Goal: Transaction & Acquisition: Purchase product/service

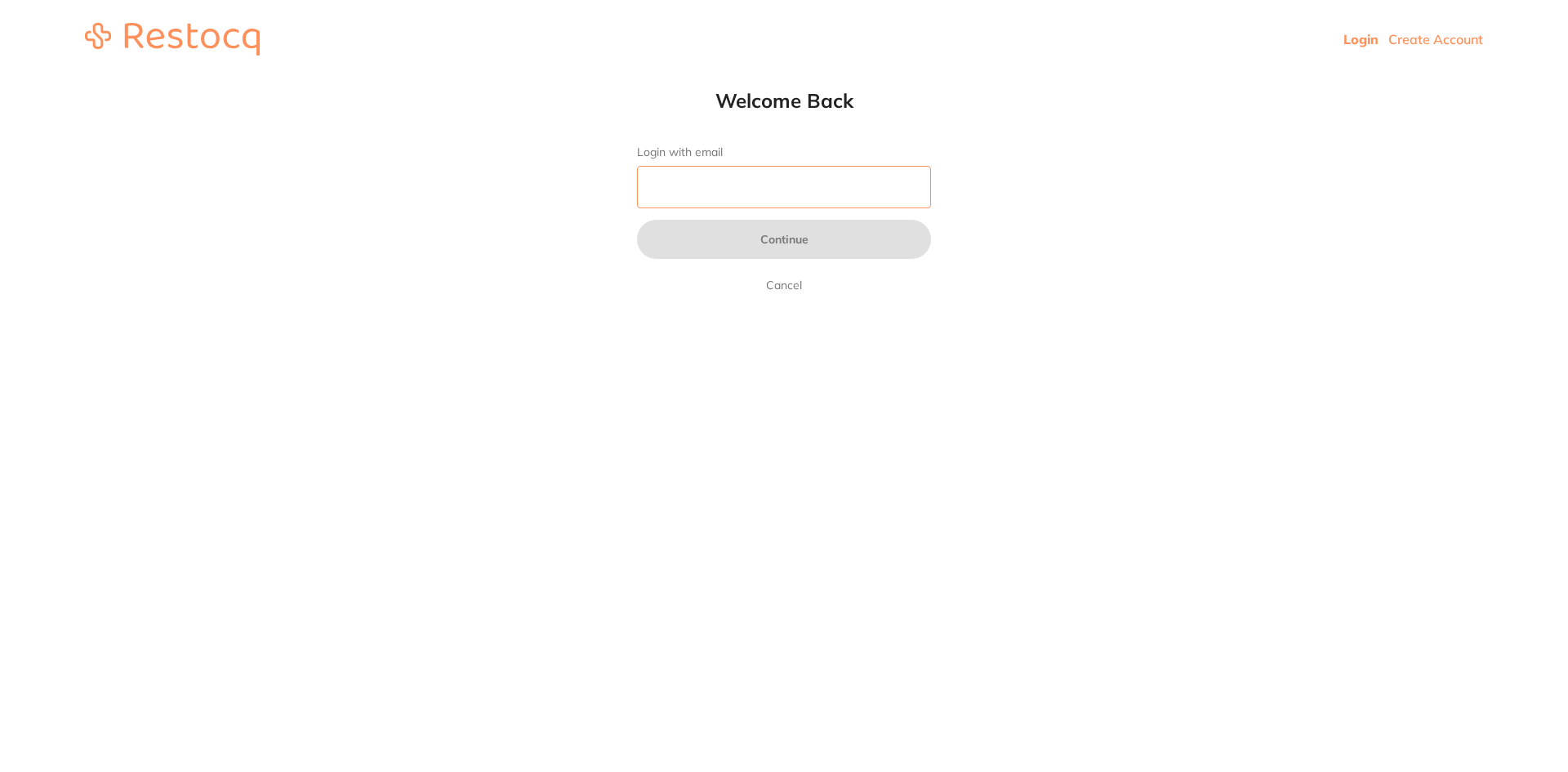
click at [675, 197] on input "Login with email" at bounding box center [784, 186] width 294 height 42
type input "[EMAIL_ADDRESS][DOMAIN_NAME]"
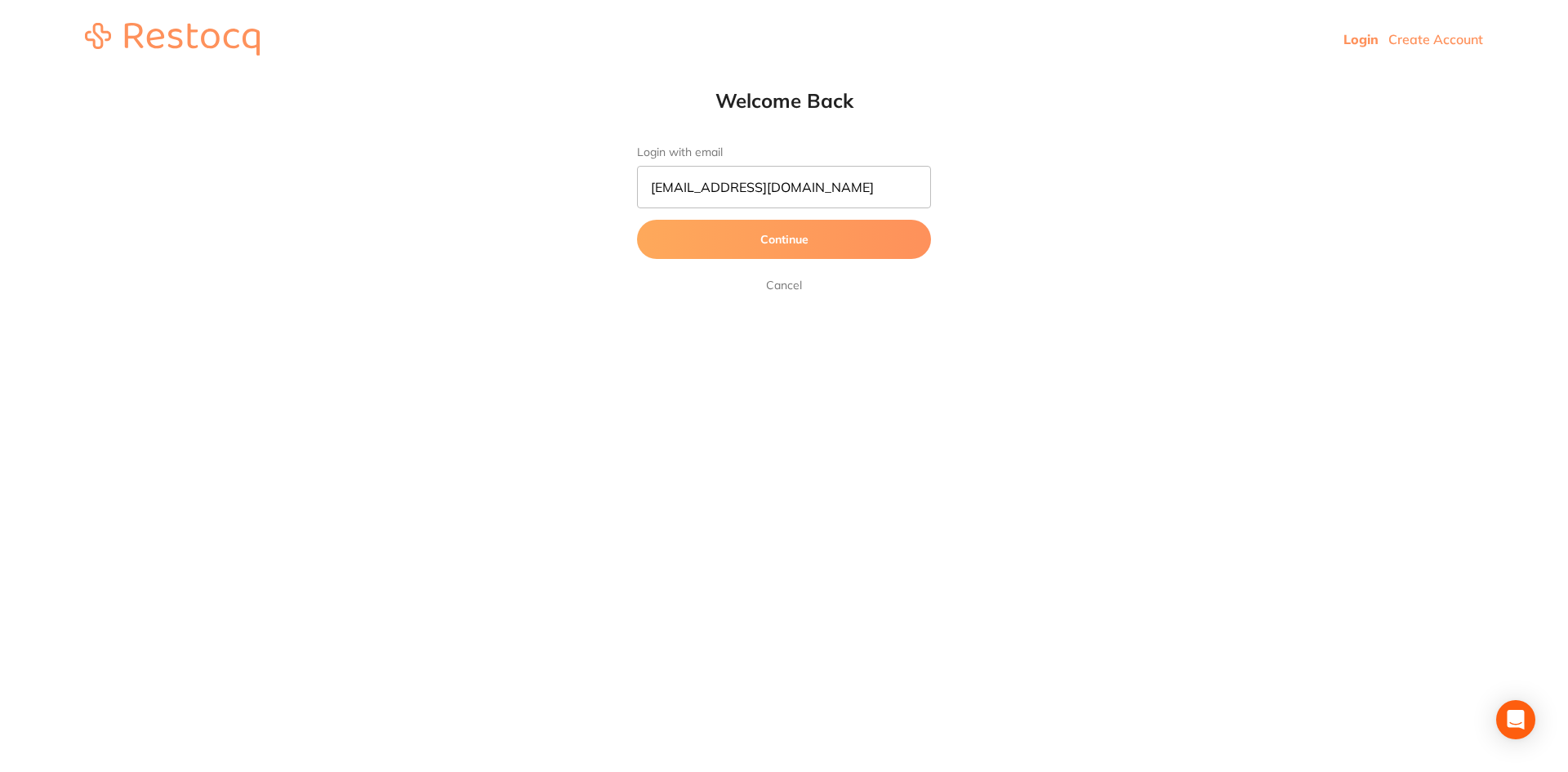
click at [717, 240] on button "Continue" at bounding box center [784, 238] width 294 height 39
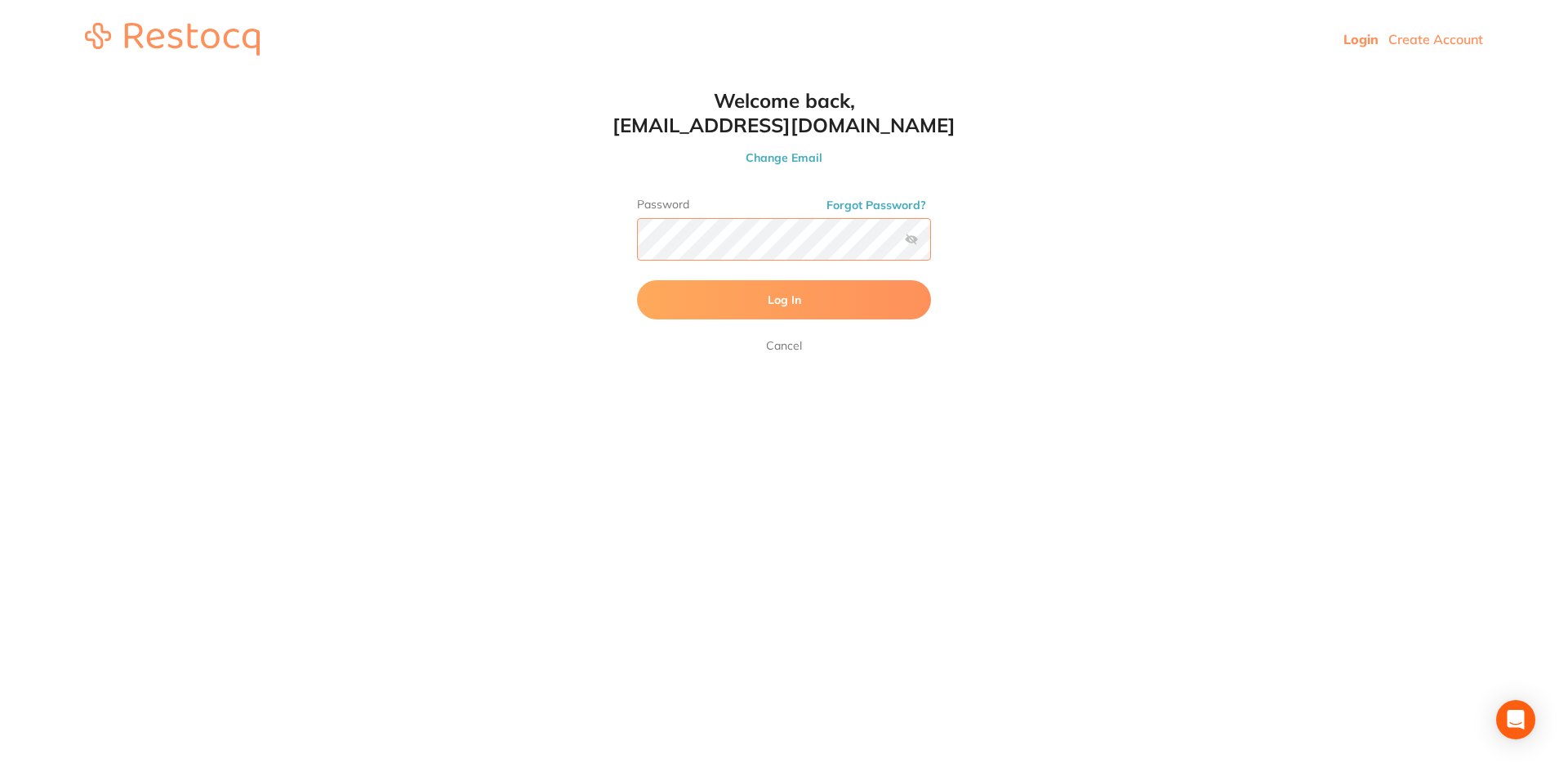
click at [637, 280] on button "Log In" at bounding box center [784, 300] width 294 height 39
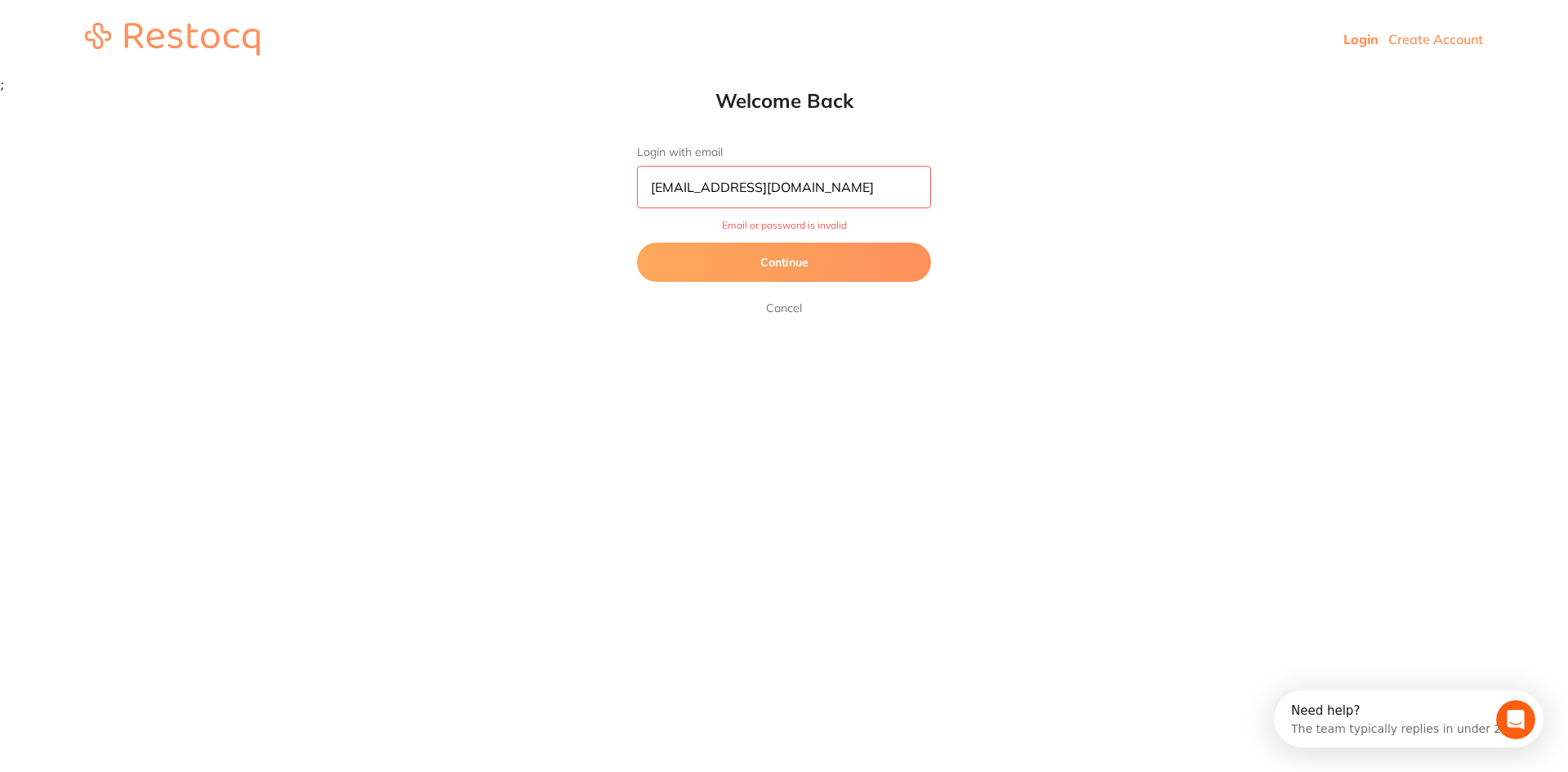
click at [810, 254] on button "Continue" at bounding box center [784, 261] width 294 height 39
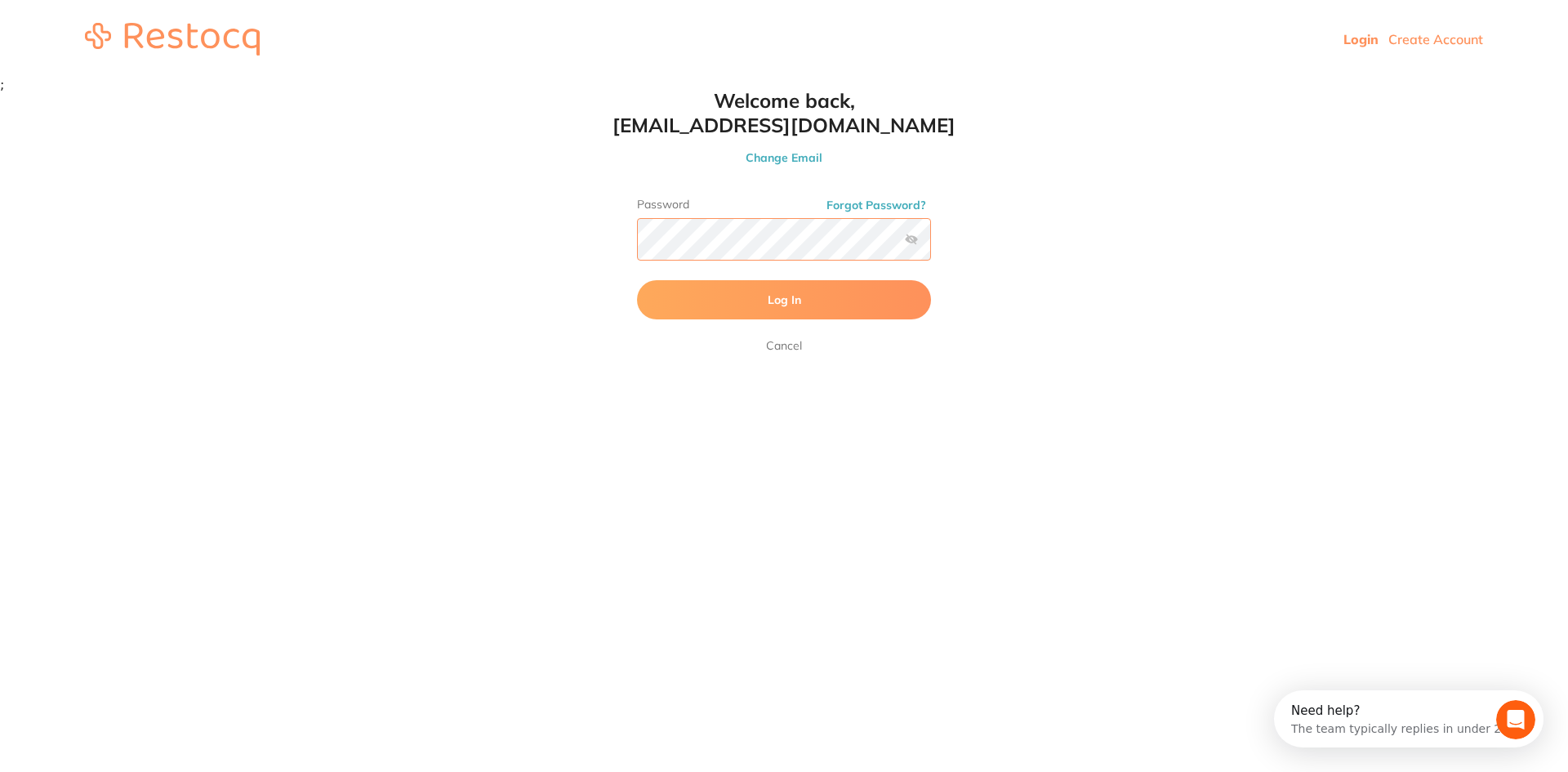
scroll to position [1, 0]
click at [428, 91] on html "Login Create Account Welcome Back Login with email [EMAIL_ADDRESS][DOMAIN_NAME]…" at bounding box center [784, 46] width 1568 height 91
click at [657, 307] on button "Log In" at bounding box center [784, 300] width 294 height 39
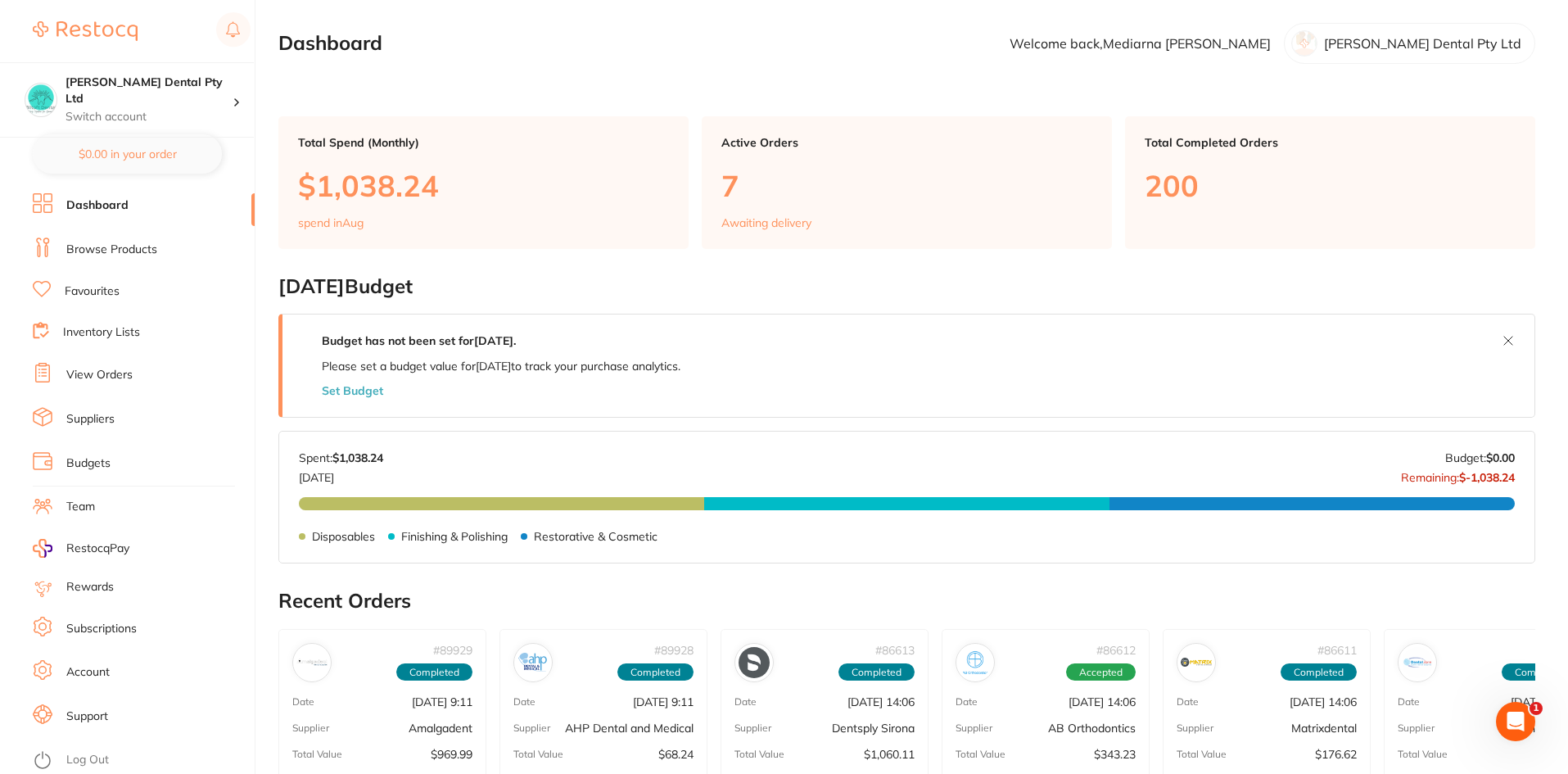
click at [86, 285] on link "Favourites" at bounding box center [93, 291] width 55 height 16
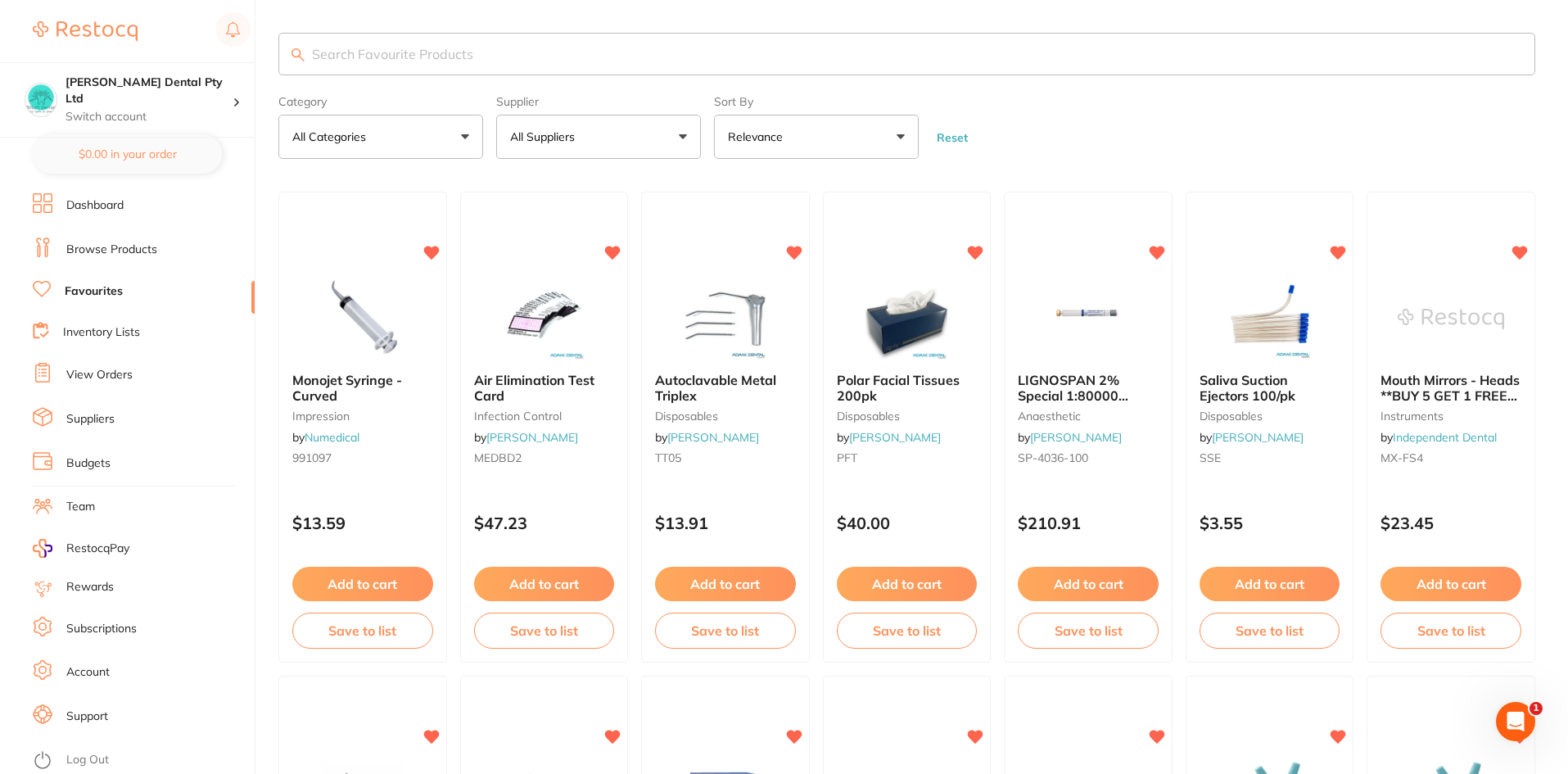
click at [655, 141] on button "All Suppliers" at bounding box center [598, 136] width 204 height 44
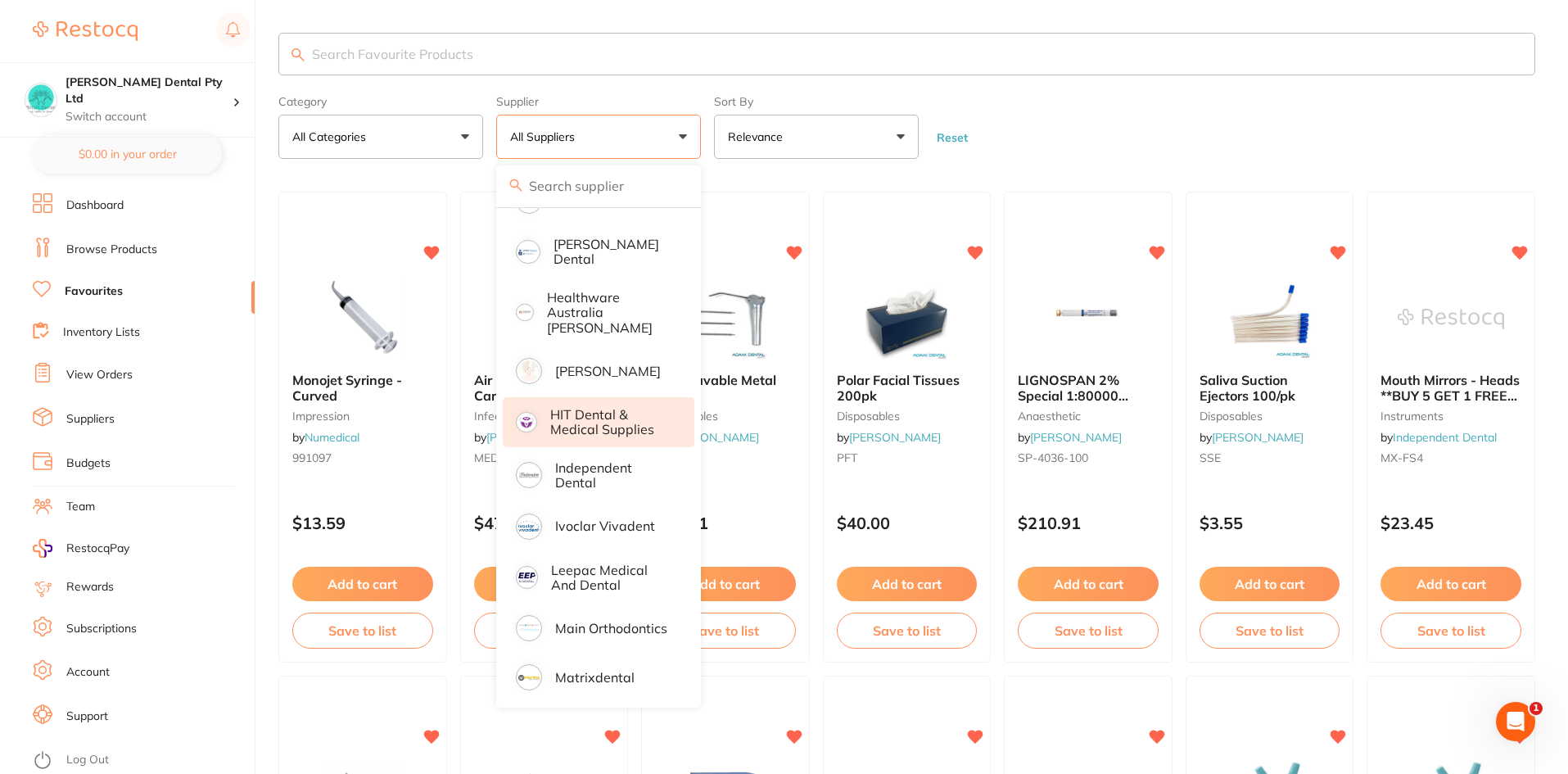
scroll to position [470, 0]
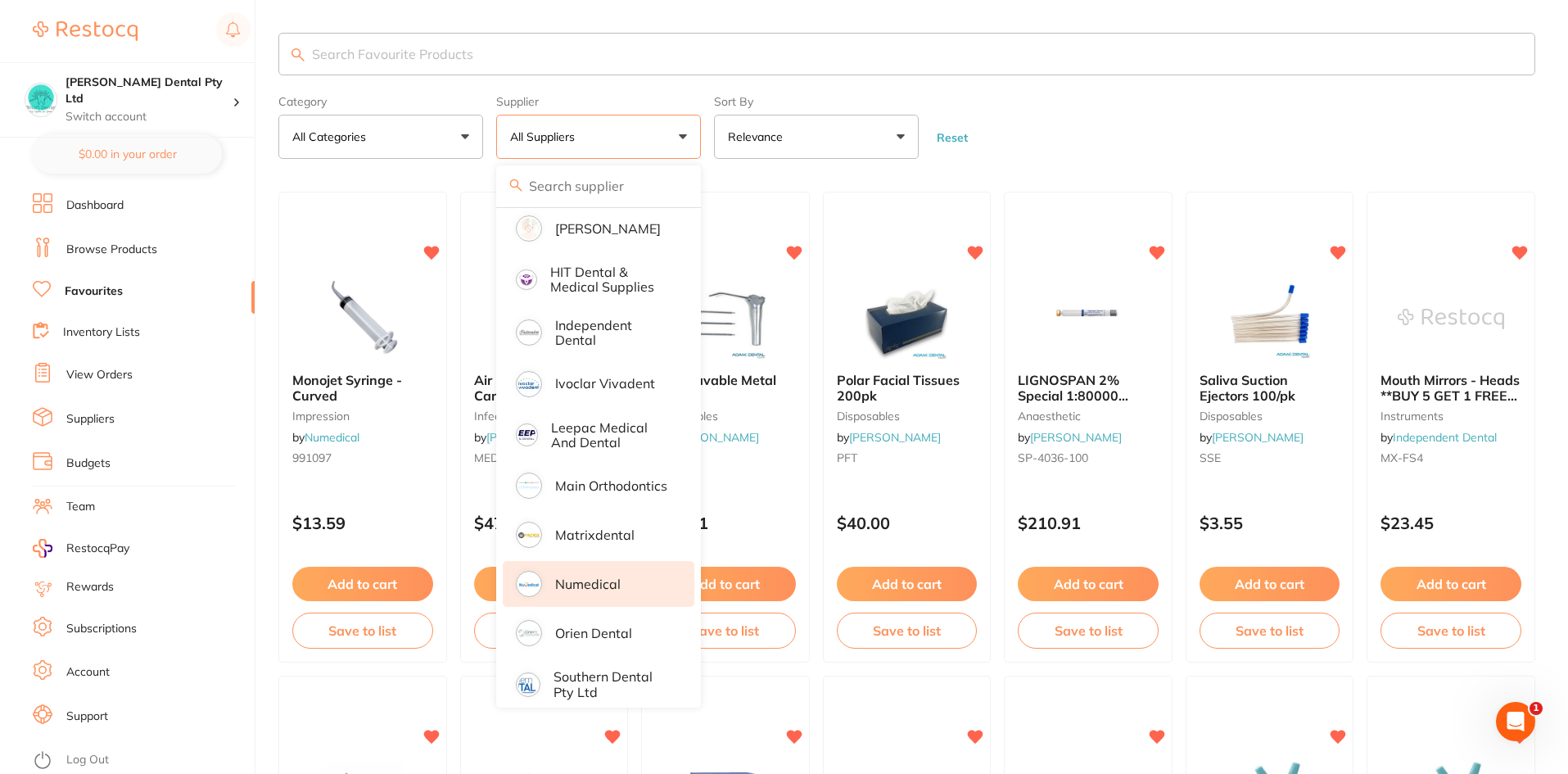
click at [578, 576] on p "Numedical" at bounding box center [588, 583] width 66 height 15
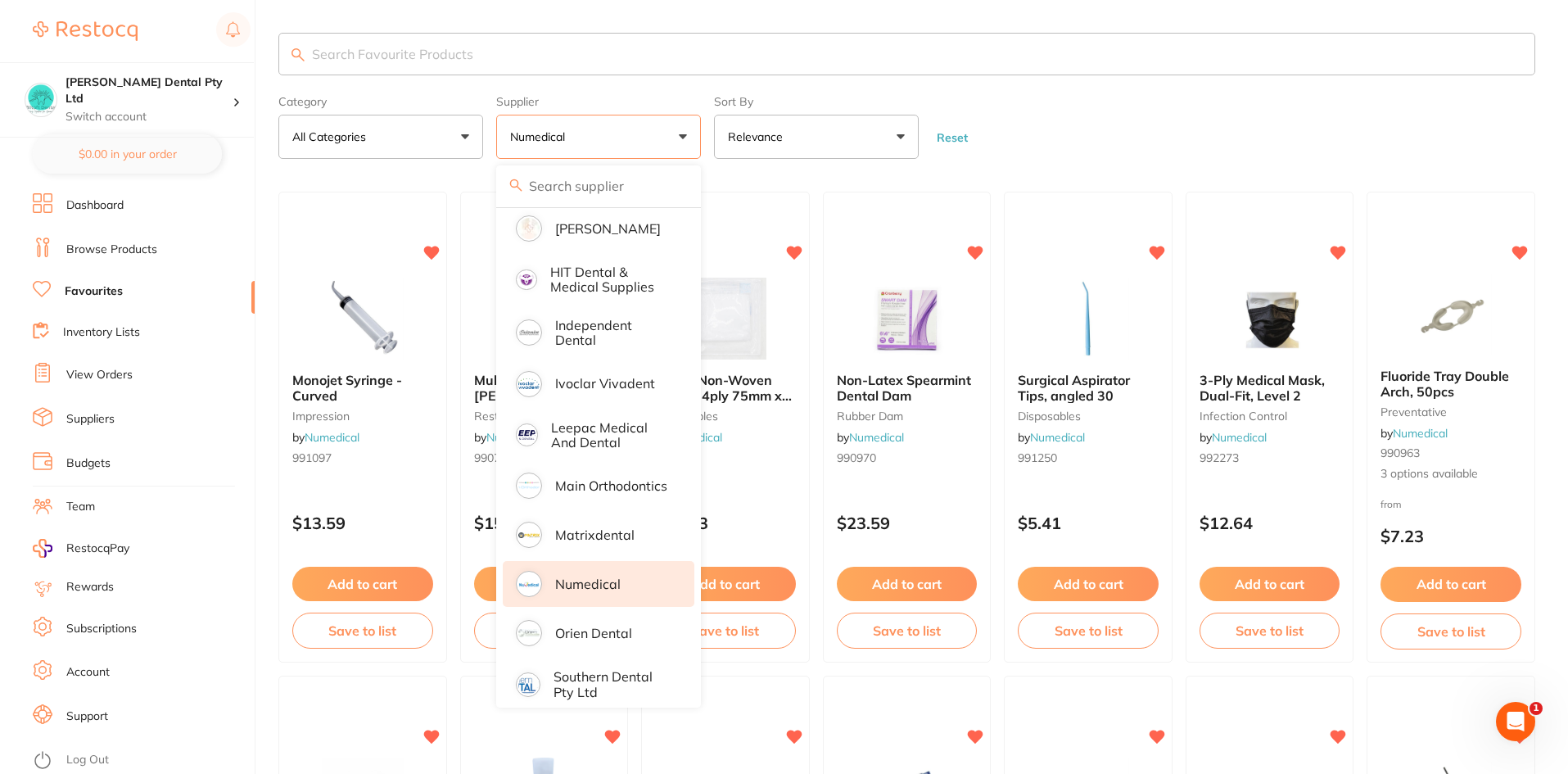
scroll to position [0, 0]
click at [1110, 114] on form "Category All Categories All Categories burs disposables endodontics impression …" at bounding box center [907, 124] width 1257 height 71
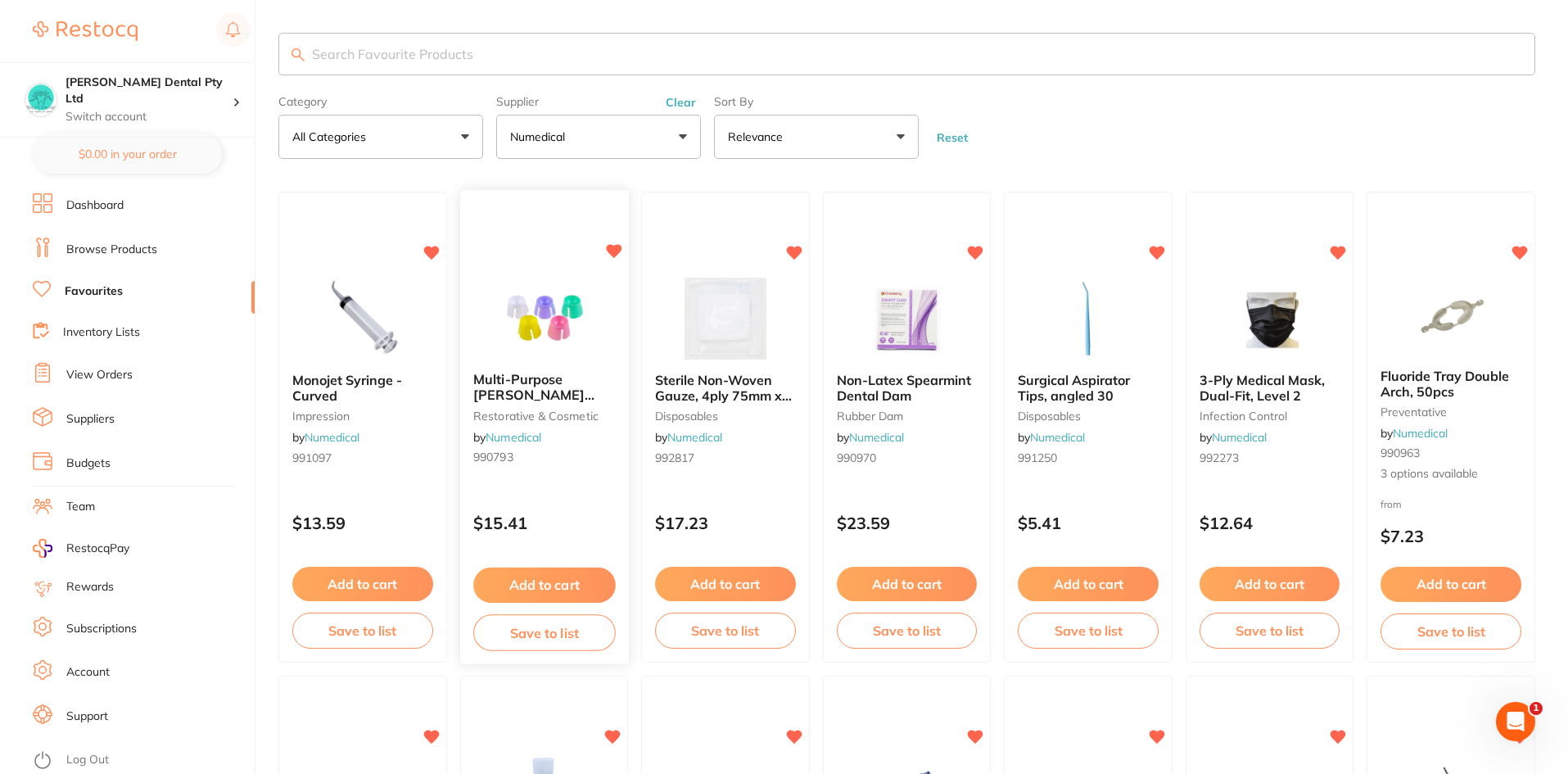
click at [544, 588] on button "Add to cart" at bounding box center [544, 584] width 142 height 35
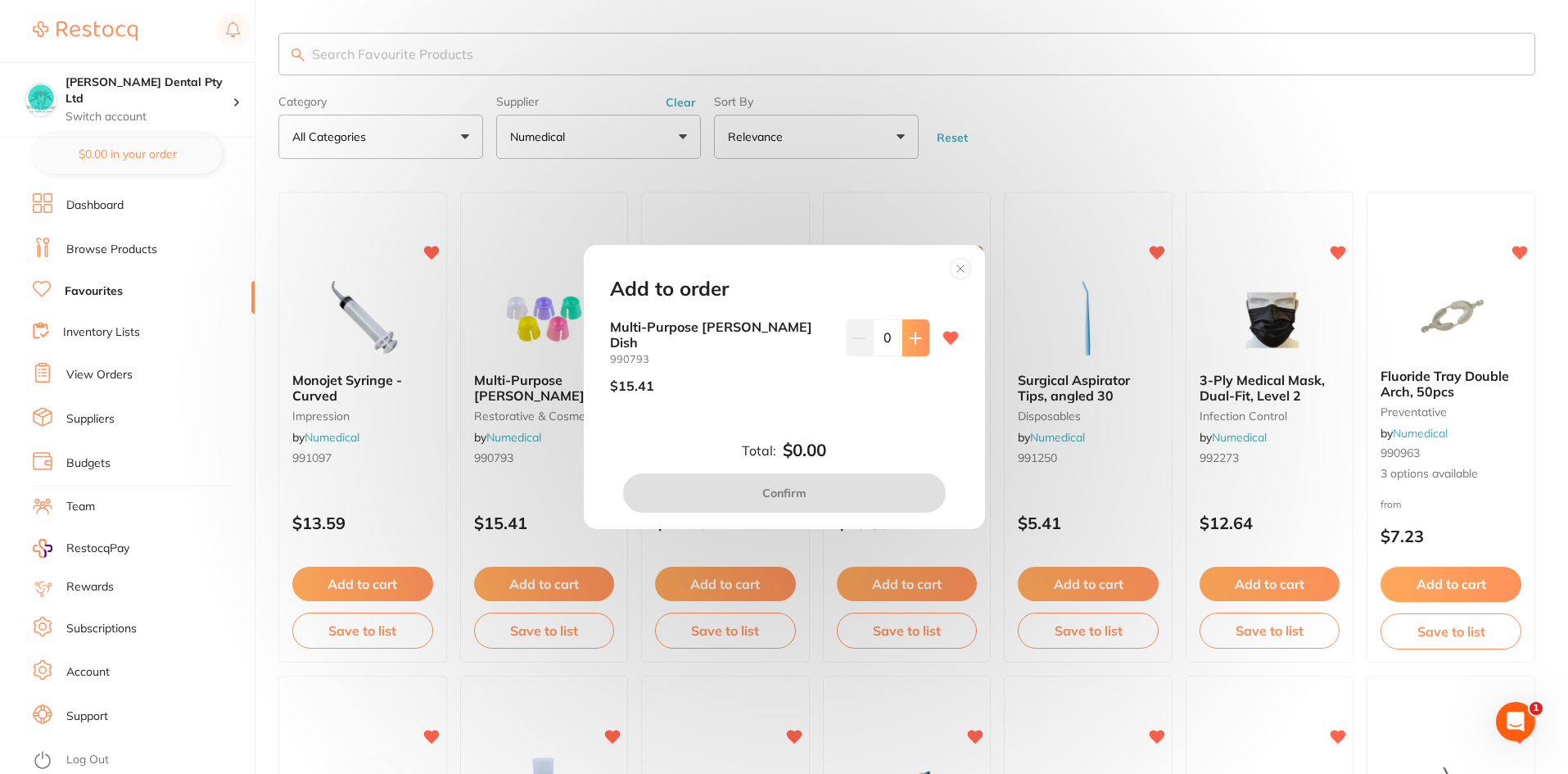
click at [908, 331] on button at bounding box center [915, 337] width 27 height 36
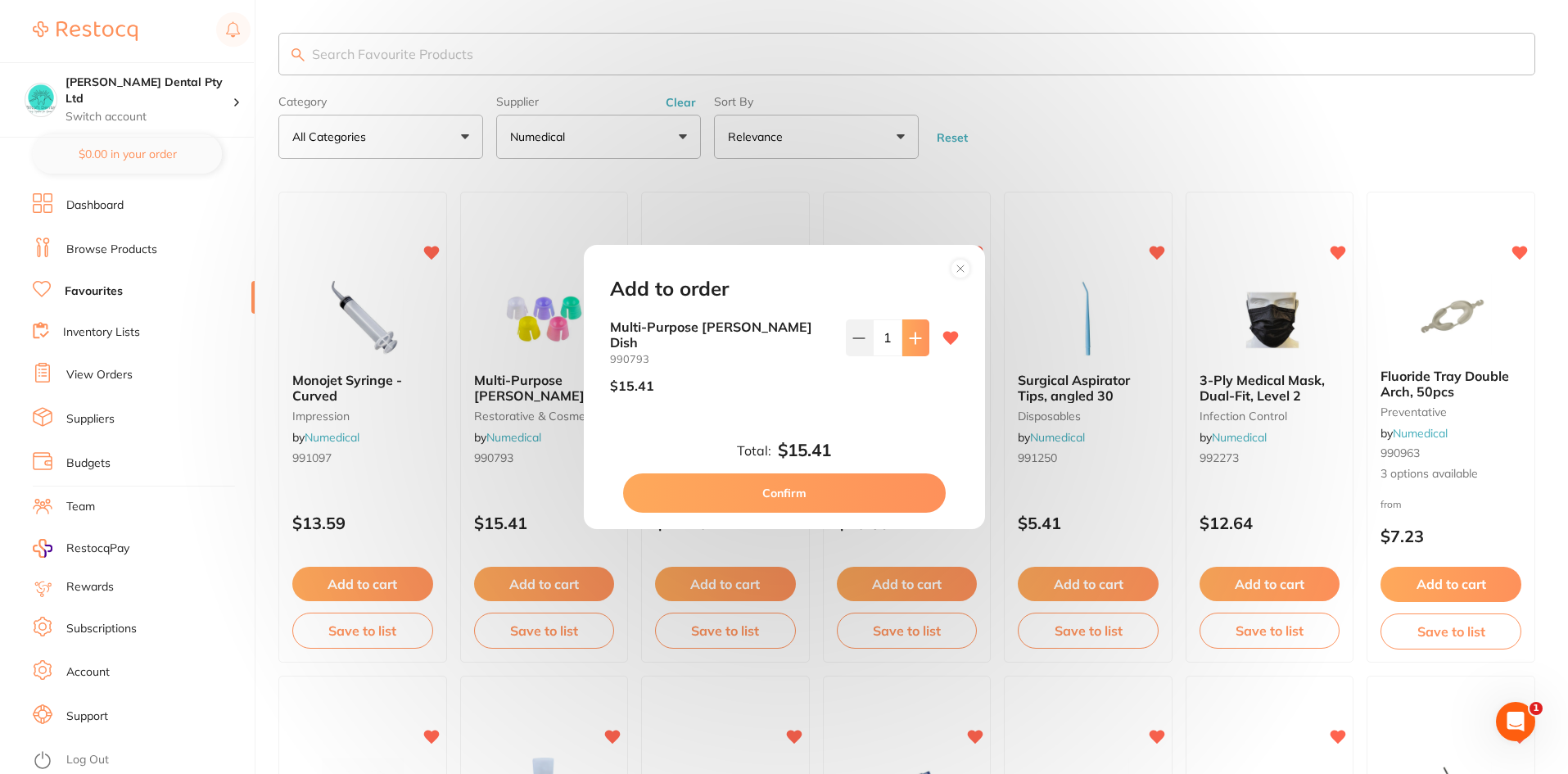
click at [908, 331] on button at bounding box center [915, 337] width 27 height 36
type input "5"
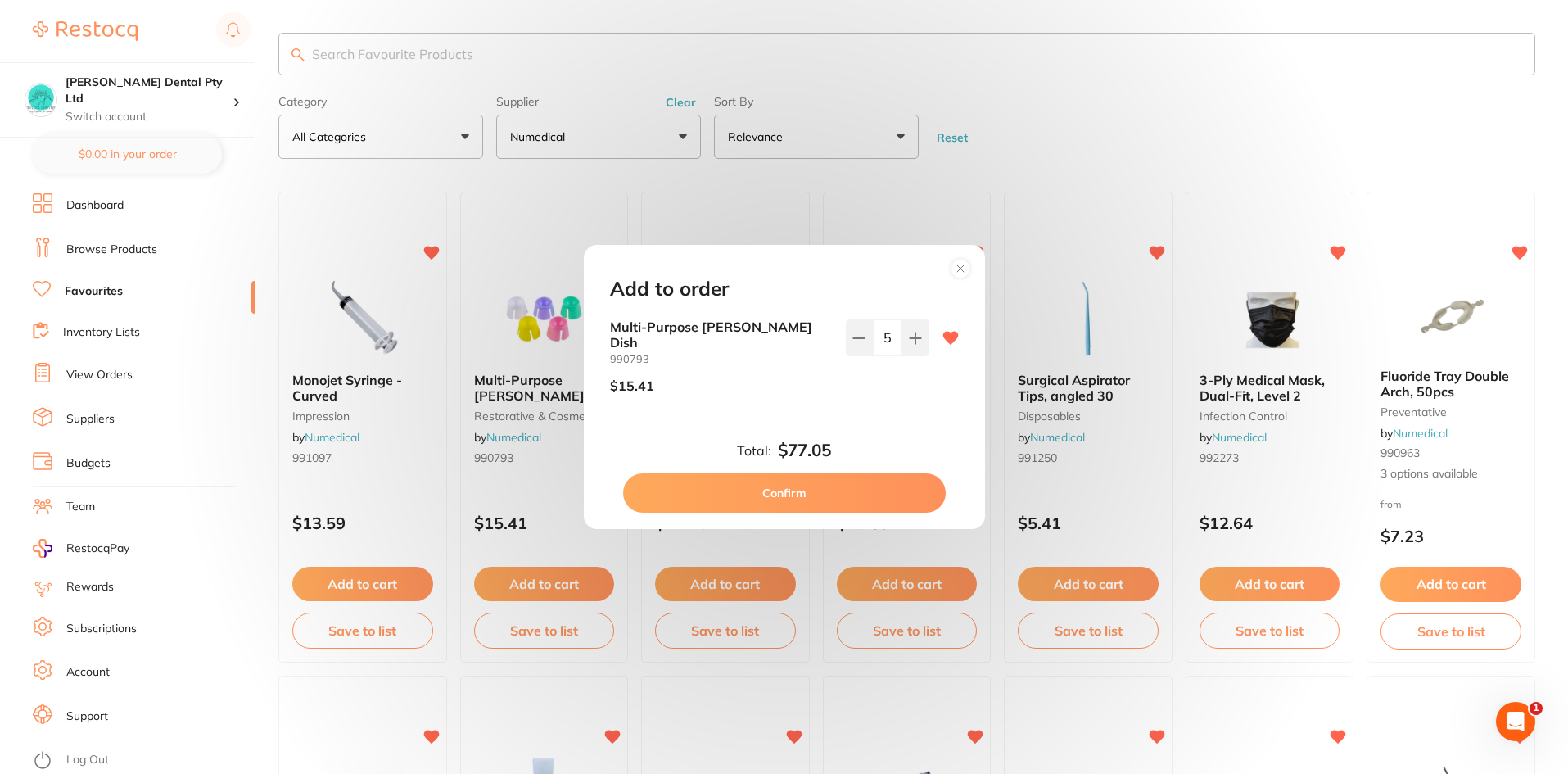
click at [818, 485] on button "Confirm" at bounding box center [784, 493] width 322 height 39
checkbox input "false"
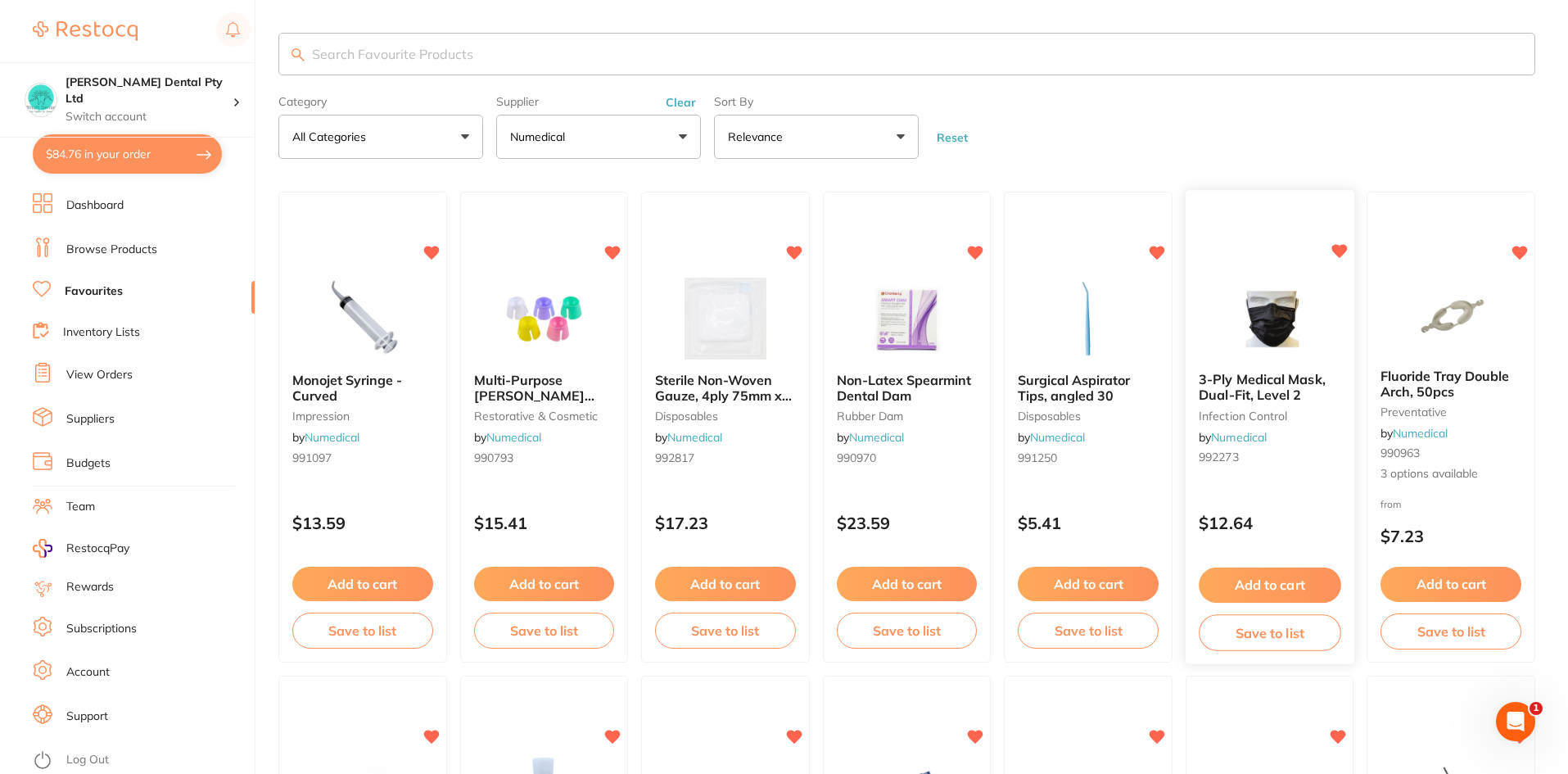
click at [1265, 368] on div "3-Ply Medical Mask, Dual-Fit, Level 2 infection control by Numedical 992273" at bounding box center [1269, 421] width 169 height 125
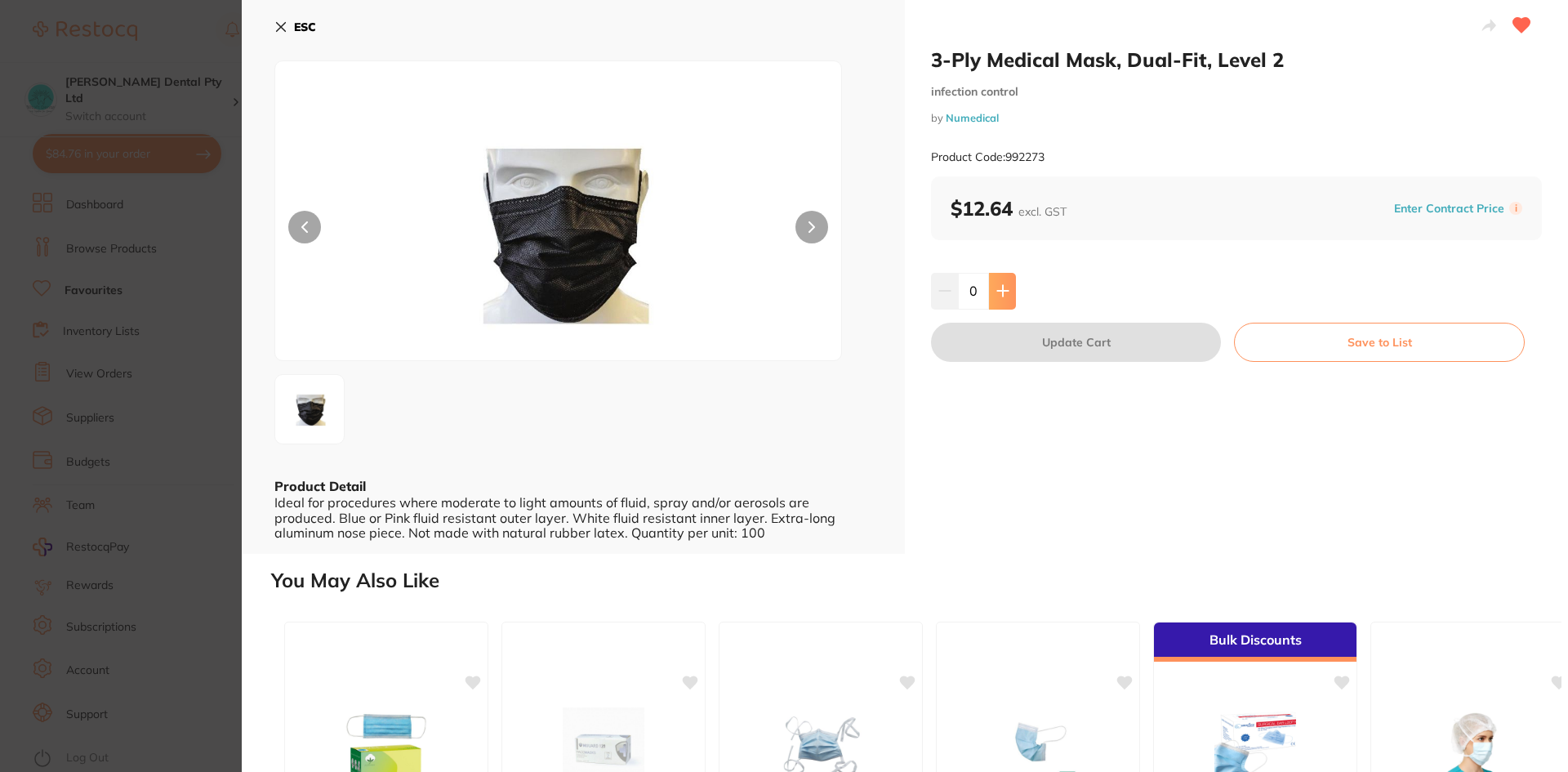
click at [1001, 295] on icon at bounding box center [1002, 291] width 11 height 11
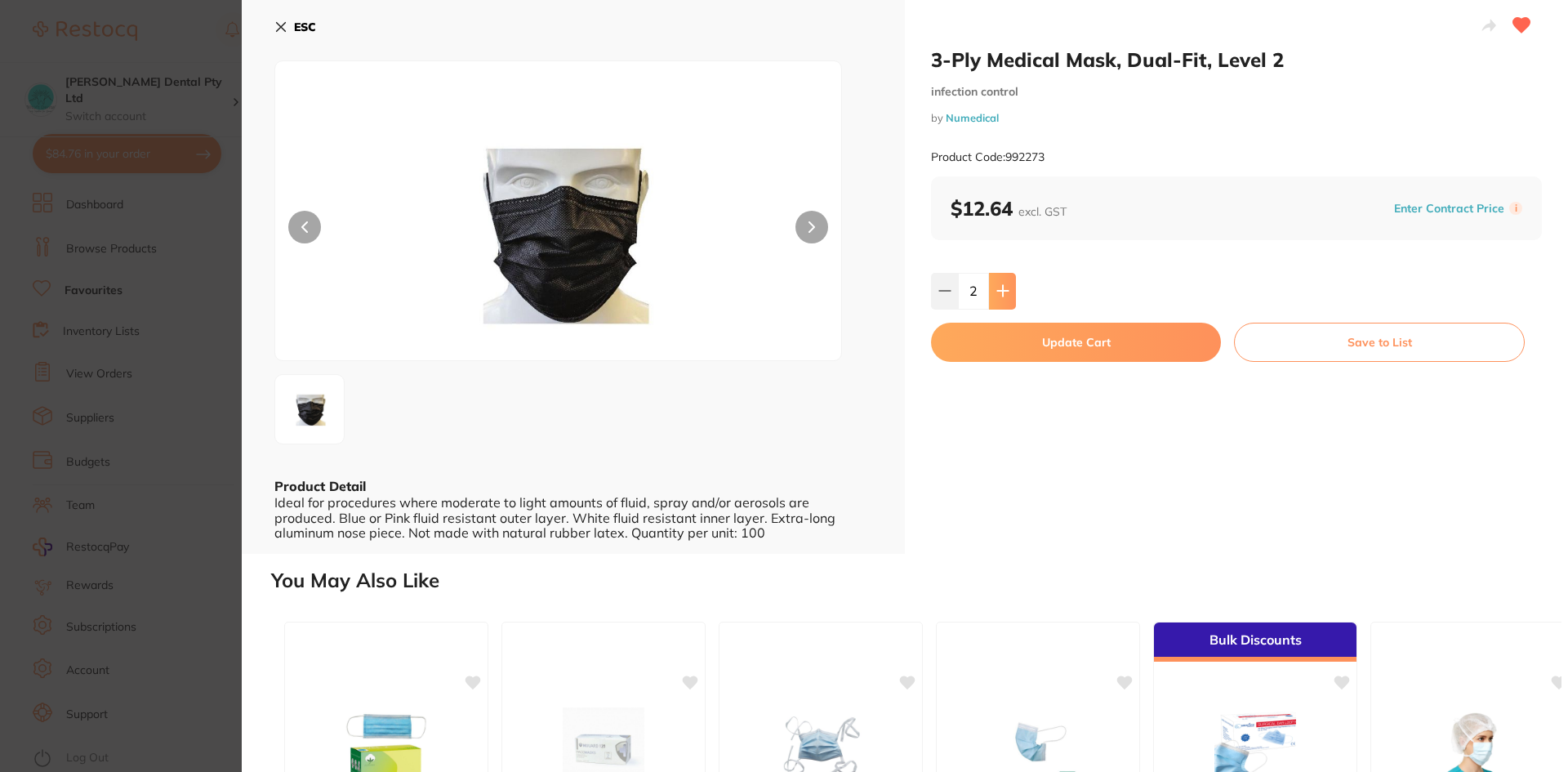
click at [1001, 295] on icon at bounding box center [1002, 291] width 11 height 11
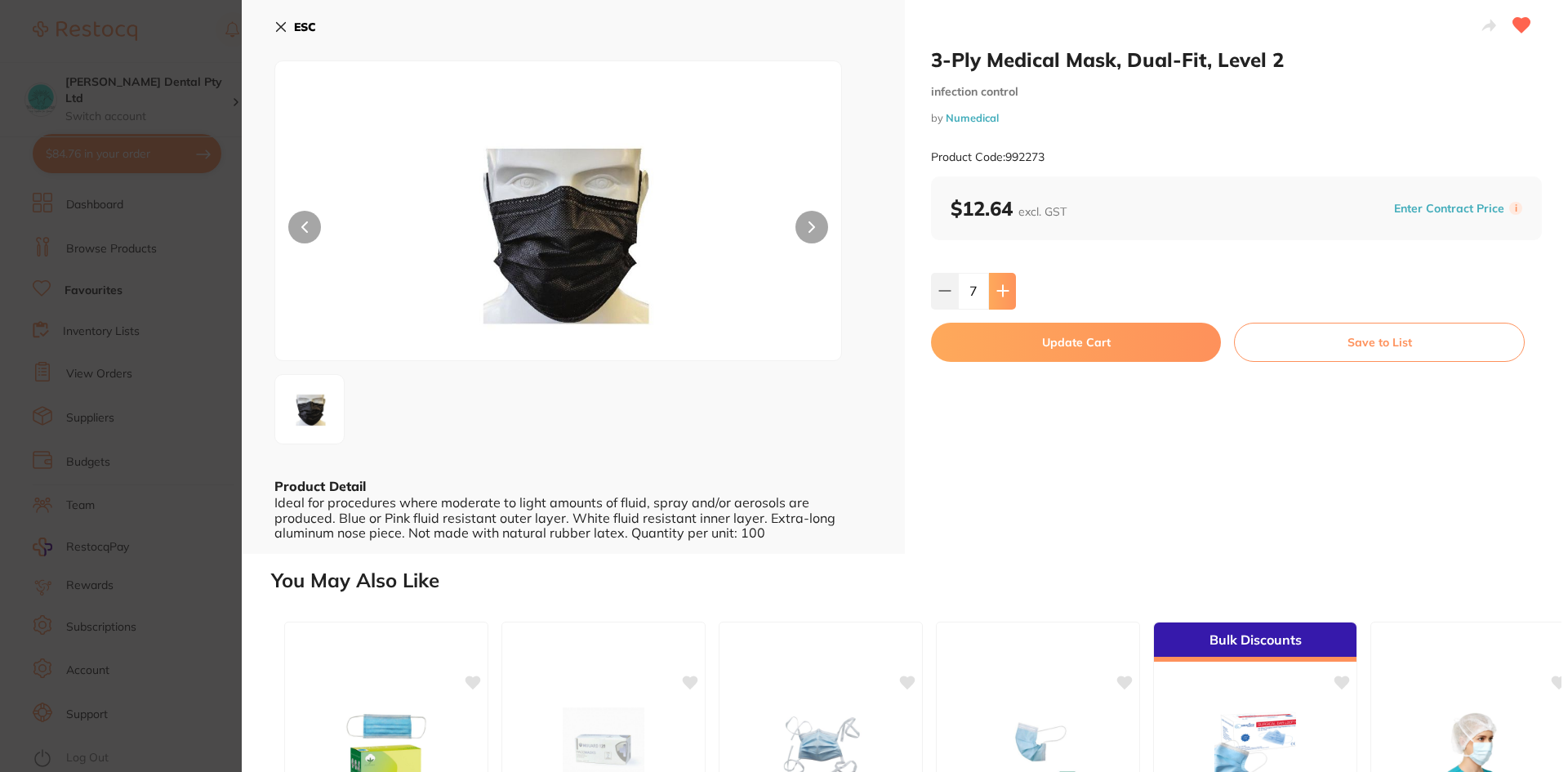
click at [1001, 295] on icon at bounding box center [1002, 291] width 11 height 11
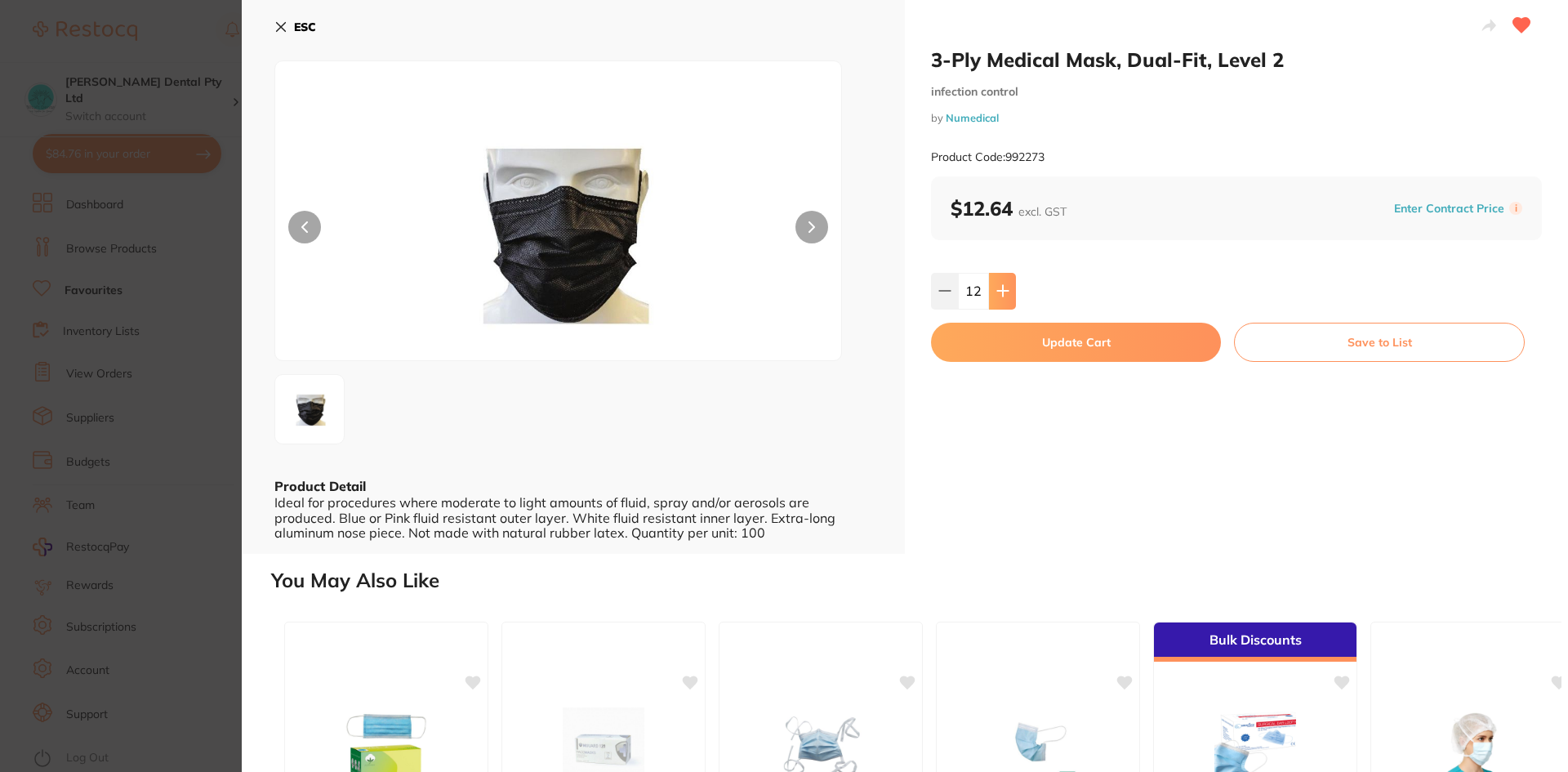
click at [1001, 295] on icon at bounding box center [1002, 291] width 11 height 11
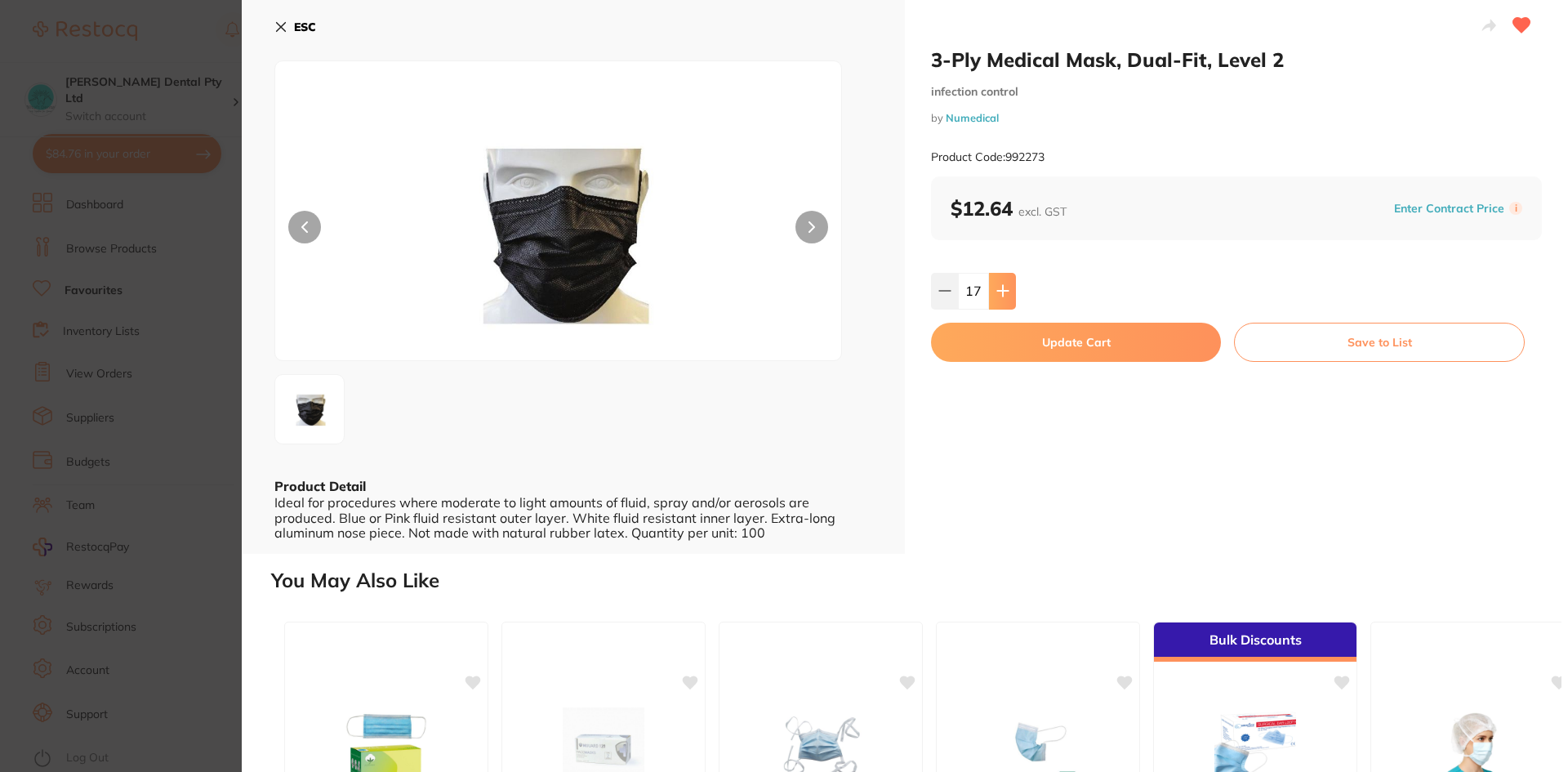
click at [1001, 295] on icon at bounding box center [1002, 291] width 11 height 11
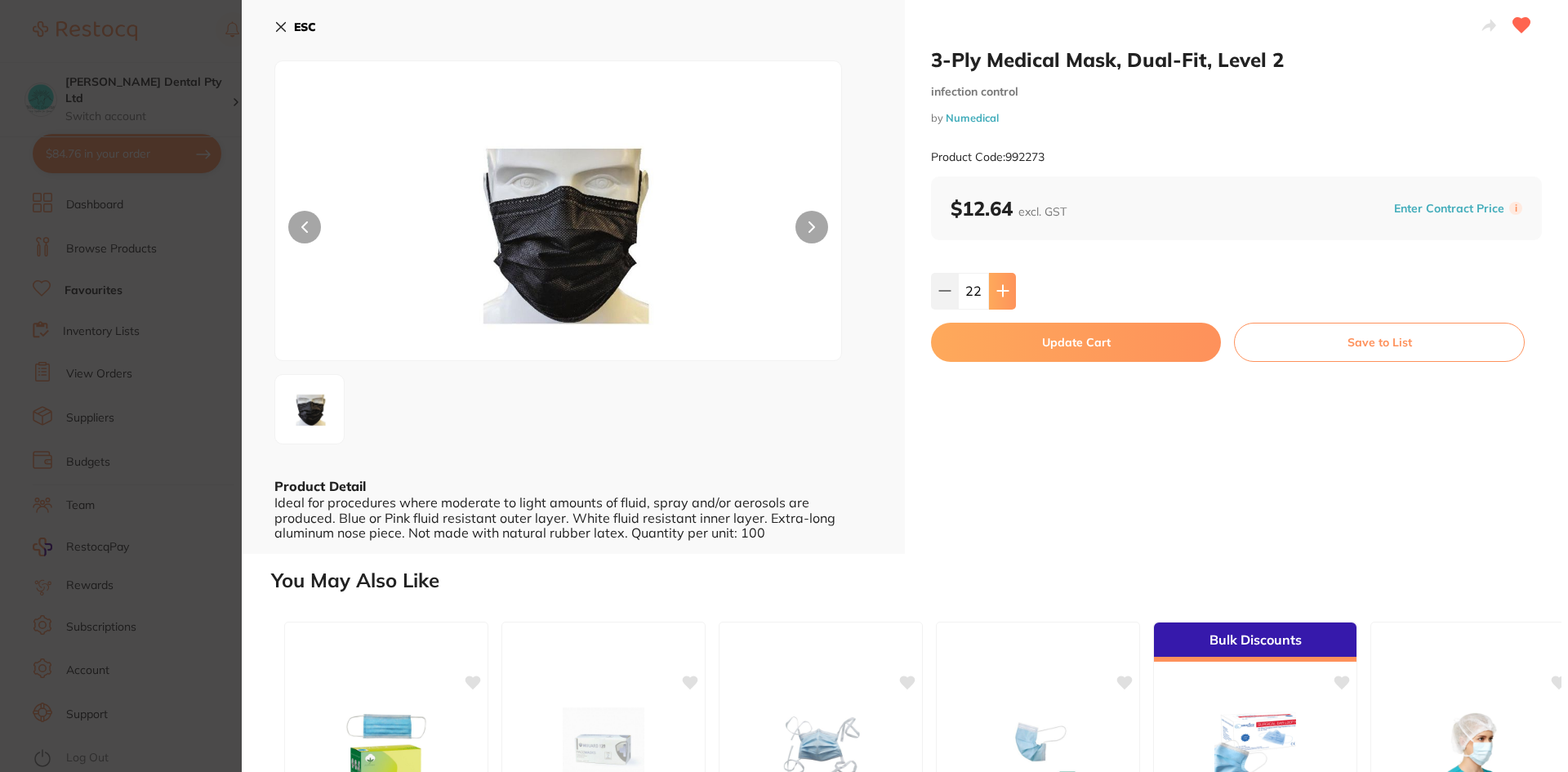
click at [1001, 295] on icon at bounding box center [1002, 291] width 11 height 11
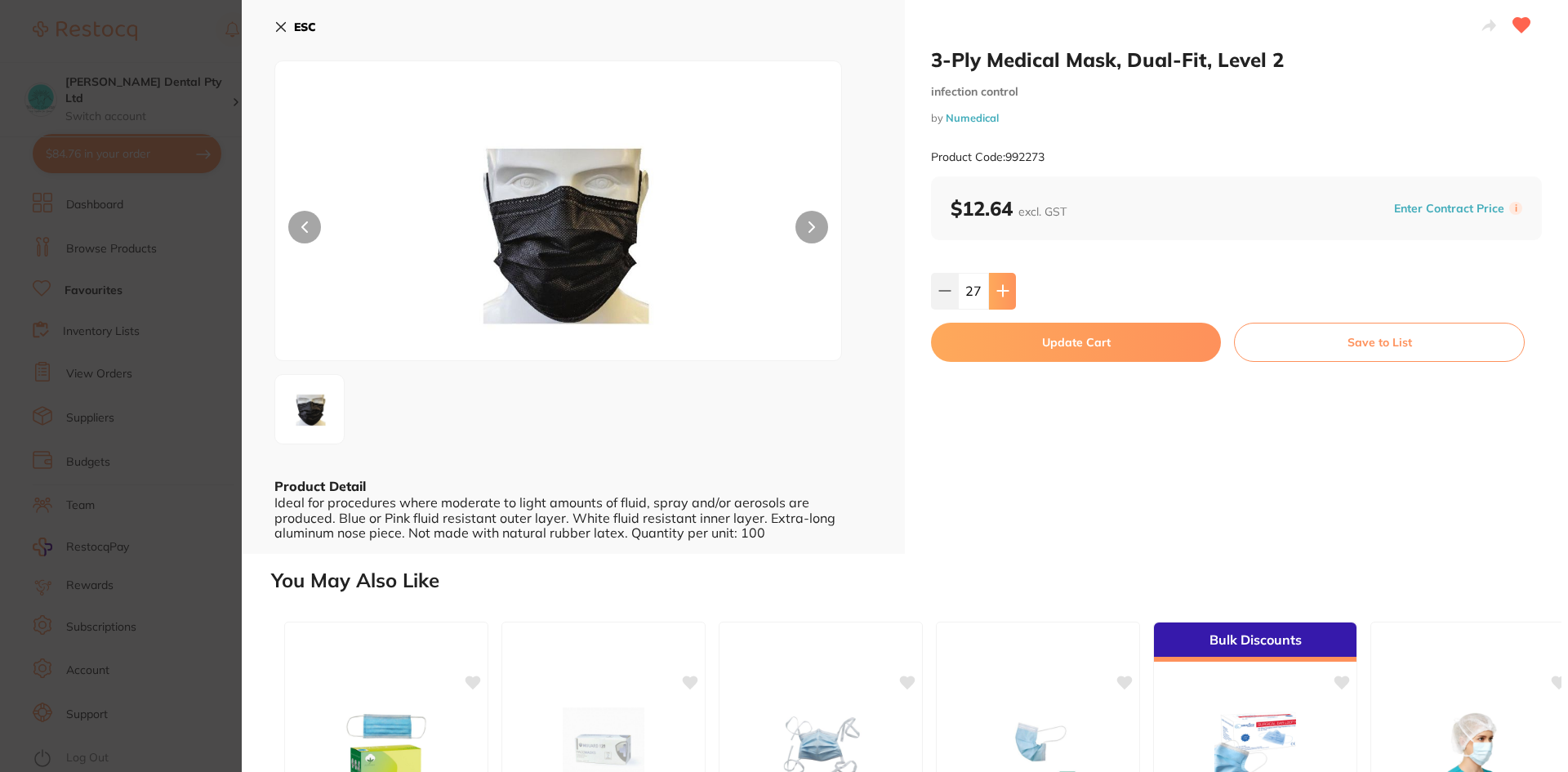
click at [1001, 295] on icon at bounding box center [1002, 291] width 11 height 11
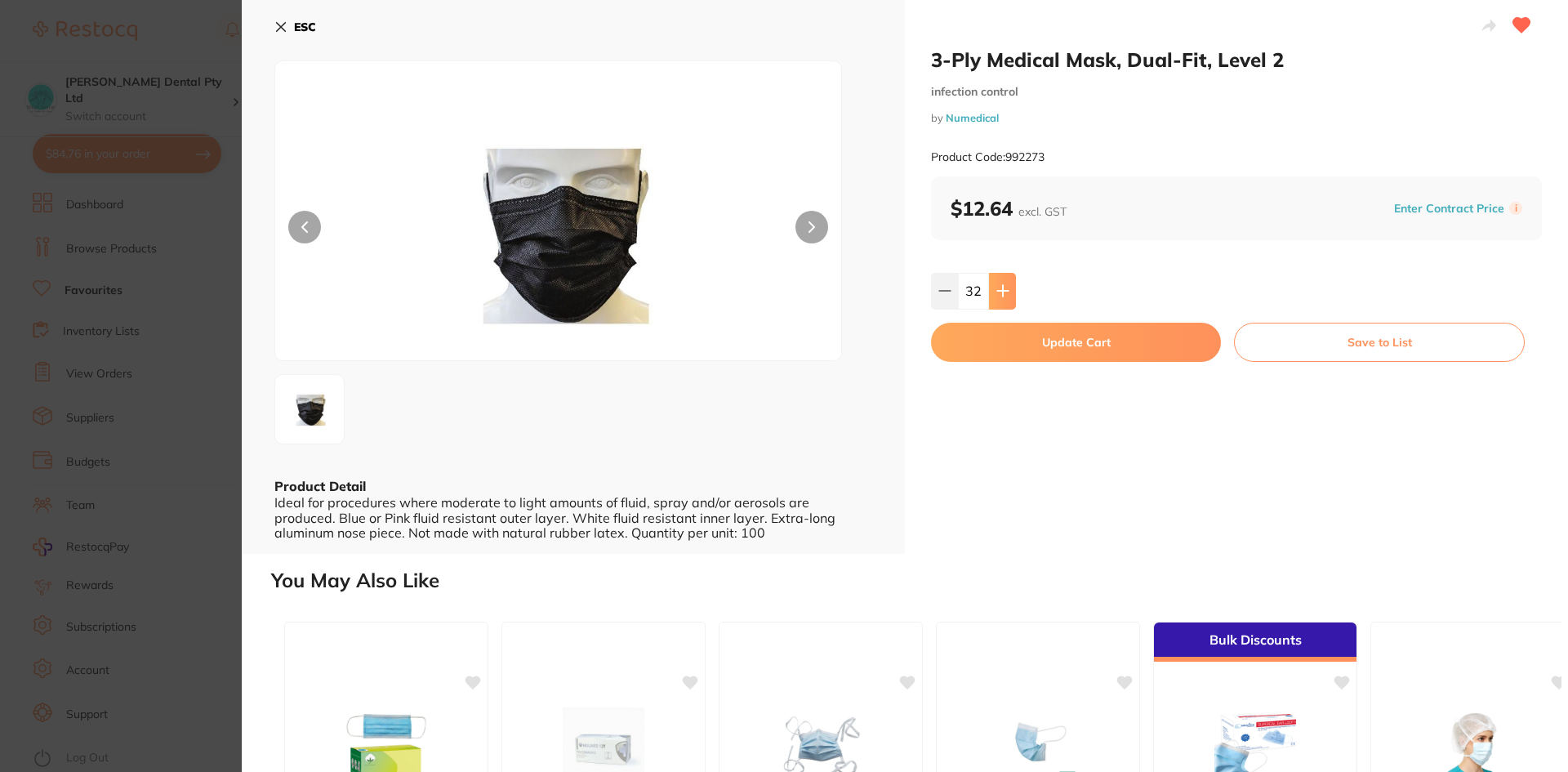
click at [1001, 295] on icon at bounding box center [1002, 291] width 11 height 11
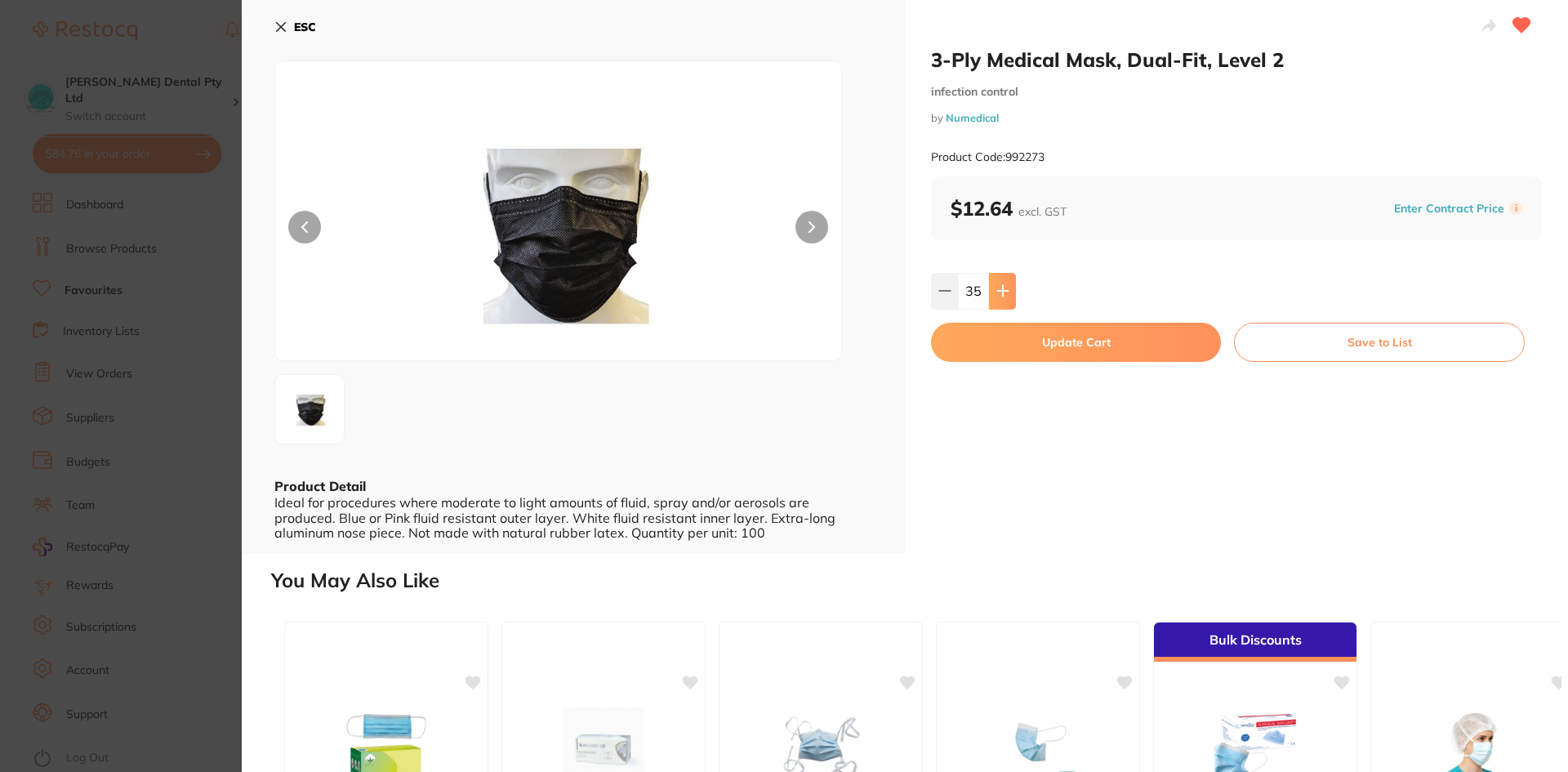
click at [1001, 295] on icon at bounding box center [1002, 291] width 11 height 11
drag, startPoint x: 980, startPoint y: 287, endPoint x: 911, endPoint y: 300, distance: 70.2
click at [911, 300] on div "3-Ply Medical Mask, Dual-Fit, Level 2 infection control by Numedical Product Co…" at bounding box center [1236, 277] width 663 height 554
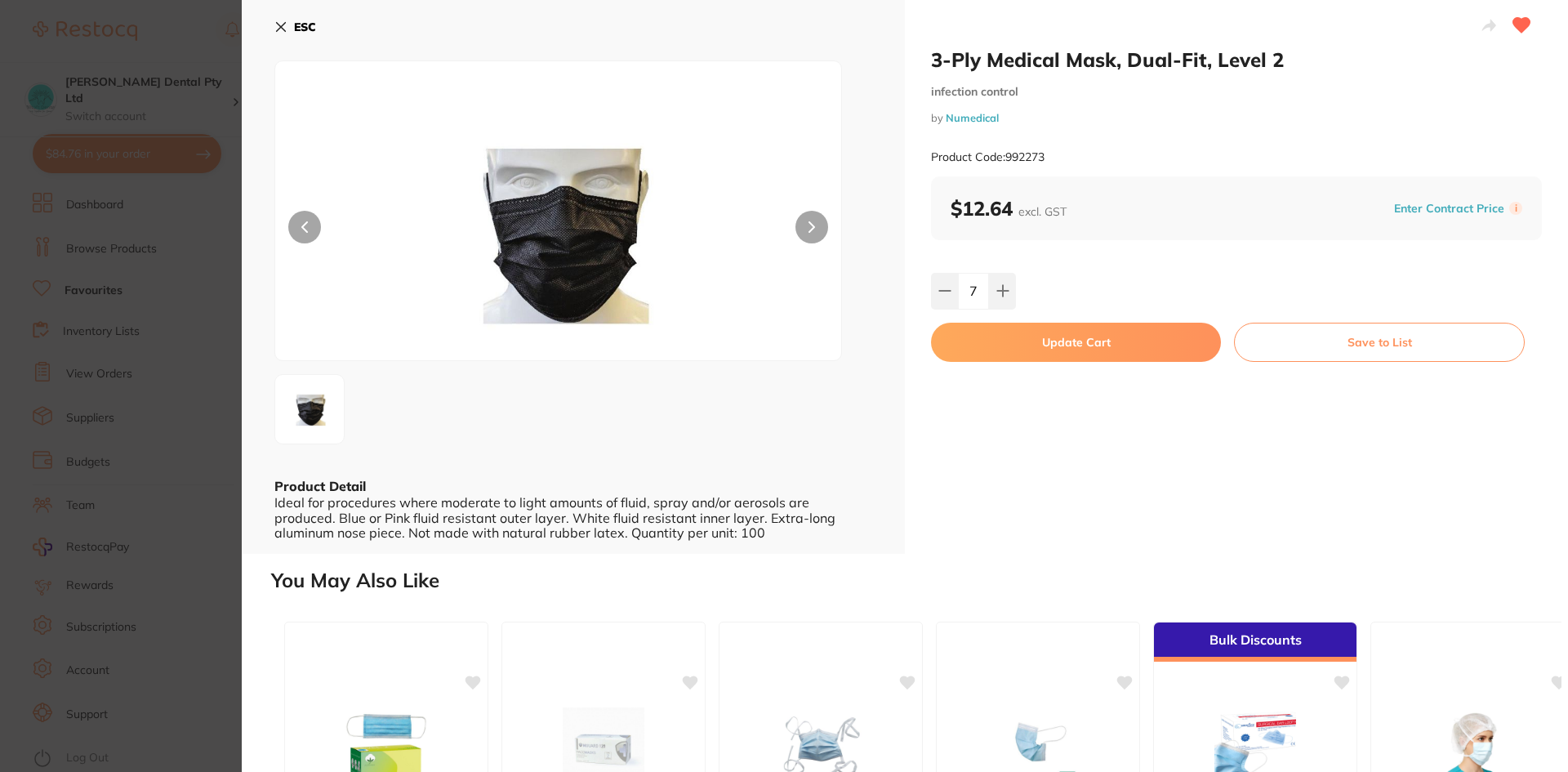
type input "70"
click at [1118, 344] on button "Update Cart" at bounding box center [1075, 342] width 290 height 39
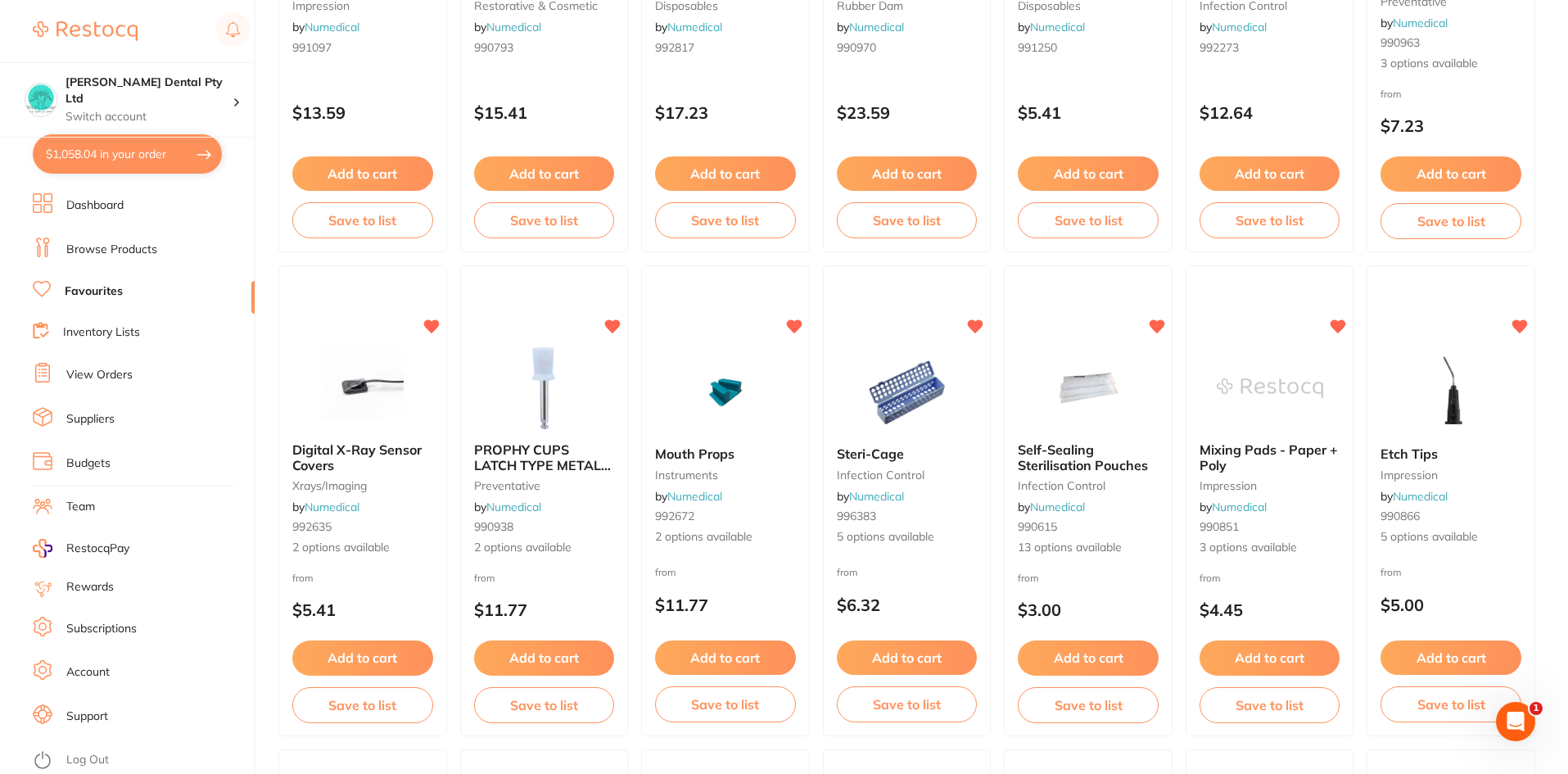
click at [94, 150] on button "$1,058.04 in your order" at bounding box center [127, 154] width 189 height 39
checkbox input "true"
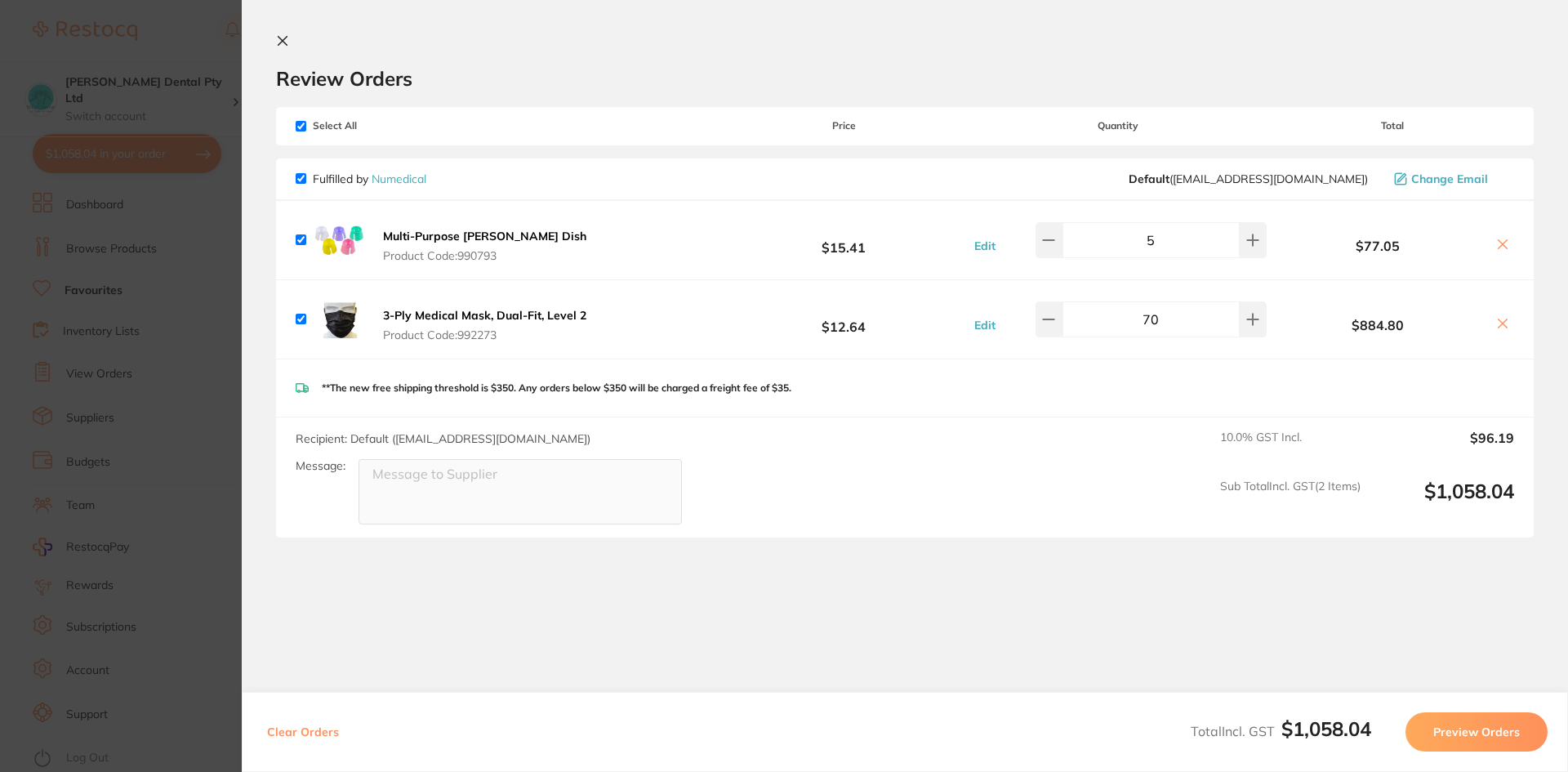
click at [1168, 321] on input "70" at bounding box center [1151, 319] width 177 height 36
type input "50"
click at [1010, 370] on div "**The new free shipping threshold is $350. Any orders below $350 will be charge…" at bounding box center [905, 387] width 1257 height 58
click at [938, 394] on div "**The new free shipping threshold is $350. Any orders below $350 will be charge…" at bounding box center [905, 387] width 1257 height 58
click at [281, 40] on icon at bounding box center [282, 41] width 13 height 13
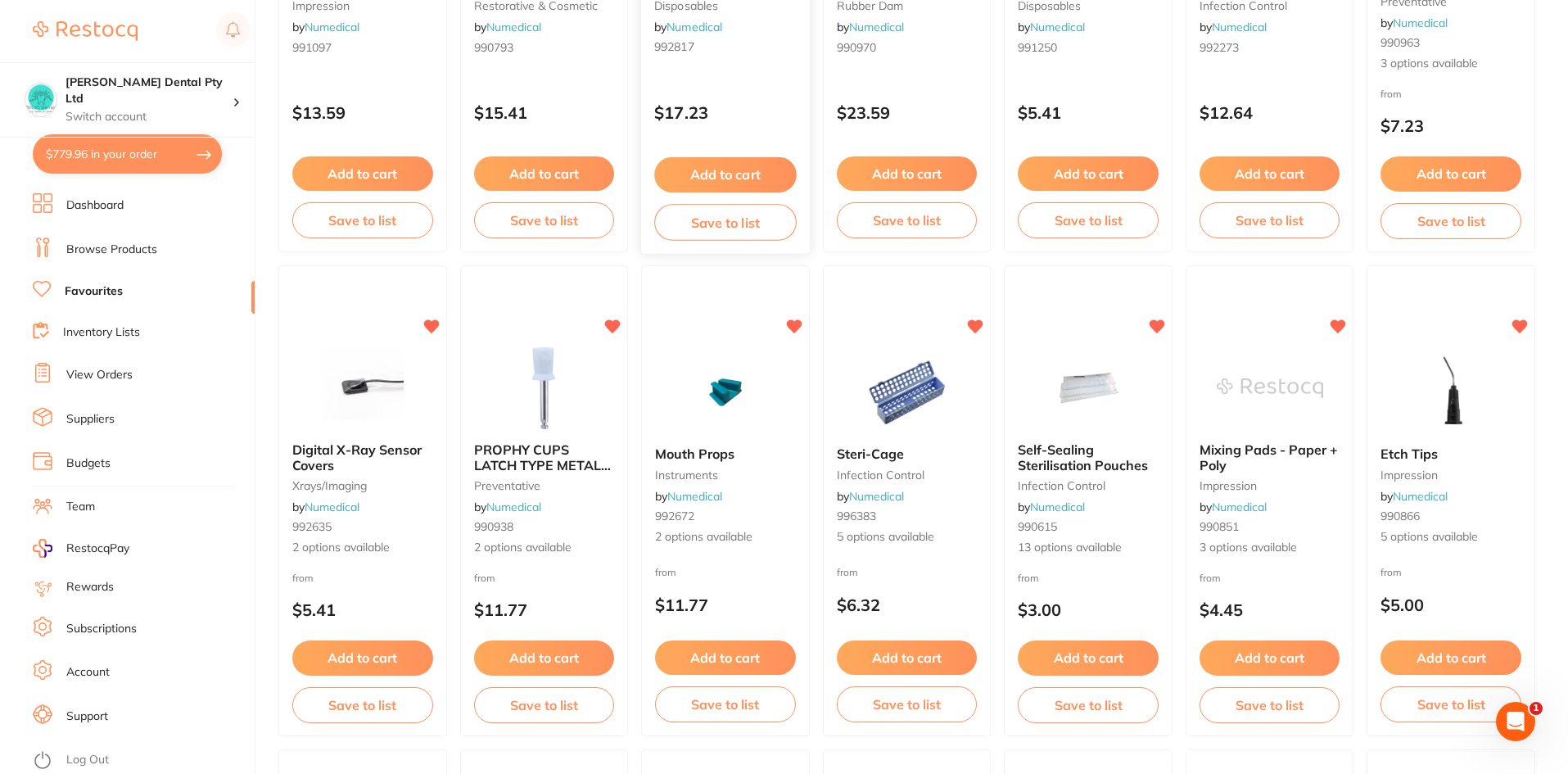
scroll to position [1, 0]
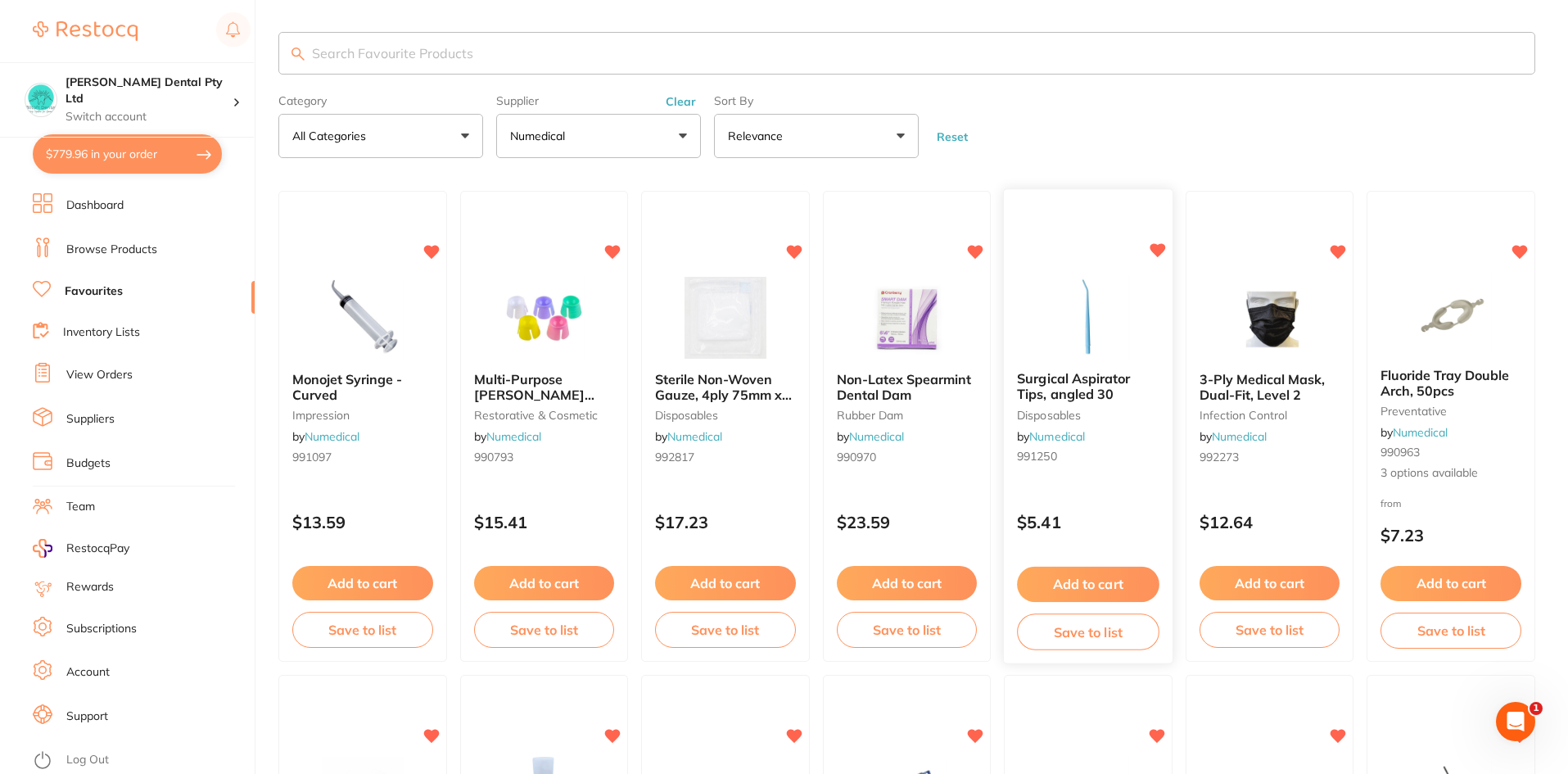
click at [1093, 383] on span "Surgical Aspirator Tips, angled 30" at bounding box center [1073, 387] width 113 height 32
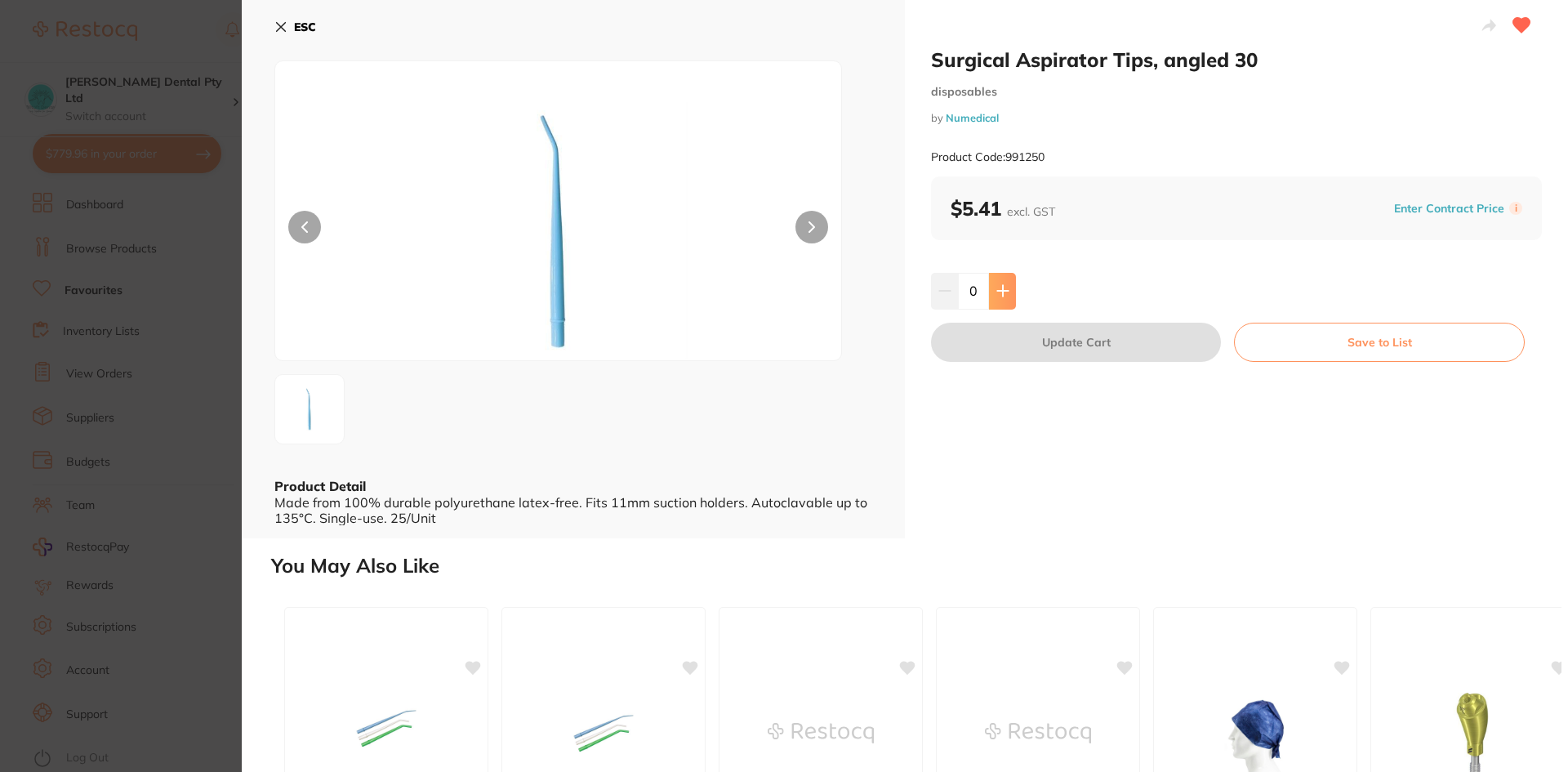
click at [996, 288] on icon at bounding box center [1002, 291] width 13 height 13
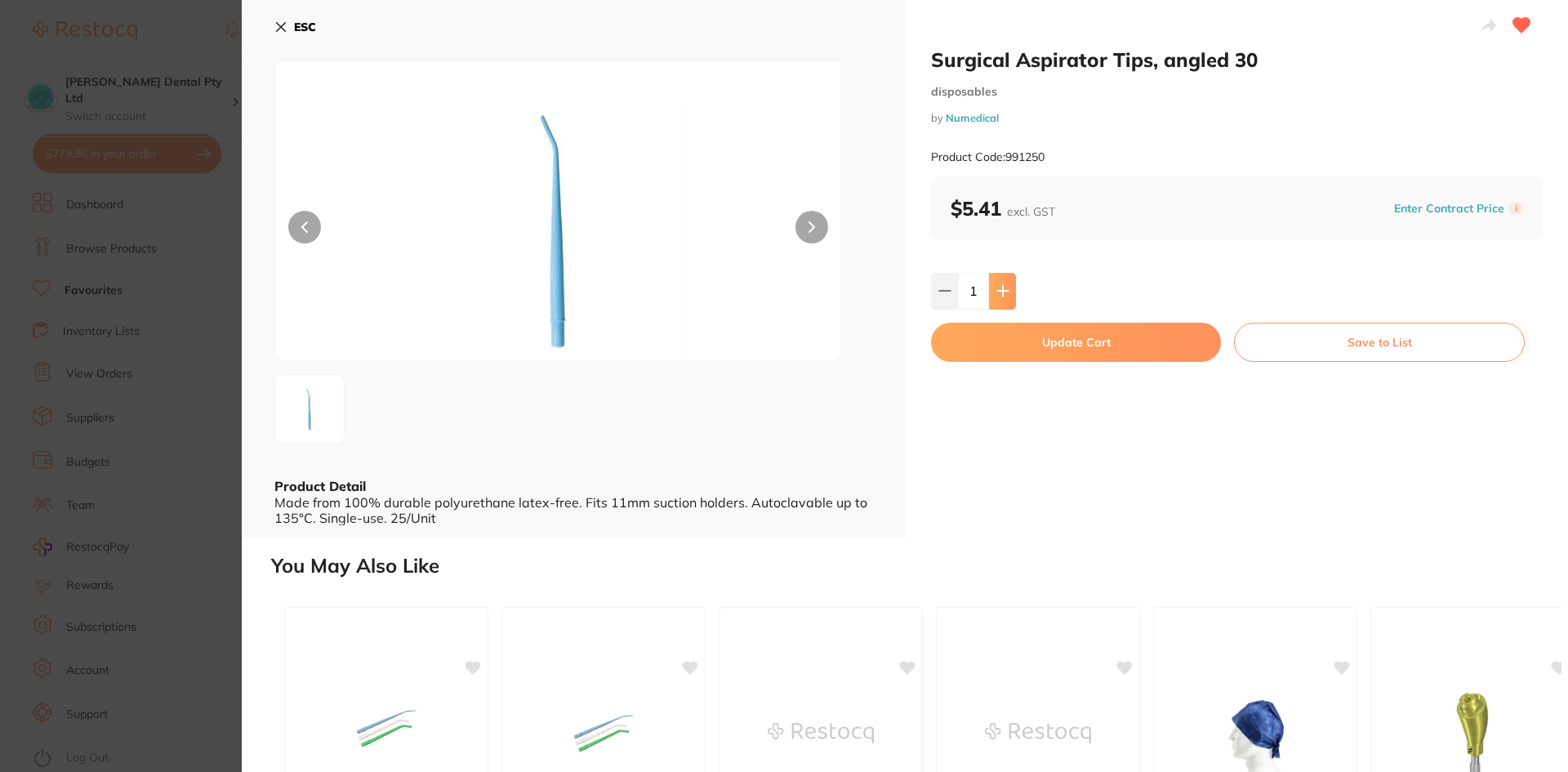
click at [996, 288] on icon at bounding box center [1002, 291] width 13 height 13
drag, startPoint x: 996, startPoint y: 288, endPoint x: 1069, endPoint y: 385, distance: 121.4
click at [996, 285] on icon at bounding box center [1002, 291] width 13 height 13
type input "4"
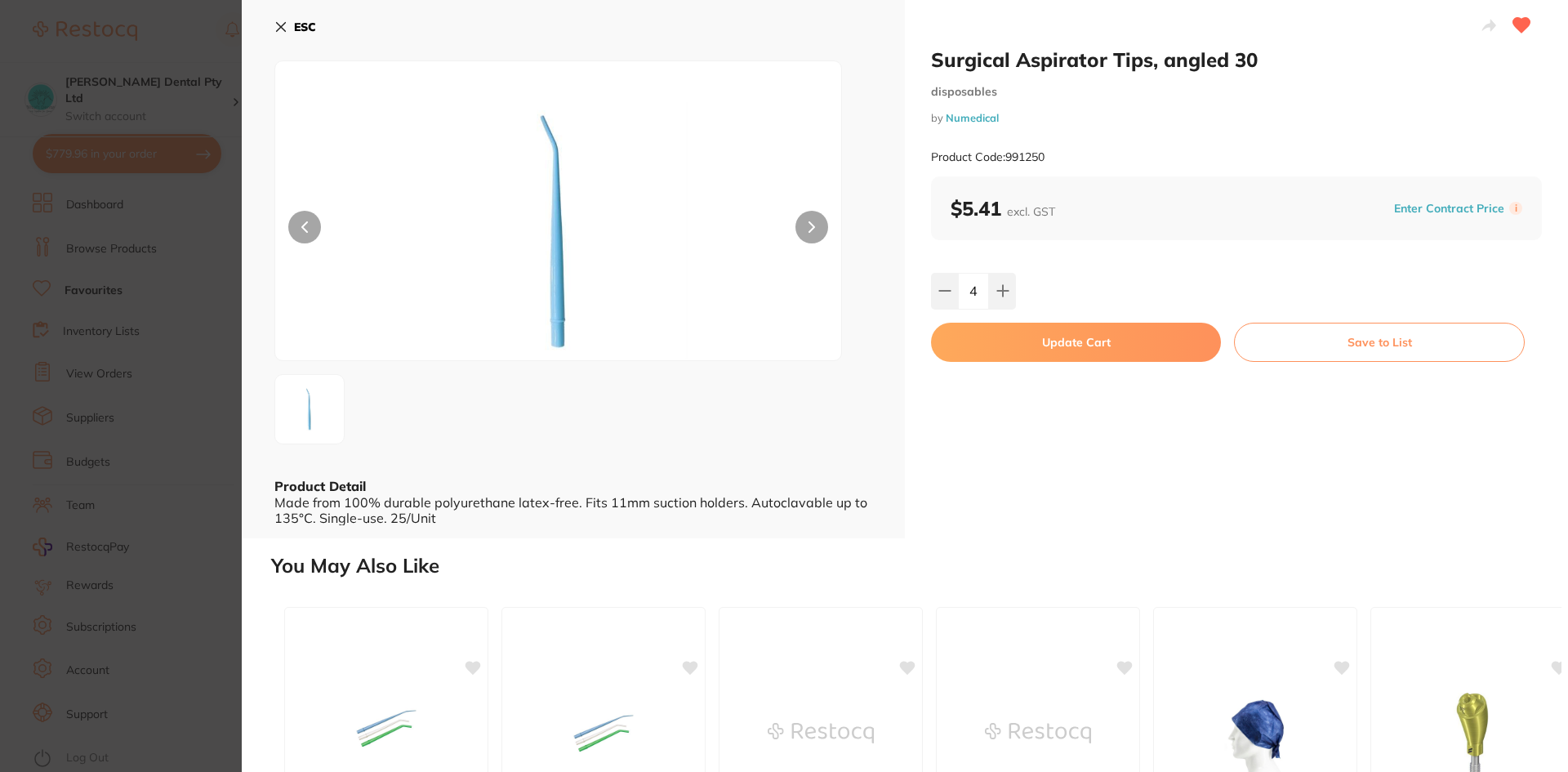
click at [1065, 335] on button "Update Cart" at bounding box center [1075, 342] width 290 height 39
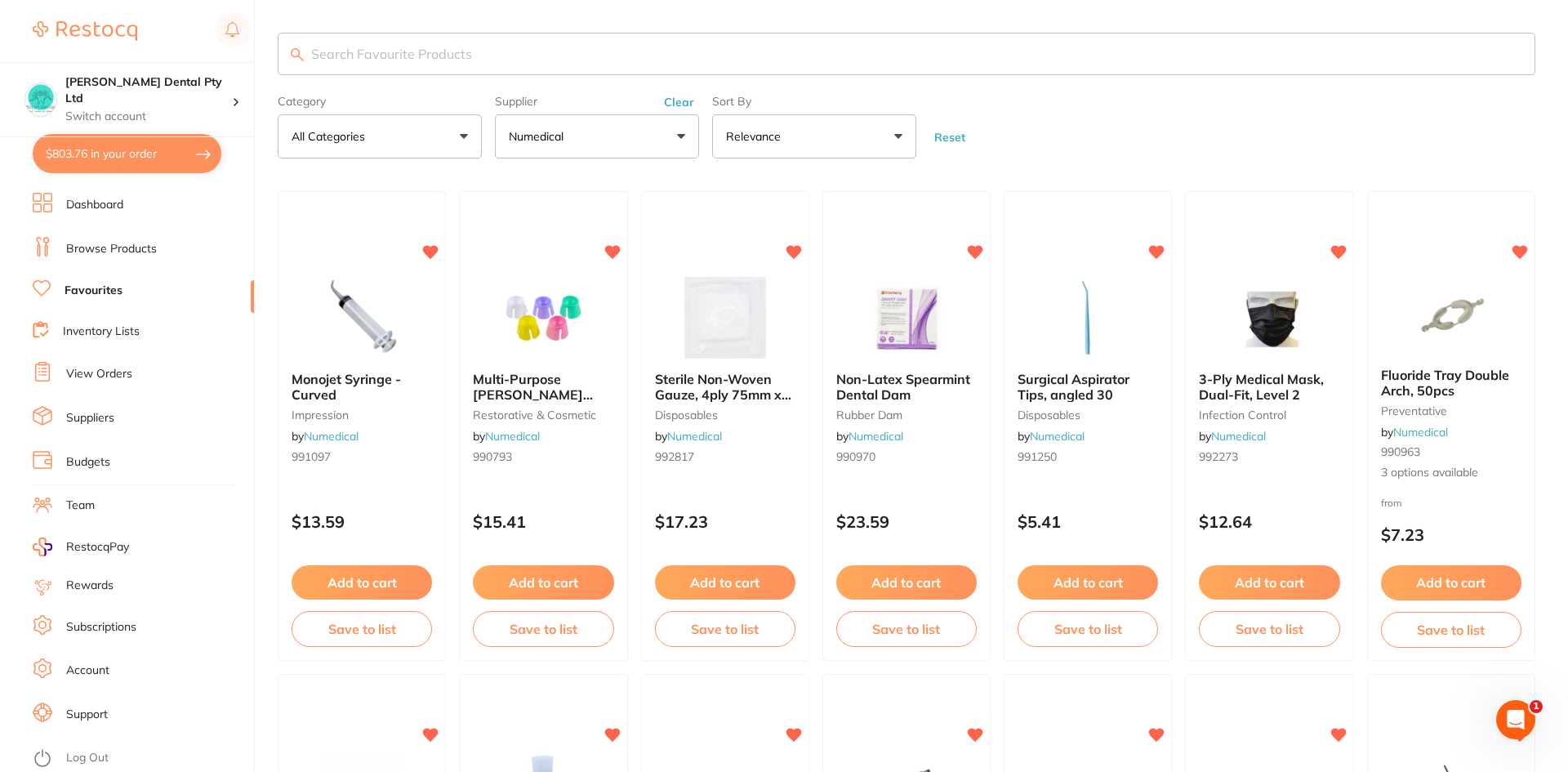
checkbox input "false"
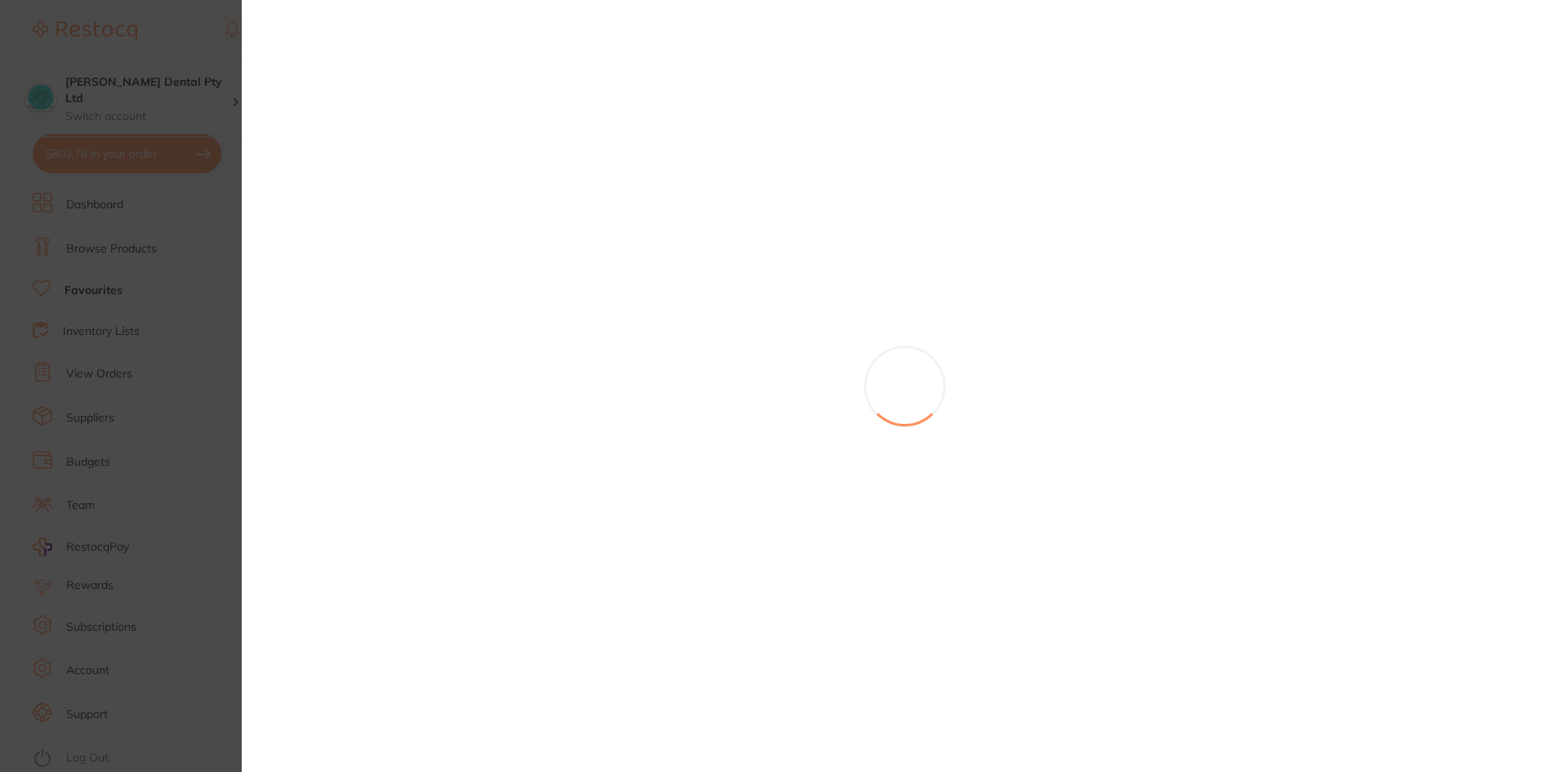
click at [1112, 198] on div at bounding box center [906, 386] width 1327 height 772
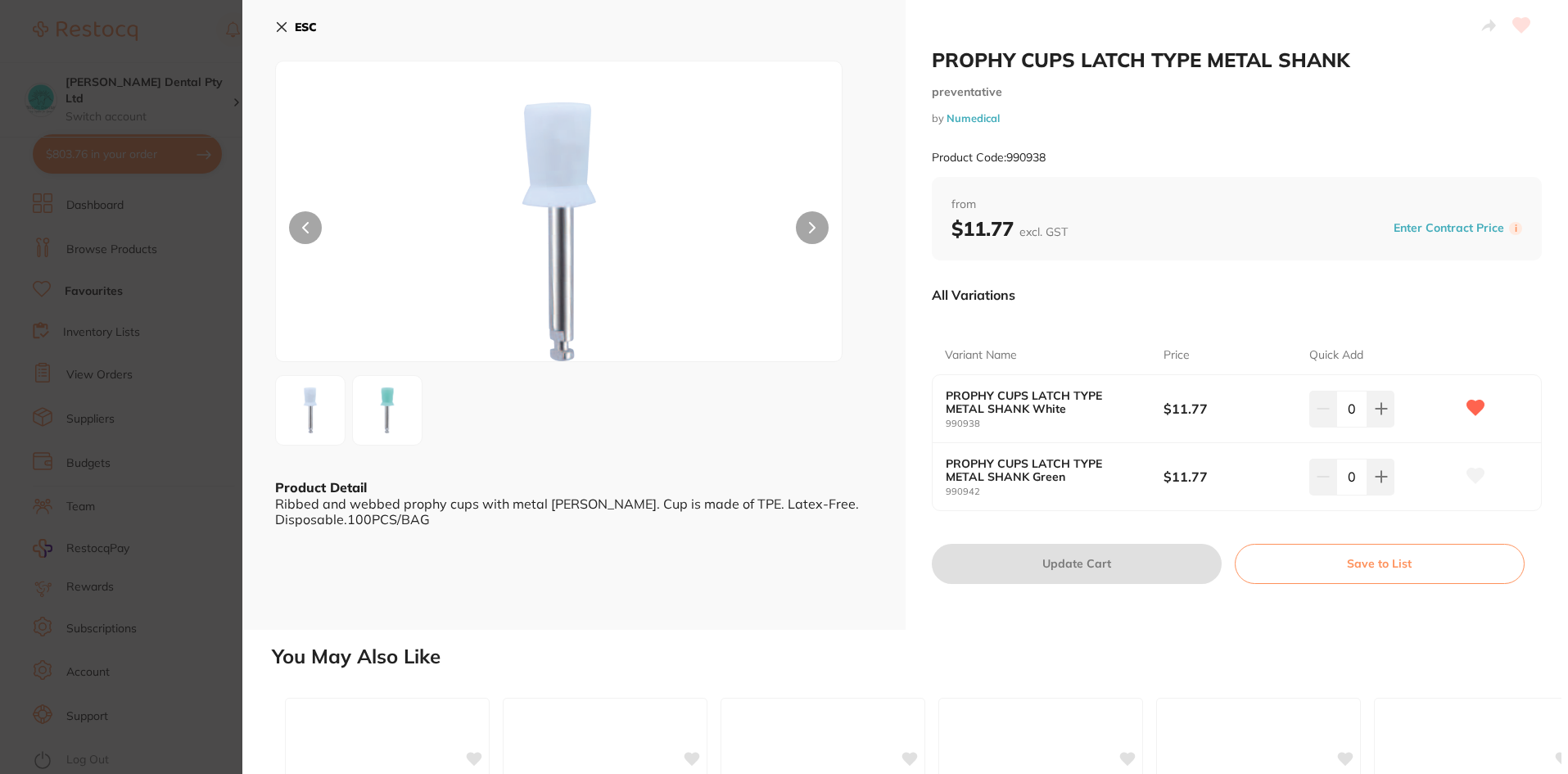
click at [277, 30] on icon at bounding box center [281, 27] width 13 height 13
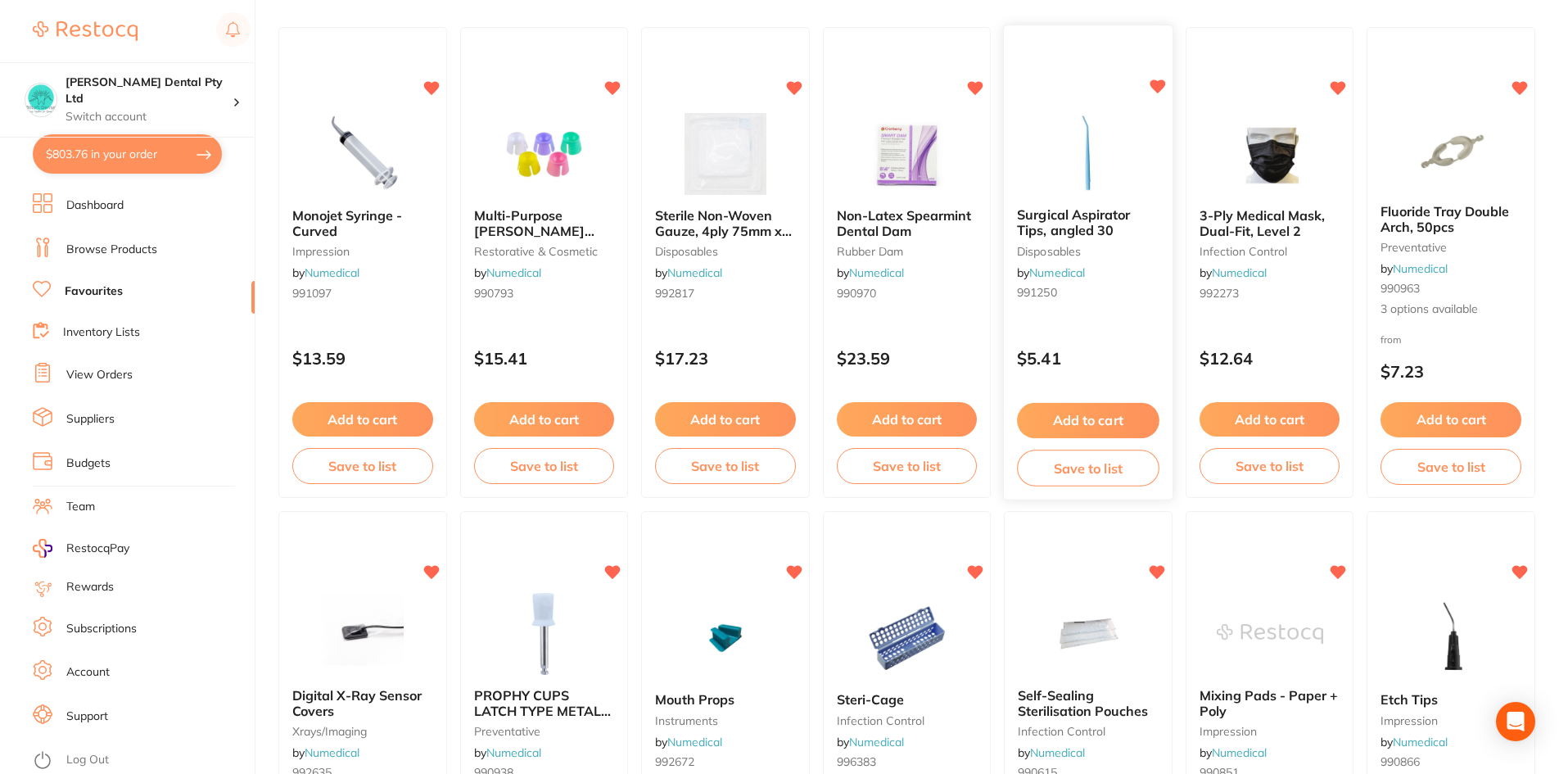
click at [1064, 252] on small "disposables" at bounding box center [1087, 251] width 142 height 13
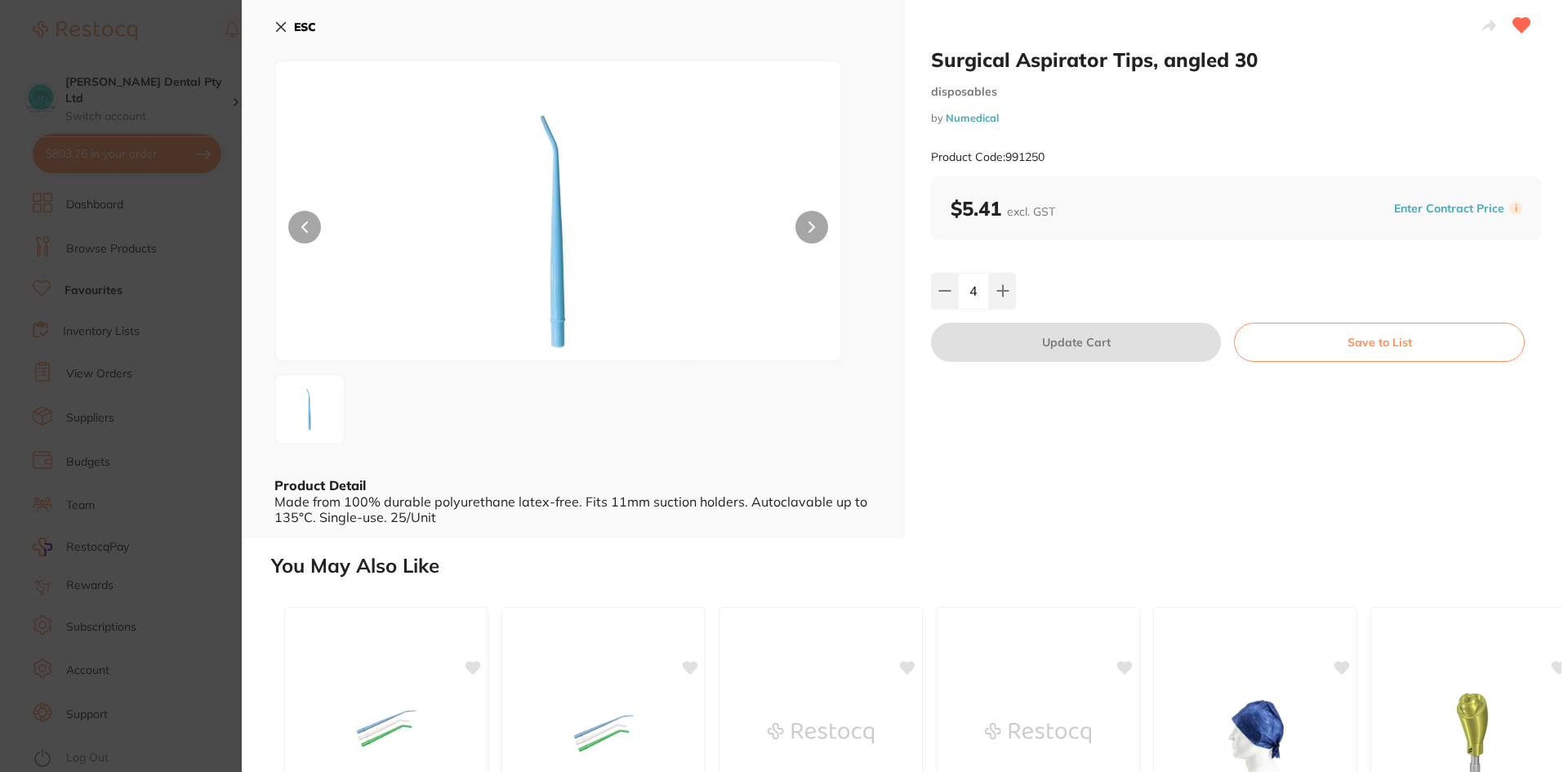
drag, startPoint x: 281, startPoint y: 24, endPoint x: 1555, endPoint y: 419, distance: 1333.8
click at [281, 24] on icon at bounding box center [281, 26] width 13 height 13
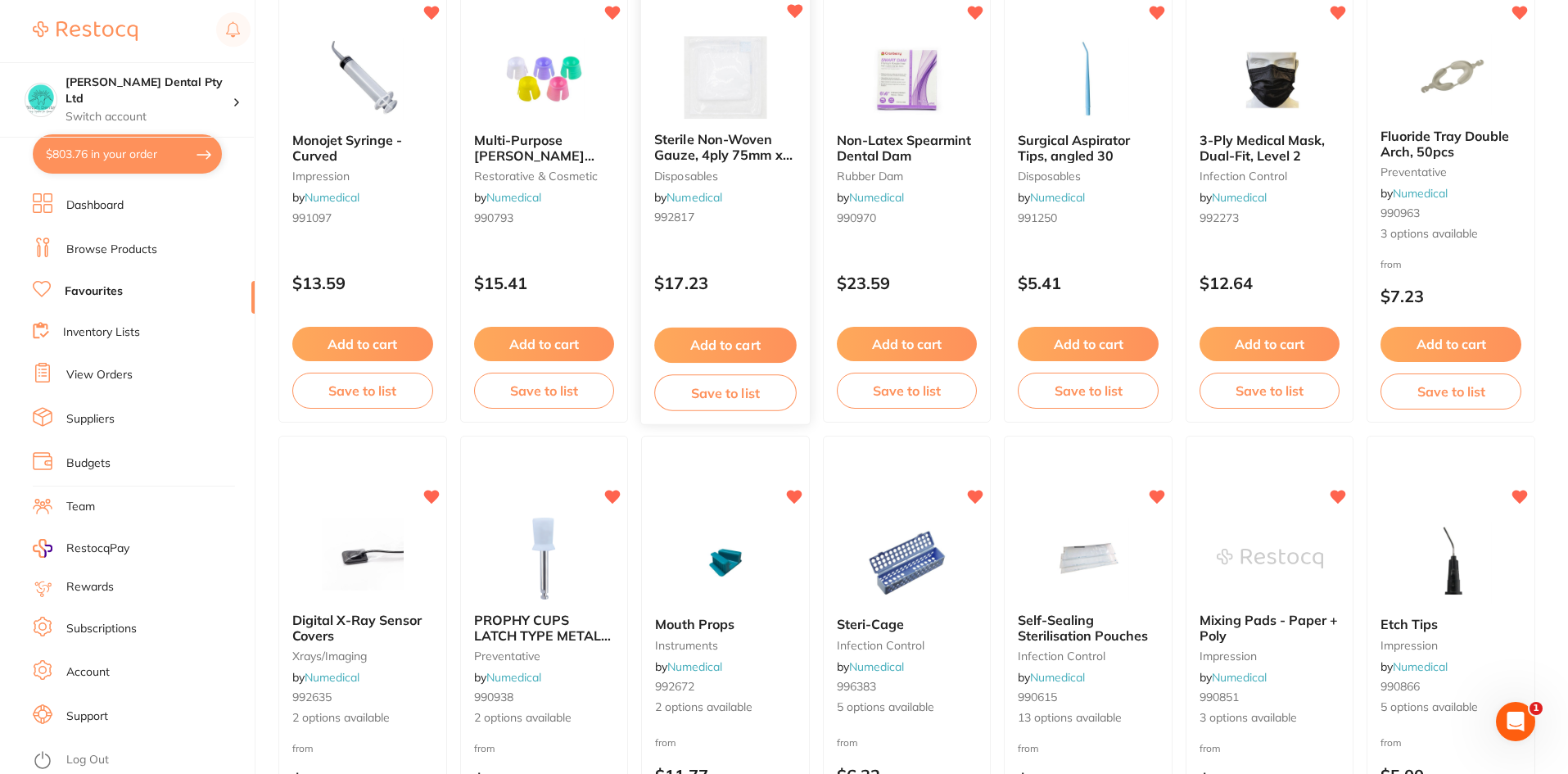
scroll to position [328, 0]
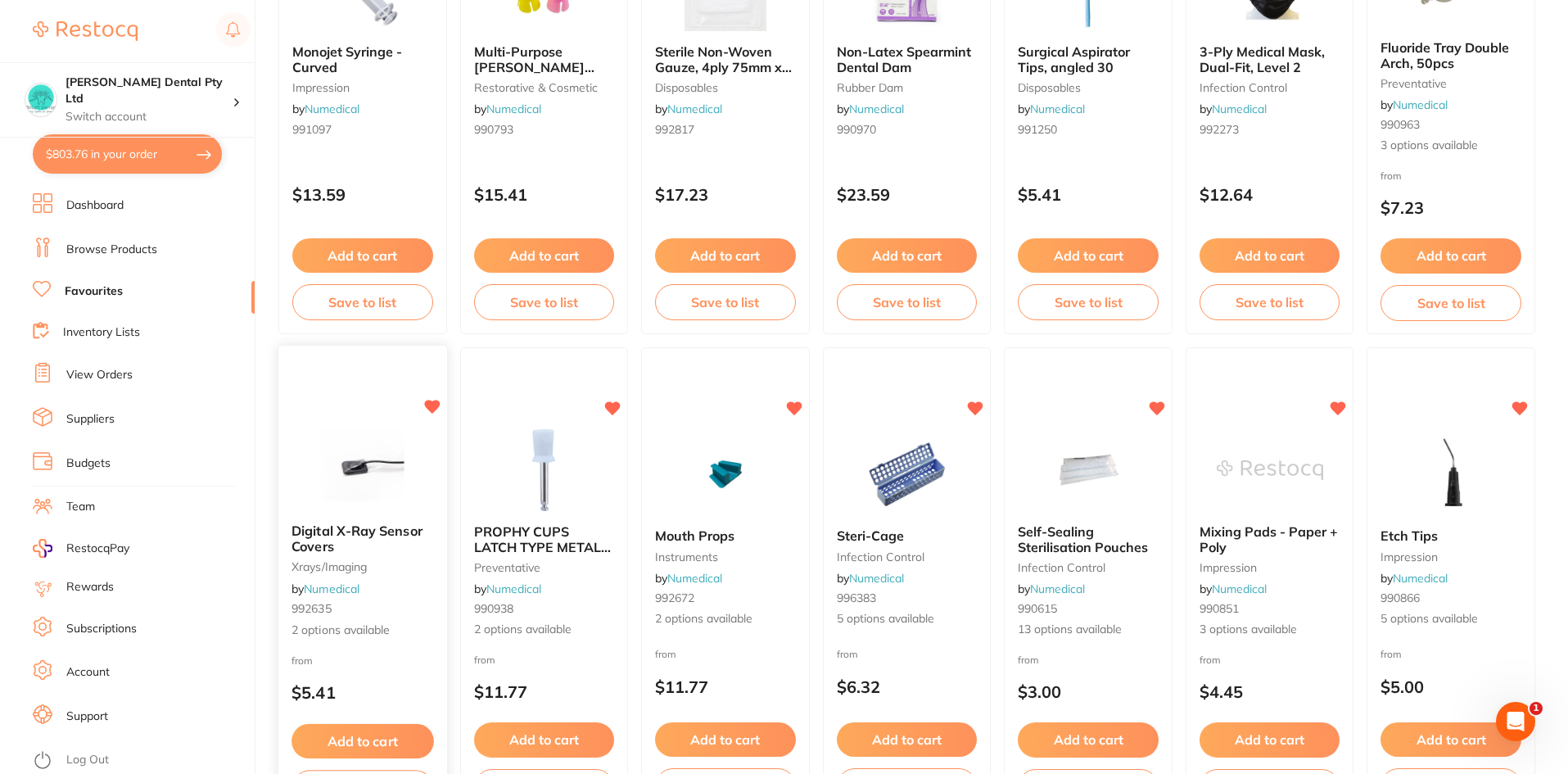
click at [336, 544] on b "Digital X-Ray Sensor Covers" at bounding box center [362, 538] width 142 height 30
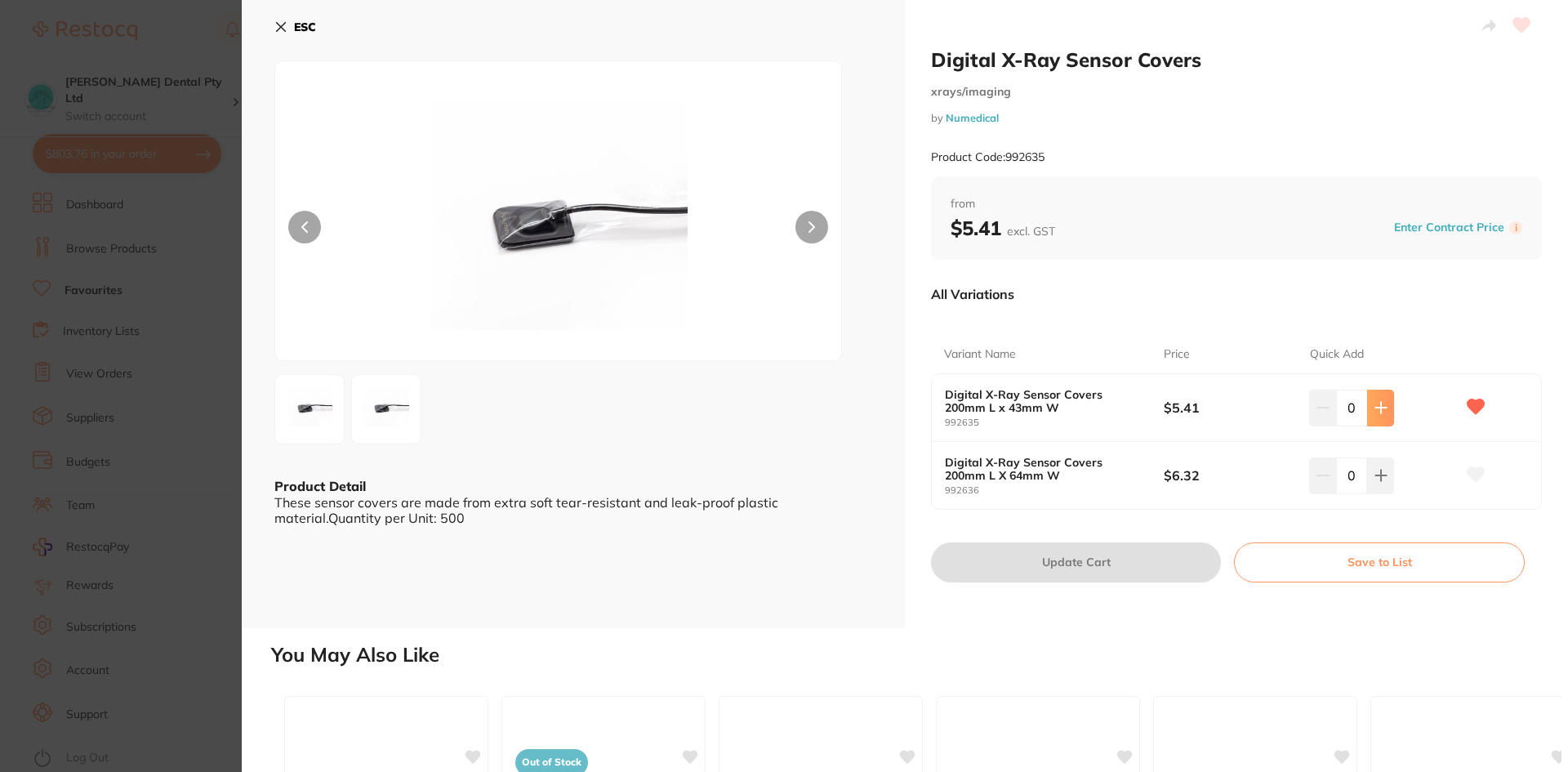
click at [1376, 411] on icon at bounding box center [1381, 407] width 13 height 13
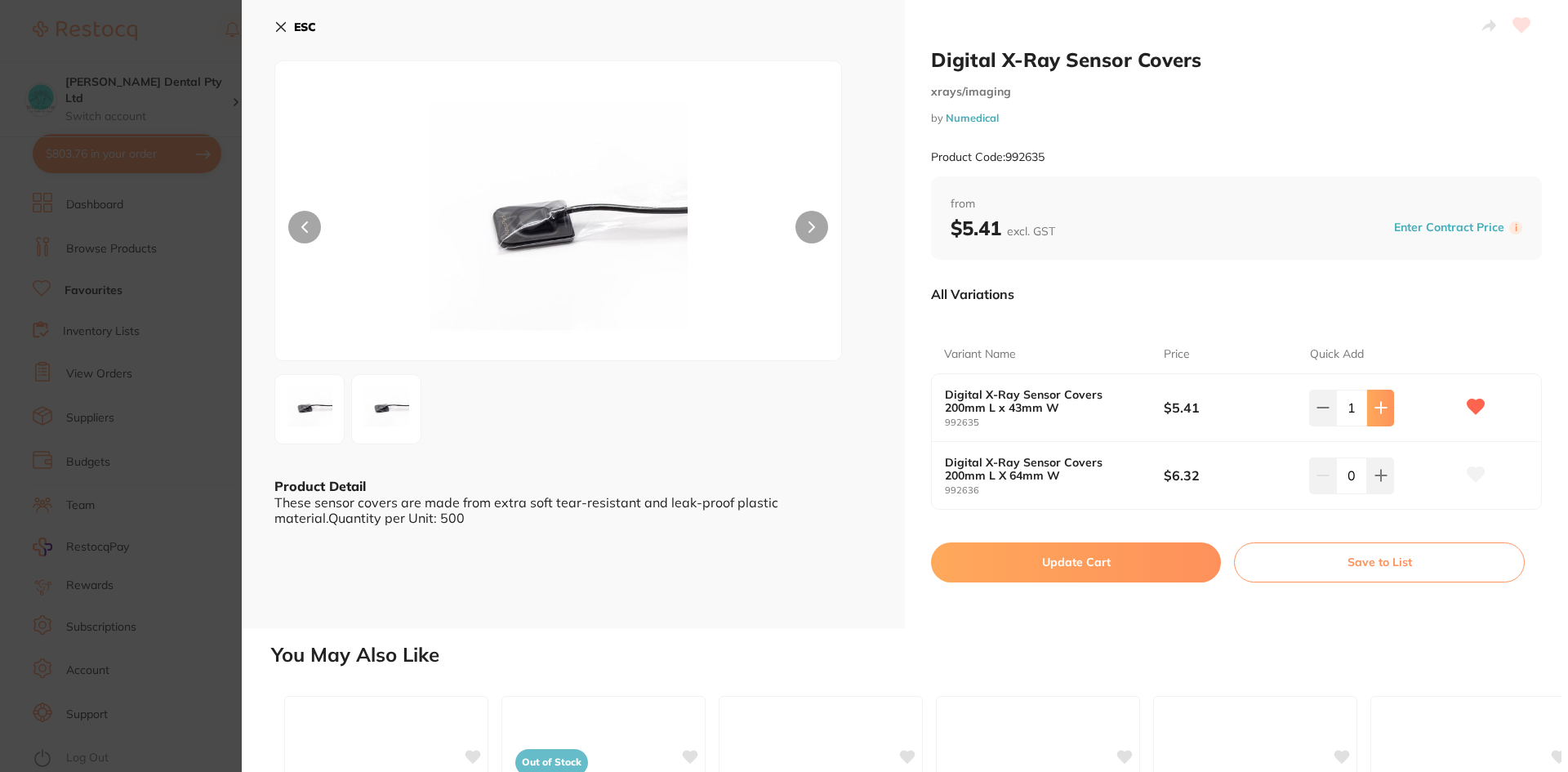
click at [1376, 411] on icon at bounding box center [1381, 407] width 13 height 13
click at [1374, 411] on icon at bounding box center [1381, 407] width 13 height 13
type input "4"
click at [1128, 578] on button "Update Cart" at bounding box center [1075, 561] width 290 height 39
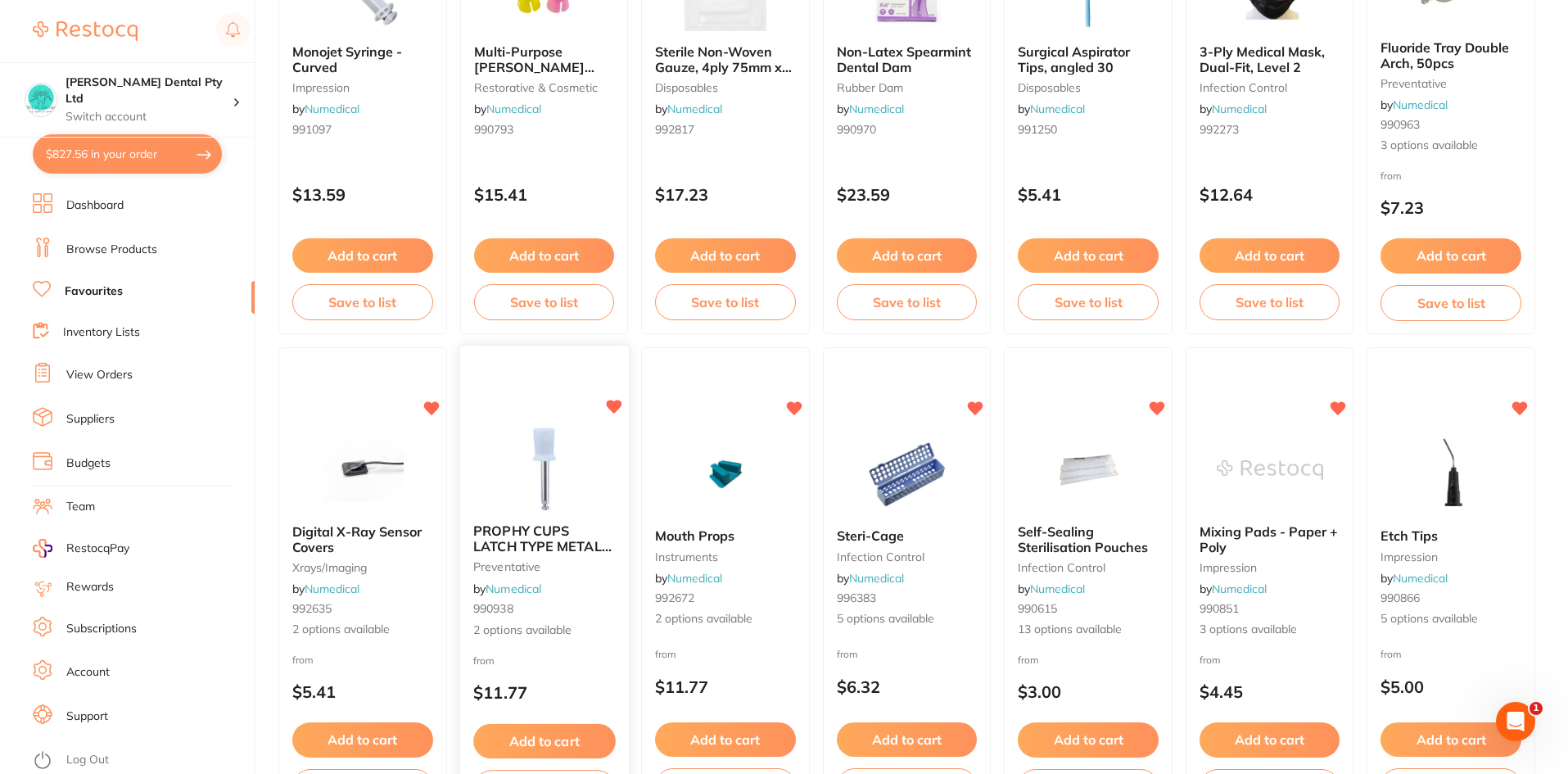
click at [508, 529] on span "PROPHY CUPS LATCH TYPE METAL SHANK" at bounding box center [542, 545] width 138 height 47
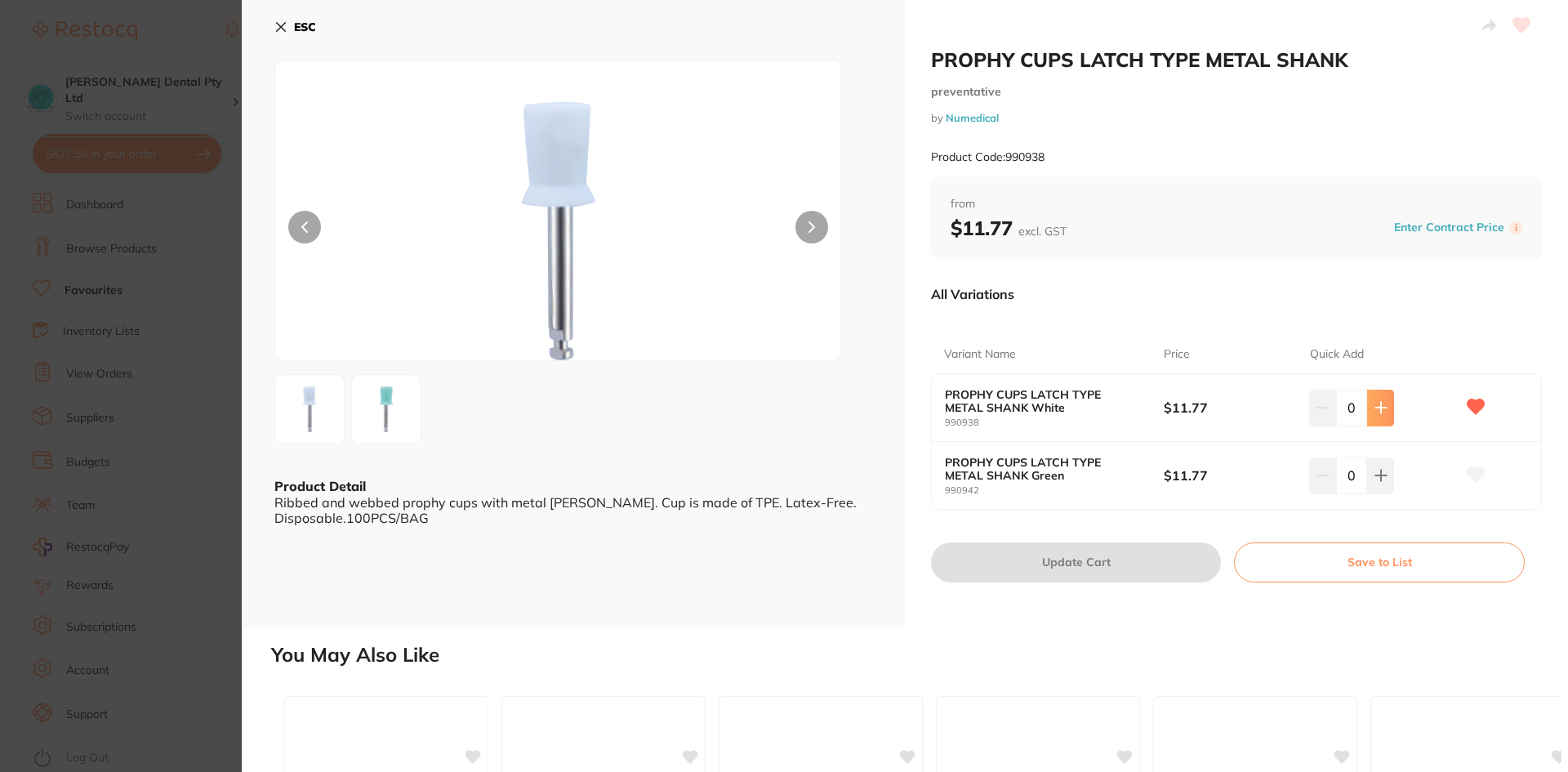
click at [1384, 396] on button at bounding box center [1380, 407] width 26 height 36
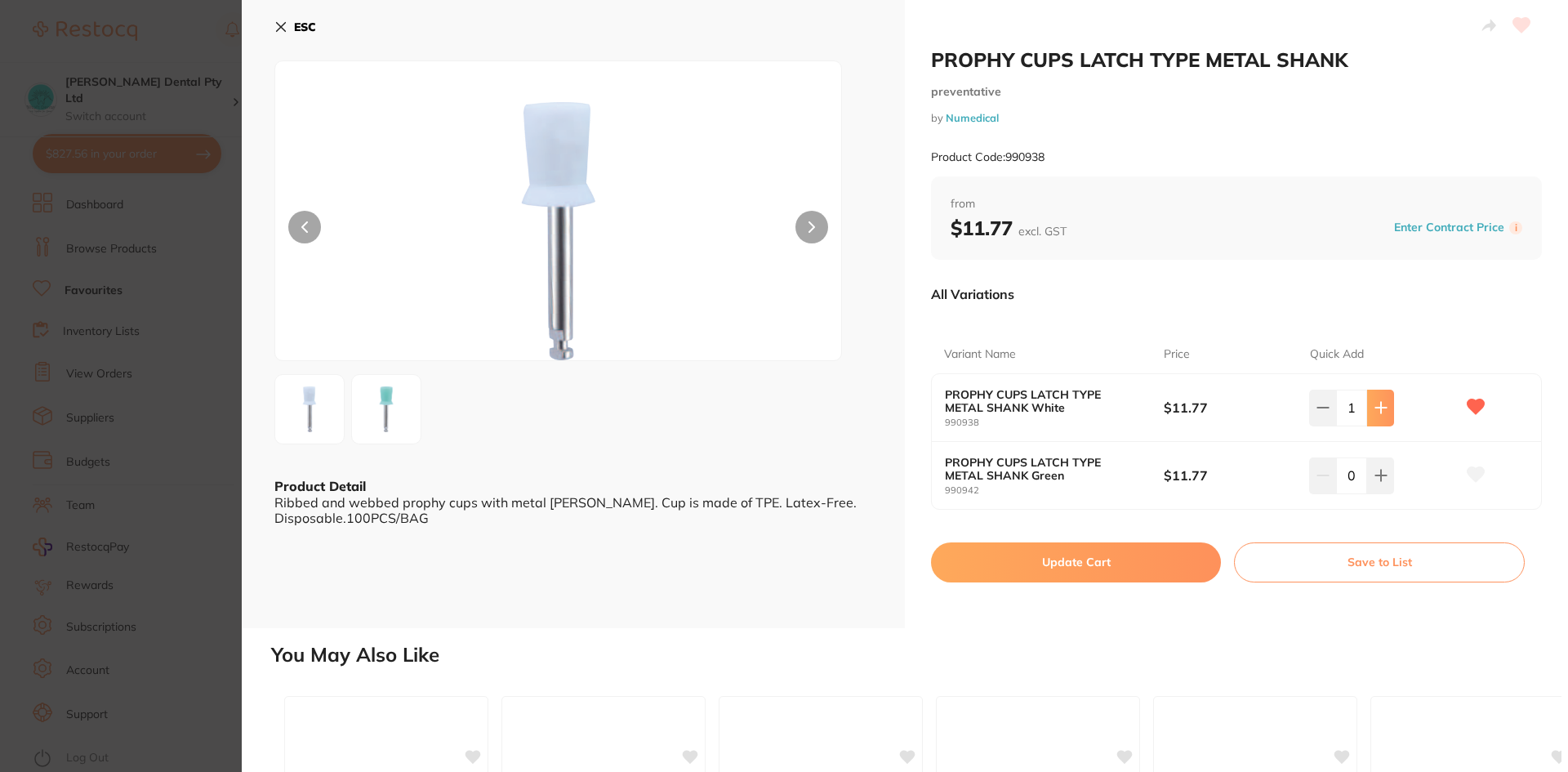
click at [1384, 396] on button at bounding box center [1380, 407] width 26 height 36
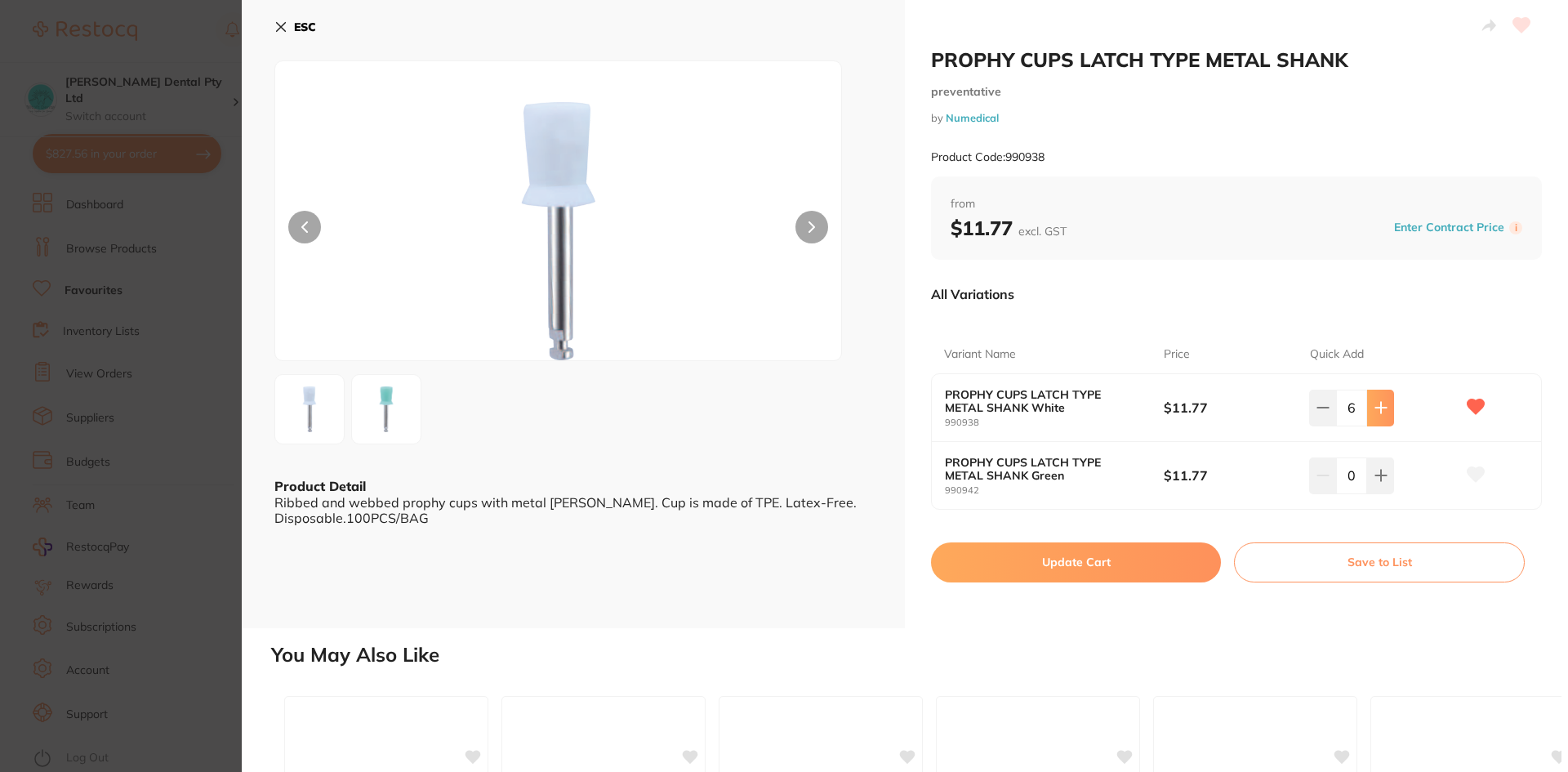
click at [1374, 414] on icon at bounding box center [1381, 407] width 13 height 13
type input "8"
click at [1086, 559] on button "Update Cart" at bounding box center [1075, 561] width 290 height 39
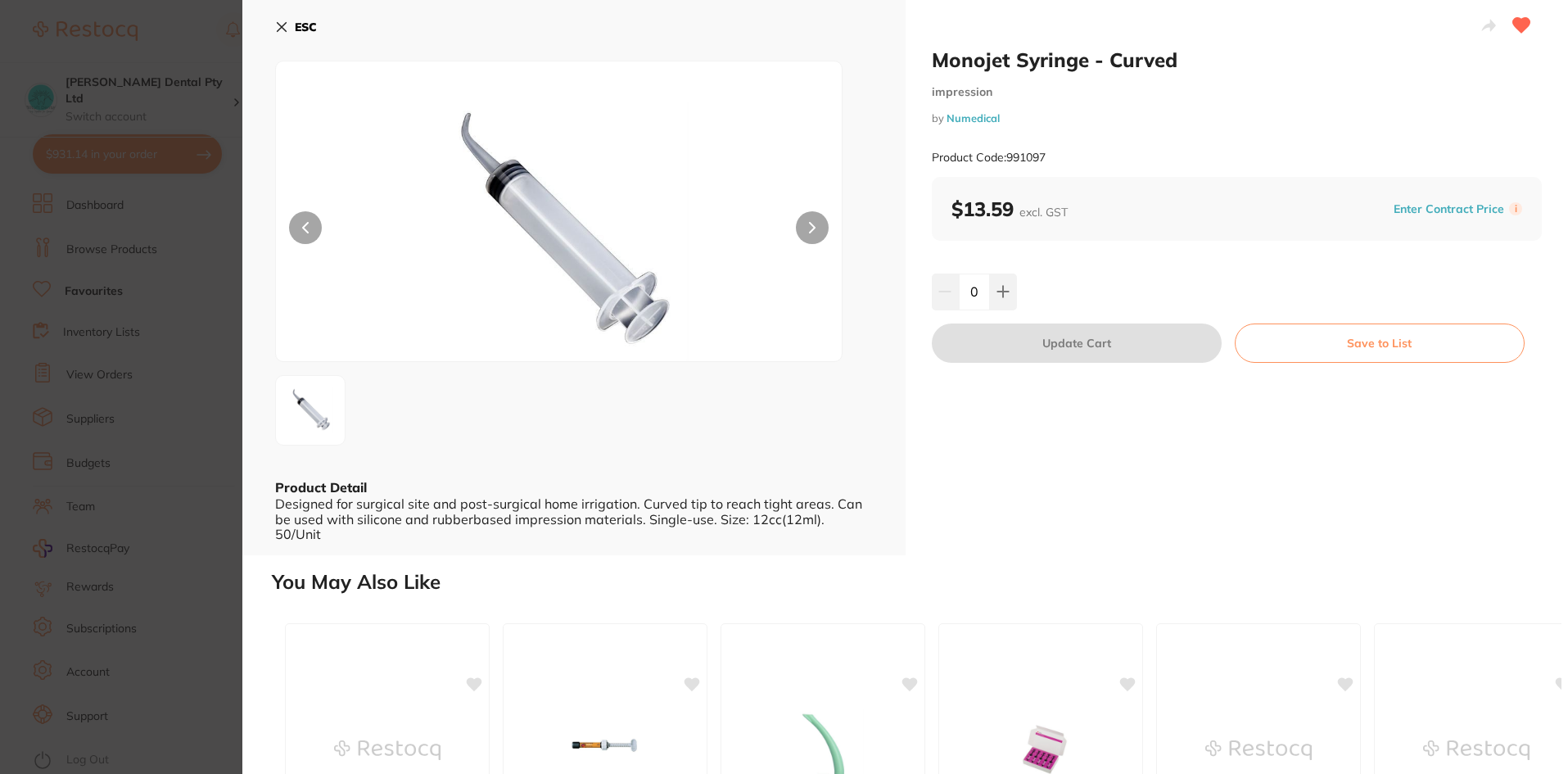
click at [275, 25] on icon at bounding box center [281, 27] width 13 height 13
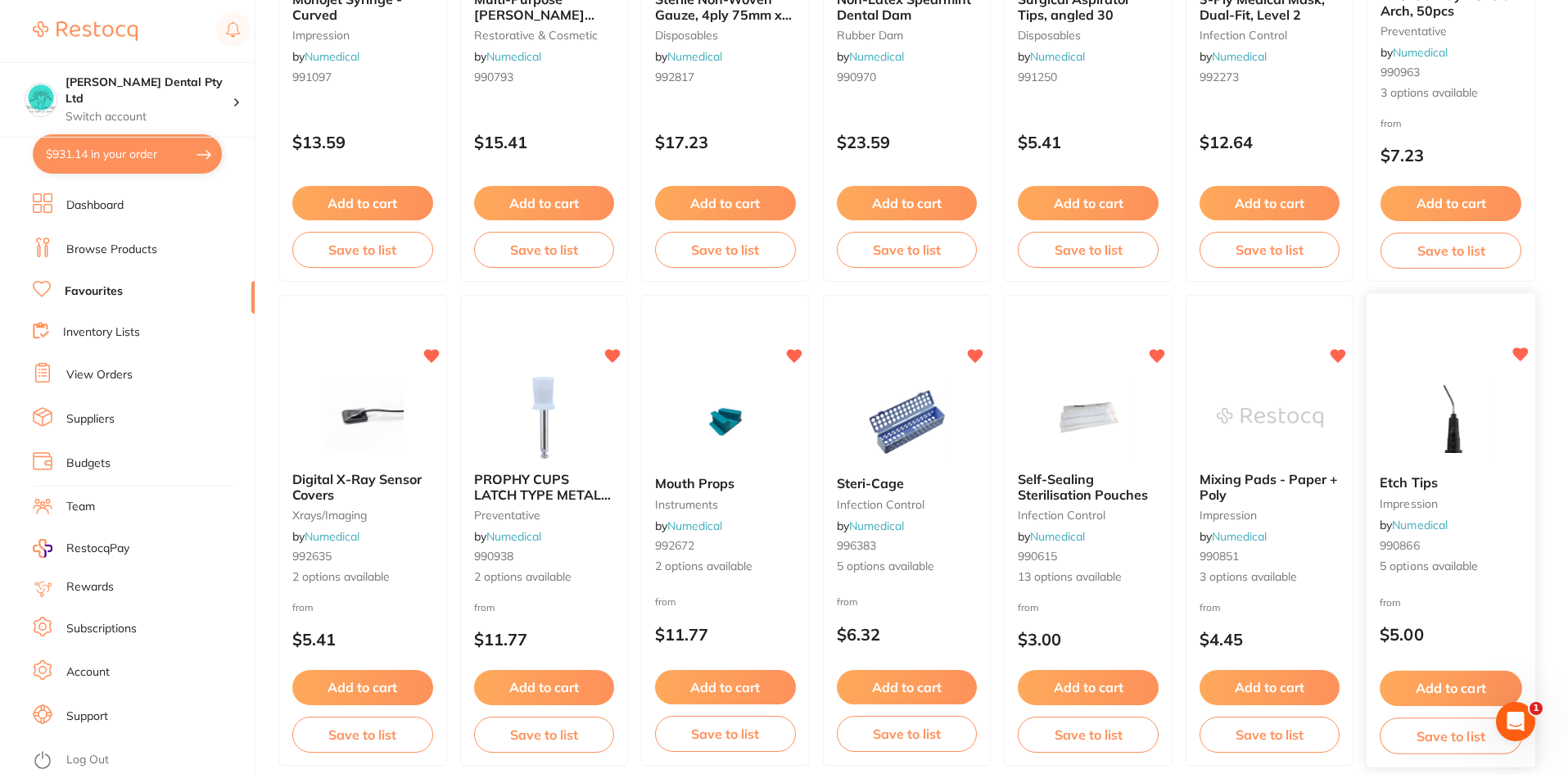
scroll to position [410, 0]
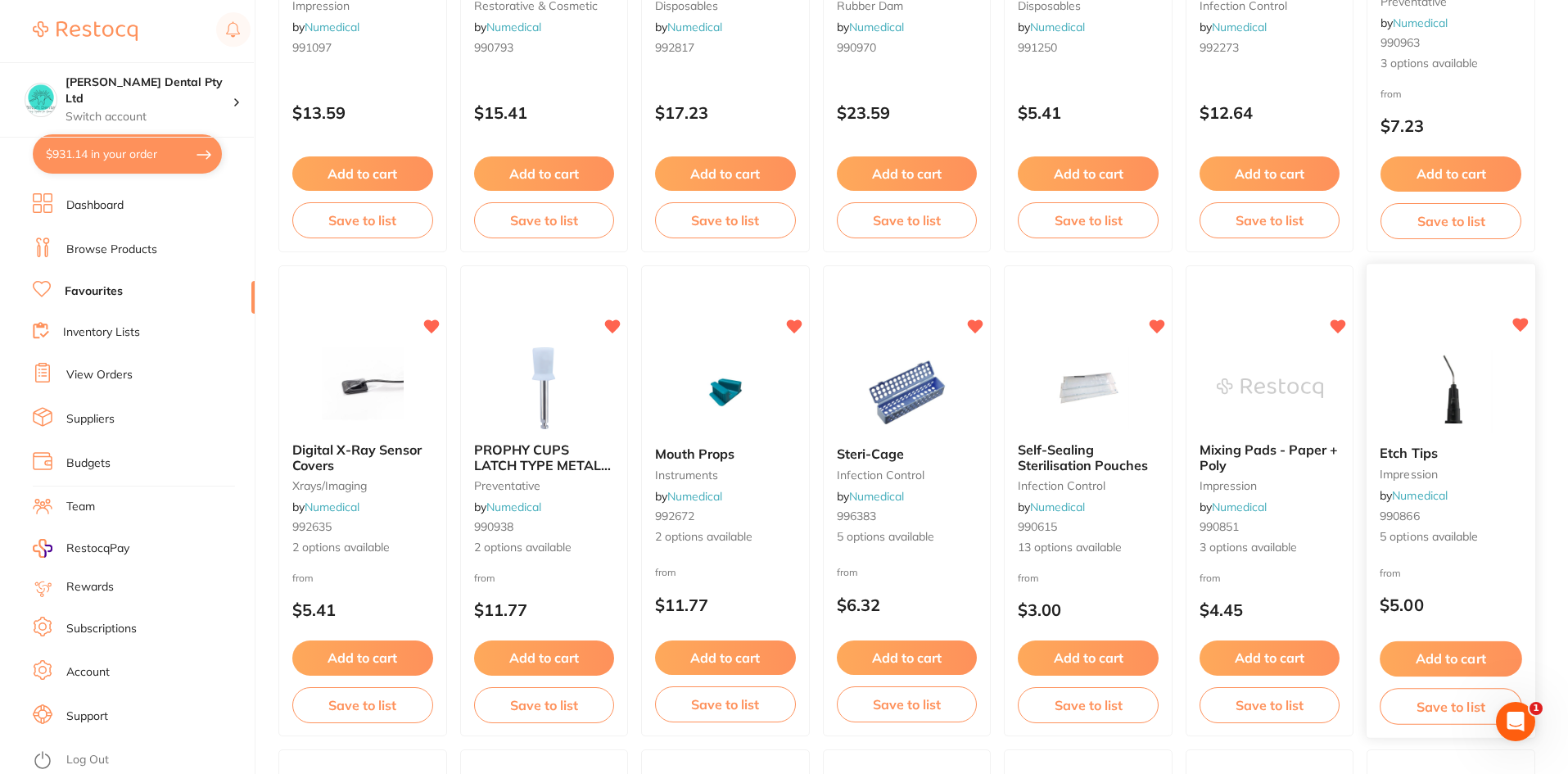
click at [1466, 656] on button "Add to cart" at bounding box center [1451, 659] width 142 height 35
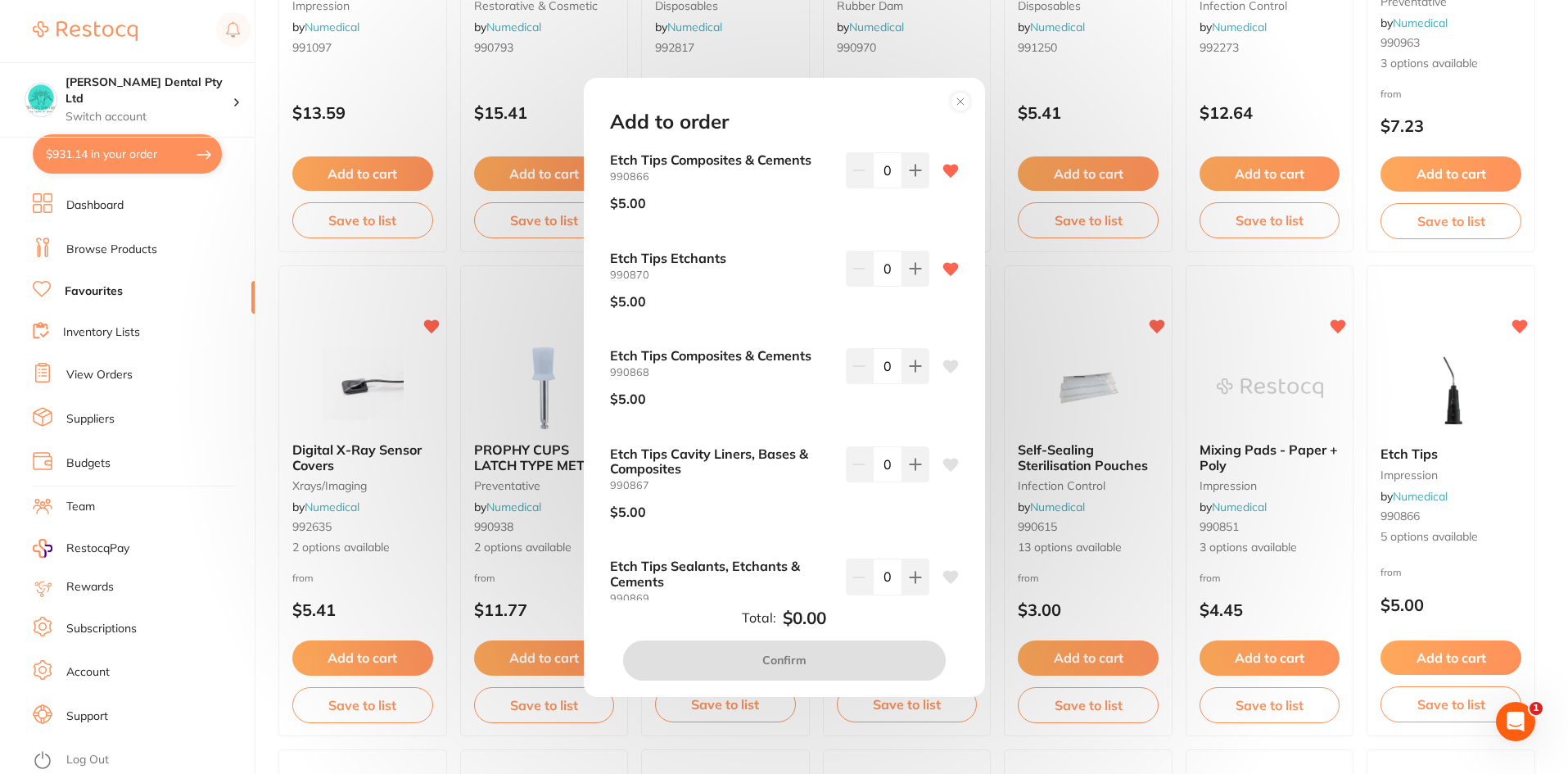
scroll to position [0, 0]
click at [909, 173] on icon at bounding box center [915, 170] width 13 height 13
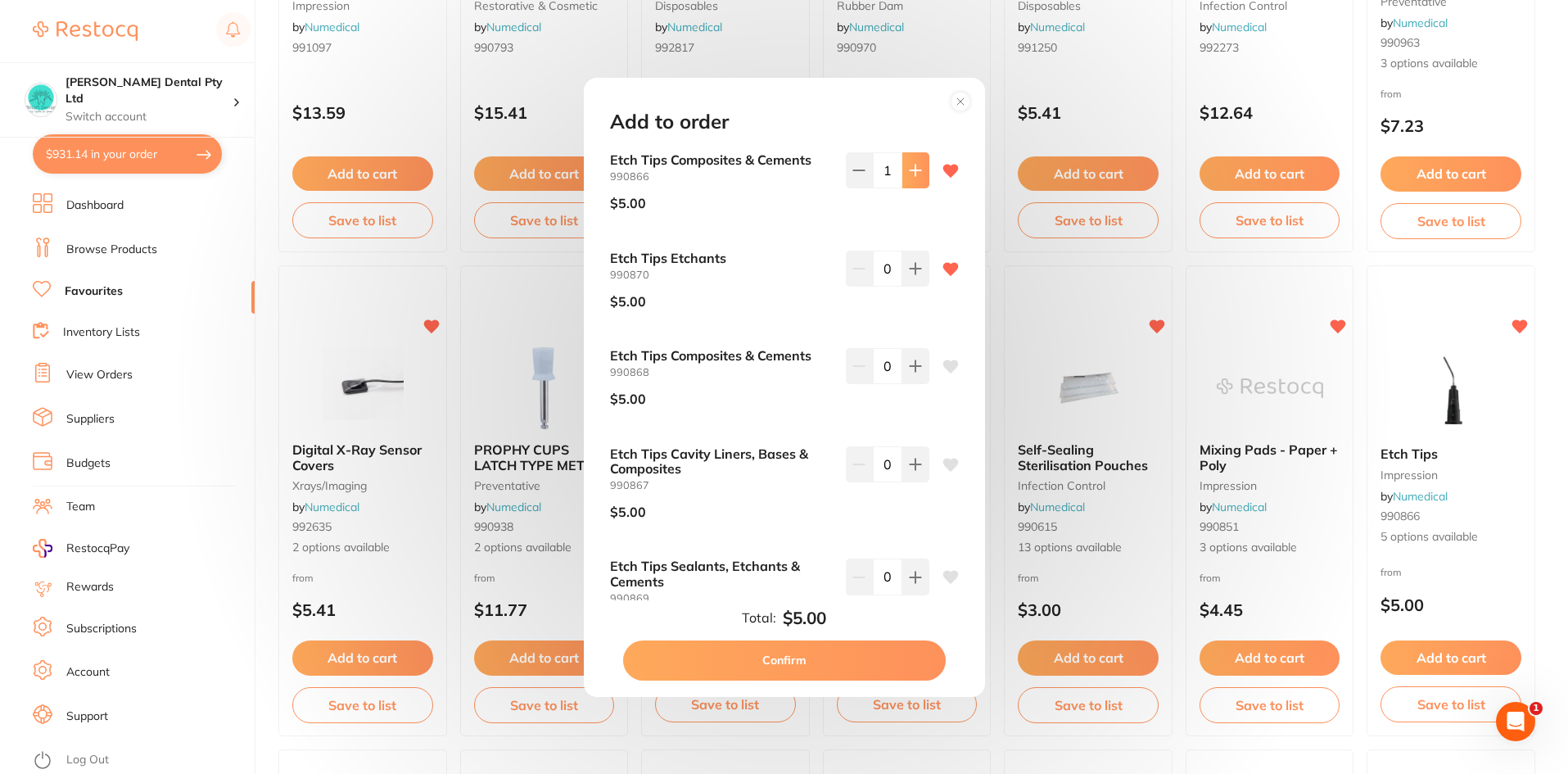
click at [909, 173] on icon at bounding box center [915, 170] width 13 height 13
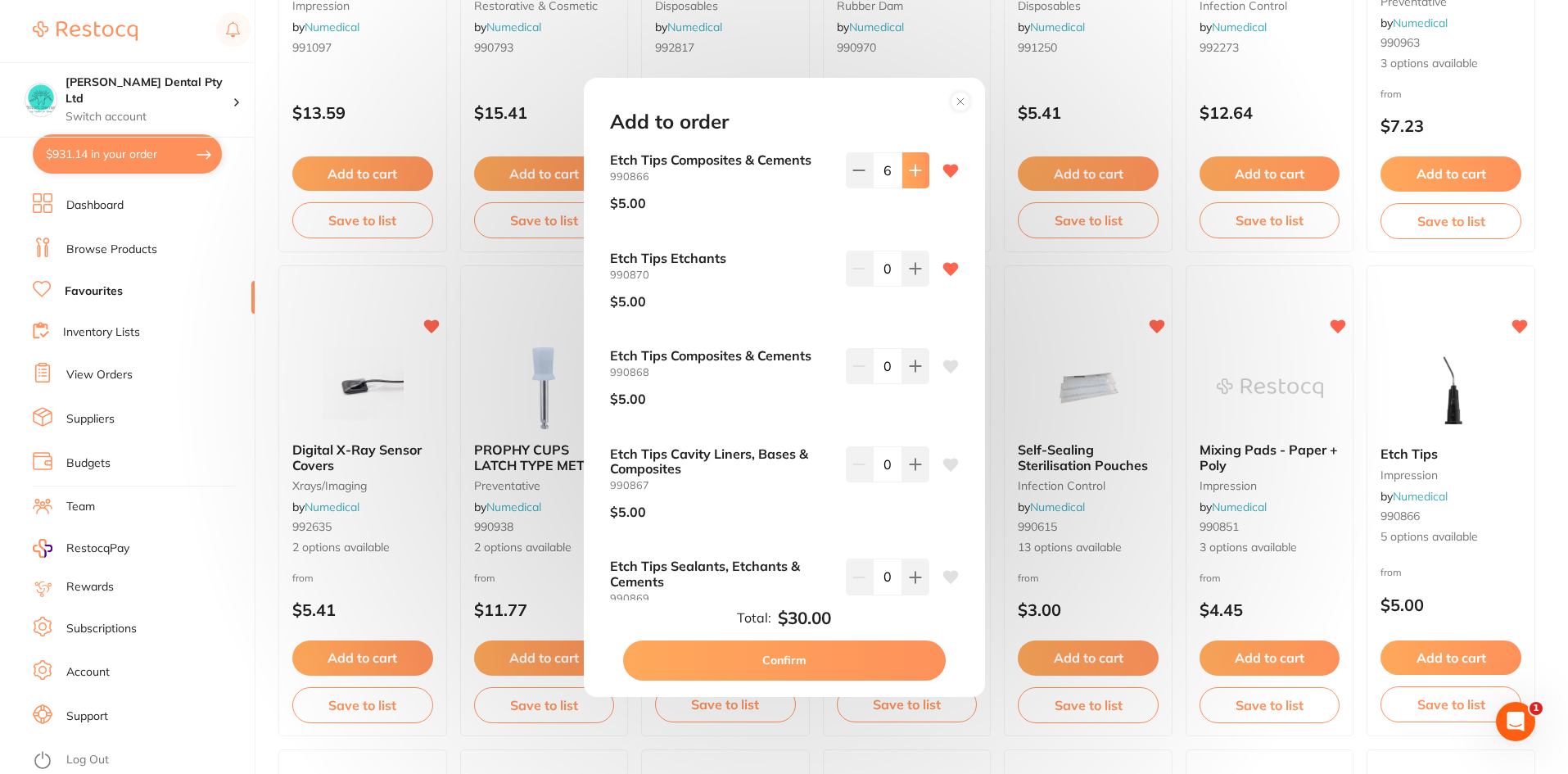
click at [909, 173] on icon at bounding box center [915, 170] width 13 height 13
type input "10"
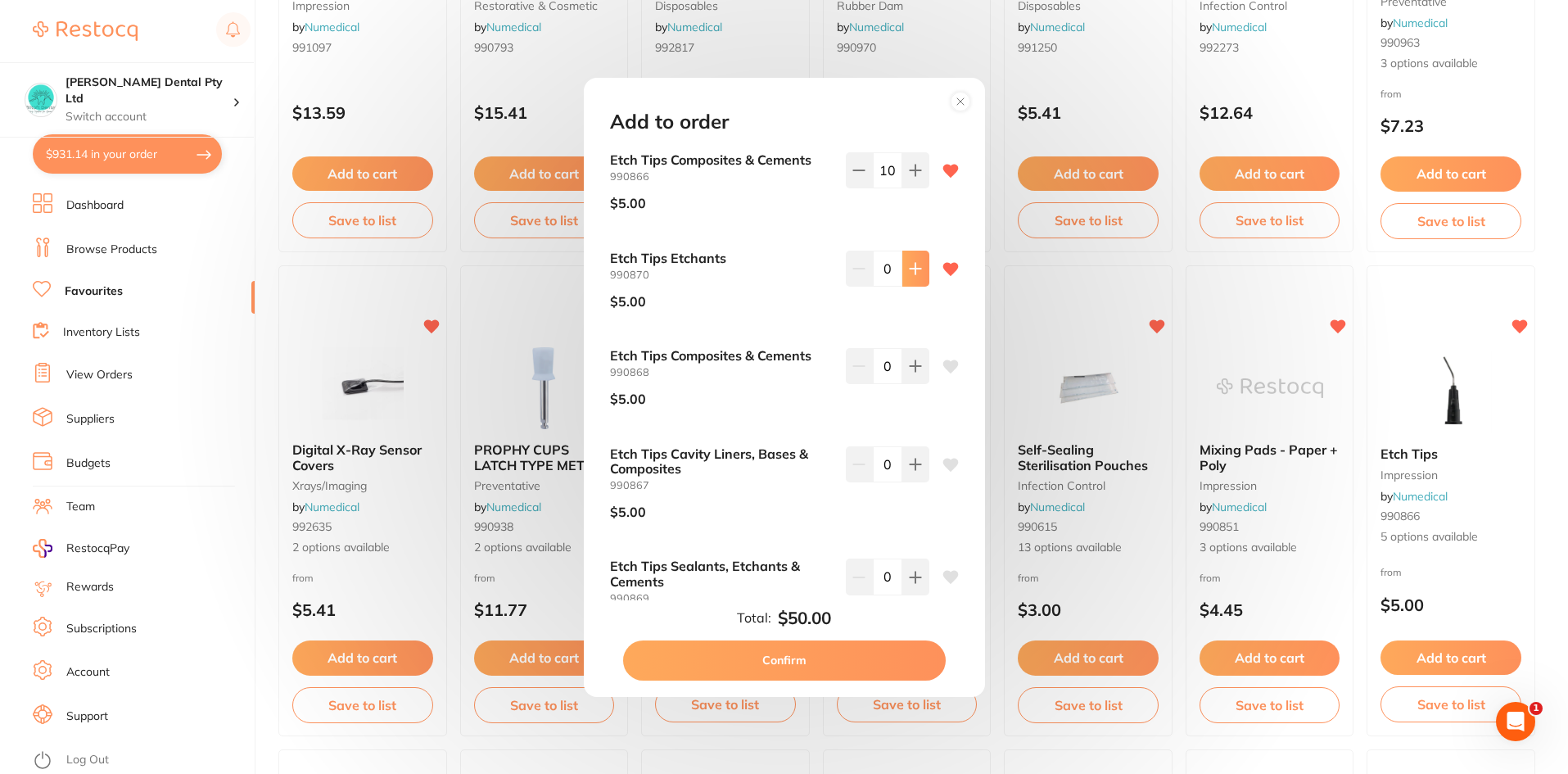
click at [907, 275] on button at bounding box center [915, 268] width 27 height 36
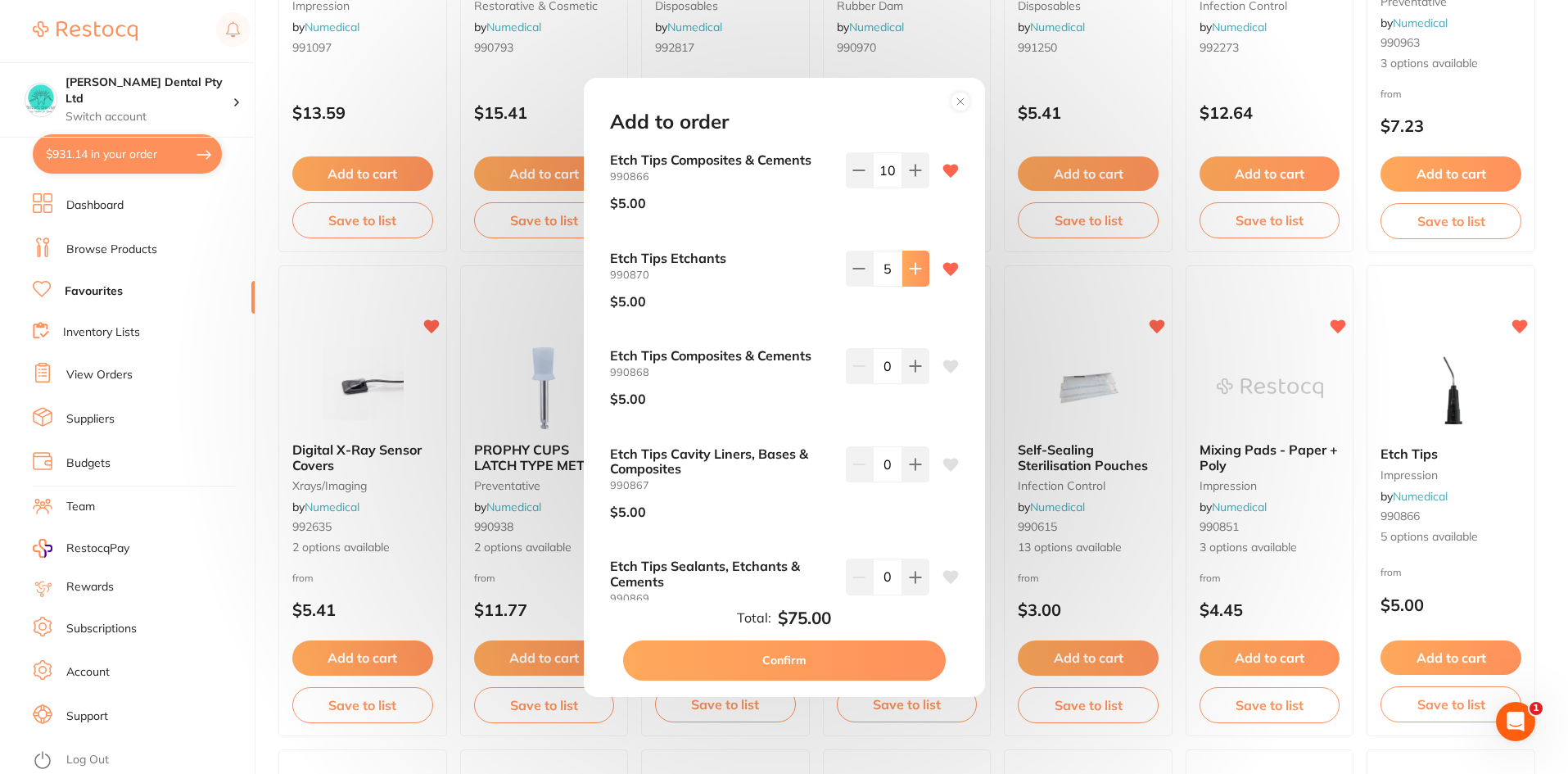
click at [907, 275] on button at bounding box center [915, 268] width 27 height 36
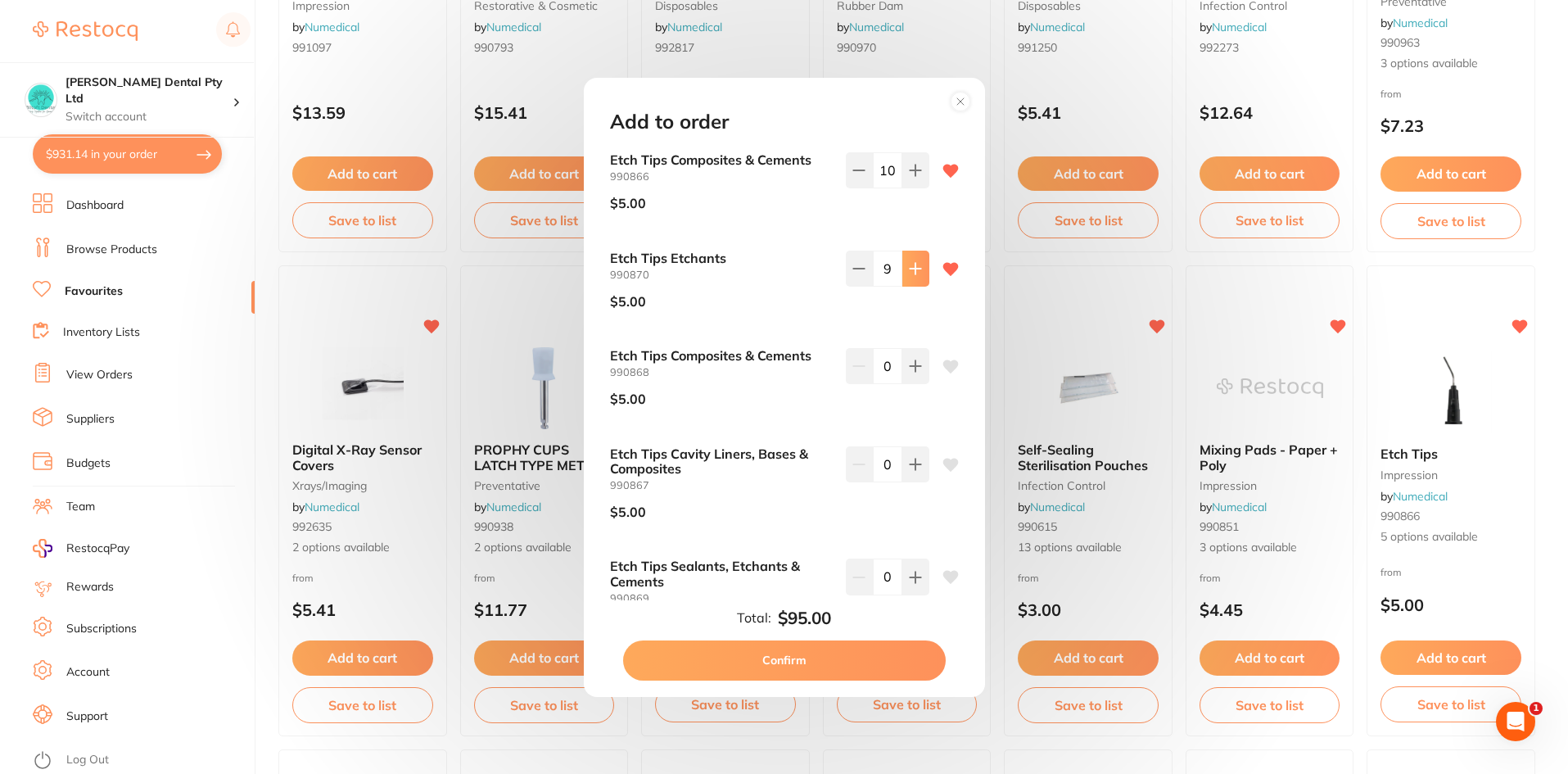
type input "10"
click at [754, 660] on button "Confirm" at bounding box center [784, 660] width 322 height 39
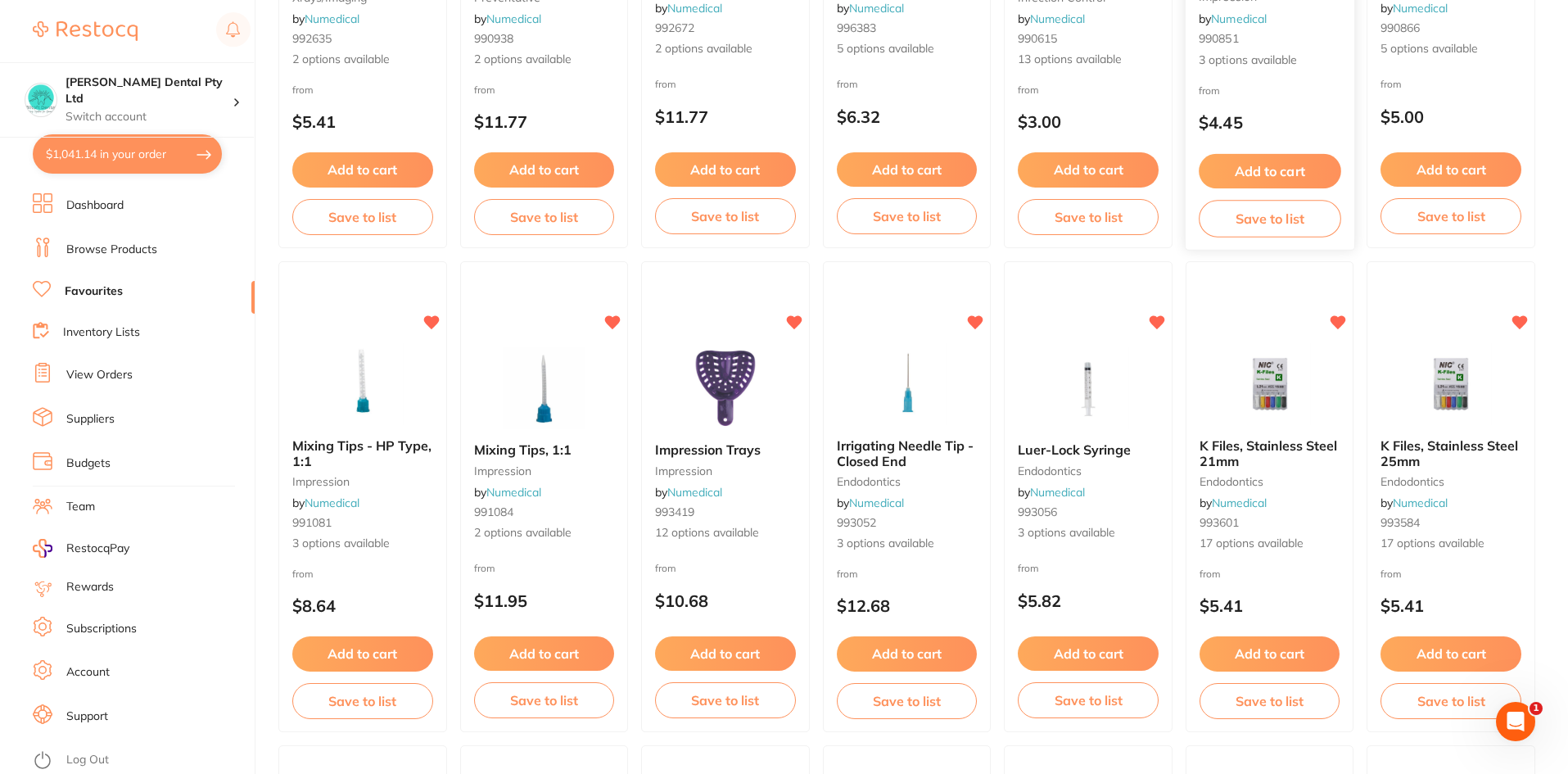
scroll to position [901, 0]
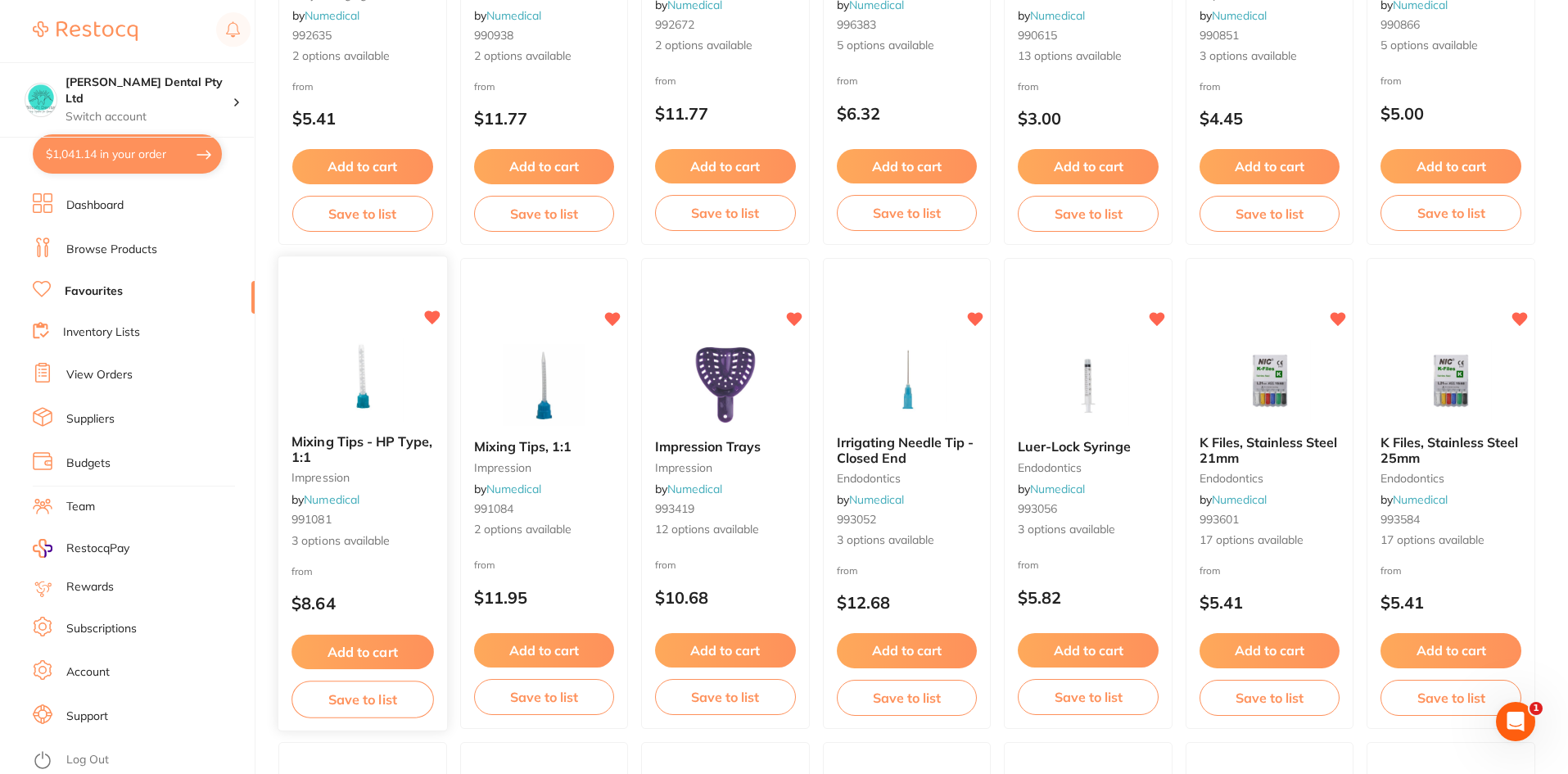
click at [366, 644] on button "Add to cart" at bounding box center [362, 652] width 142 height 35
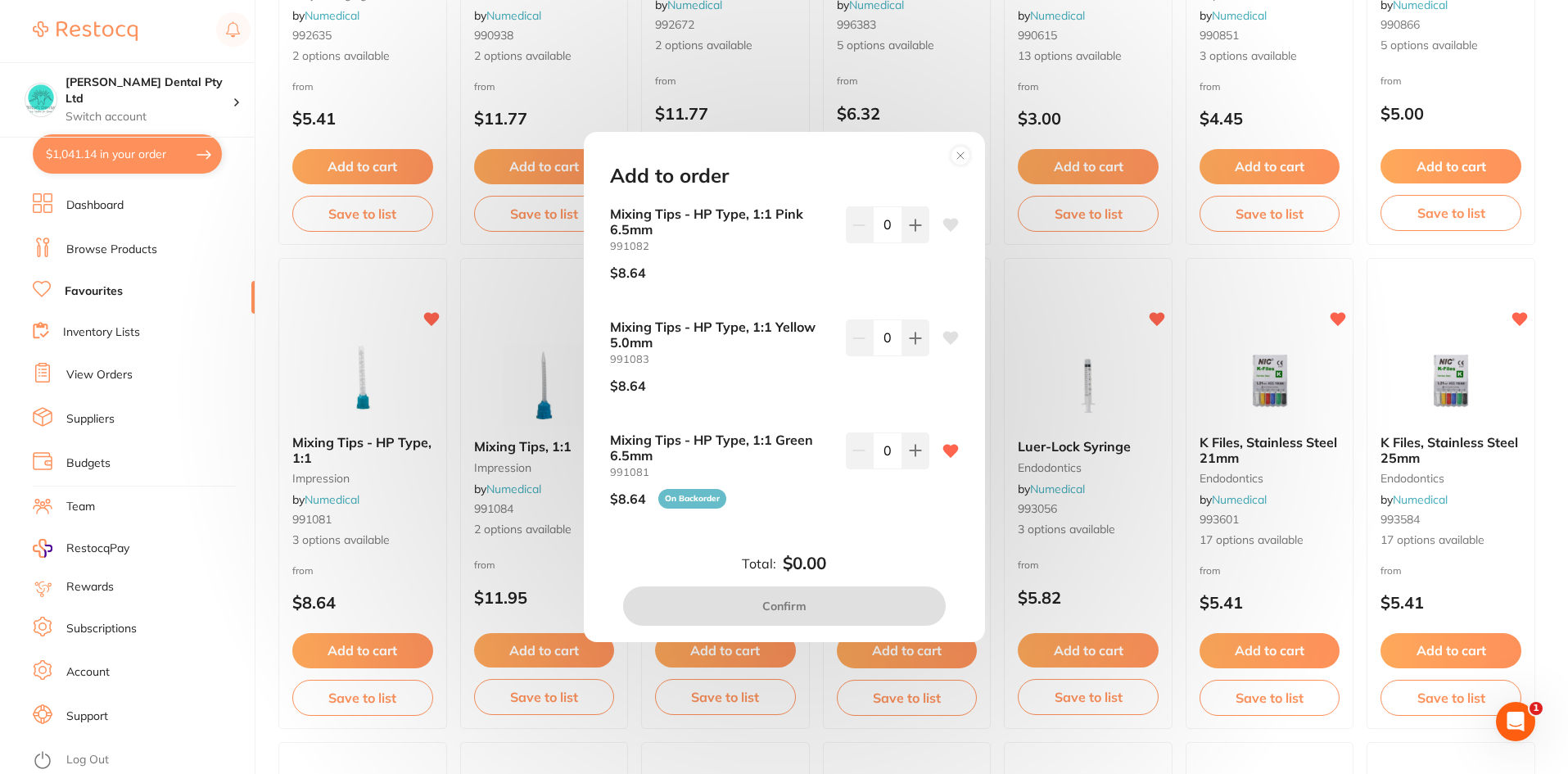
scroll to position [0, 0]
click at [909, 452] on icon at bounding box center [915, 450] width 13 height 13
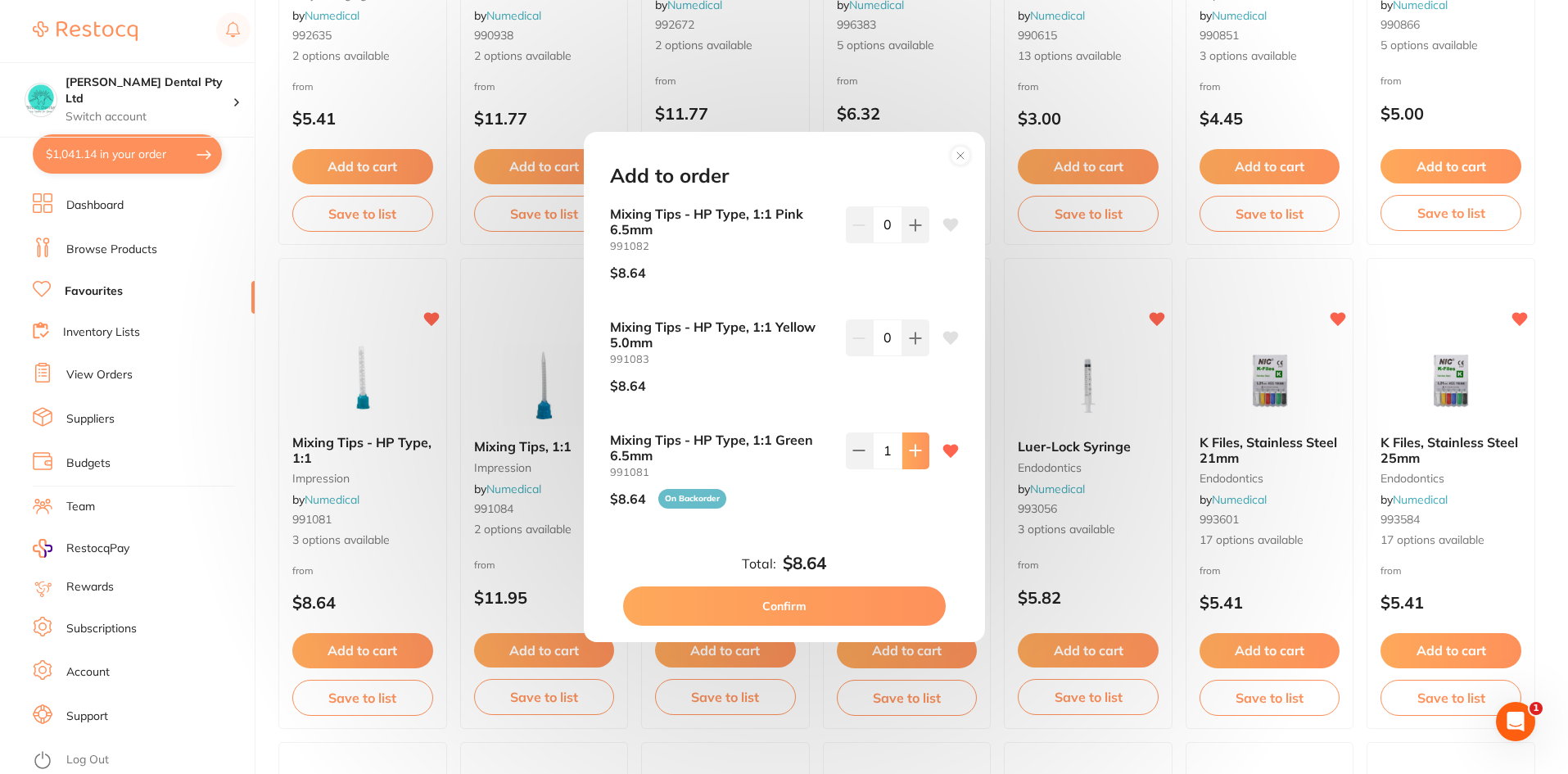
click at [909, 452] on icon at bounding box center [915, 450] width 13 height 13
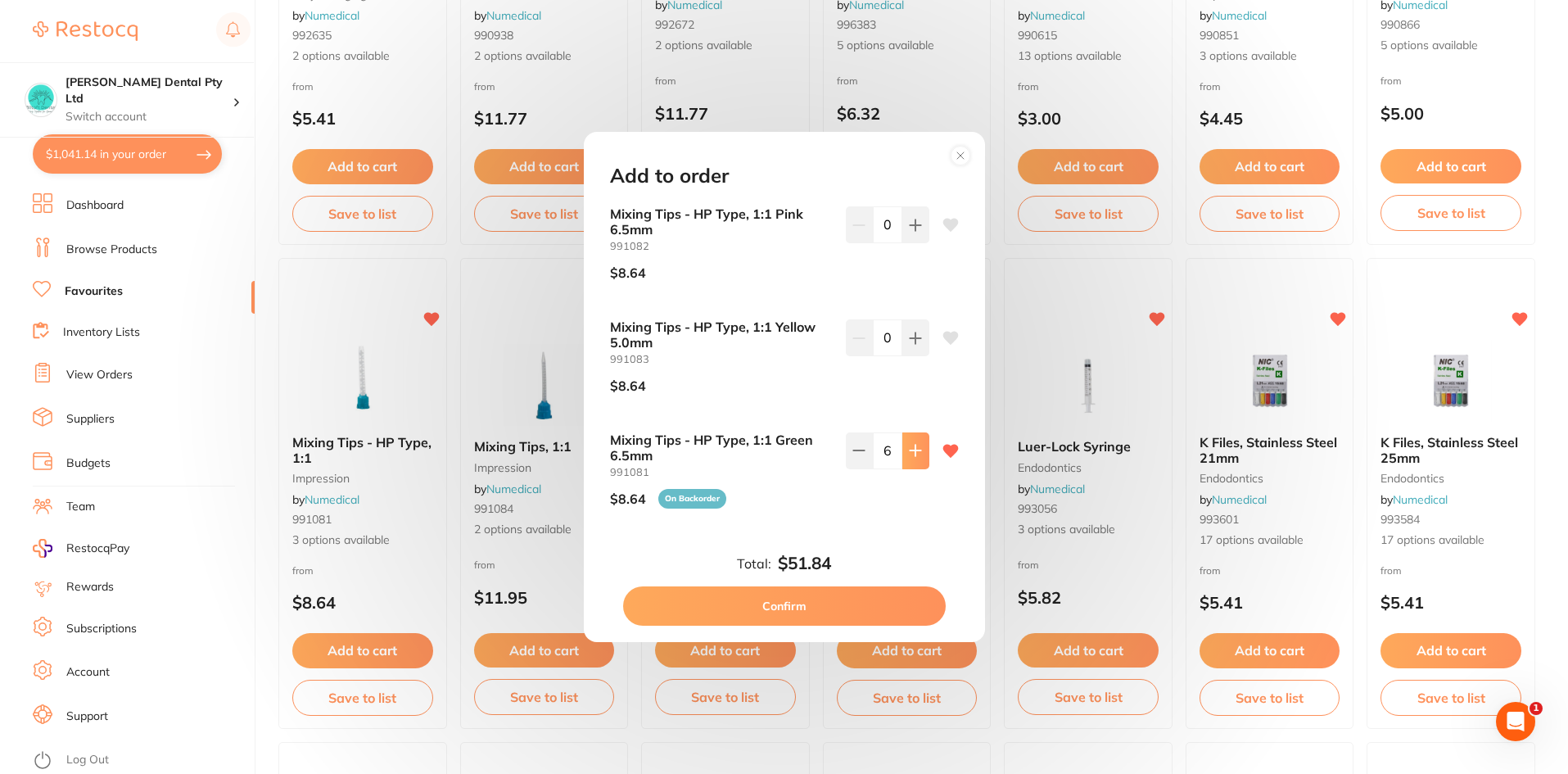
click at [909, 452] on icon at bounding box center [915, 450] width 13 height 13
click at [848, 452] on button at bounding box center [858, 450] width 27 height 36
type input "7"
click at [820, 595] on button "Confirm" at bounding box center [784, 605] width 322 height 39
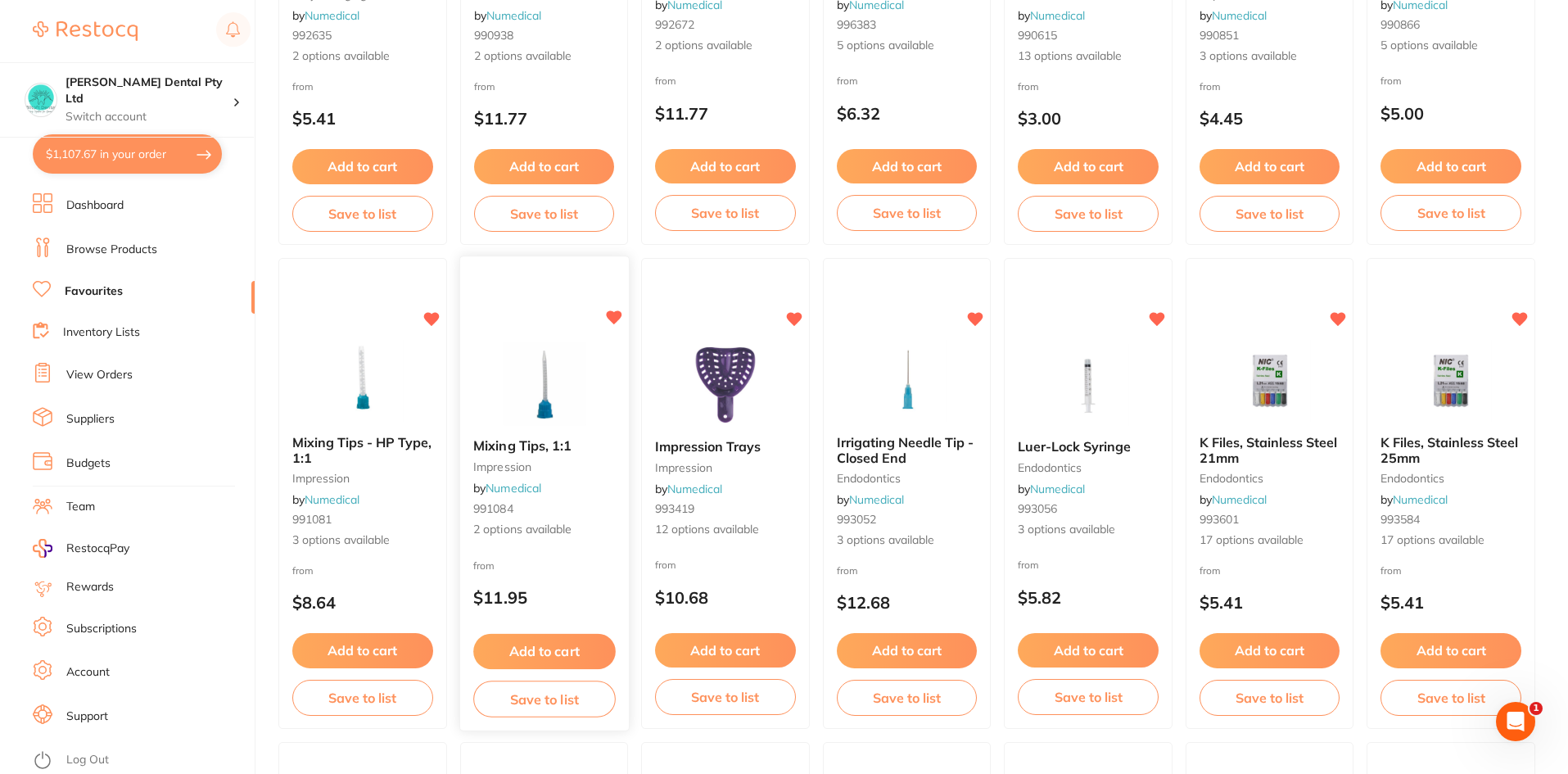
click at [549, 638] on button "Add to cart" at bounding box center [544, 651] width 142 height 35
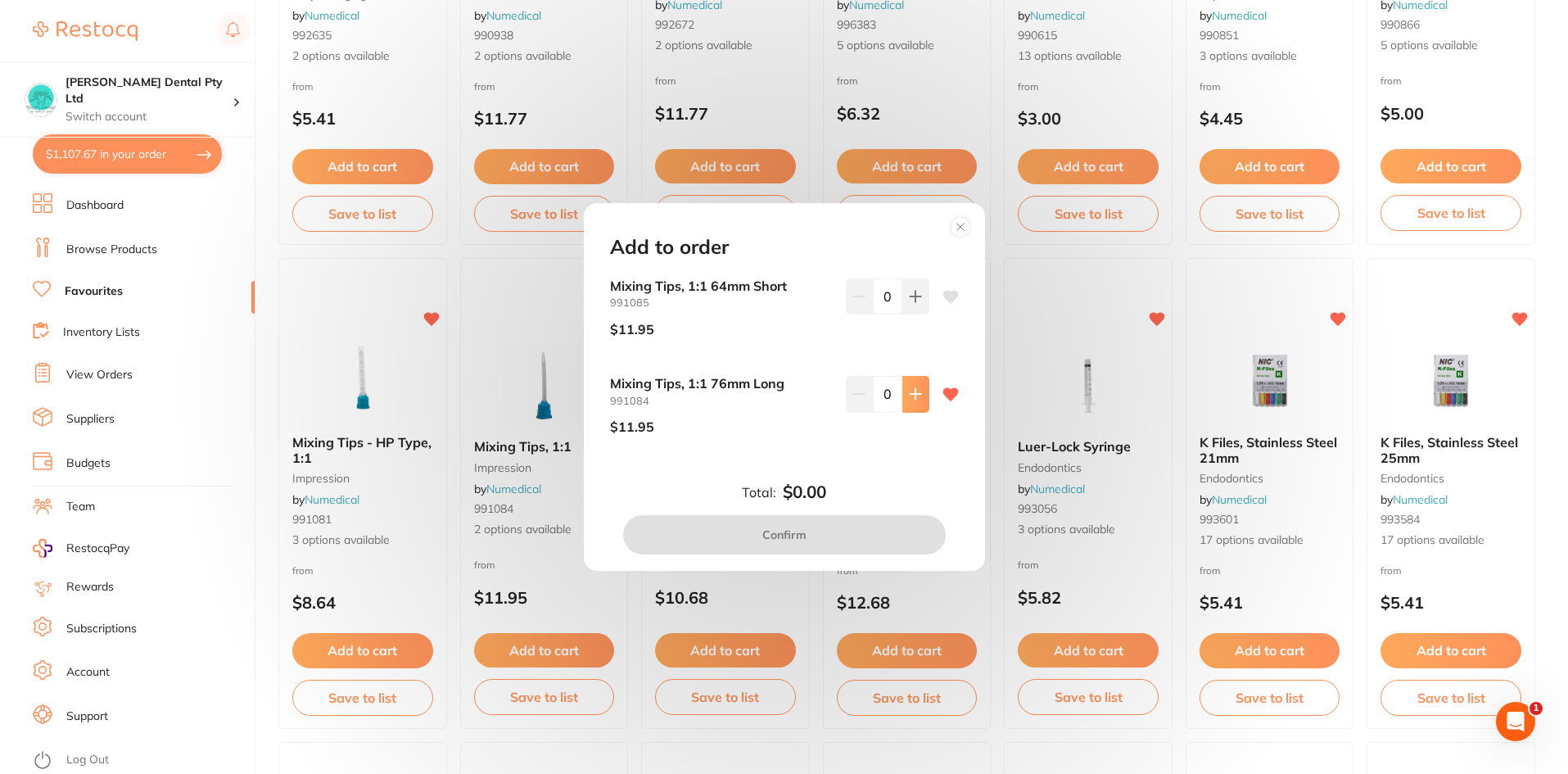
click at [911, 401] on button at bounding box center [915, 393] width 27 height 36
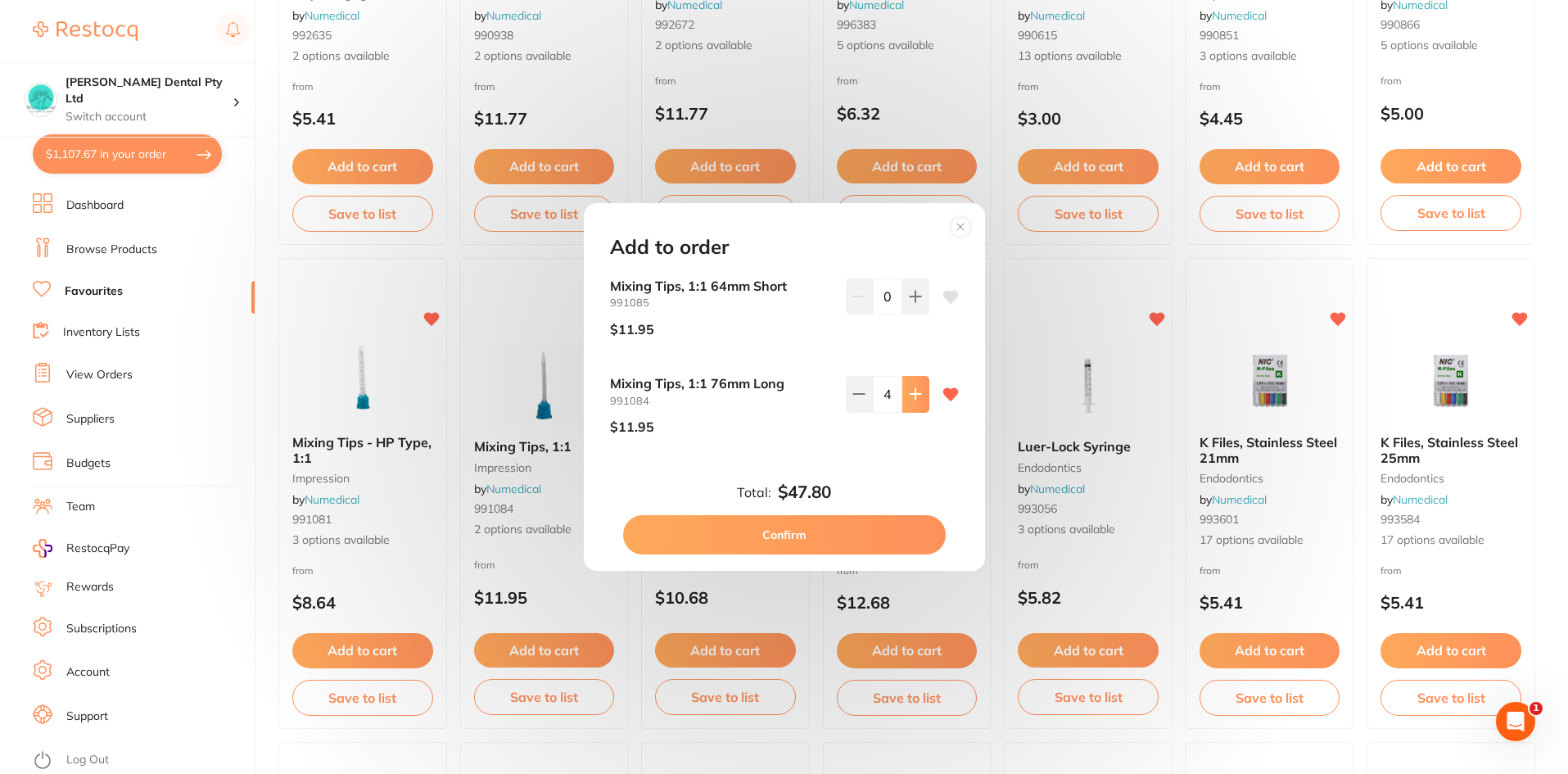
type input "5"
click at [832, 529] on button "Confirm" at bounding box center [784, 534] width 322 height 39
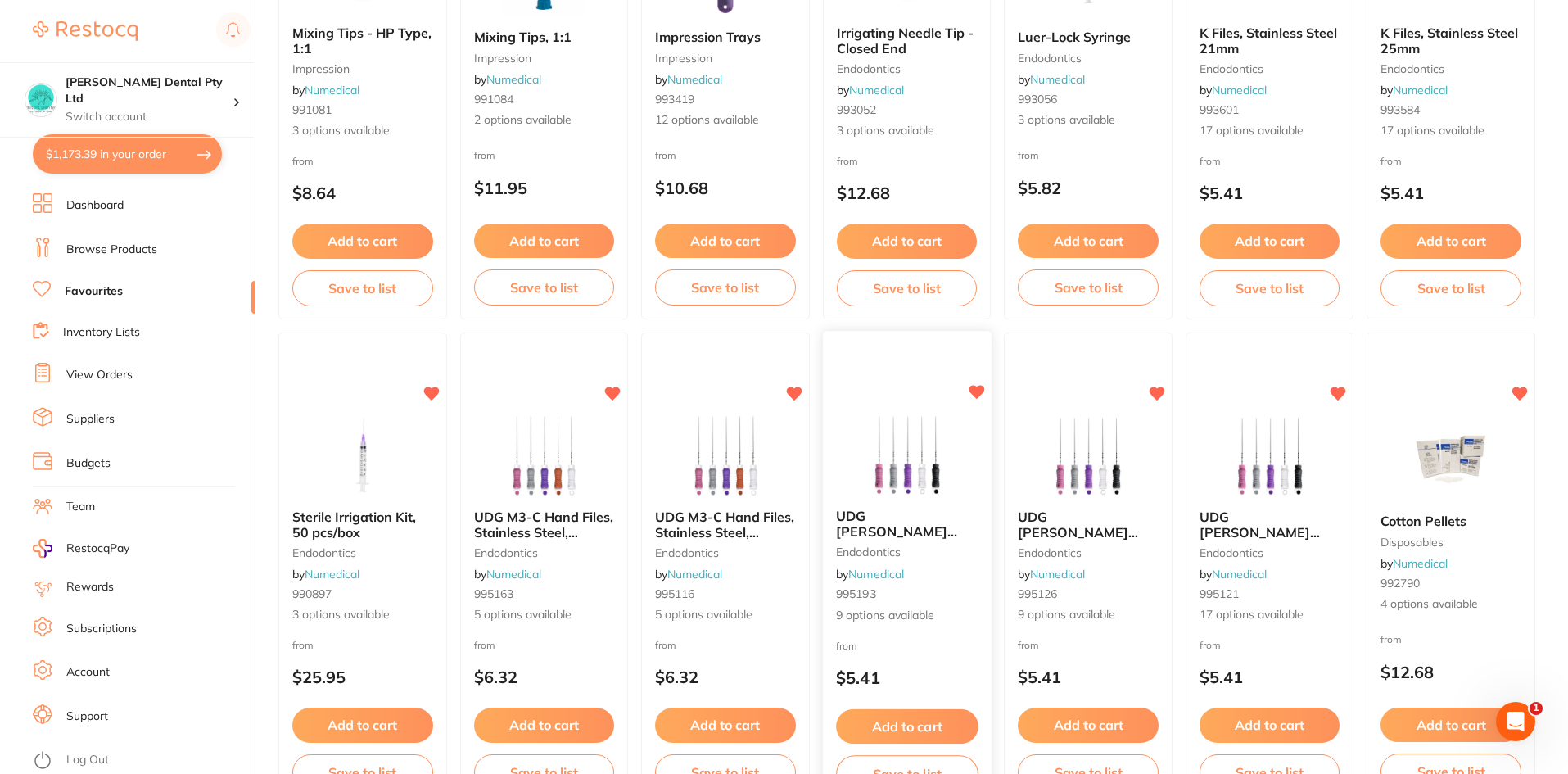
scroll to position [1065, 0]
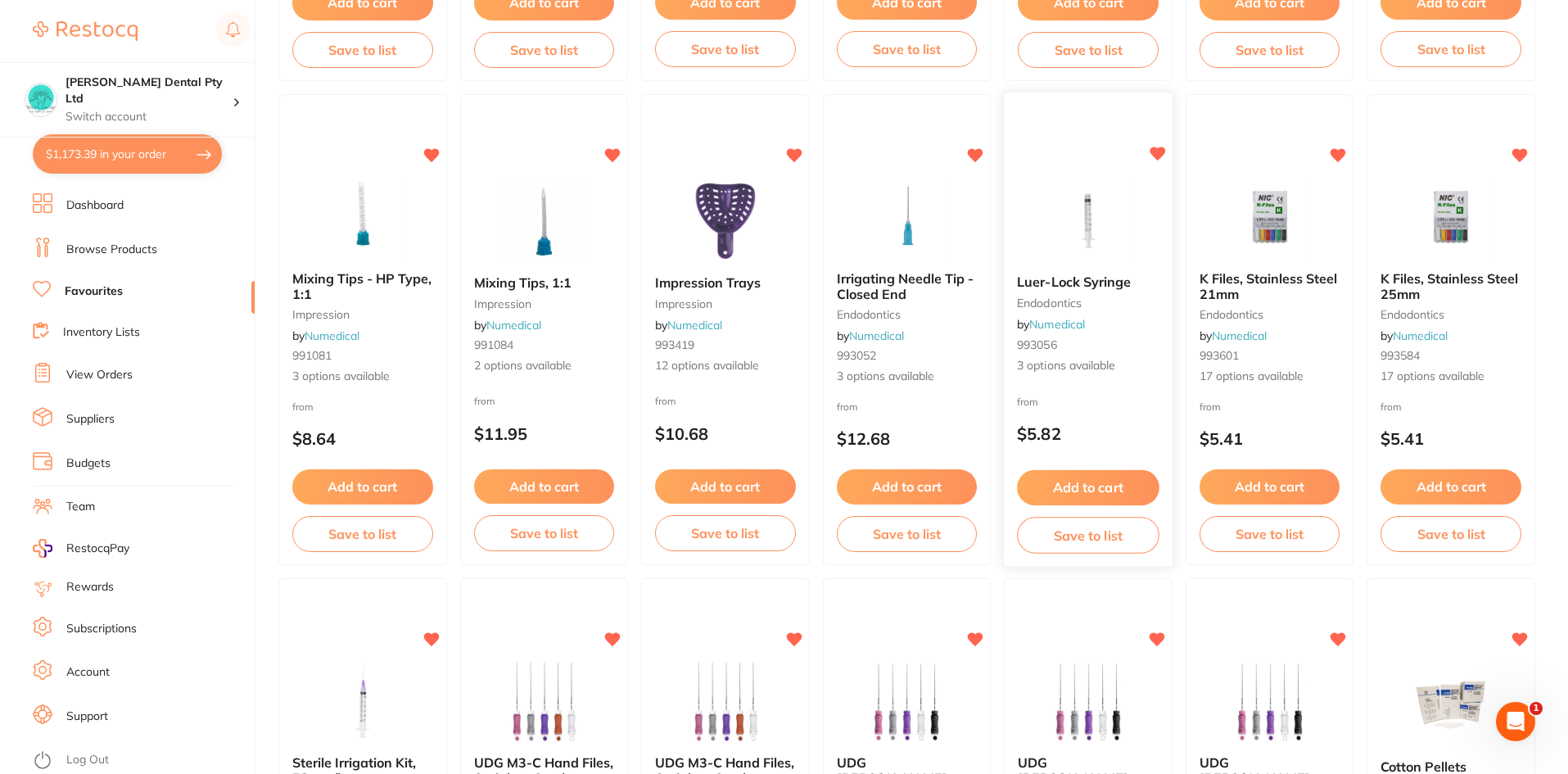
click at [1045, 297] on small "endodontics" at bounding box center [1087, 303] width 142 height 13
click at [1090, 278] on section at bounding box center [784, 387] width 1568 height 774
click at [875, 288] on span "Irrigating Needle Tip - Closed End" at bounding box center [904, 286] width 136 height 31
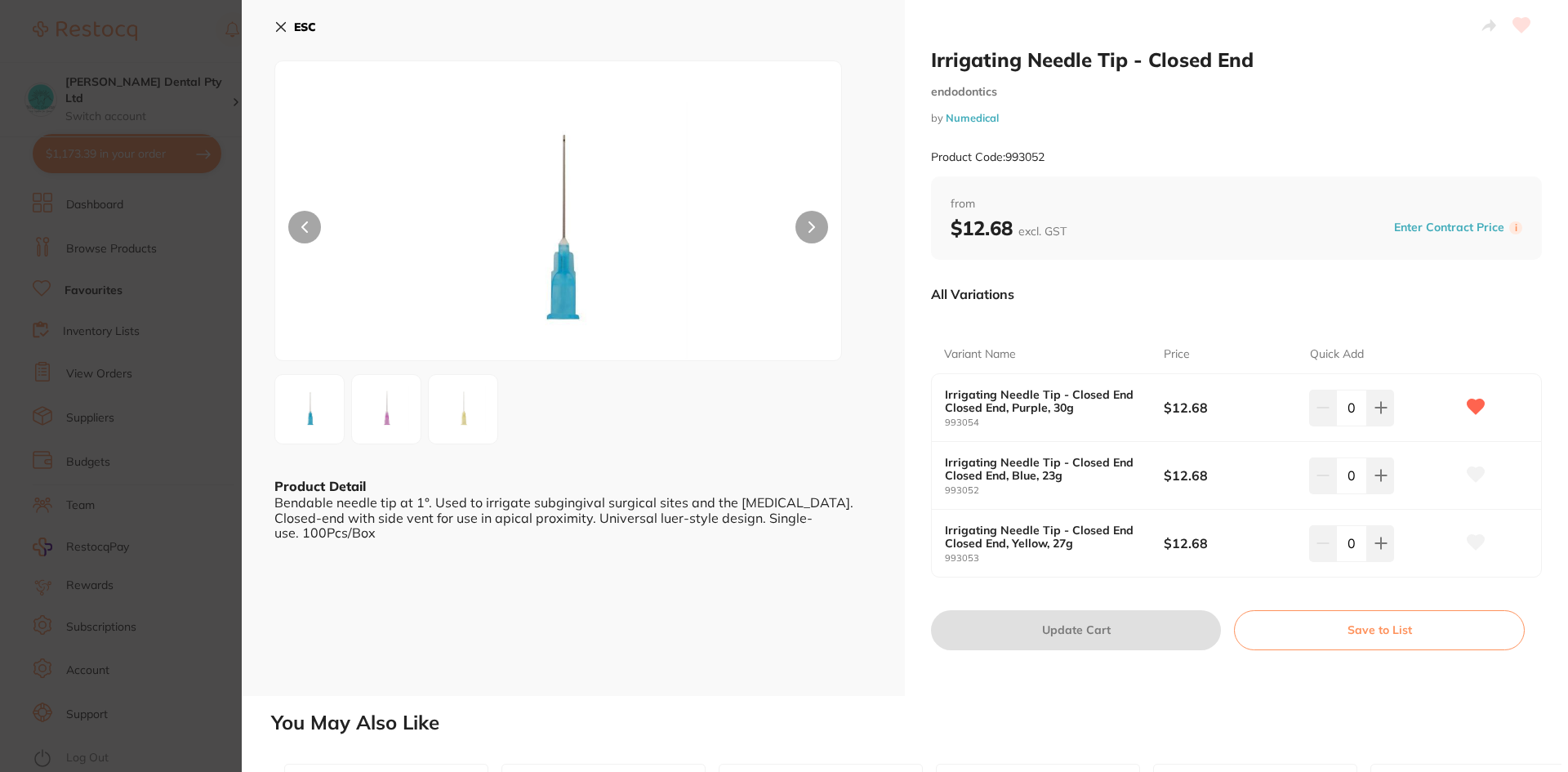
click at [1471, 546] on icon at bounding box center [1476, 542] width 17 height 15
click at [1470, 542] on icon at bounding box center [1476, 542] width 17 height 15
click at [1382, 547] on icon at bounding box center [1381, 543] width 13 height 13
click at [1381, 547] on icon at bounding box center [1381, 543] width 13 height 13
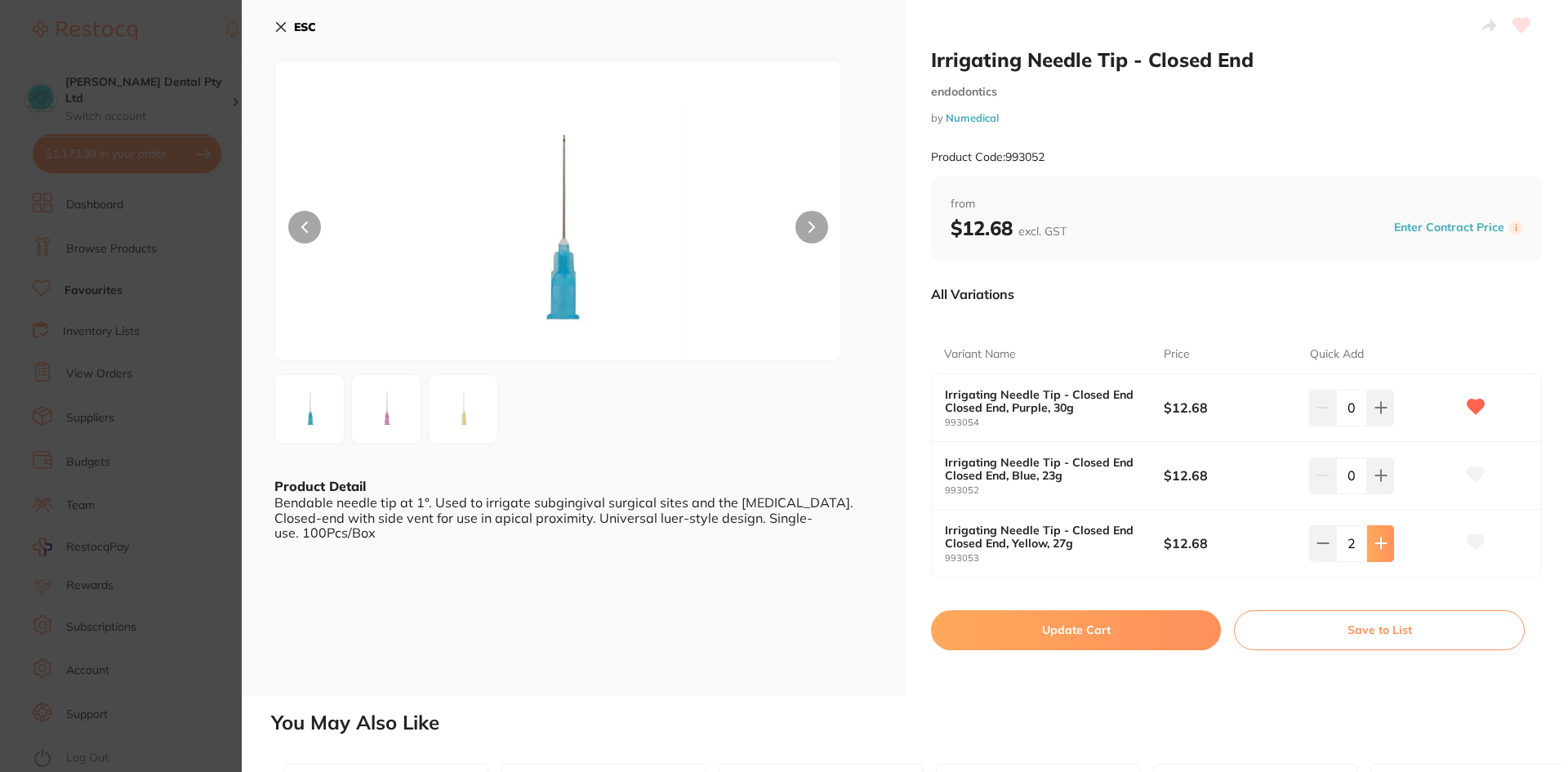
click at [1375, 546] on icon at bounding box center [1381, 543] width 13 height 13
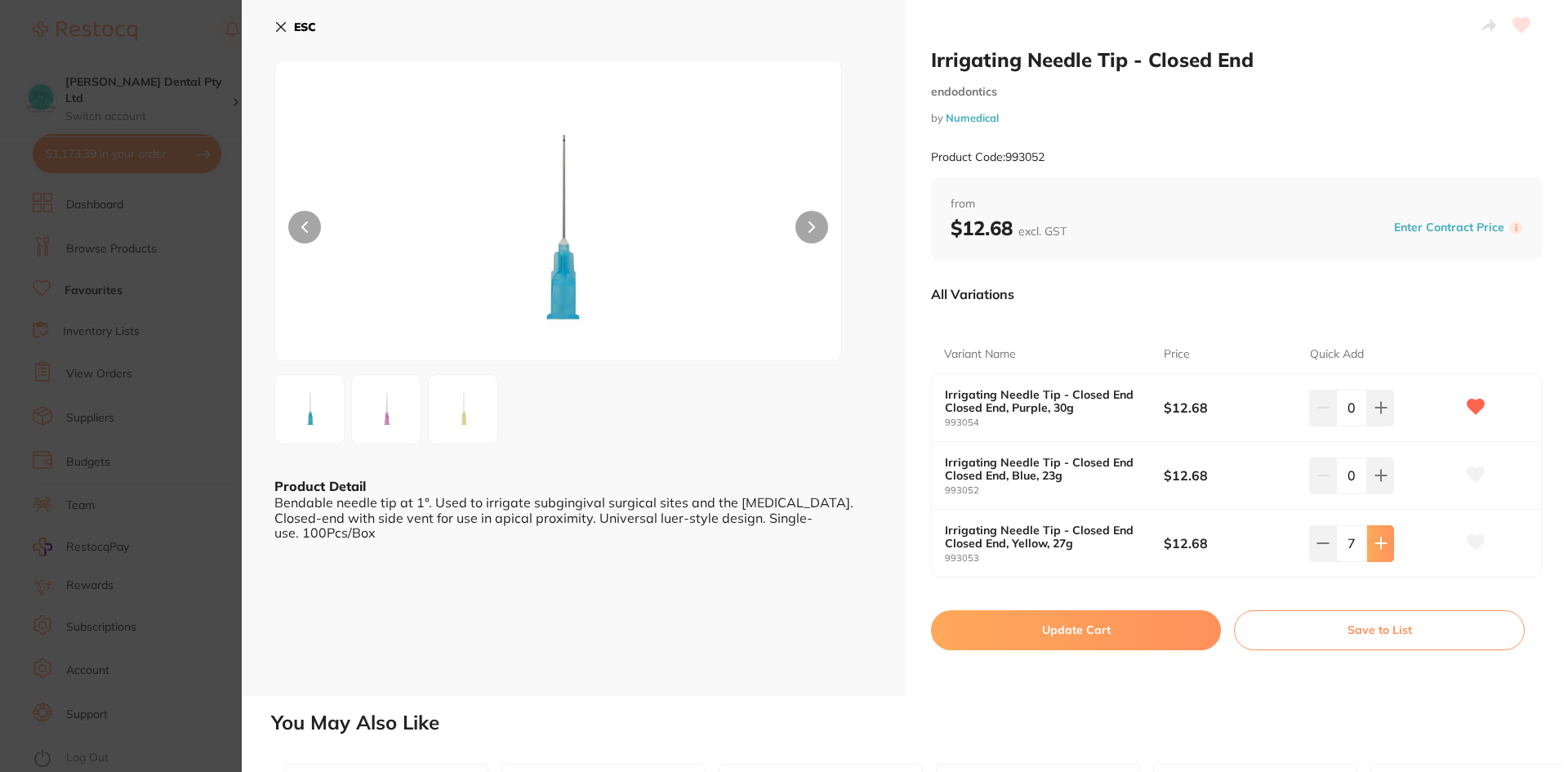
click at [1375, 546] on icon at bounding box center [1381, 543] width 13 height 13
type input "8"
click at [1119, 630] on button "Update Cart" at bounding box center [1075, 629] width 290 height 39
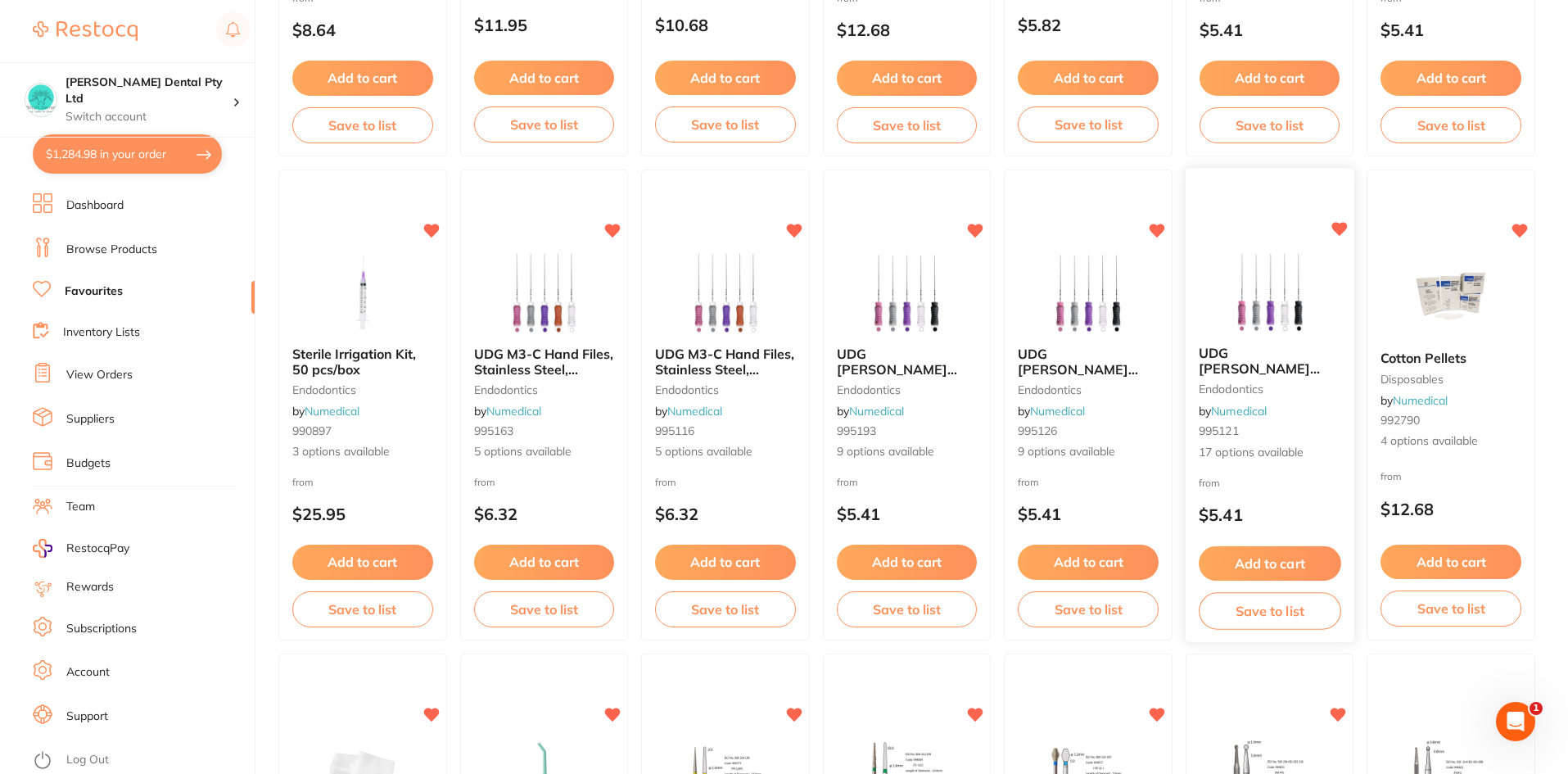
scroll to position [1475, 0]
click at [1468, 556] on button "Add to cart" at bounding box center [1451, 561] width 142 height 35
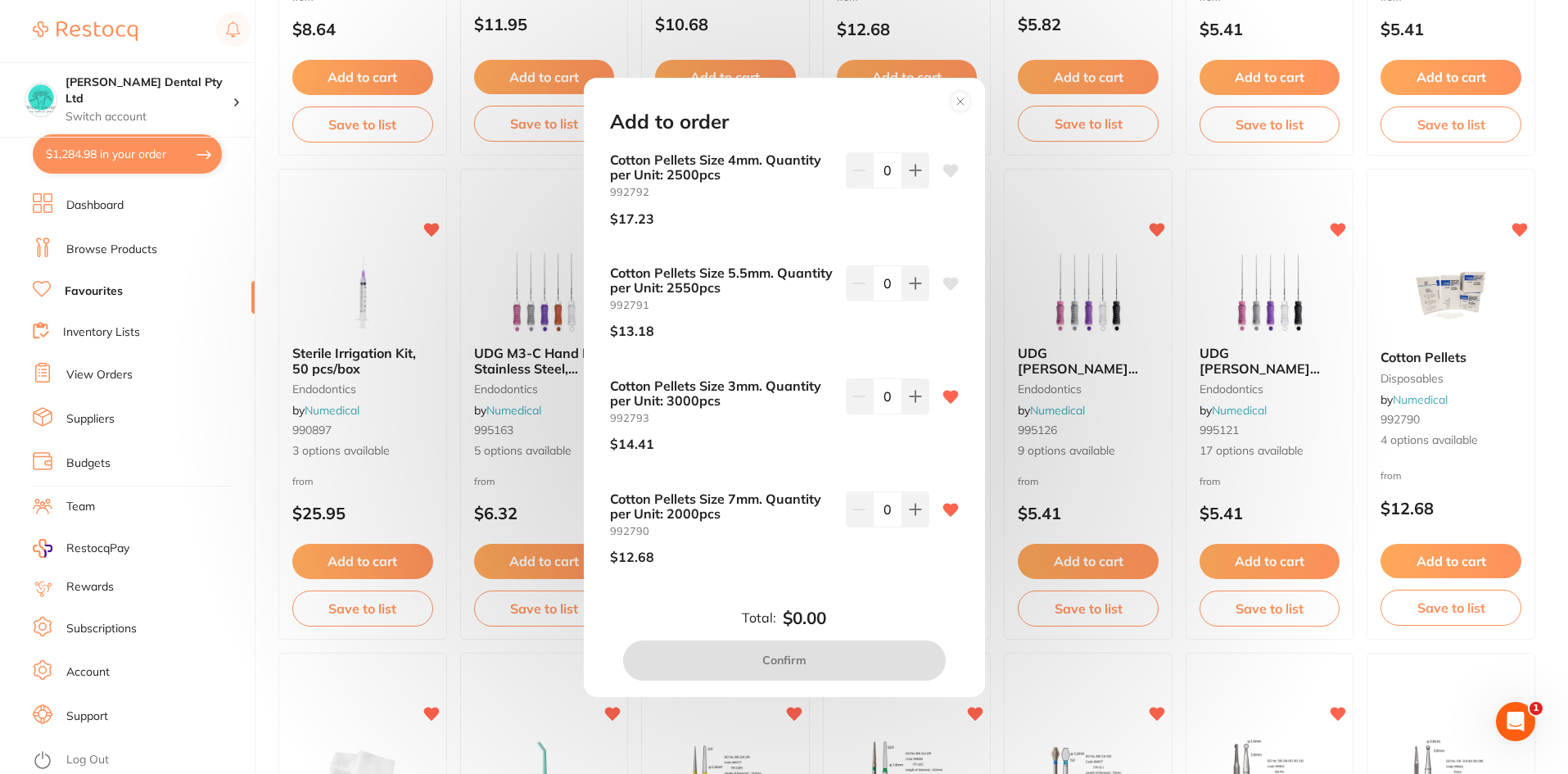
scroll to position [0, 0]
click at [916, 169] on icon at bounding box center [915, 170] width 13 height 13
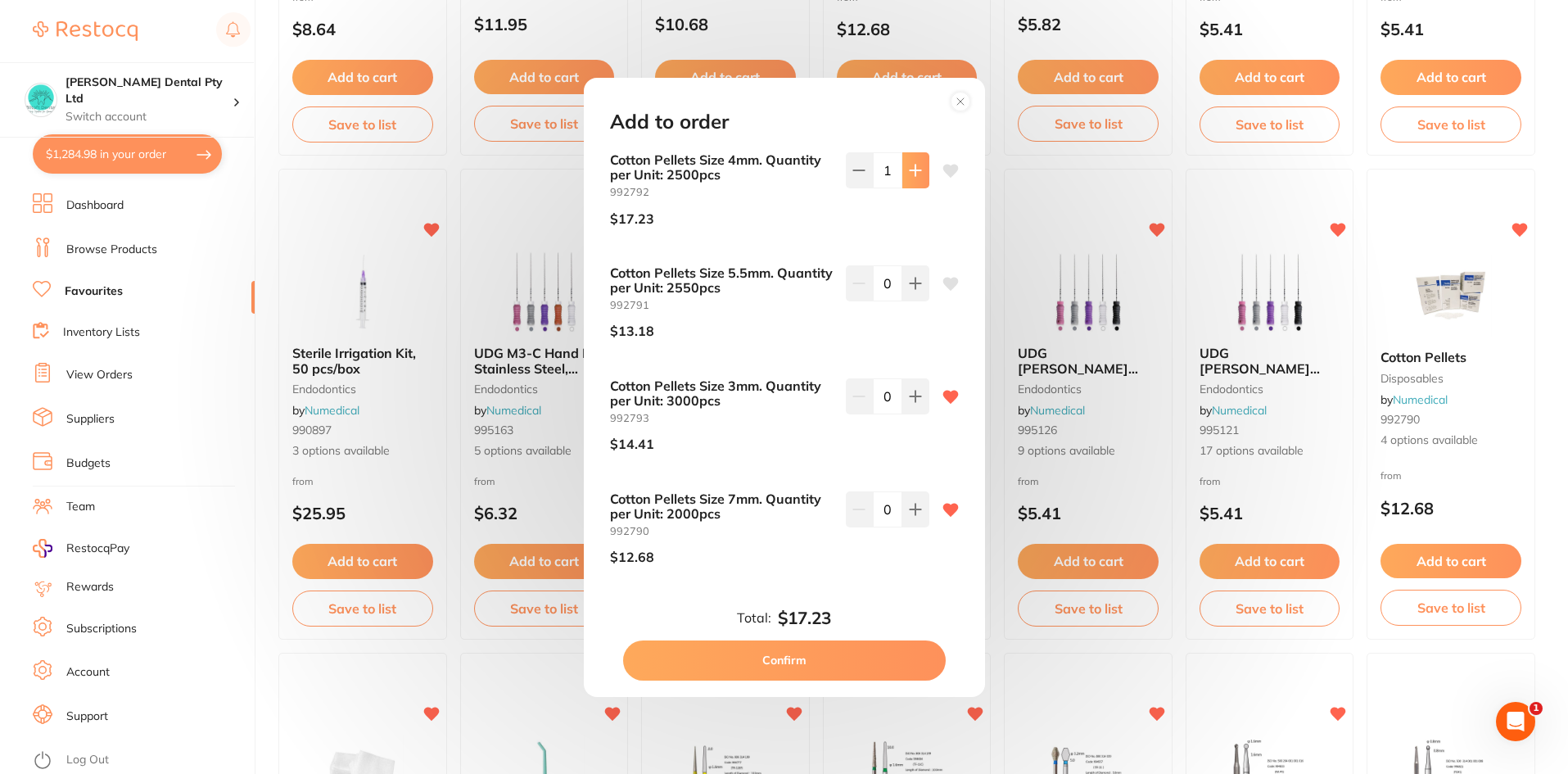
click at [916, 169] on icon at bounding box center [915, 170] width 13 height 13
click at [855, 177] on icon at bounding box center [858, 170] width 13 height 13
click at [856, 172] on icon at bounding box center [858, 170] width 13 height 13
type input "0"
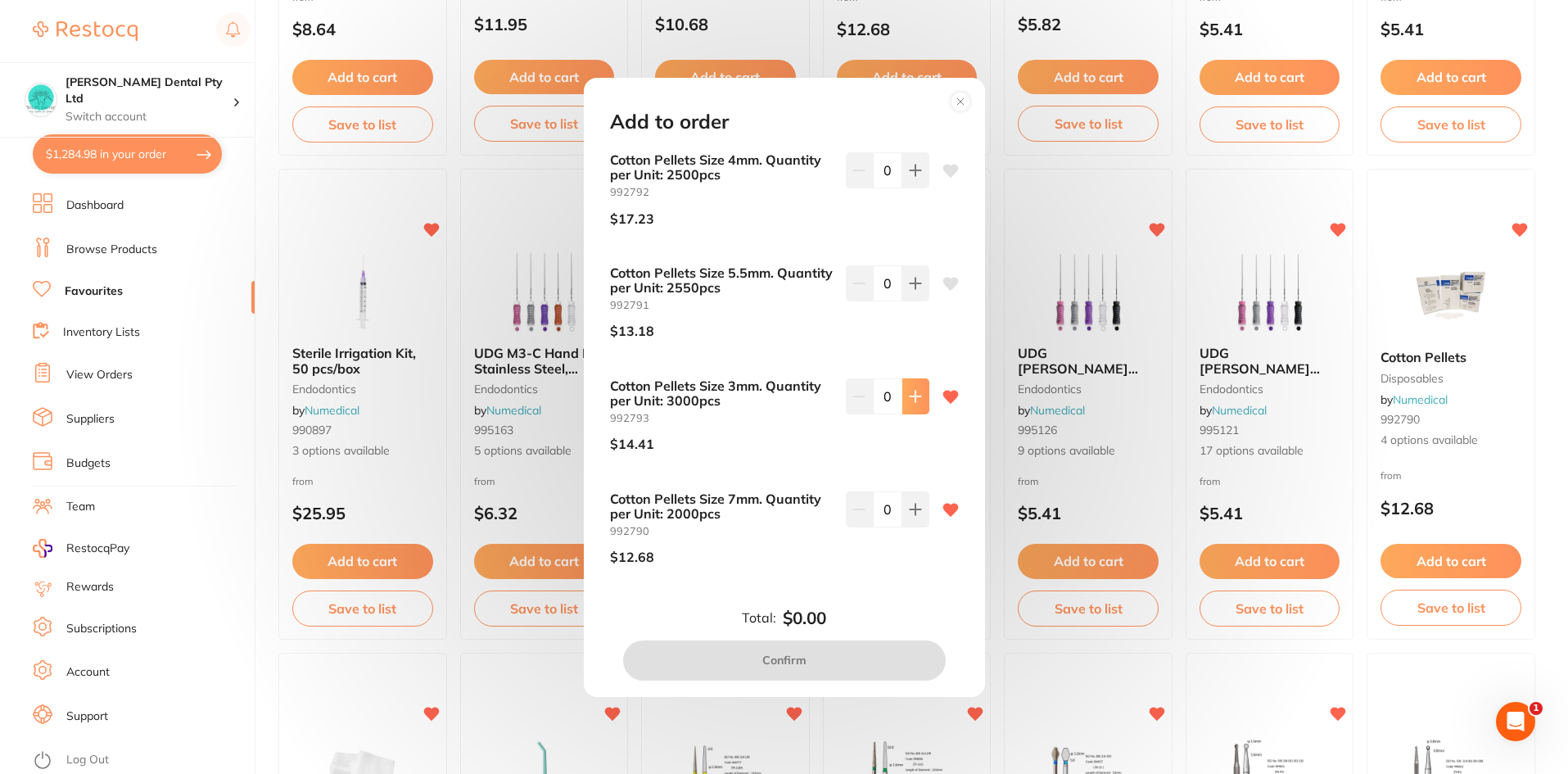
click at [915, 408] on button at bounding box center [915, 396] width 27 height 36
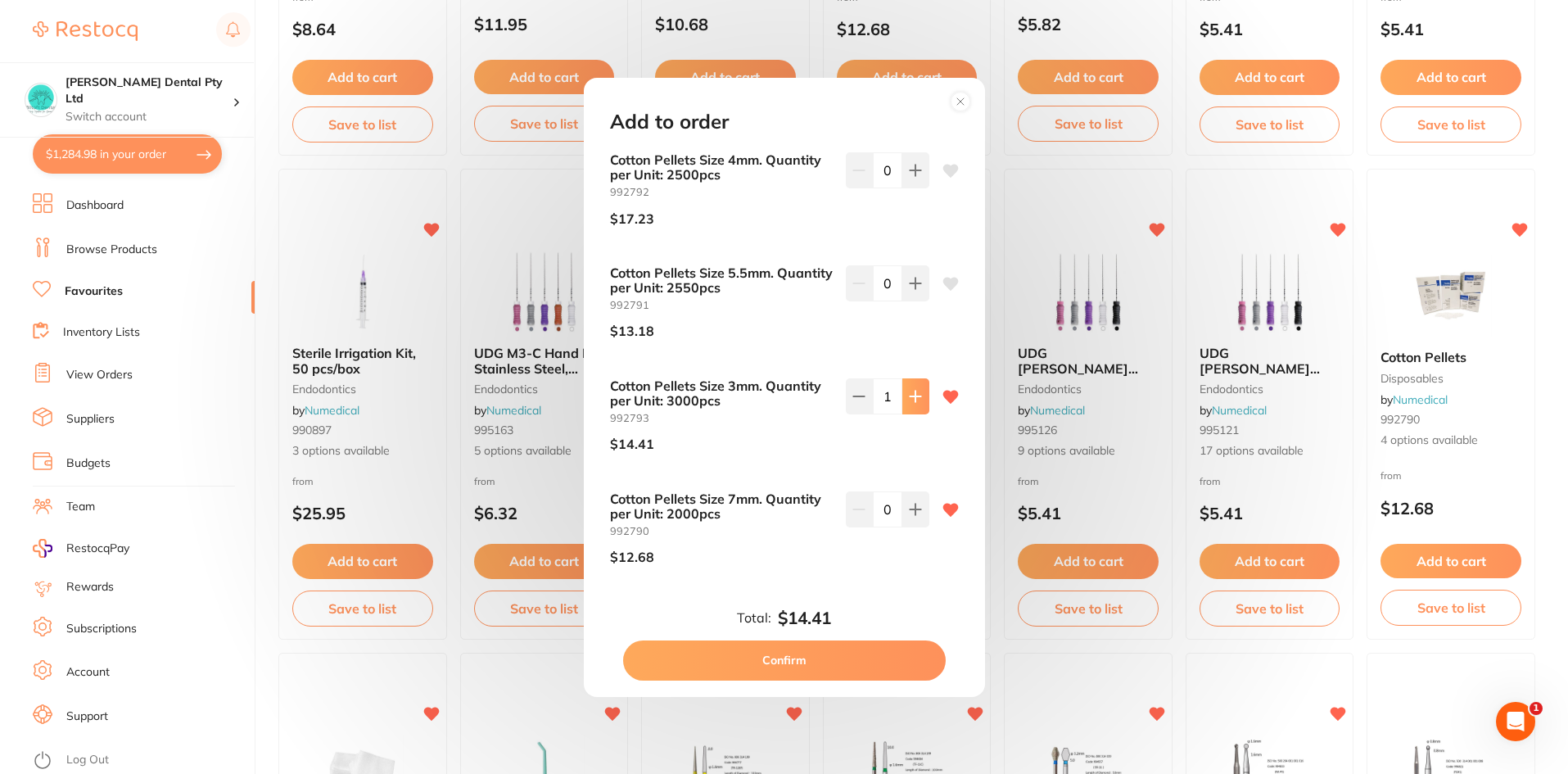
click at [915, 408] on button at bounding box center [915, 396] width 27 height 36
type input "2"
click at [909, 512] on icon at bounding box center [915, 509] width 13 height 13
type input "2"
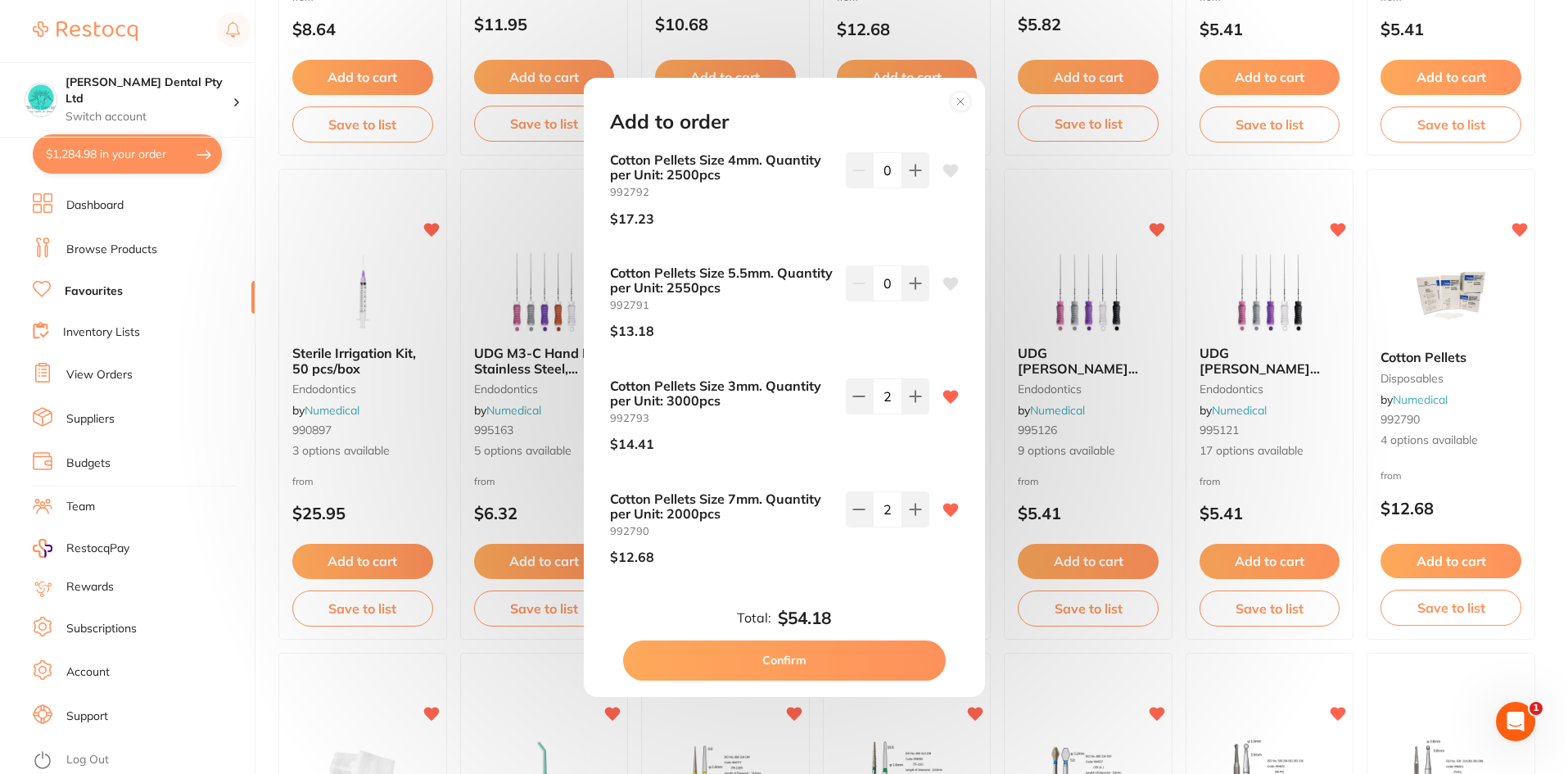
click at [865, 656] on button "Confirm" at bounding box center [784, 660] width 322 height 39
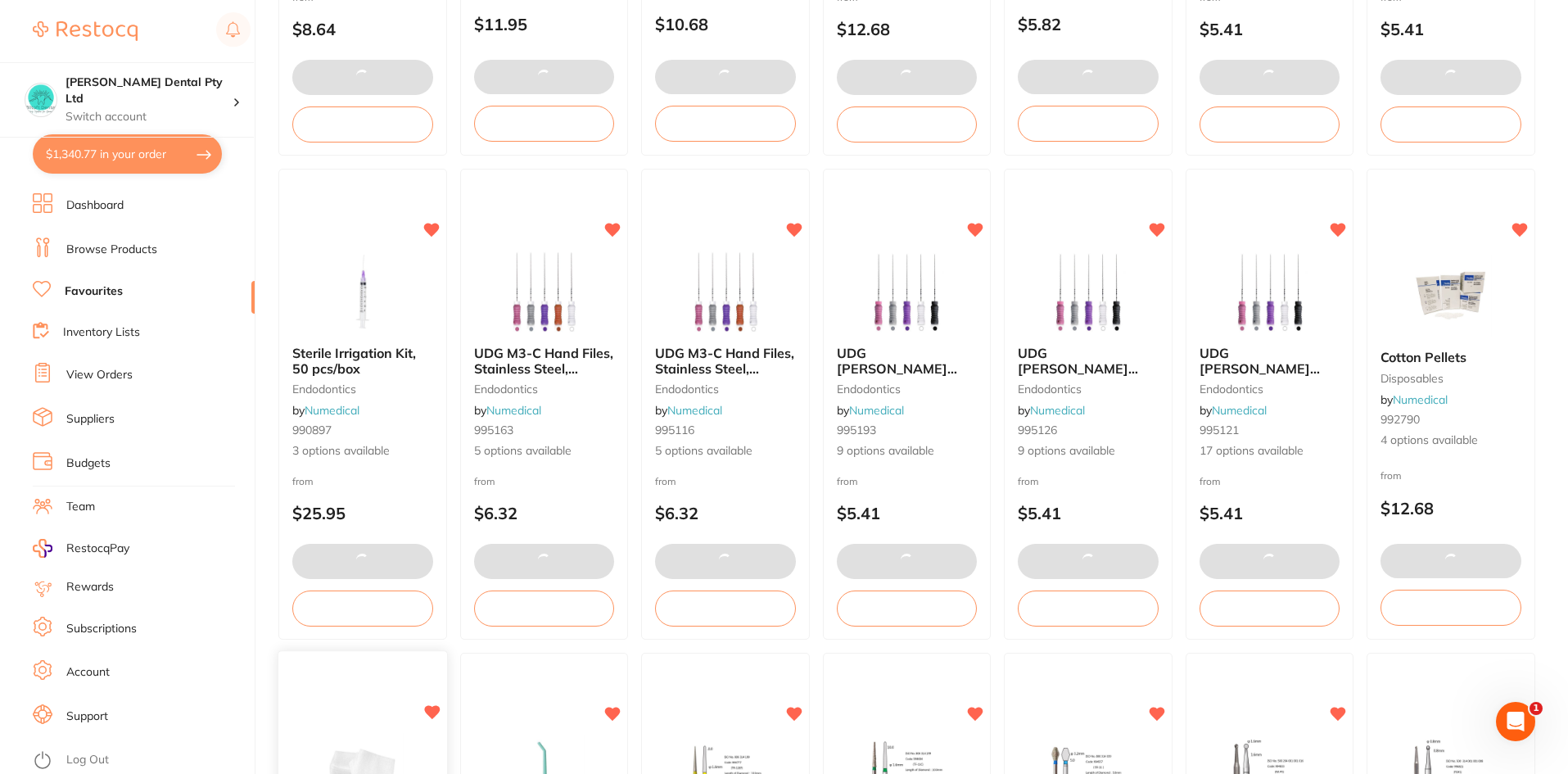
scroll to position [1720, 0]
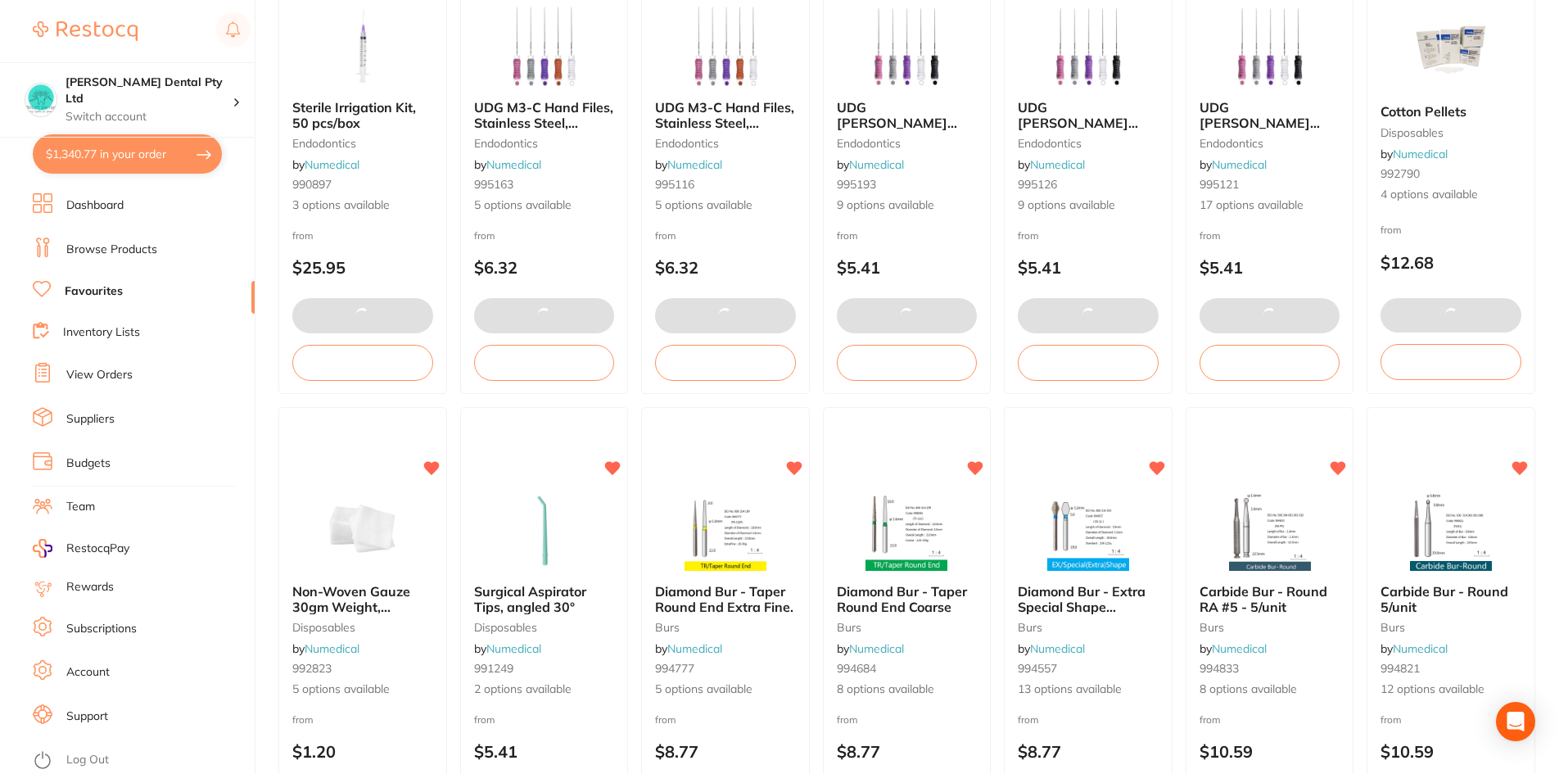
click at [374, 567] on img at bounding box center [363, 529] width 106 height 82
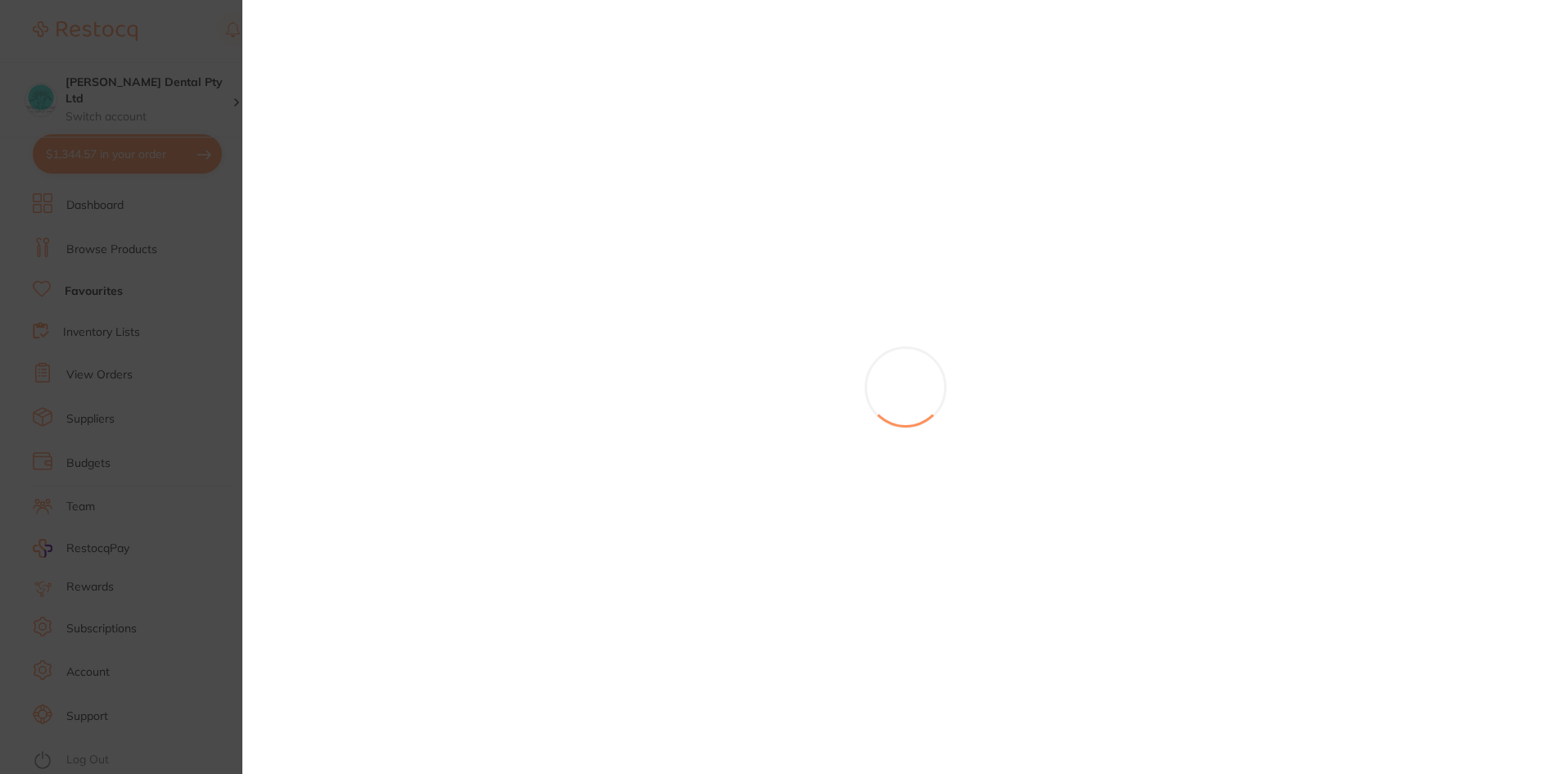
click at [362, 511] on section at bounding box center [784, 387] width 1568 height 774
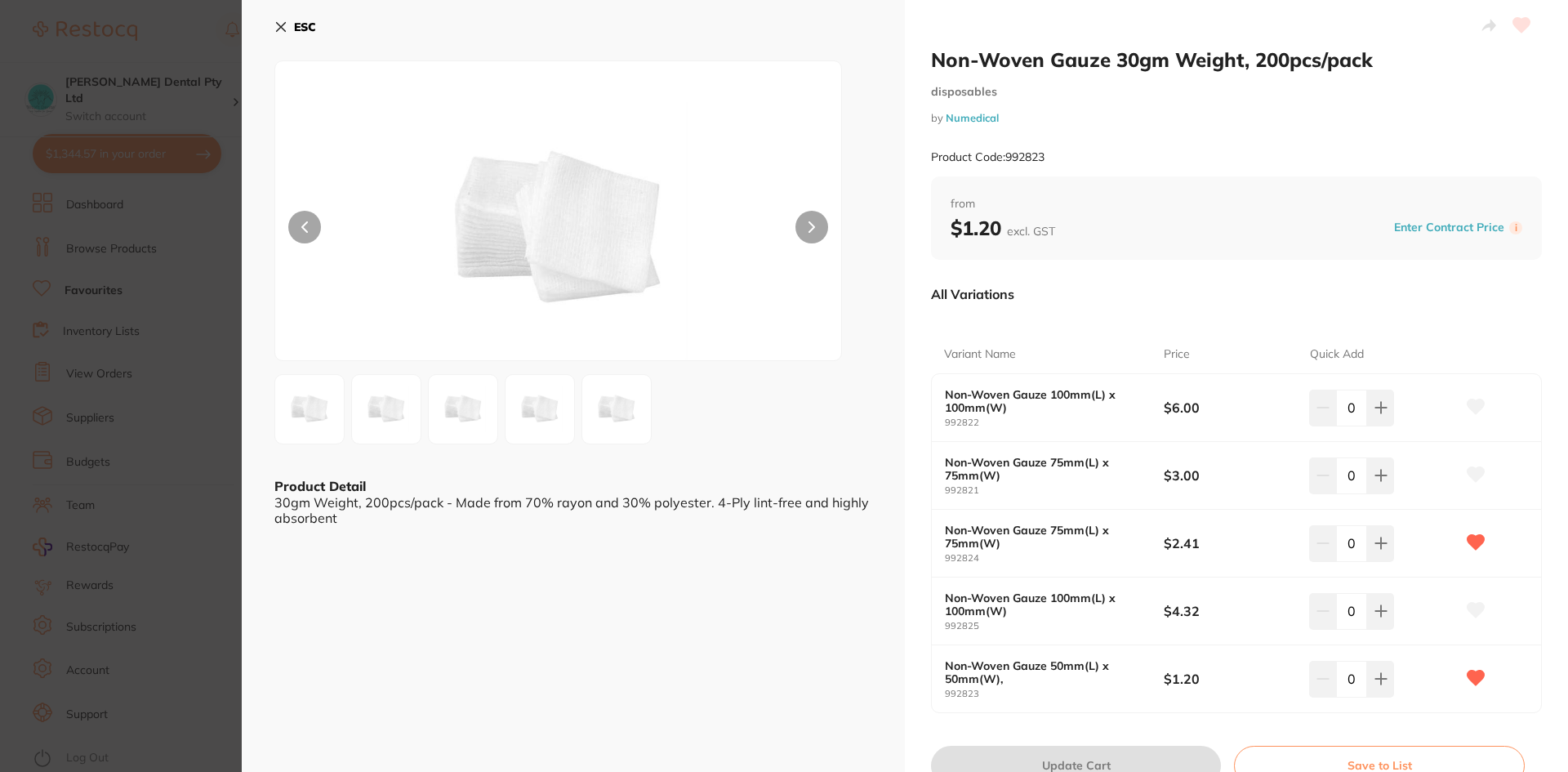
click at [1326, 546] on div "0" at bounding box center [1351, 543] width 85 height 36
click at [1331, 686] on div "0" at bounding box center [1351, 678] width 85 height 36
click at [1346, 545] on input "40" at bounding box center [1351, 543] width 31 height 36
type input "60"
click at [1341, 680] on input "0" at bounding box center [1351, 678] width 31 height 36
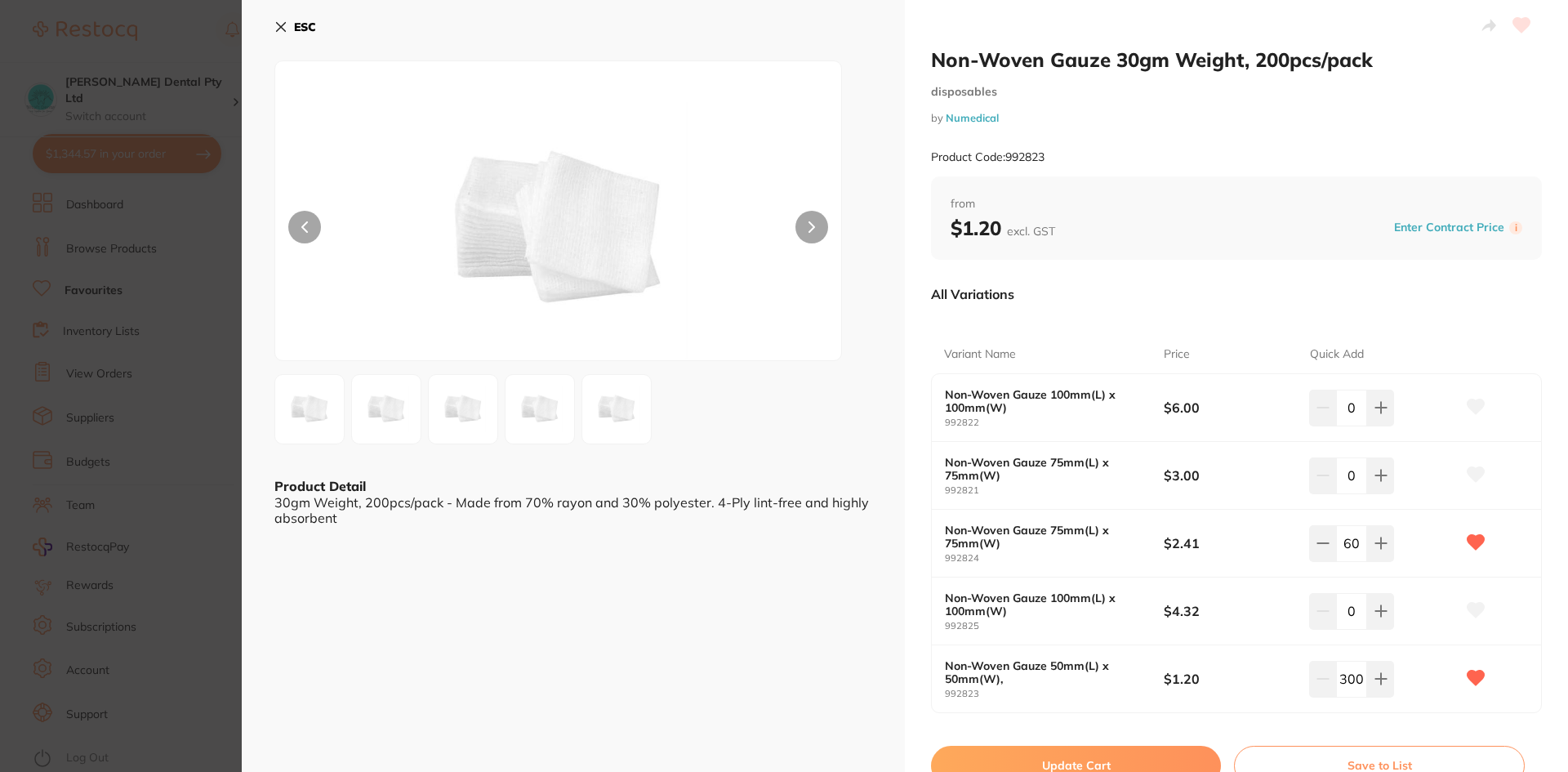
type input "30"
click at [1079, 757] on button "Update Cart" at bounding box center [1075, 765] width 290 height 39
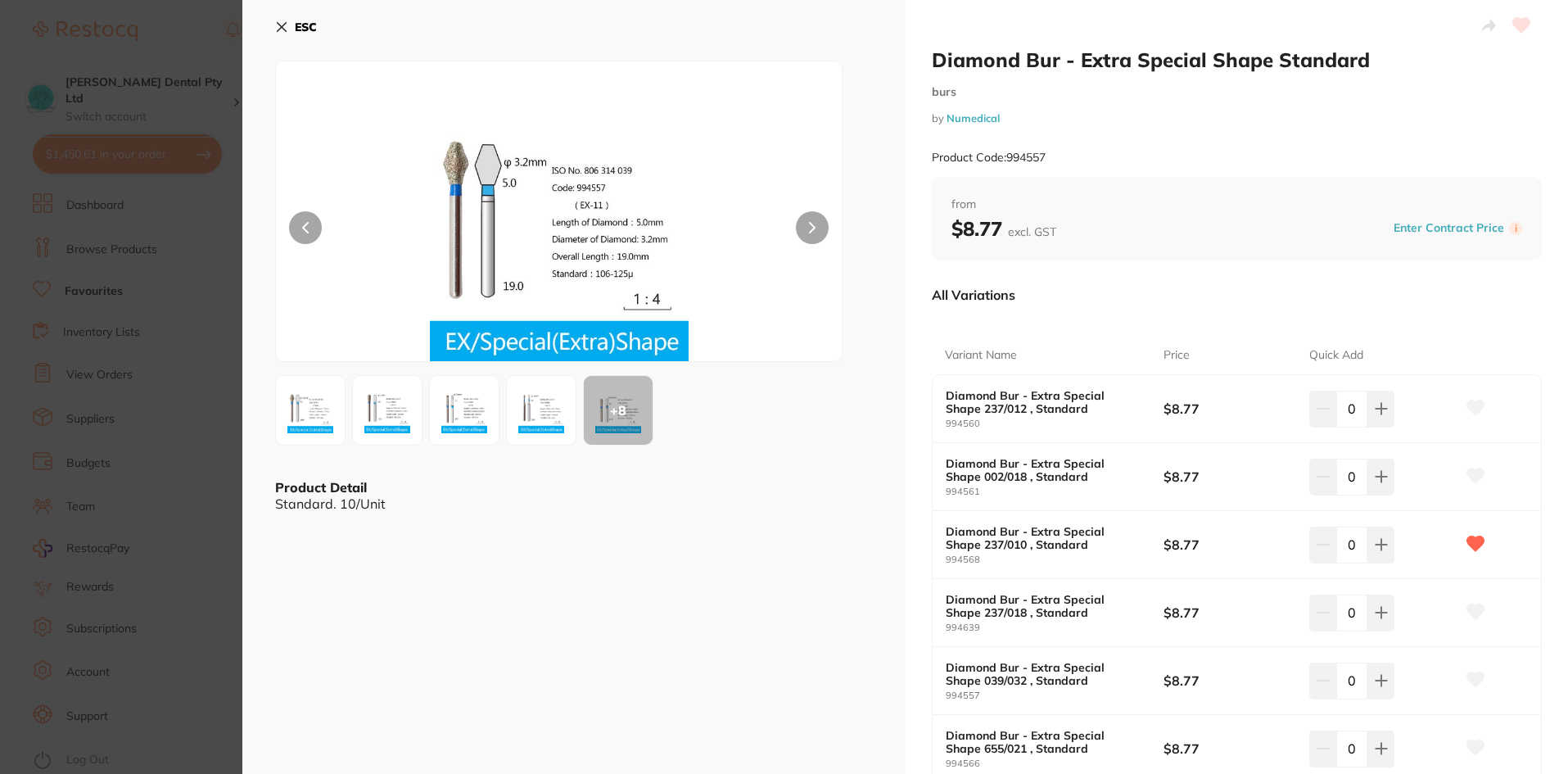
click at [276, 27] on icon at bounding box center [281, 27] width 13 height 13
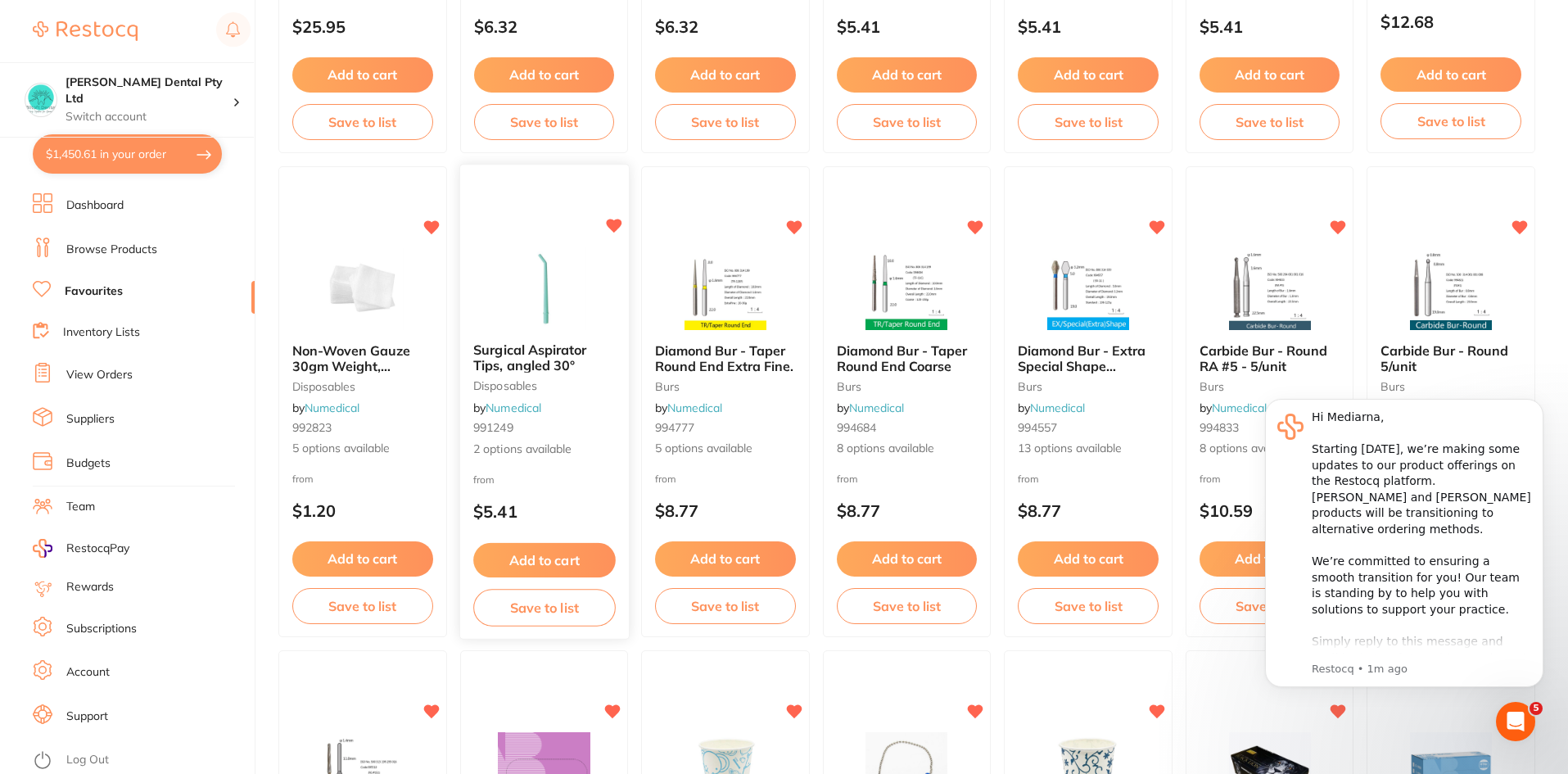
scroll to position [1966, 0]
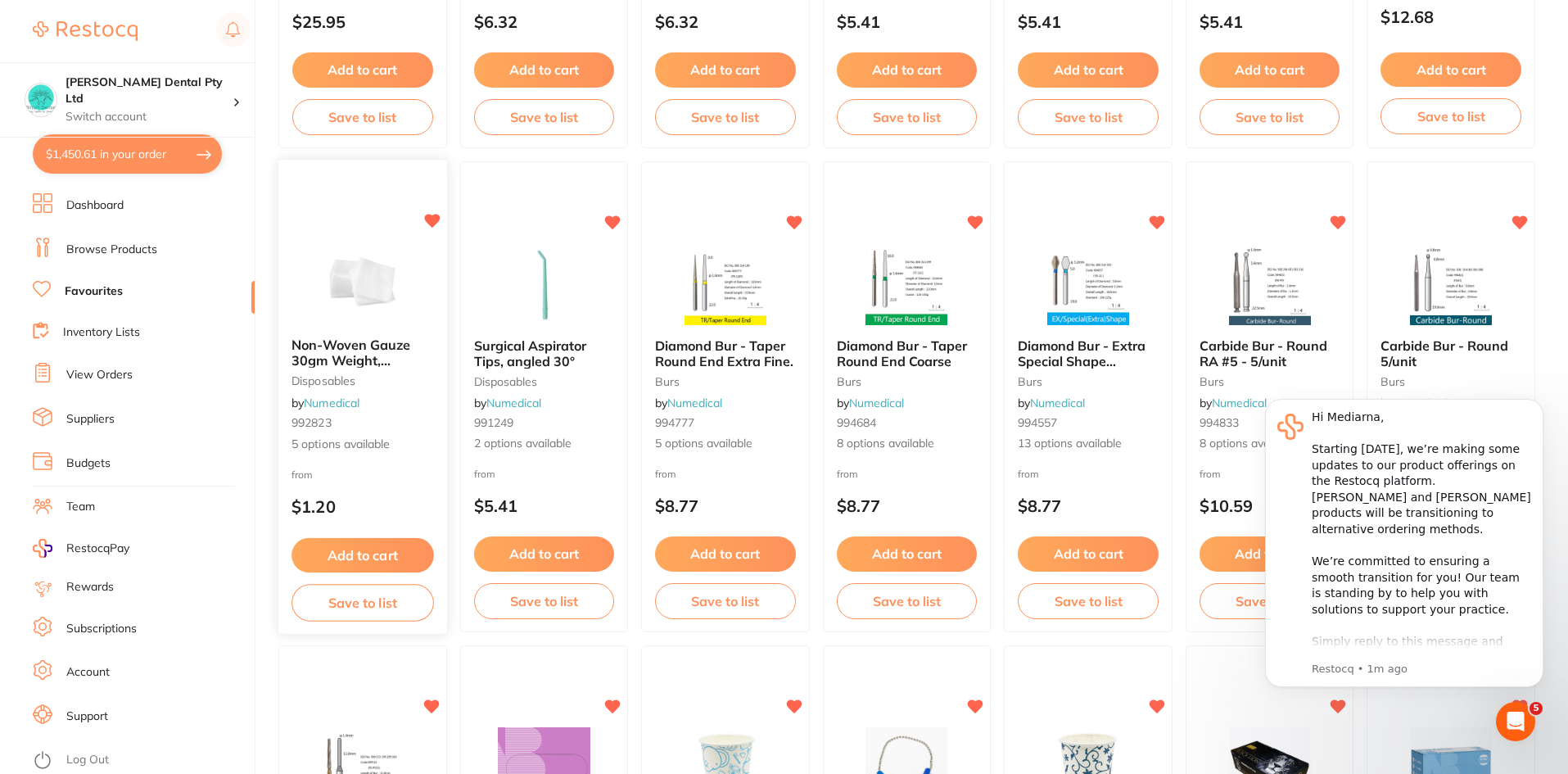
click at [329, 553] on button "Add to cart" at bounding box center [362, 555] width 142 height 35
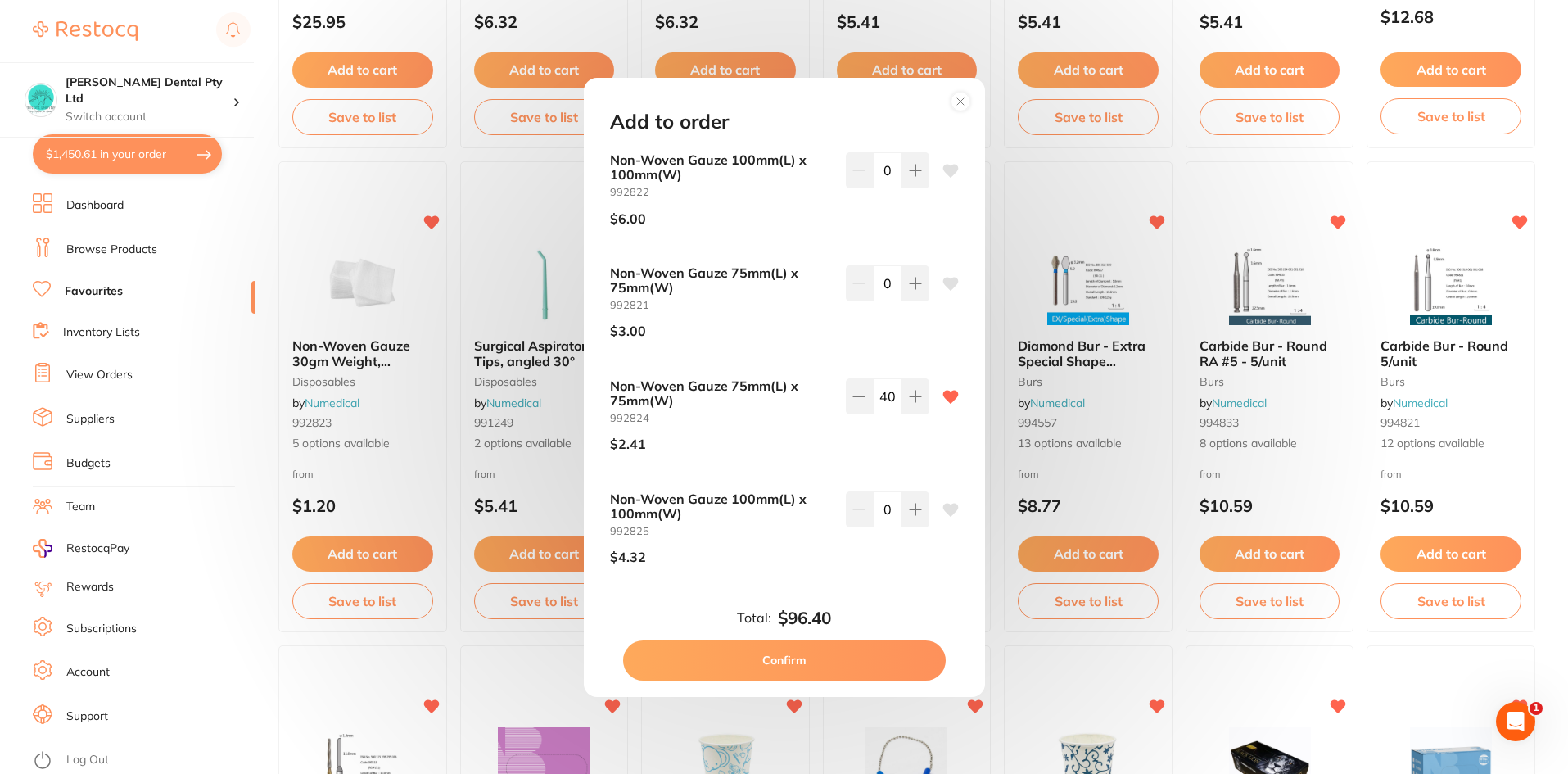
scroll to position [0, 0]
click at [815, 662] on button "Confirm" at bounding box center [784, 660] width 322 height 39
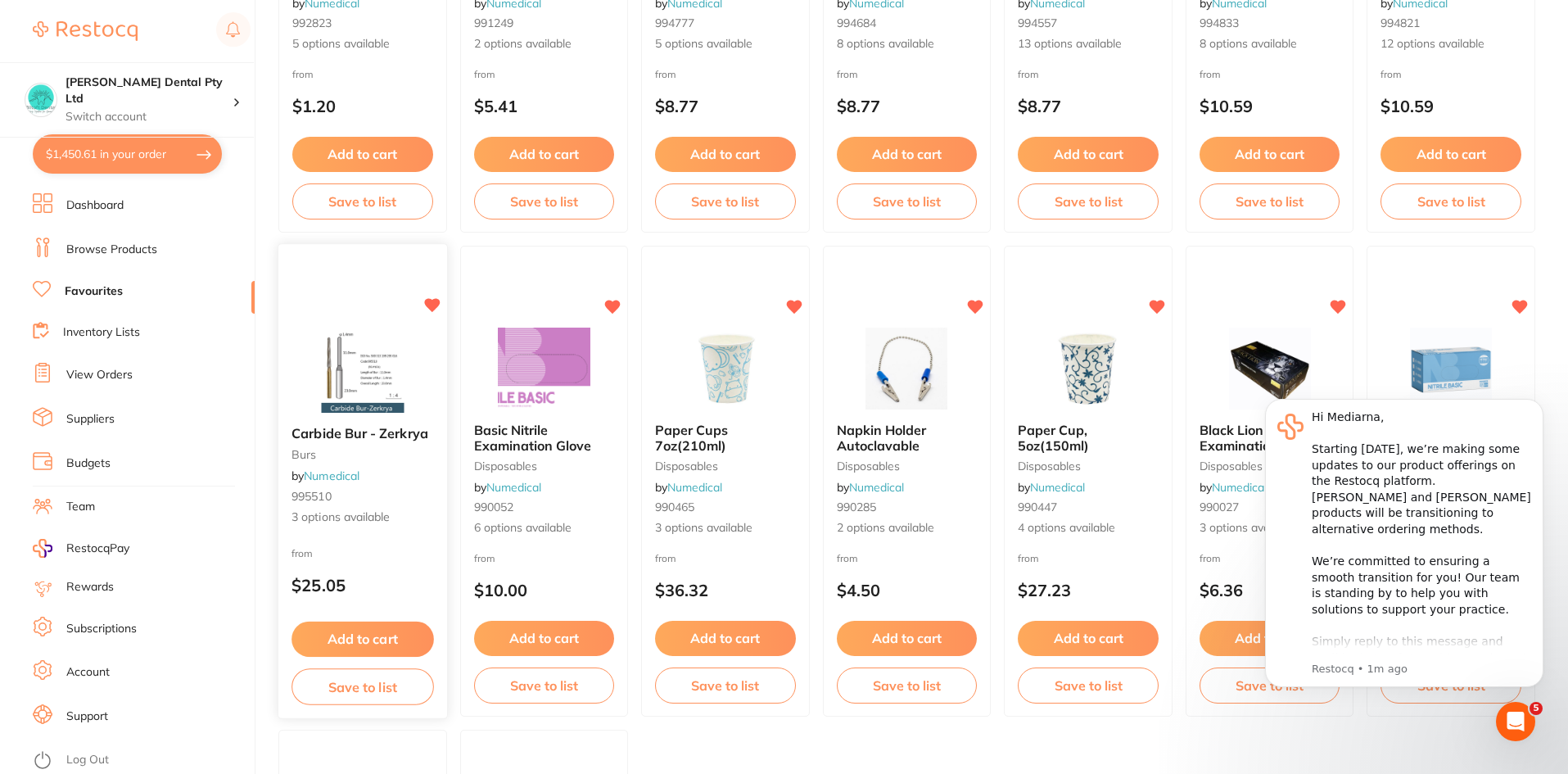
scroll to position [2457, 0]
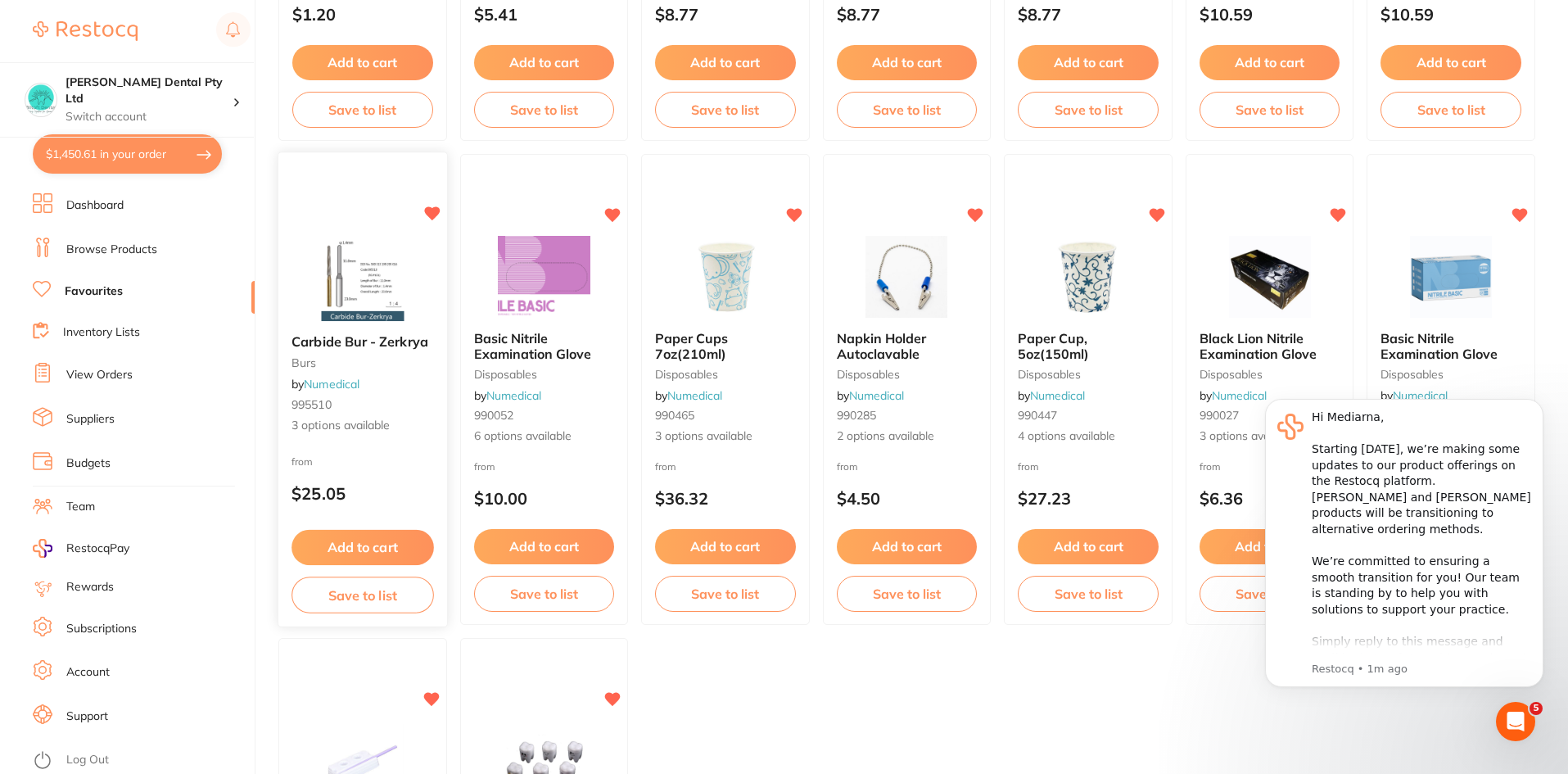
scroll to position [470, 0]
click at [349, 556] on button "Add to cart" at bounding box center [362, 547] width 142 height 35
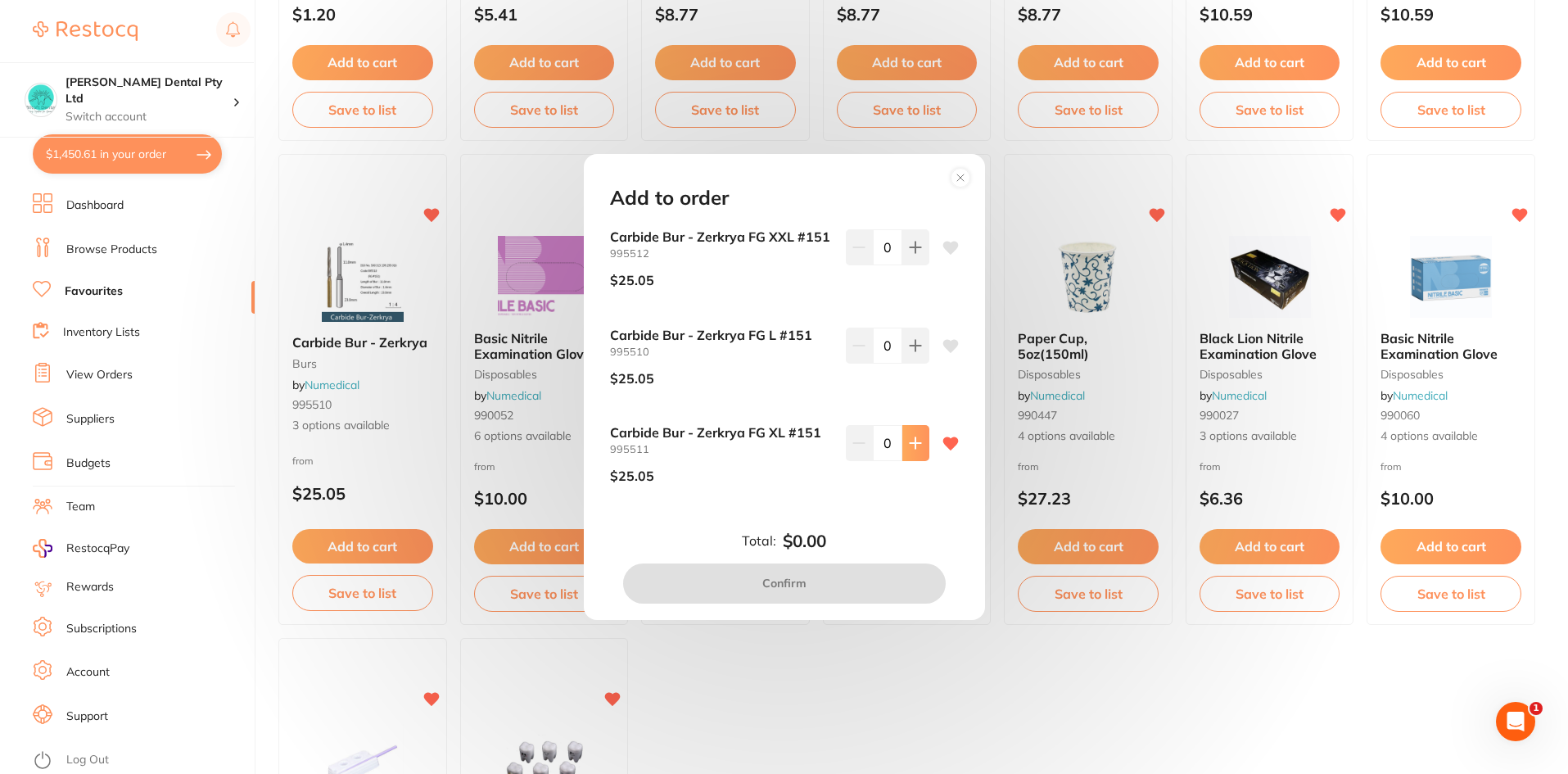
scroll to position [0, 0]
click at [920, 446] on button at bounding box center [915, 442] width 27 height 36
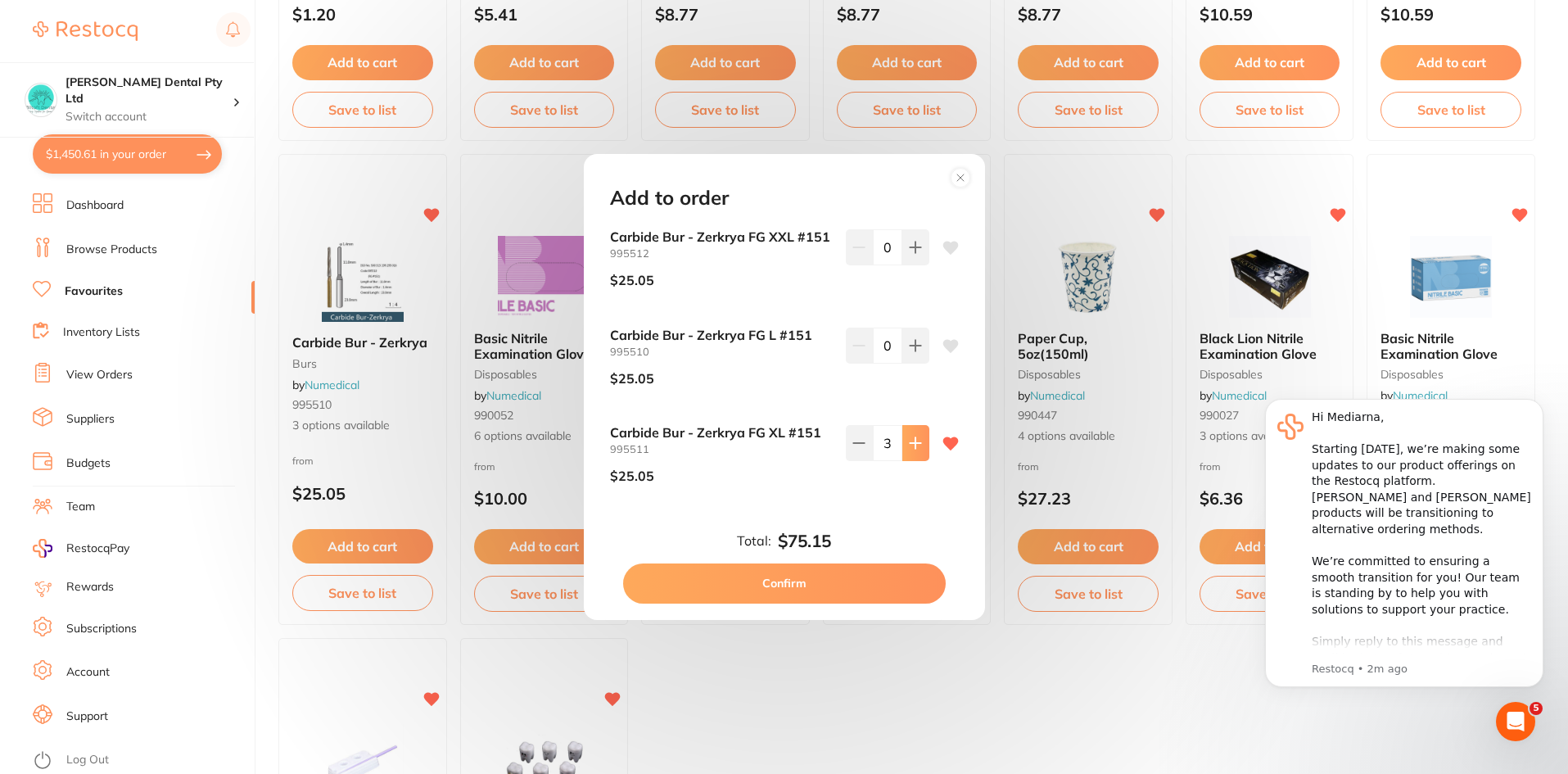
click at [919, 446] on button at bounding box center [915, 442] width 27 height 36
type input "4"
click at [789, 579] on button "Confirm" at bounding box center [784, 583] width 322 height 39
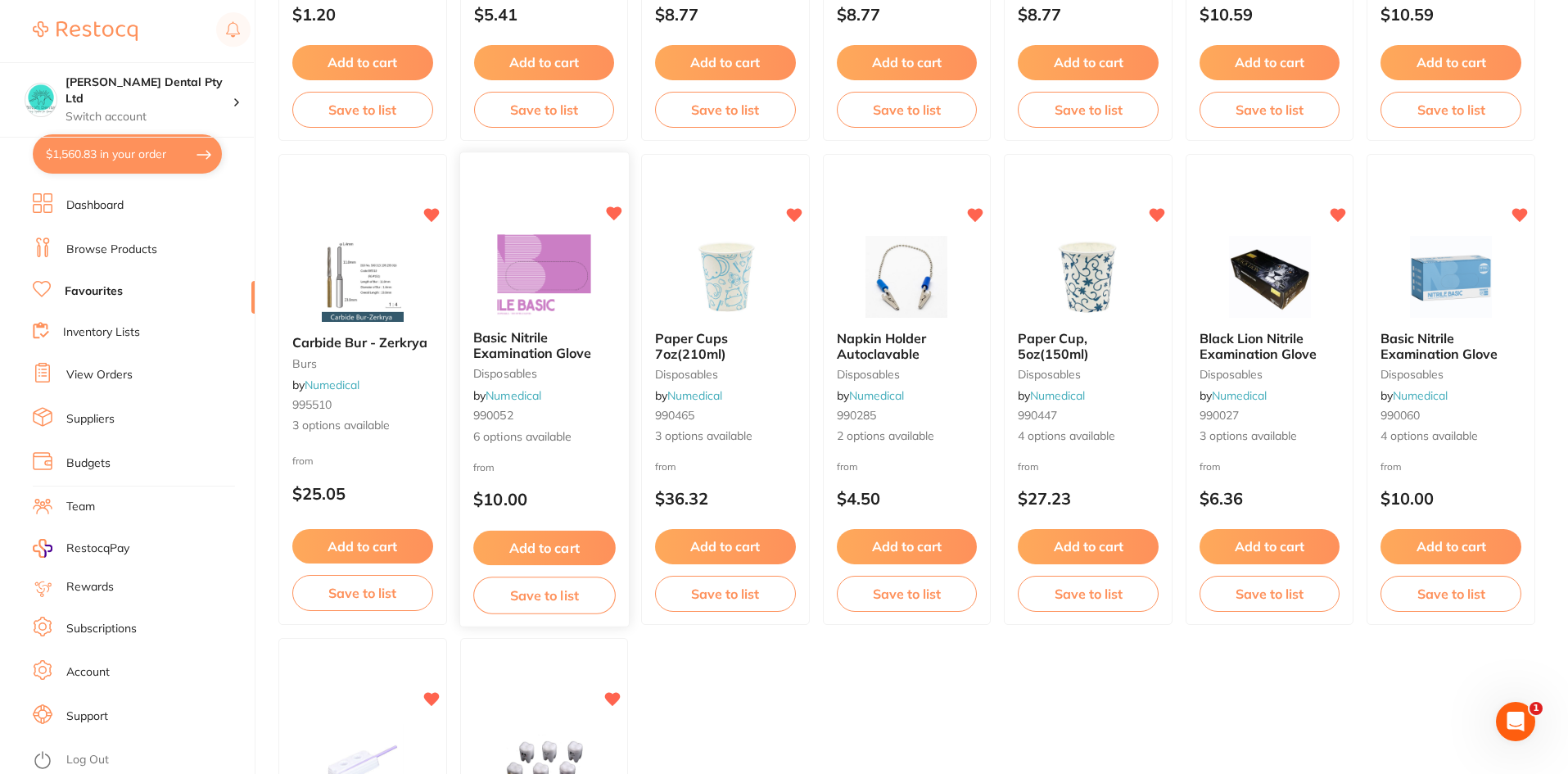
click at [541, 539] on button "Add to cart" at bounding box center [544, 548] width 142 height 35
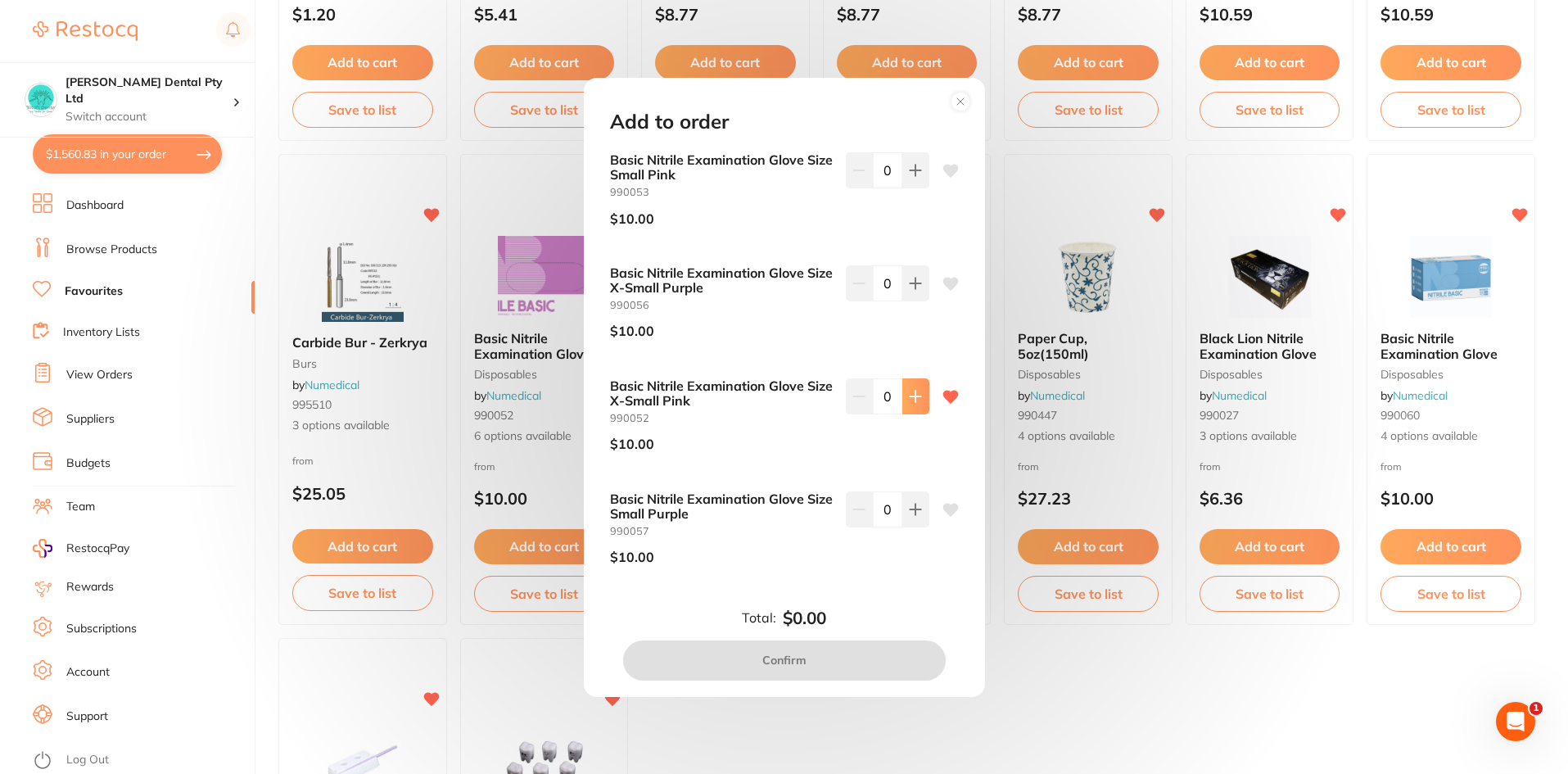
click at [918, 390] on button at bounding box center [915, 396] width 27 height 36
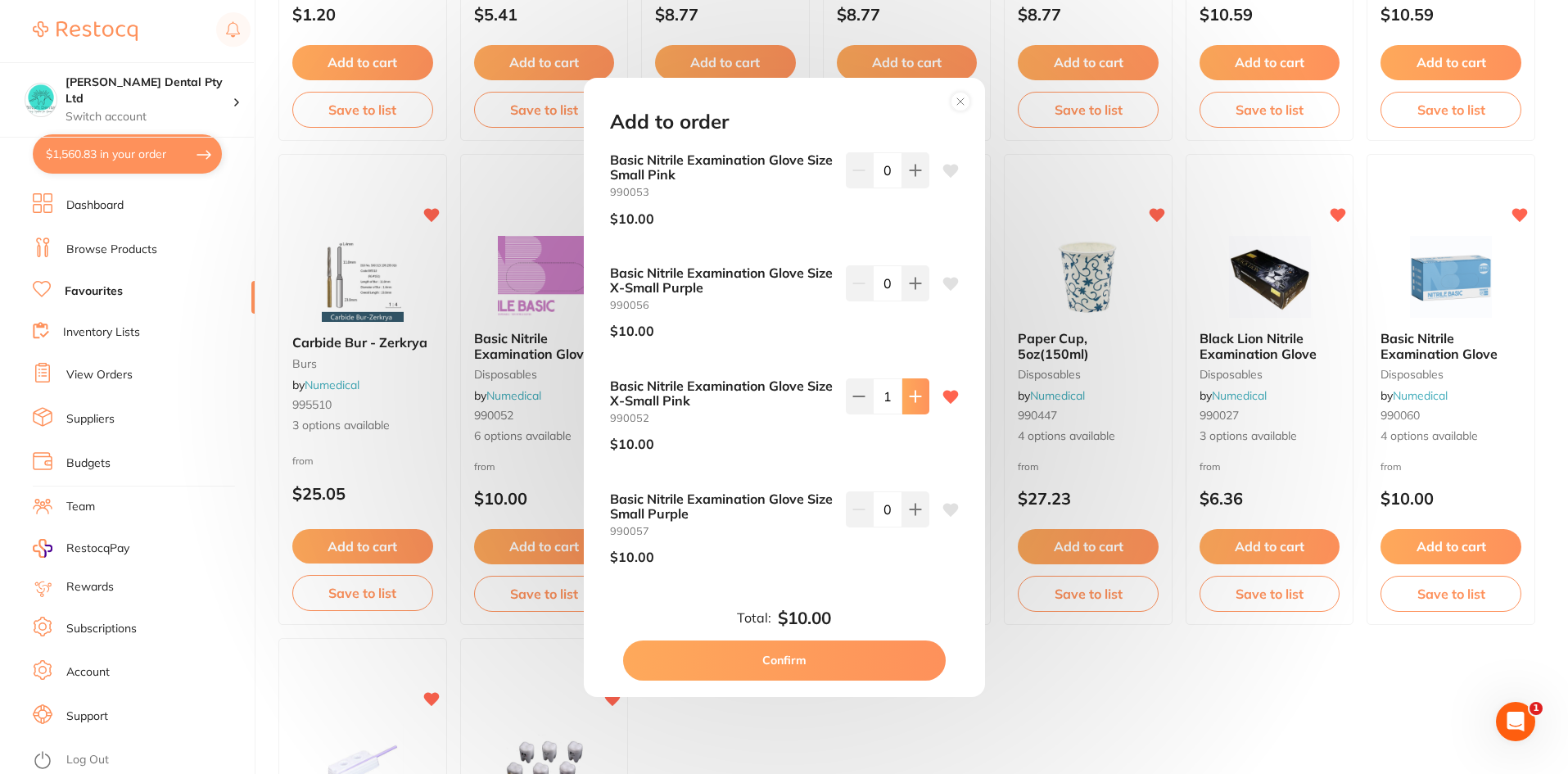
click at [918, 390] on button at bounding box center [915, 396] width 27 height 36
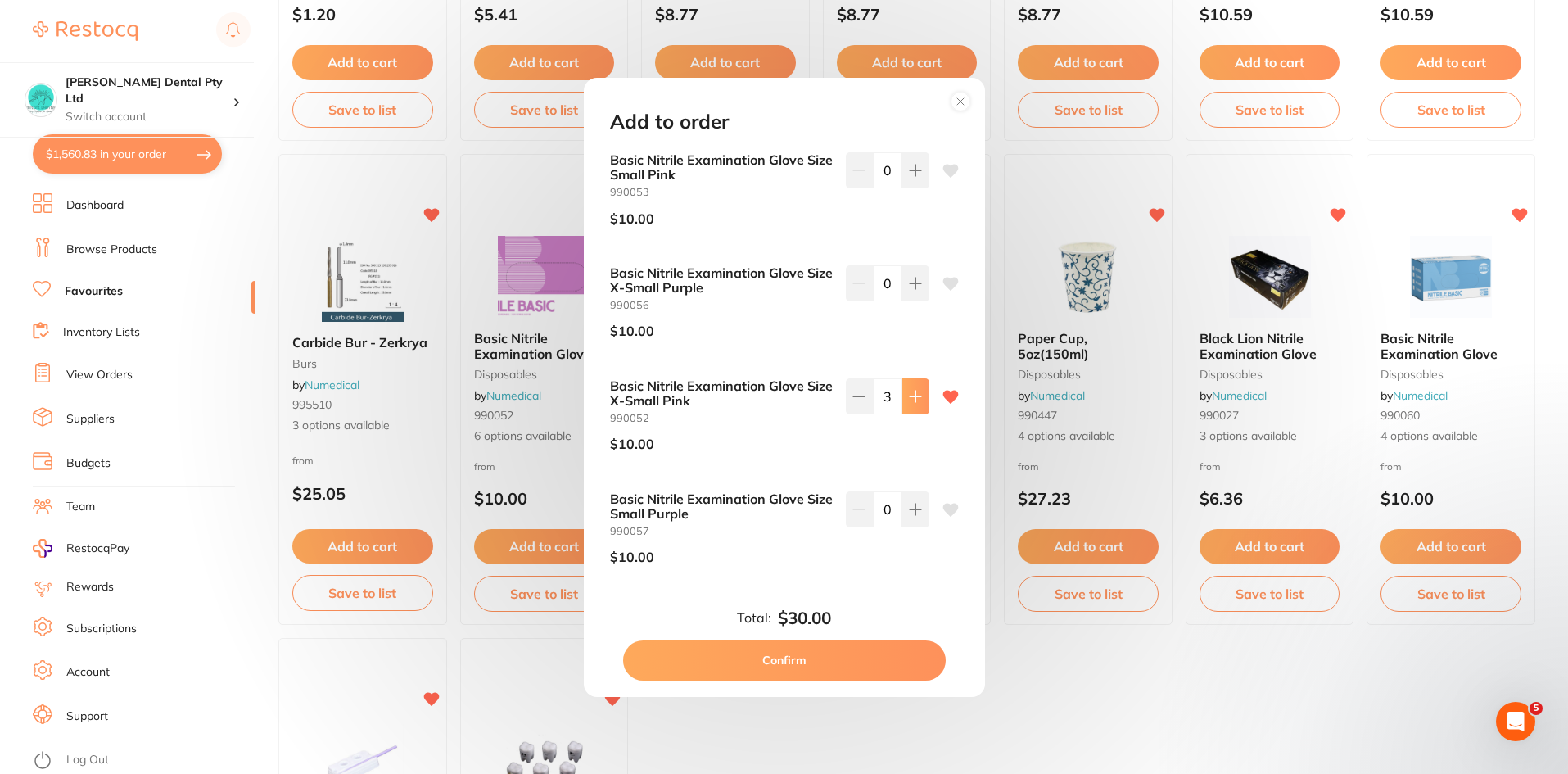
click at [918, 390] on button at bounding box center [915, 396] width 27 height 36
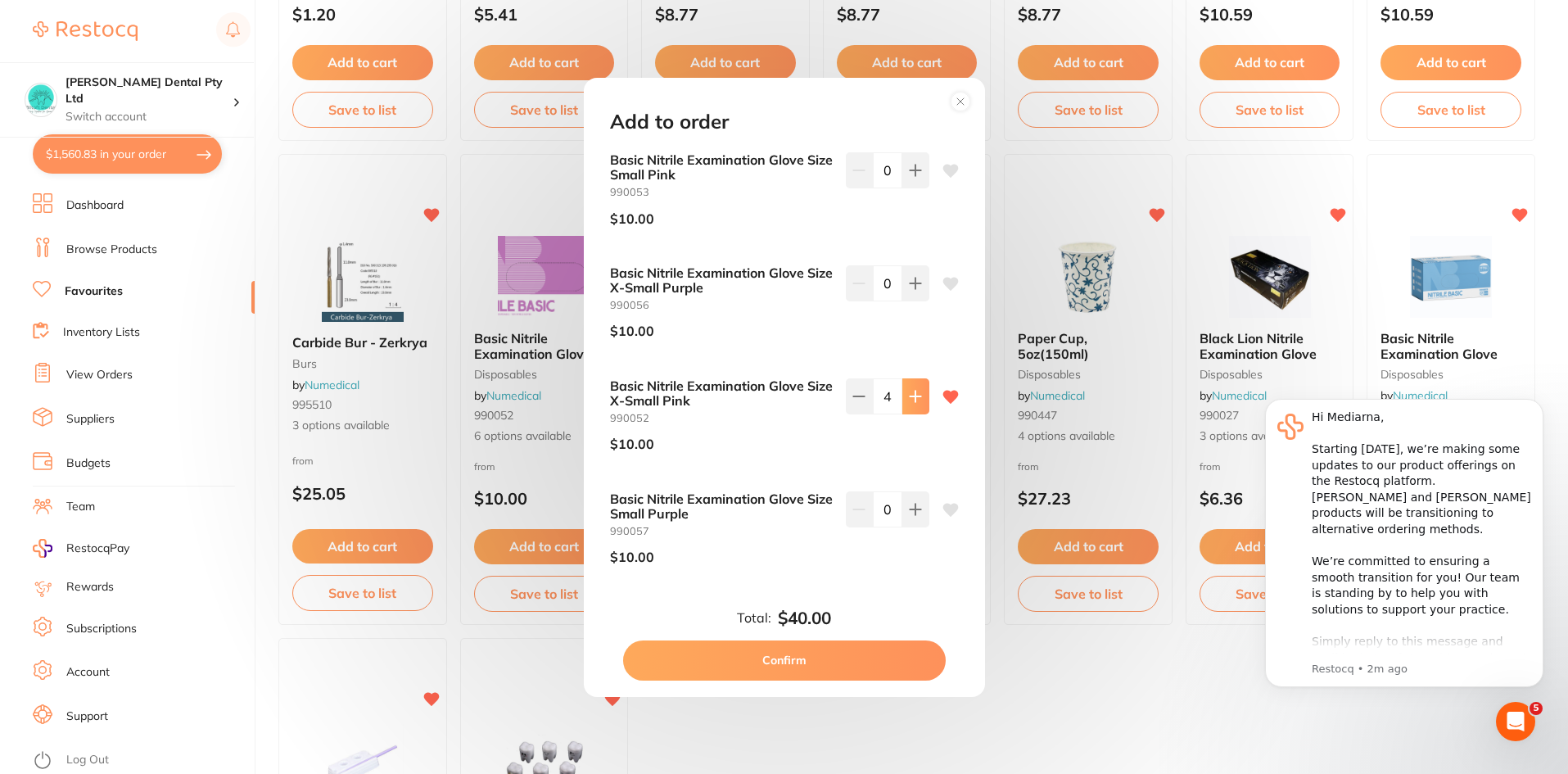
click at [918, 390] on button at bounding box center [915, 396] width 27 height 36
type input "5"
click at [825, 651] on button "Confirm" at bounding box center [784, 660] width 322 height 39
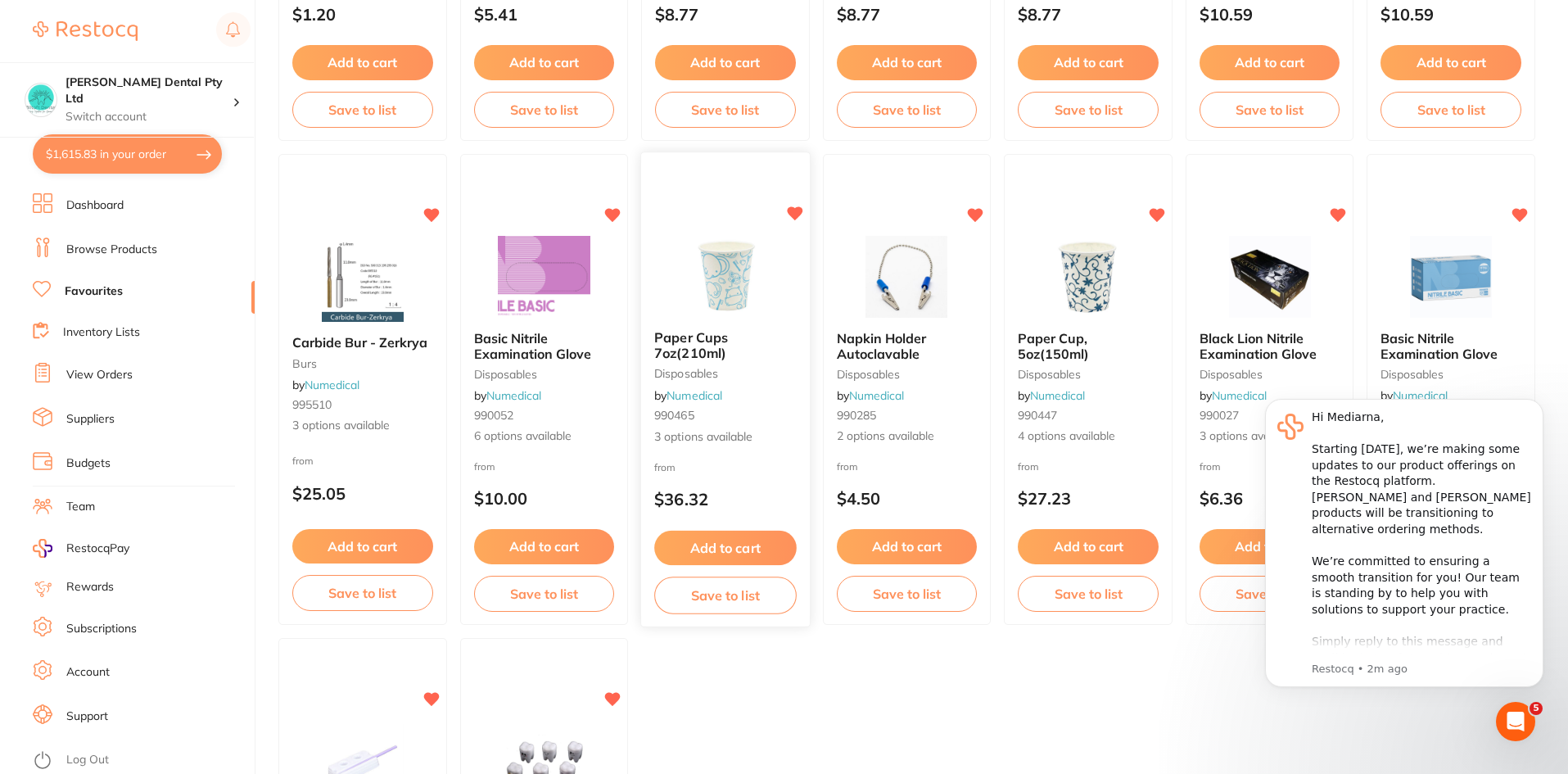
click at [761, 544] on button "Add to cart" at bounding box center [724, 548] width 142 height 35
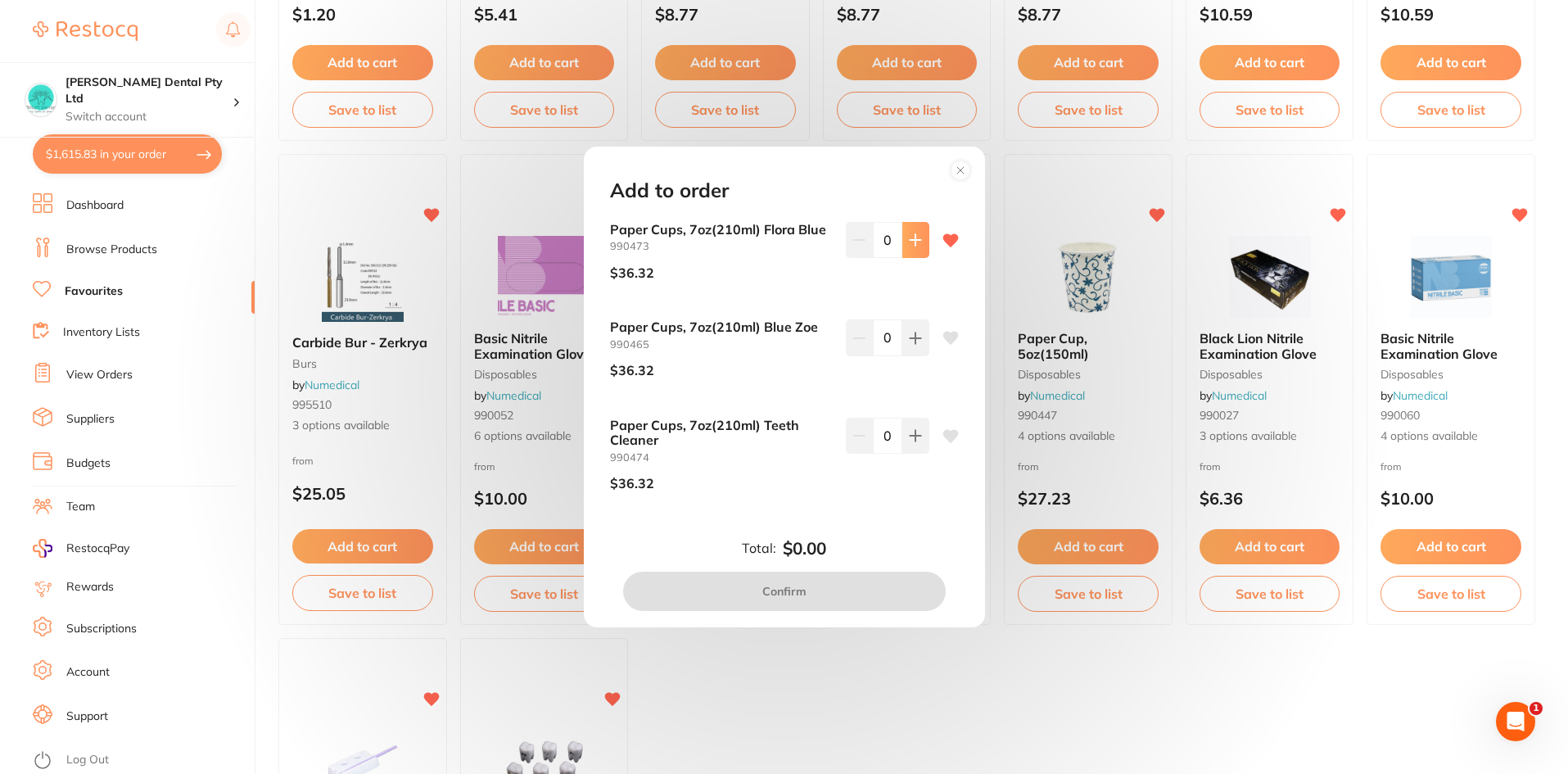
click at [915, 240] on icon at bounding box center [915, 240] width 11 height 11
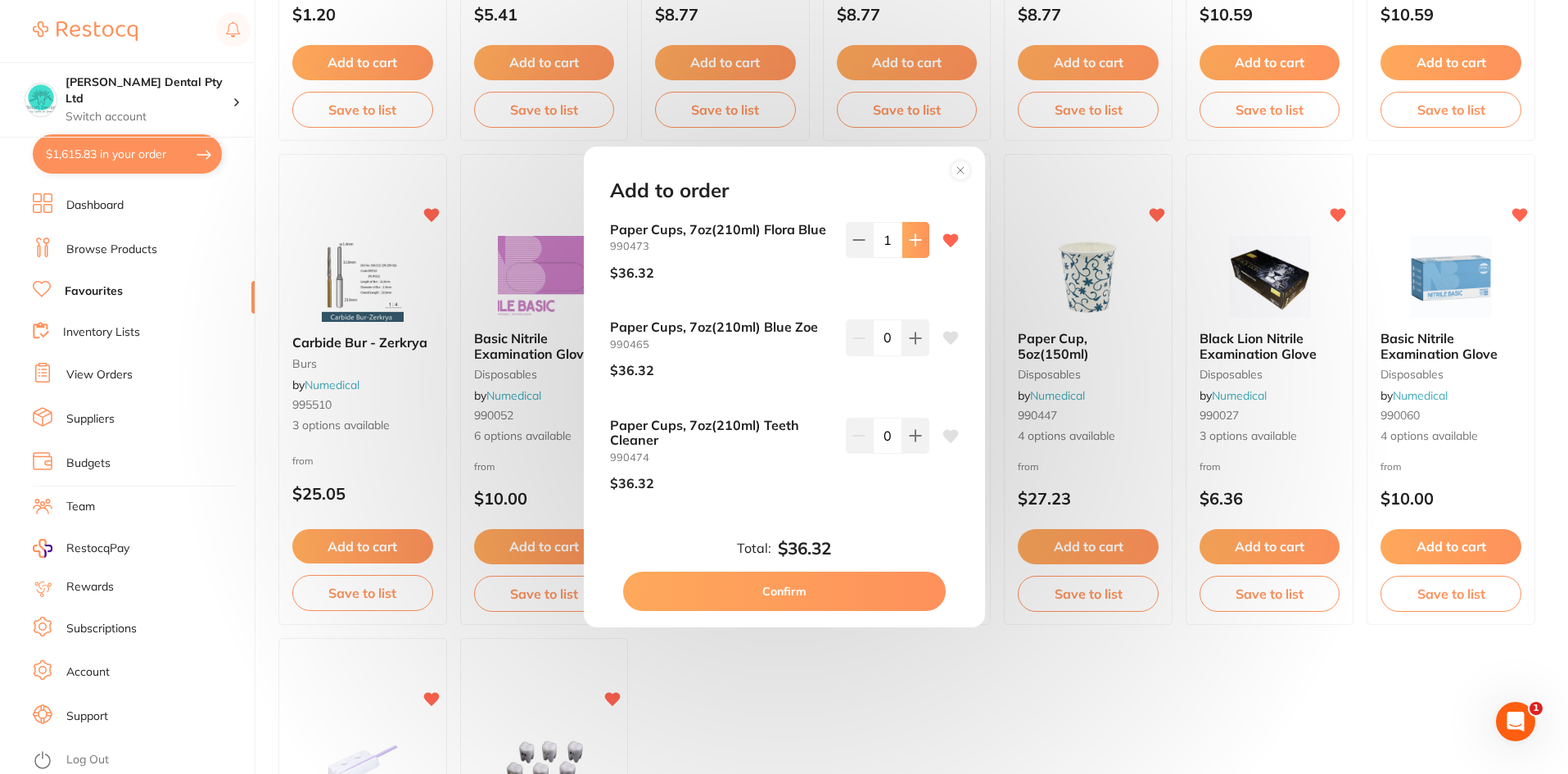
click at [915, 240] on icon at bounding box center [915, 240] width 11 height 11
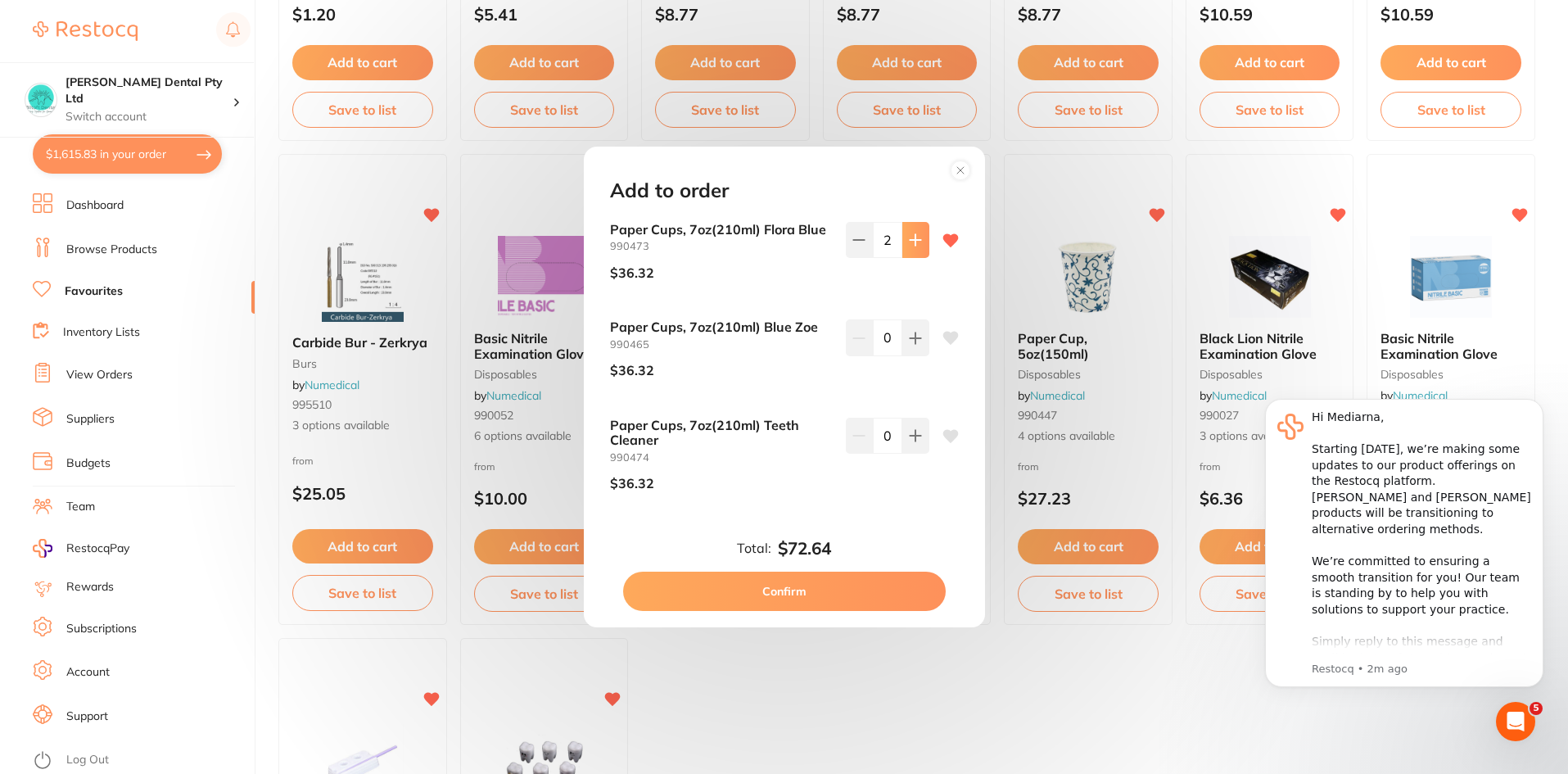
click at [915, 240] on icon at bounding box center [915, 240] width 11 height 11
type input "3"
click at [767, 581] on button "Confirm" at bounding box center [784, 591] width 322 height 39
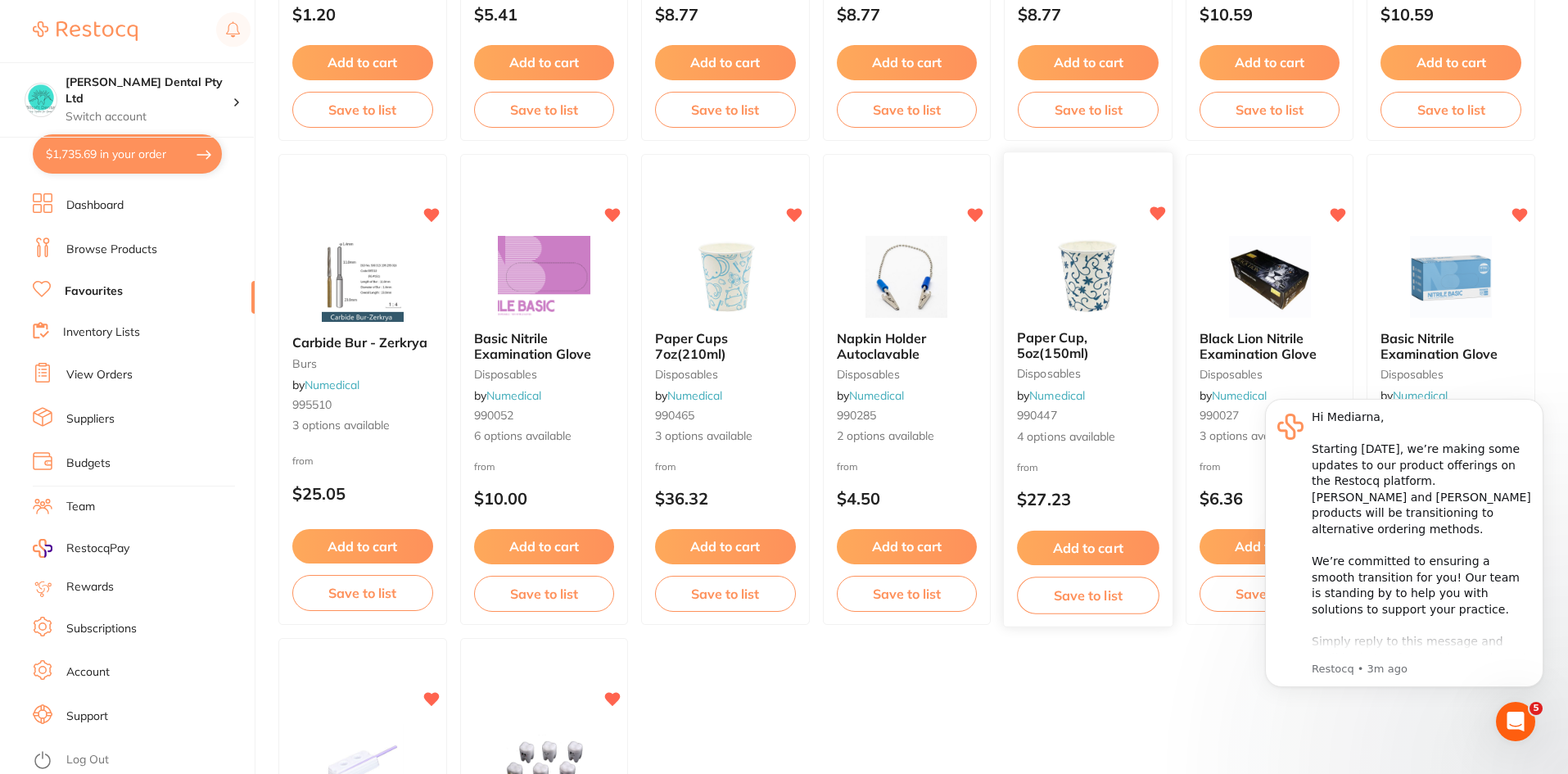
click at [1122, 539] on button "Add to cart" at bounding box center [1087, 548] width 142 height 35
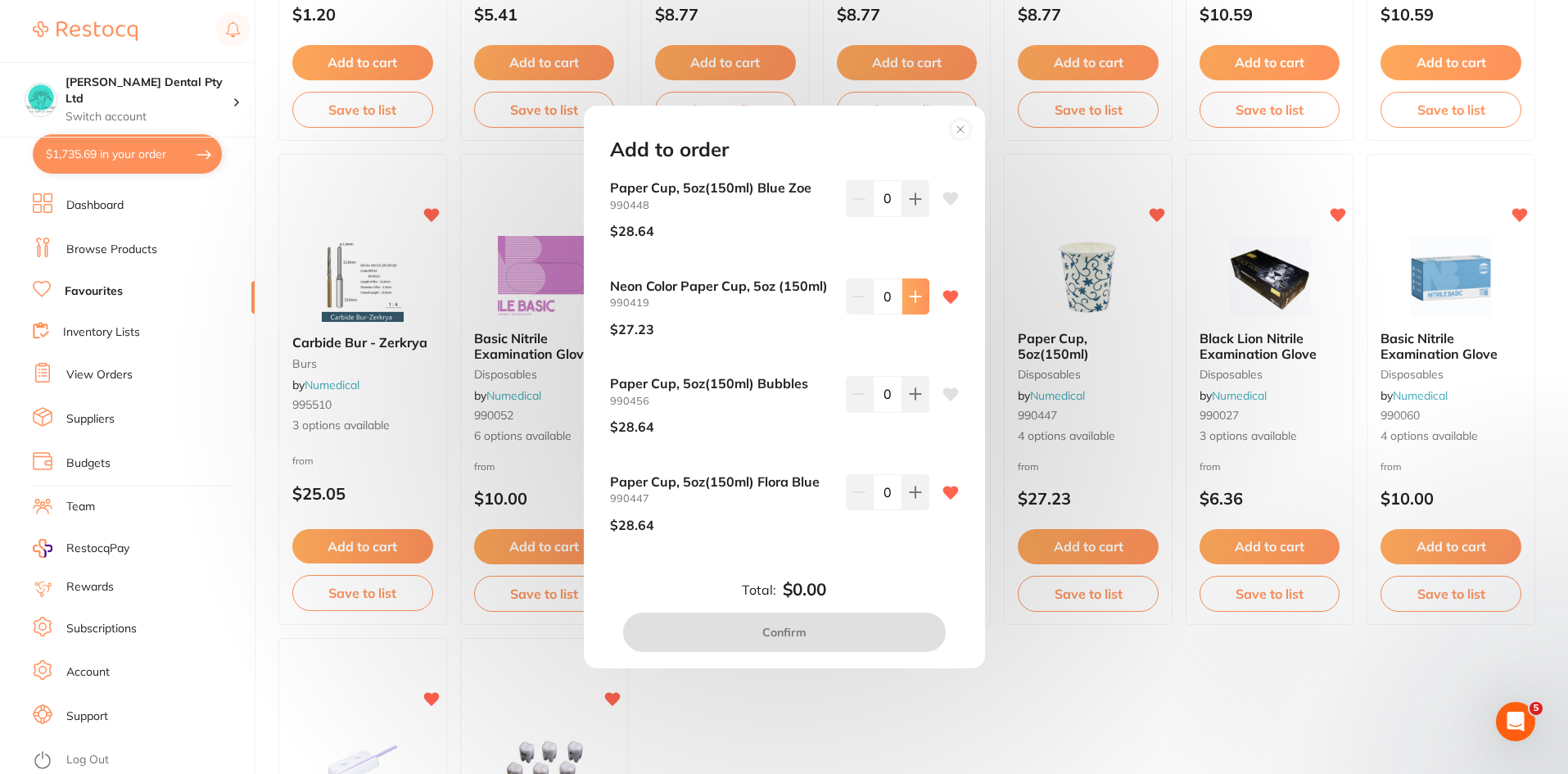
click at [913, 295] on icon at bounding box center [915, 296] width 13 height 13
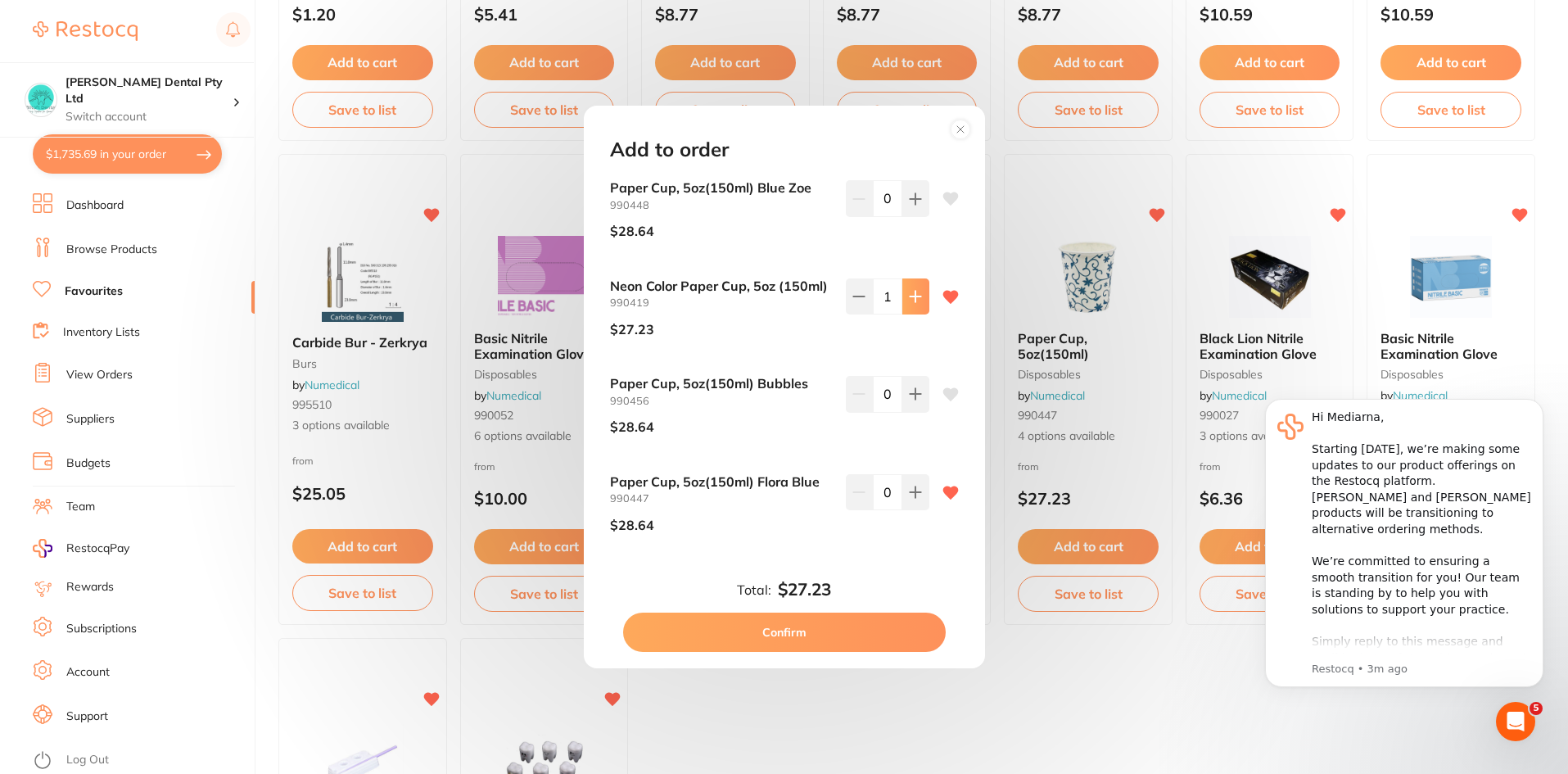
click at [913, 295] on icon at bounding box center [915, 296] width 13 height 13
type input "4"
click at [924, 485] on button at bounding box center [915, 492] width 27 height 36
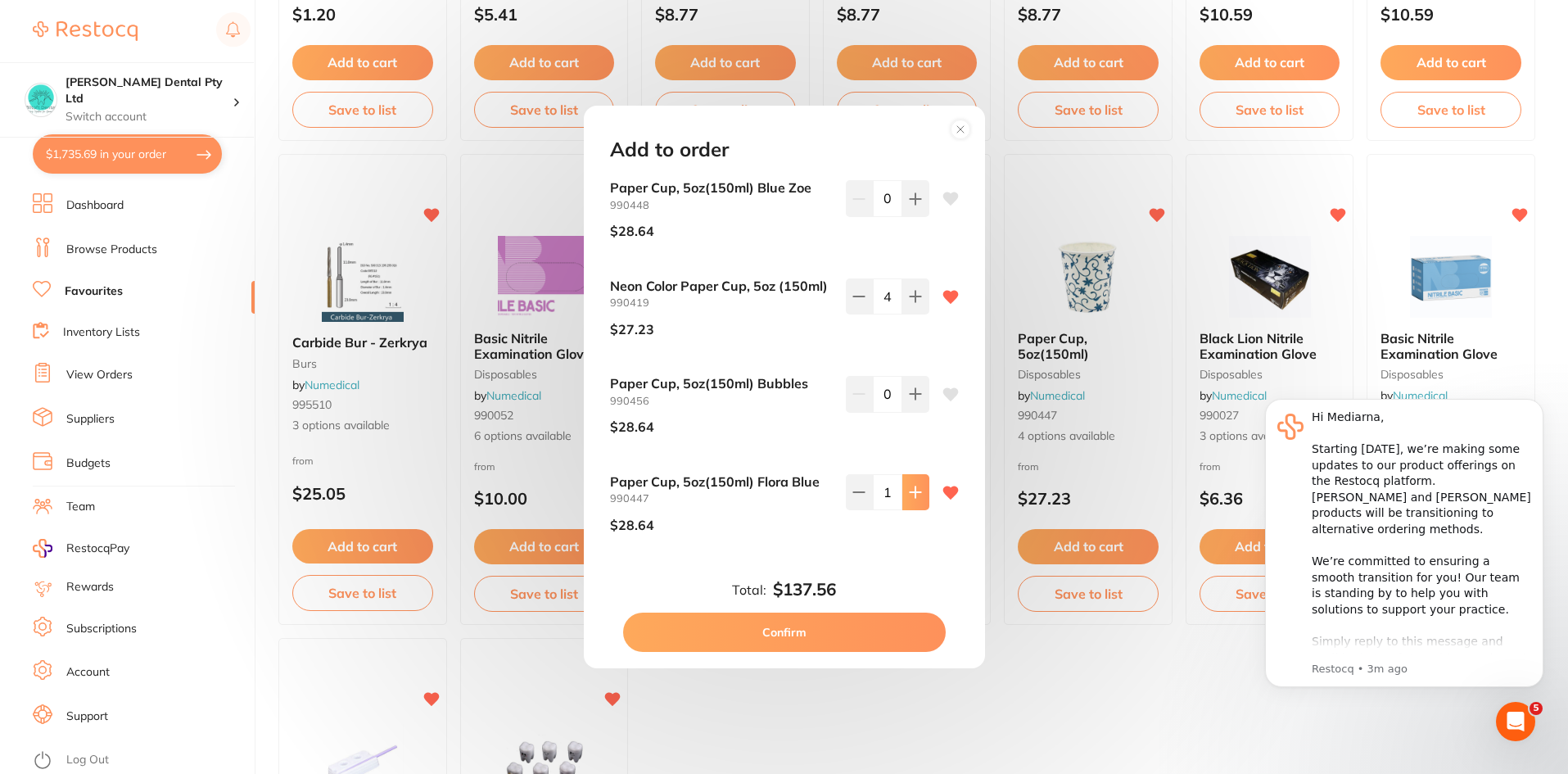
click at [915, 492] on icon at bounding box center [915, 492] width 11 height 11
drag, startPoint x: 915, startPoint y: 492, endPoint x: 929, endPoint y: 501, distance: 16.6
click at [916, 492] on icon at bounding box center [915, 492] width 11 height 11
type input "4"
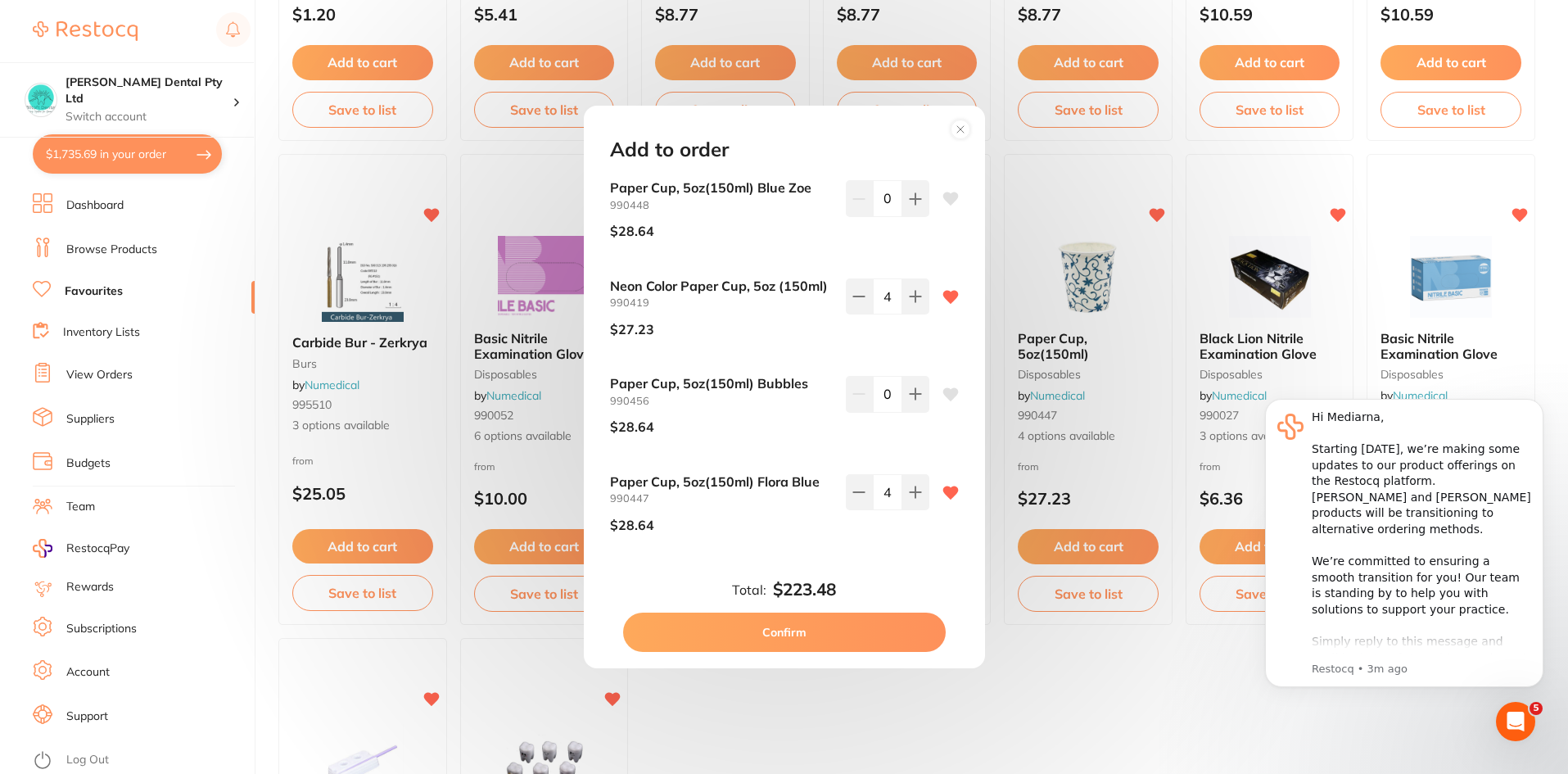
click at [870, 618] on button "Confirm" at bounding box center [784, 632] width 322 height 39
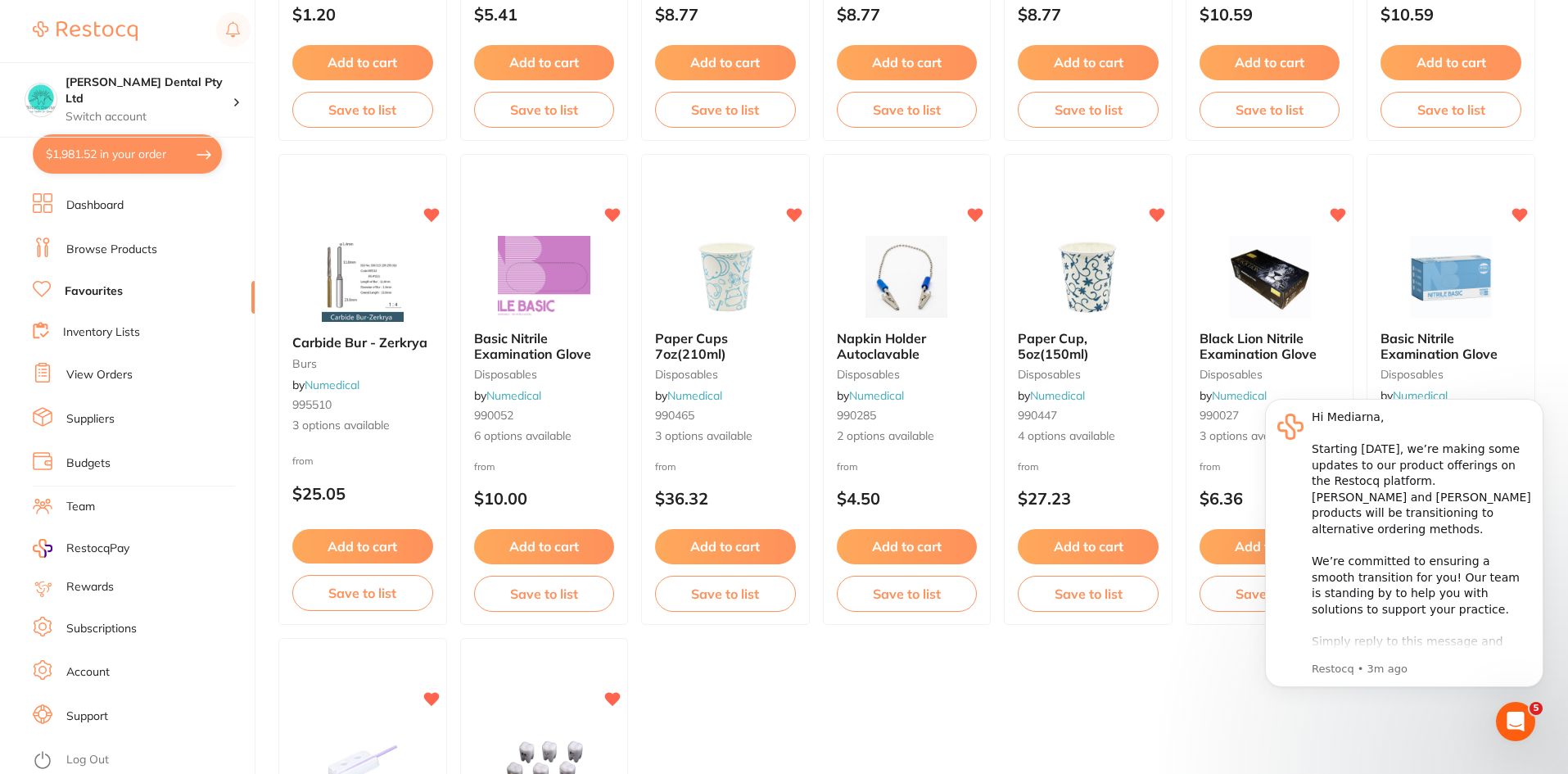
drag, startPoint x: 1538, startPoint y: 405, endPoint x: 2772, endPoint y: 789, distance: 1292.4
click at [1538, 405] on icon "Dismiss notification" at bounding box center [1538, 403] width 5 height 5
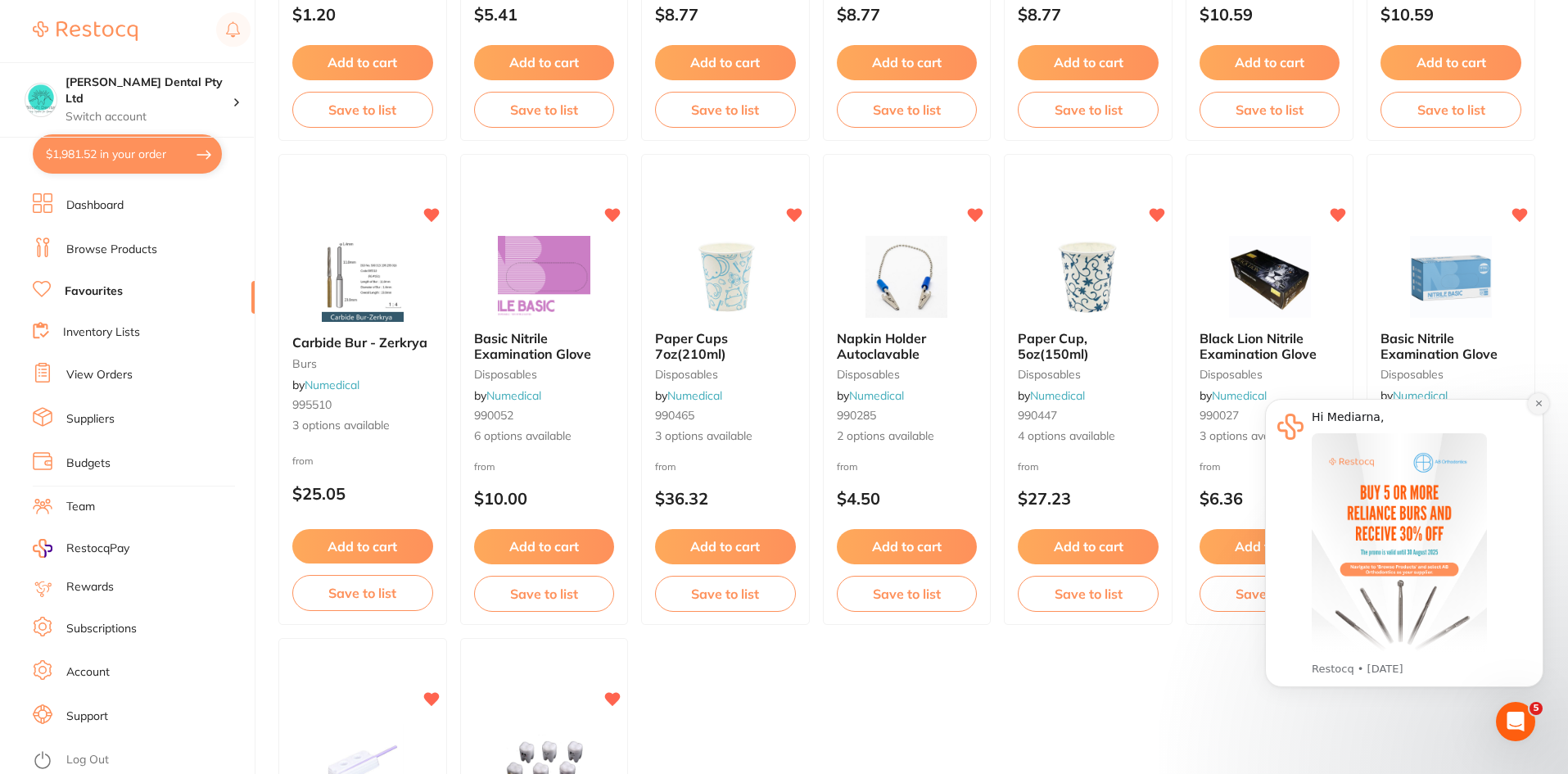
click at [1539, 403] on icon "Dismiss notification" at bounding box center [1538, 403] width 5 height 5
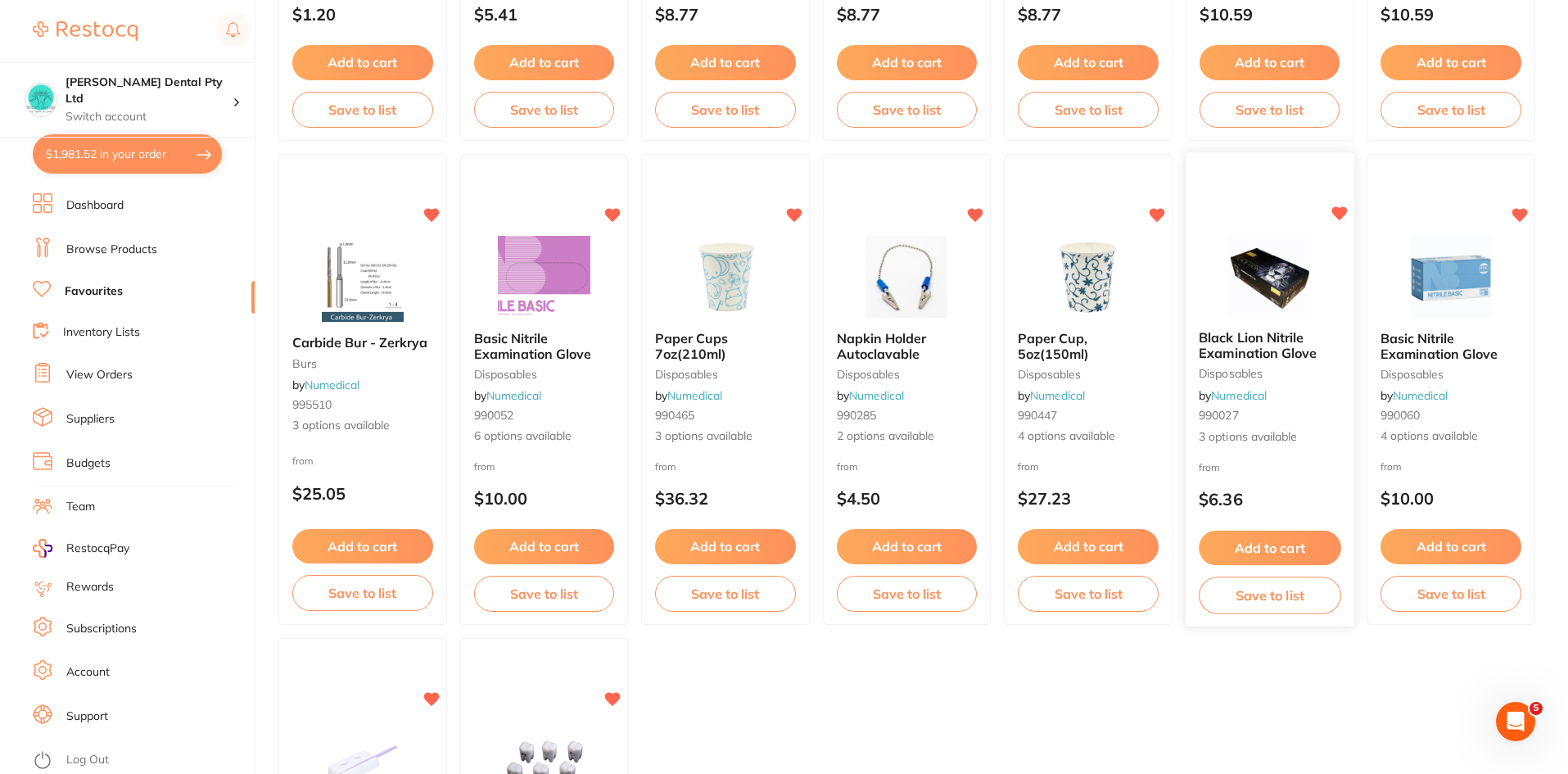
click at [1266, 538] on button "Add to cart" at bounding box center [1269, 548] width 142 height 35
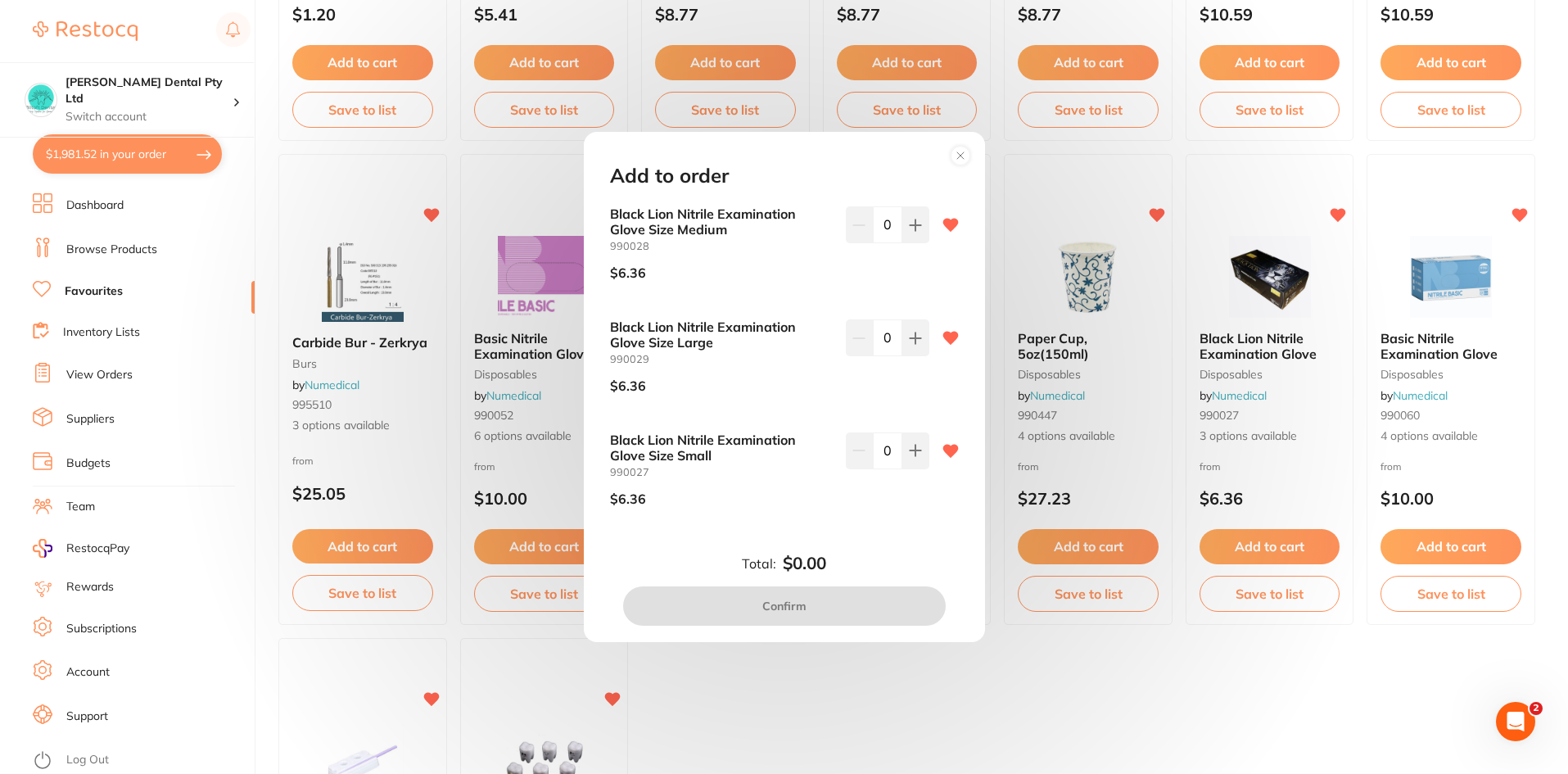
drag, startPoint x: 888, startPoint y: 224, endPoint x: 874, endPoint y: 227, distance: 14.3
click at [874, 227] on input "0" at bounding box center [887, 223] width 29 height 36
type input "120"
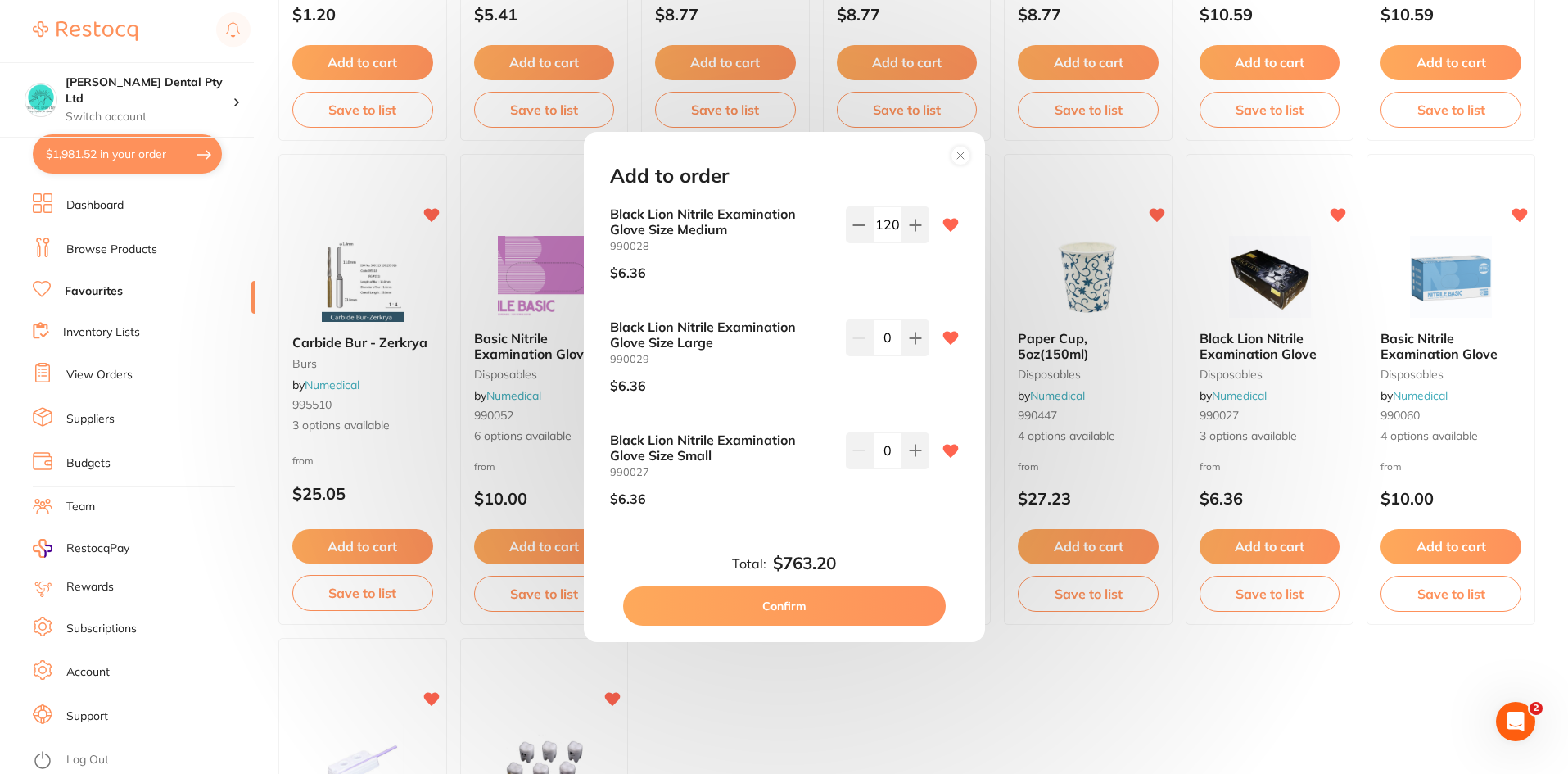
drag, startPoint x: 891, startPoint y: 335, endPoint x: 877, endPoint y: 335, distance: 14.0
click at [877, 335] on input "0" at bounding box center [887, 337] width 29 height 36
type input "40"
click at [885, 446] on input "0" at bounding box center [887, 450] width 29 height 36
type input "180"
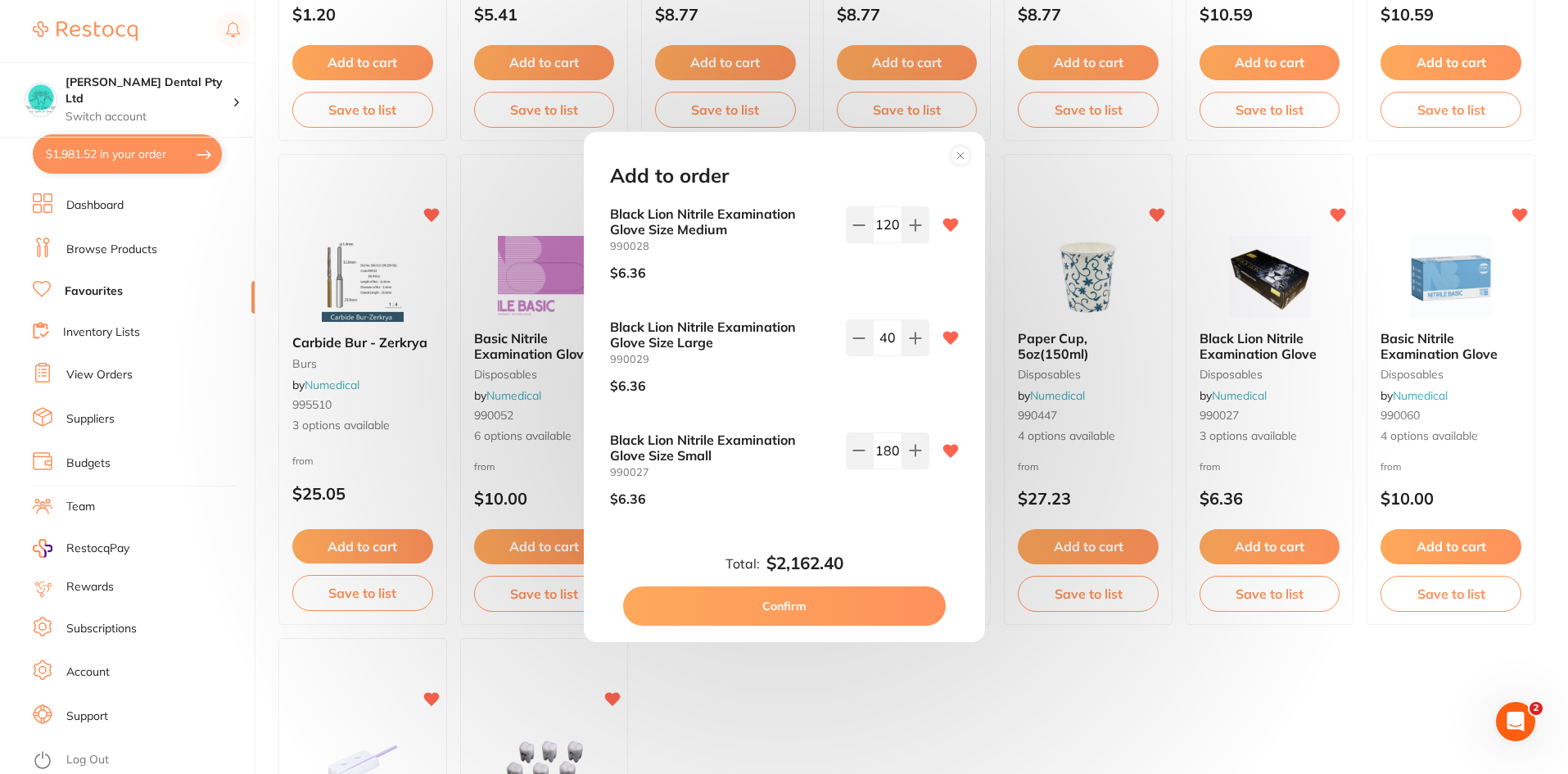
click at [887, 221] on input "120" at bounding box center [887, 223] width 29 height 36
type input "180"
drag, startPoint x: 883, startPoint y: 337, endPoint x: 929, endPoint y: 346, distance: 46.9
click at [883, 337] on input "40" at bounding box center [887, 337] width 29 height 36
type input "60"
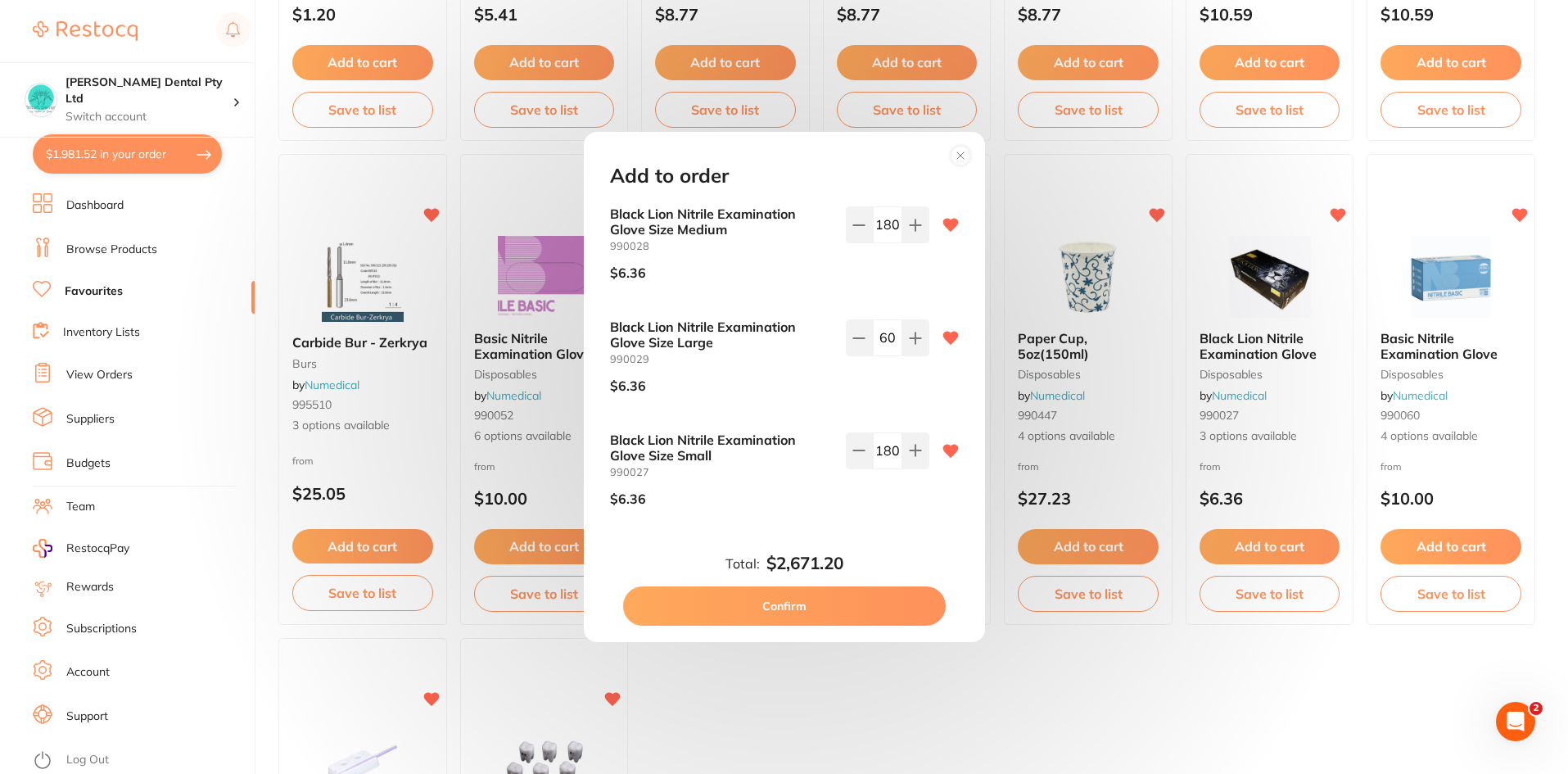
click at [800, 610] on button "Confirm" at bounding box center [784, 605] width 322 height 39
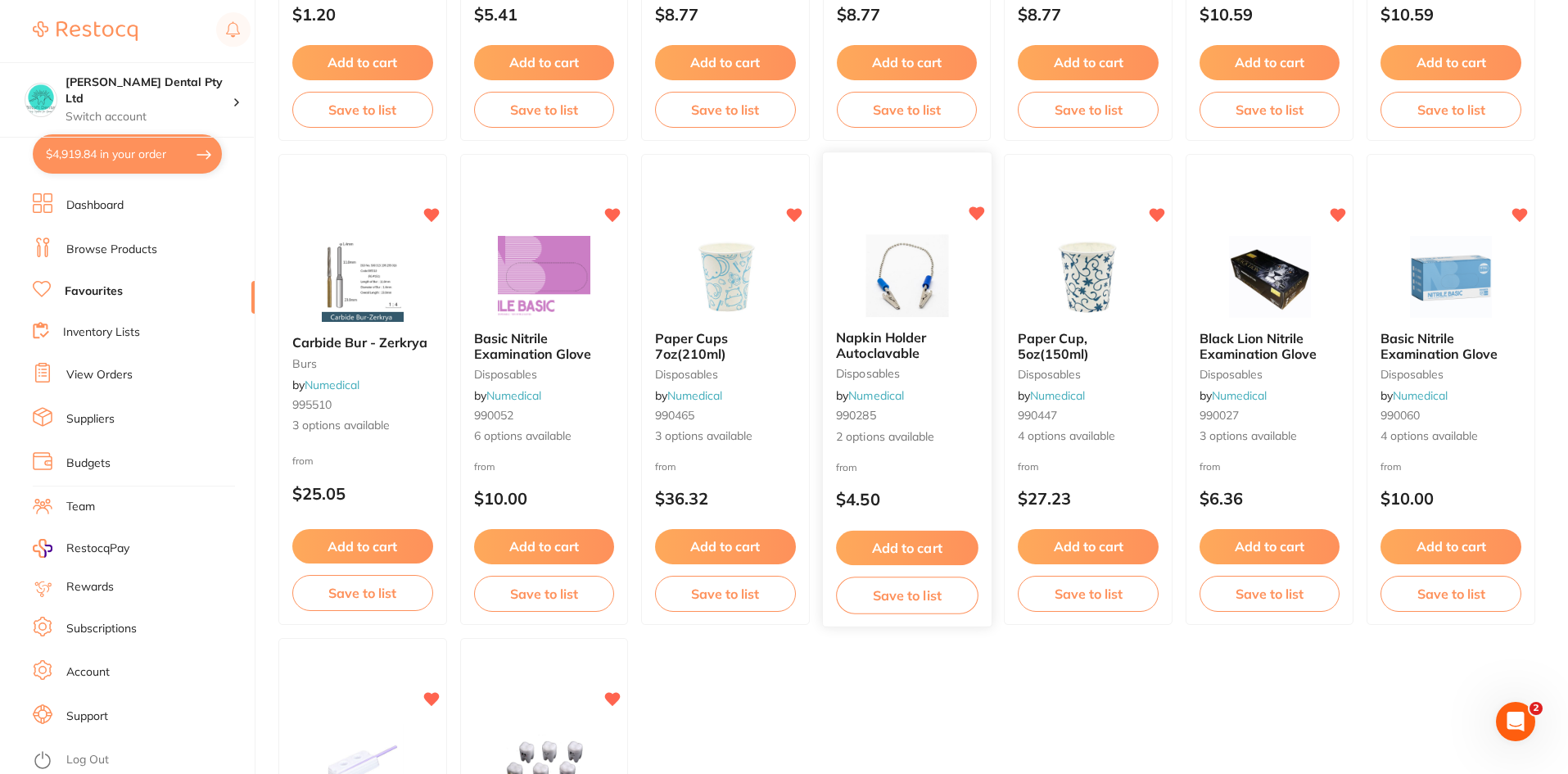
click at [936, 550] on button "Add to cart" at bounding box center [907, 548] width 142 height 35
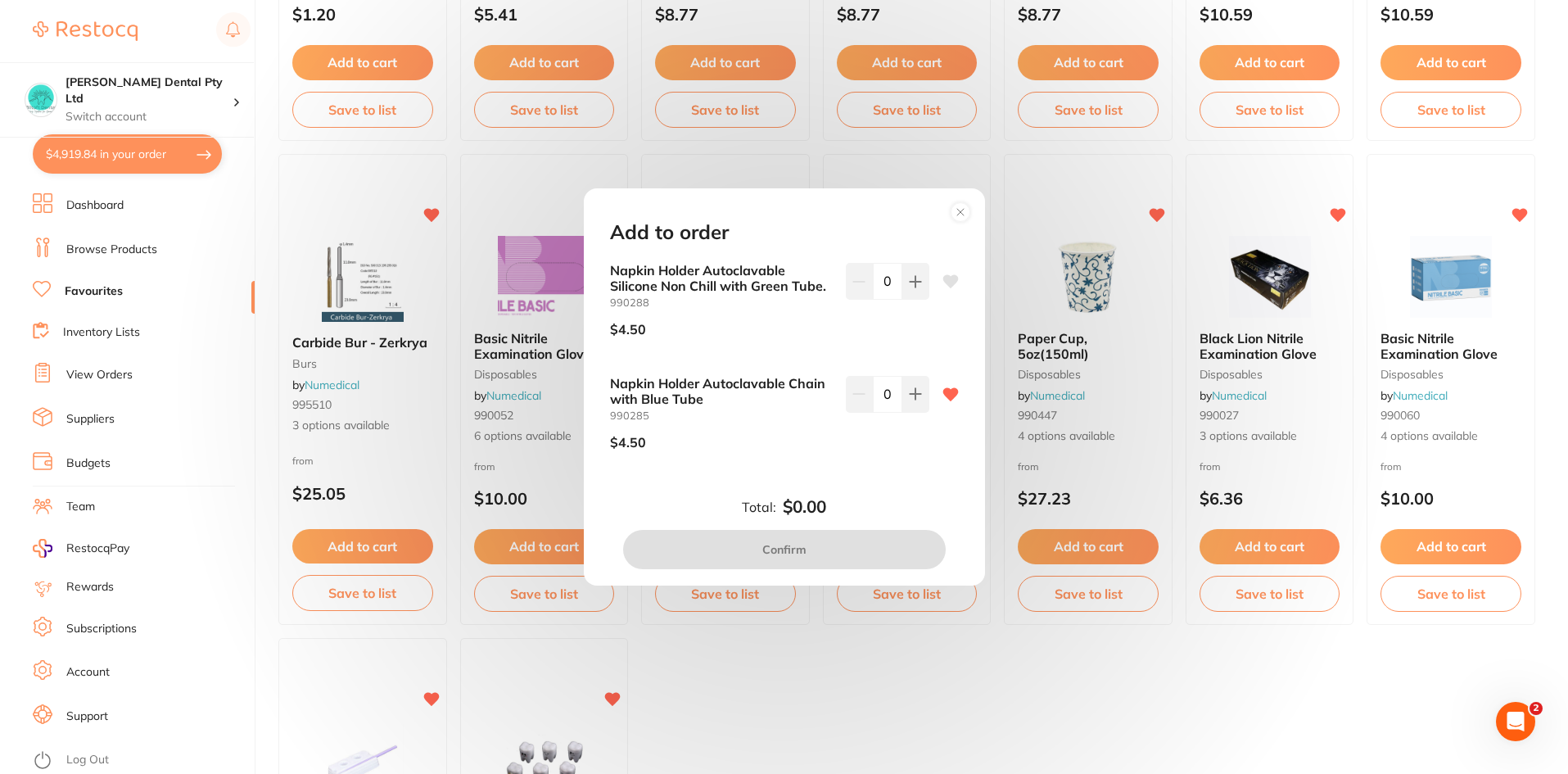
drag, startPoint x: 893, startPoint y: 390, endPoint x: 887, endPoint y: 398, distance: 10.0
click at [887, 398] on input "0" at bounding box center [887, 393] width 29 height 36
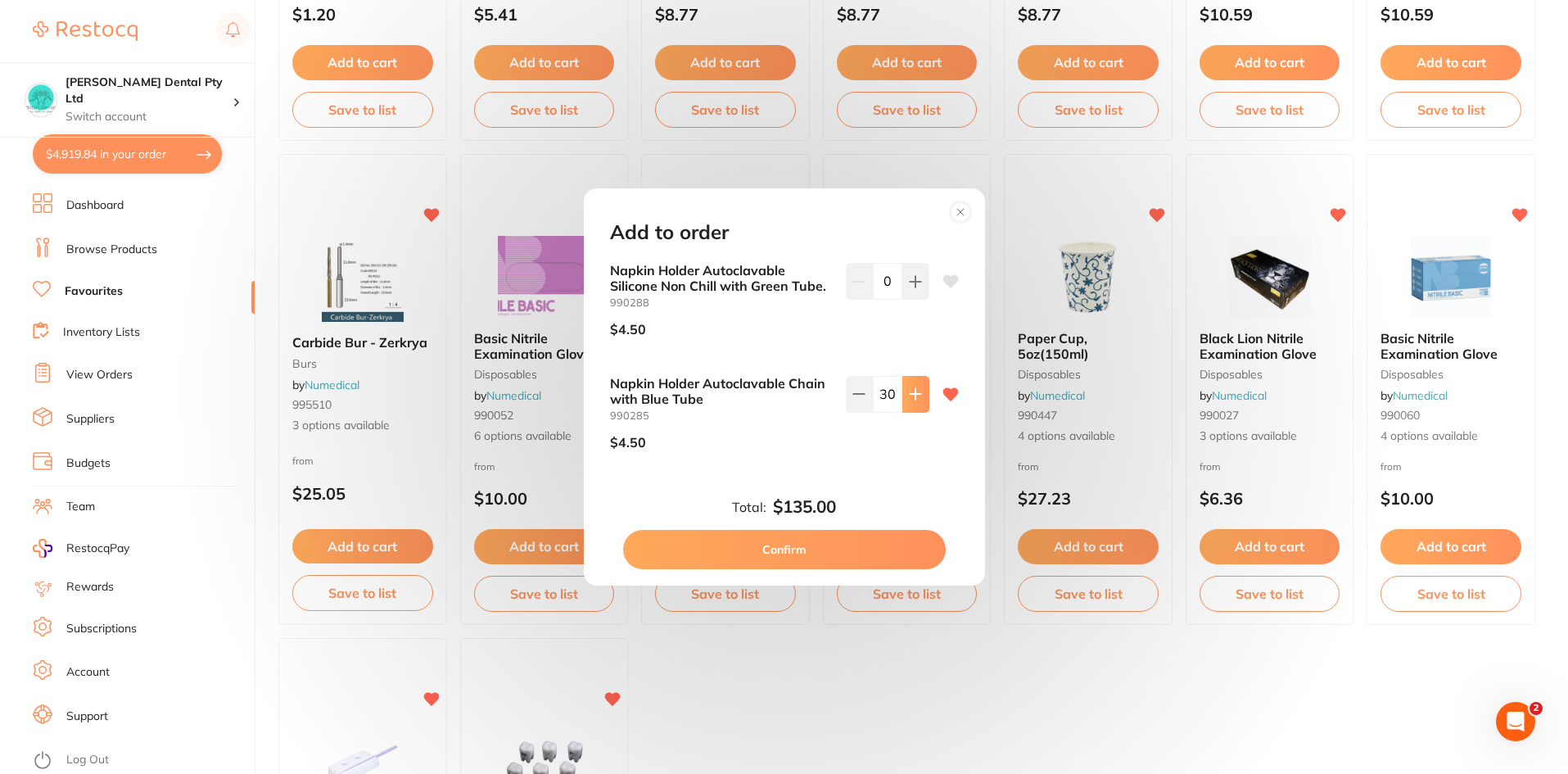
click at [917, 390] on icon at bounding box center [915, 394] width 13 height 13
click at [853, 405] on button at bounding box center [858, 393] width 27 height 36
type input "30"
click at [842, 546] on button "Confirm" at bounding box center [784, 549] width 322 height 39
click at [358, 710] on div "Add to order Napkin Holder Autoclavable Silicone Non Chill with Green Tube. 990…" at bounding box center [784, 387] width 1568 height 774
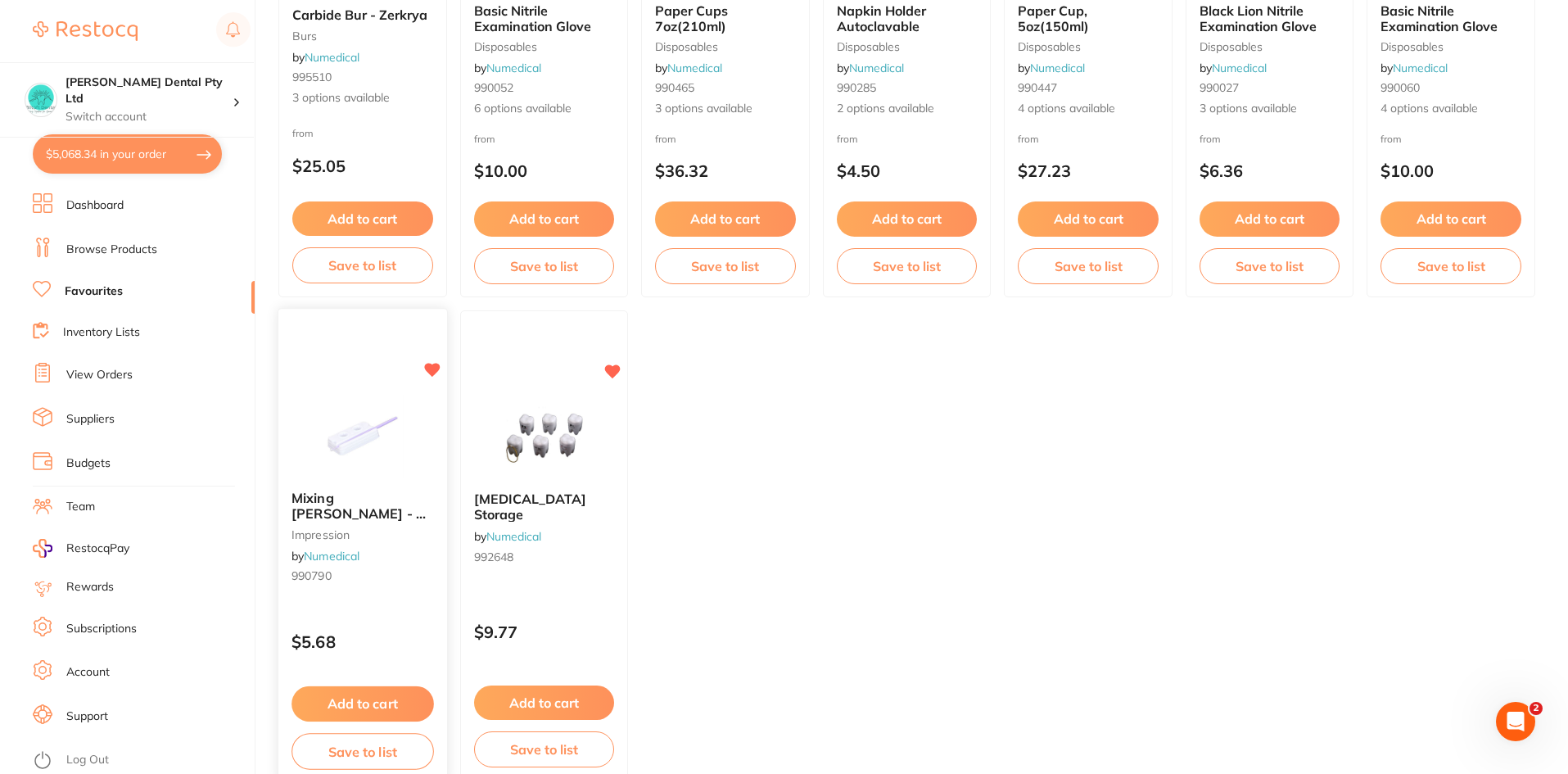
click at [391, 690] on button "Add to cart" at bounding box center [362, 703] width 142 height 35
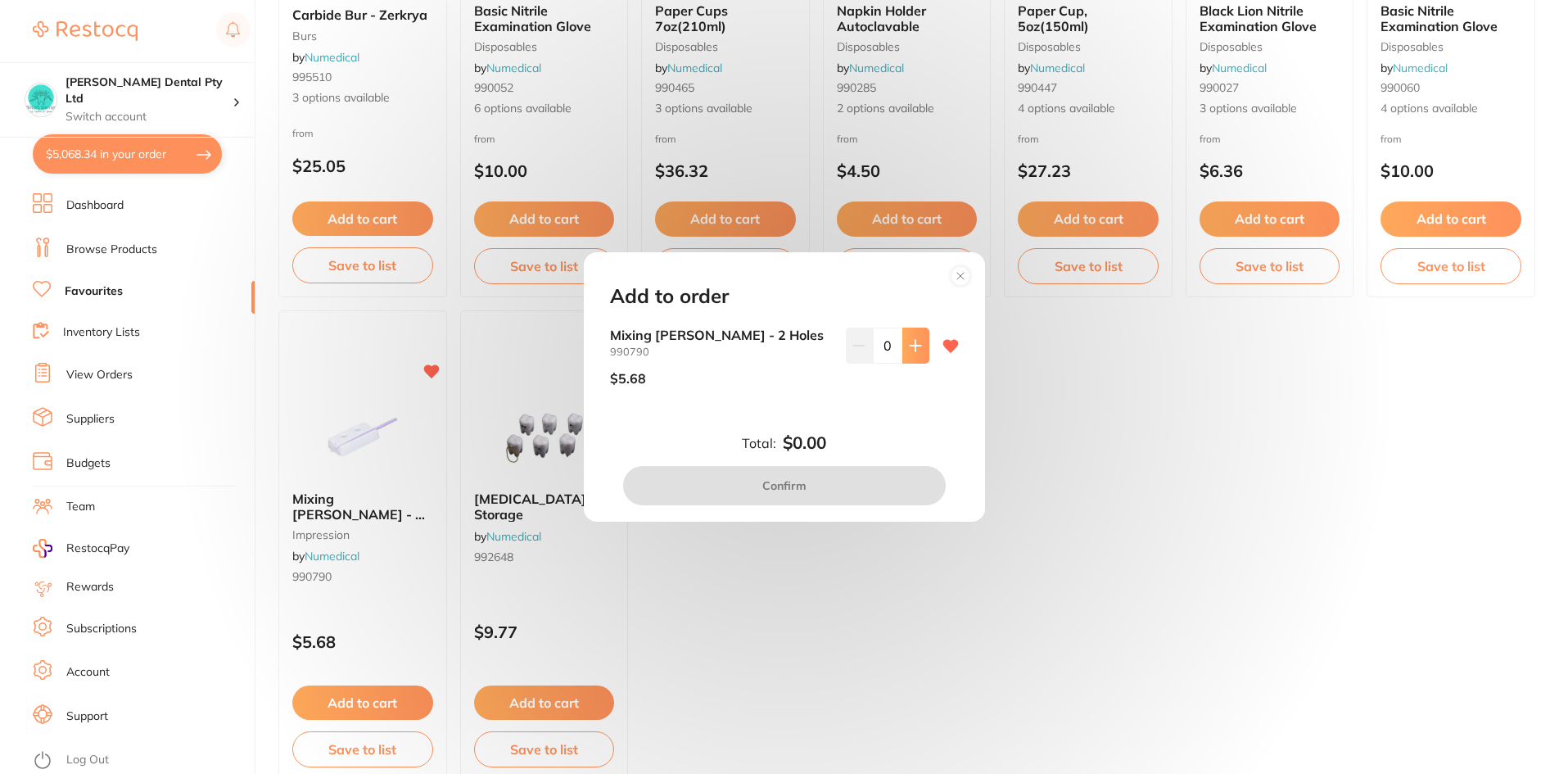
click at [902, 356] on button at bounding box center [915, 345] width 27 height 36
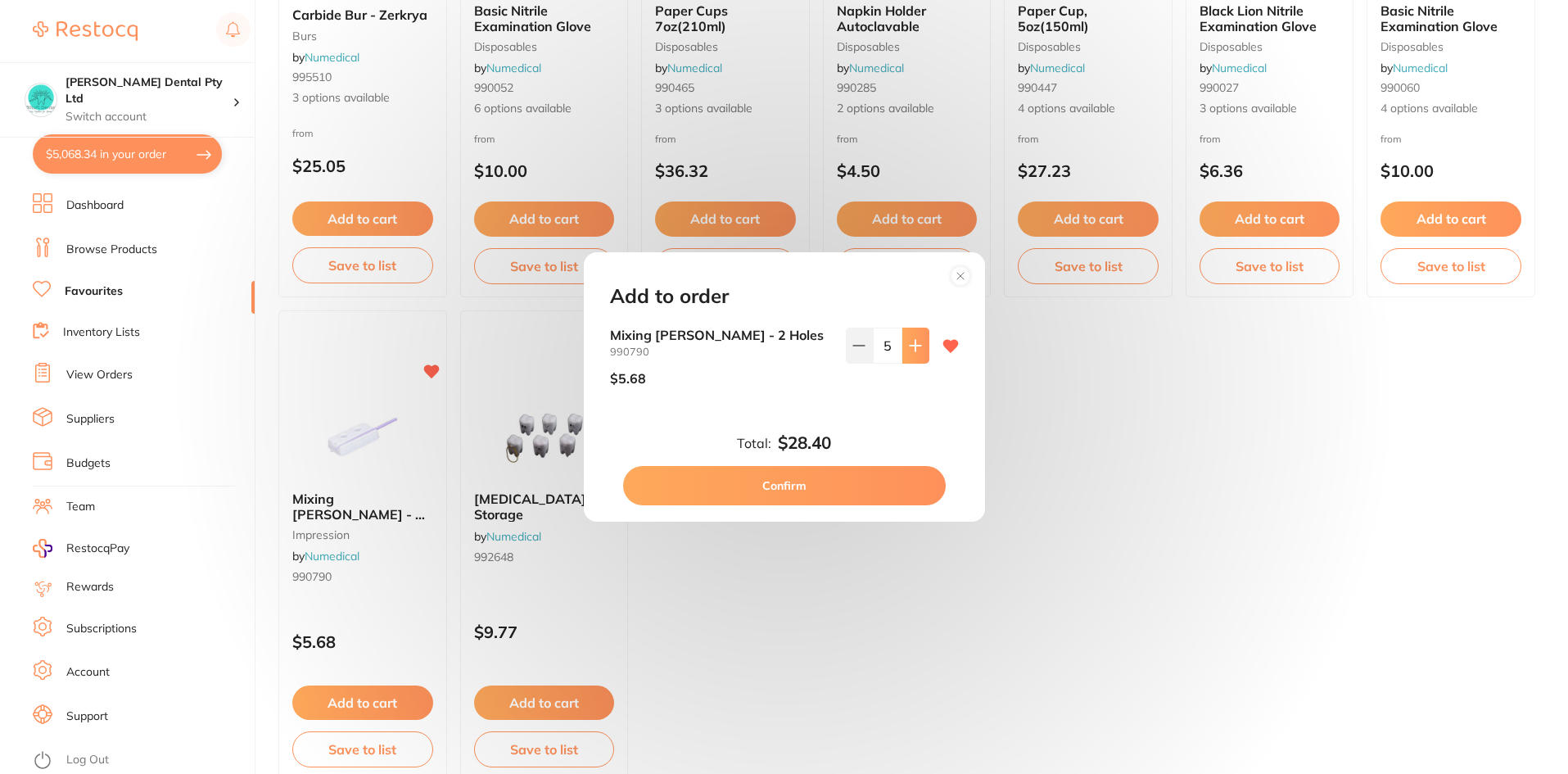
click at [902, 356] on button at bounding box center [915, 345] width 27 height 36
click at [909, 351] on icon at bounding box center [915, 345] width 13 height 13
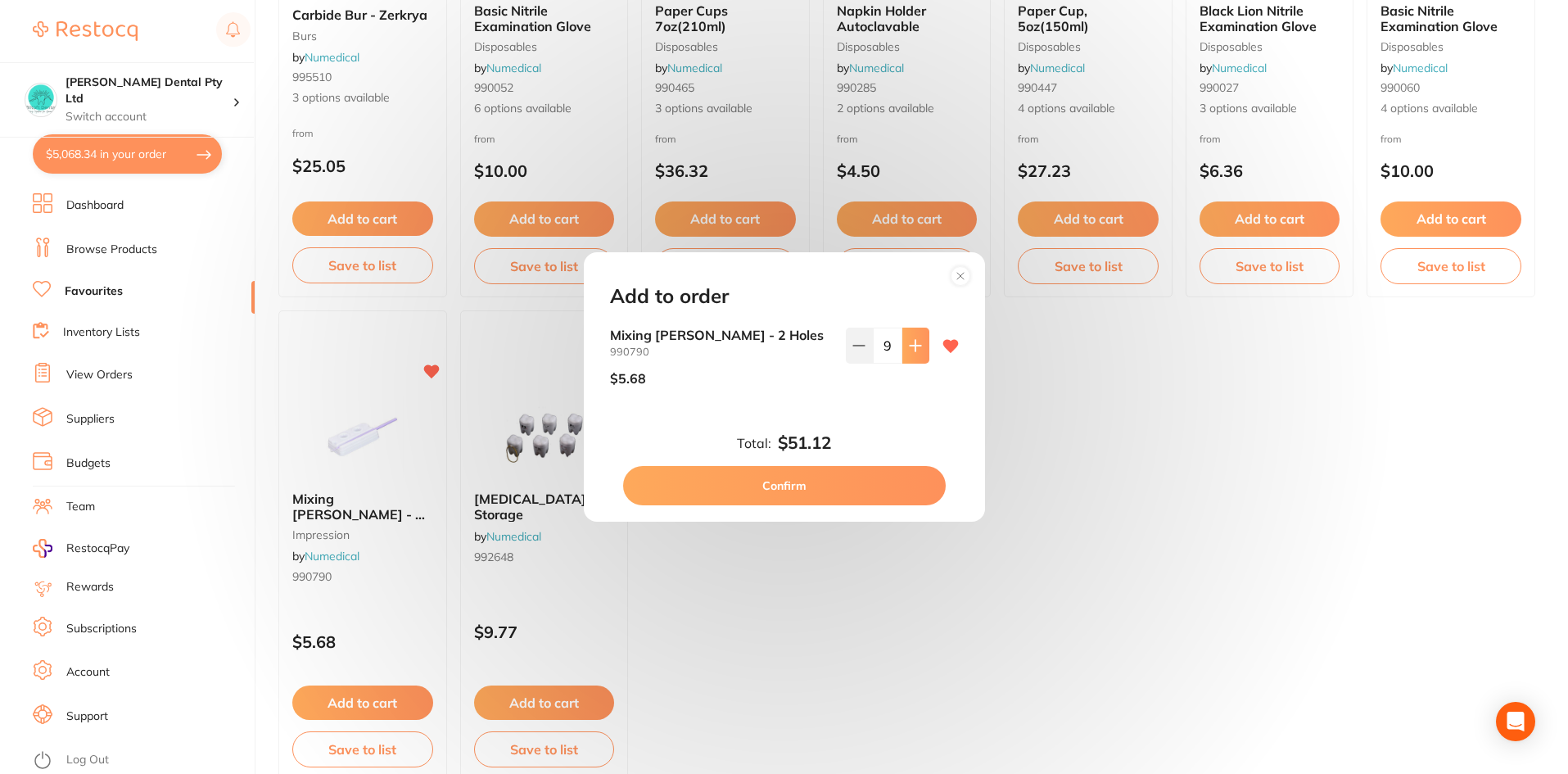
type input "10"
click at [855, 489] on button "Confirm" at bounding box center [784, 485] width 322 height 39
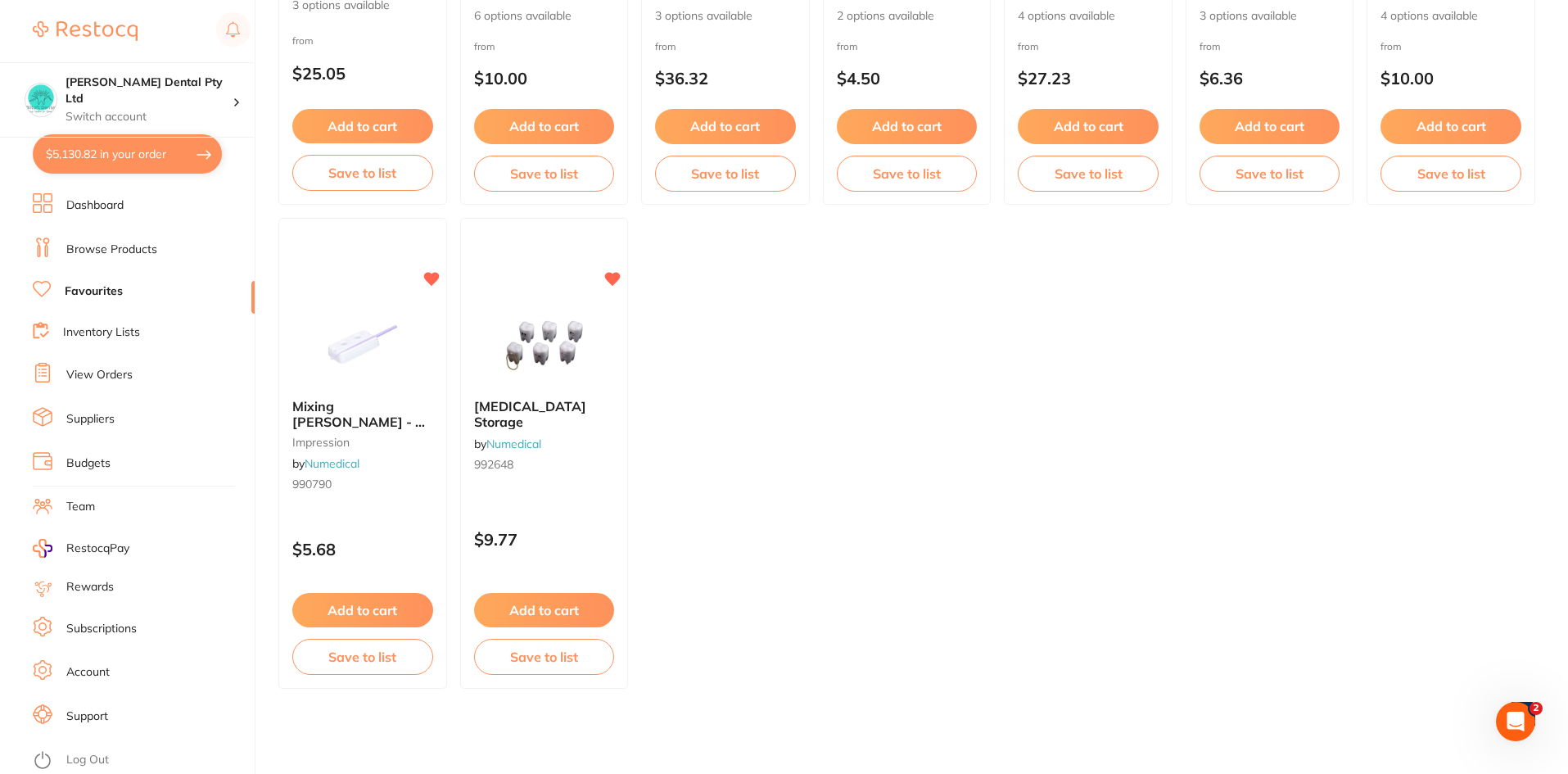
click at [112, 157] on button "$5,130.82 in your order" at bounding box center [127, 154] width 189 height 39
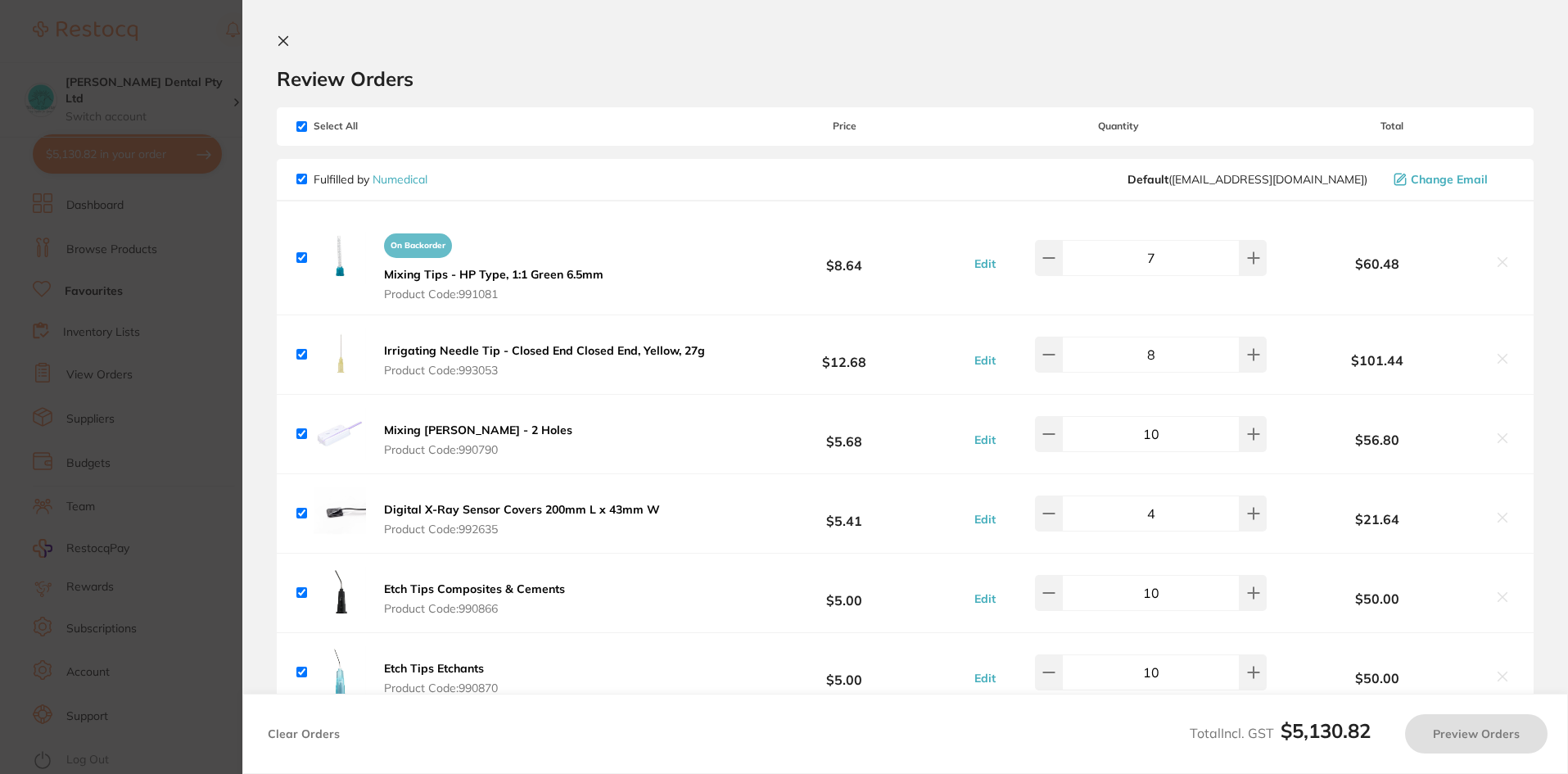
checkbox input "true"
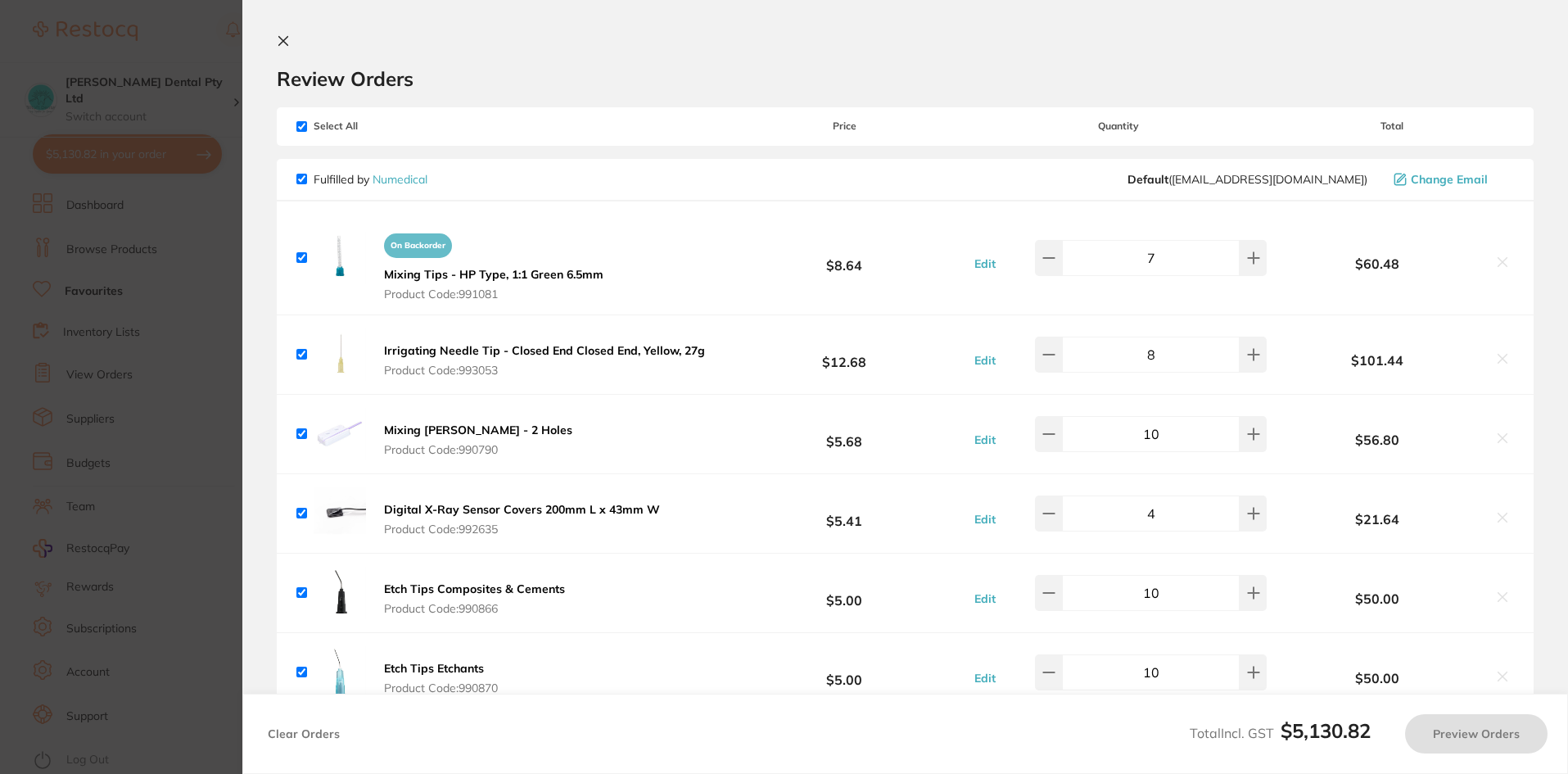
checkbox input "true"
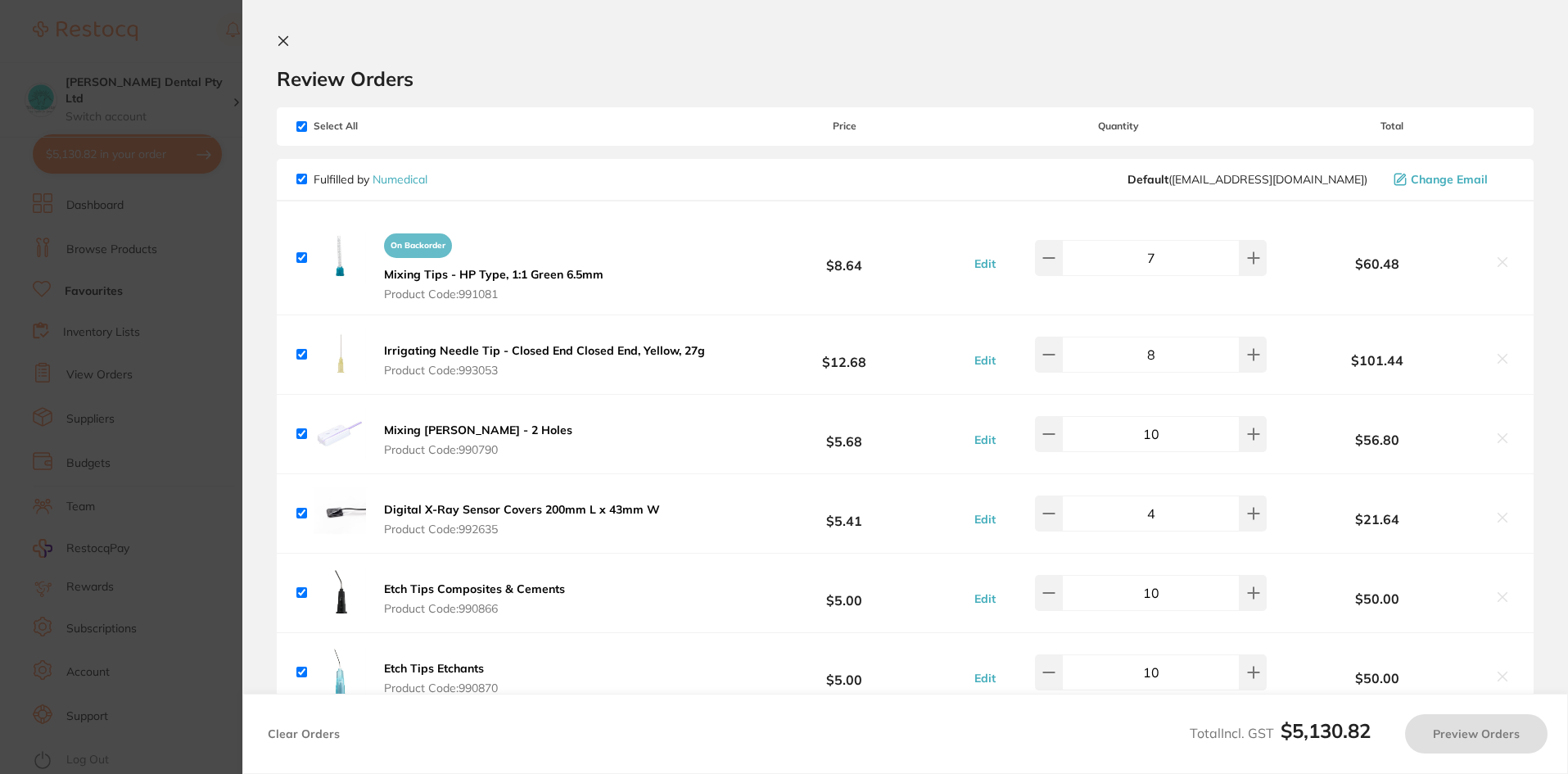
checkbox input "true"
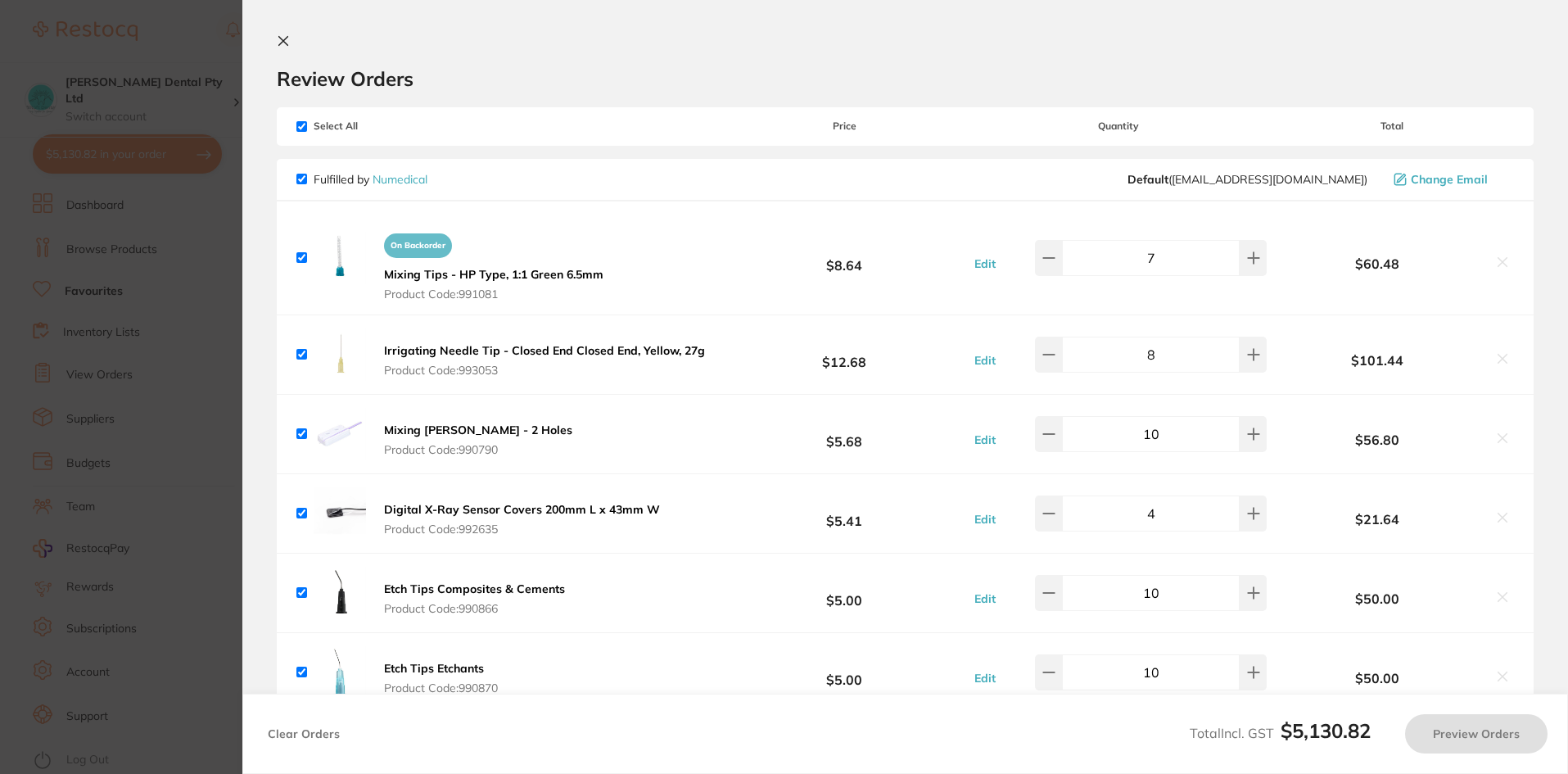
checkbox input "true"
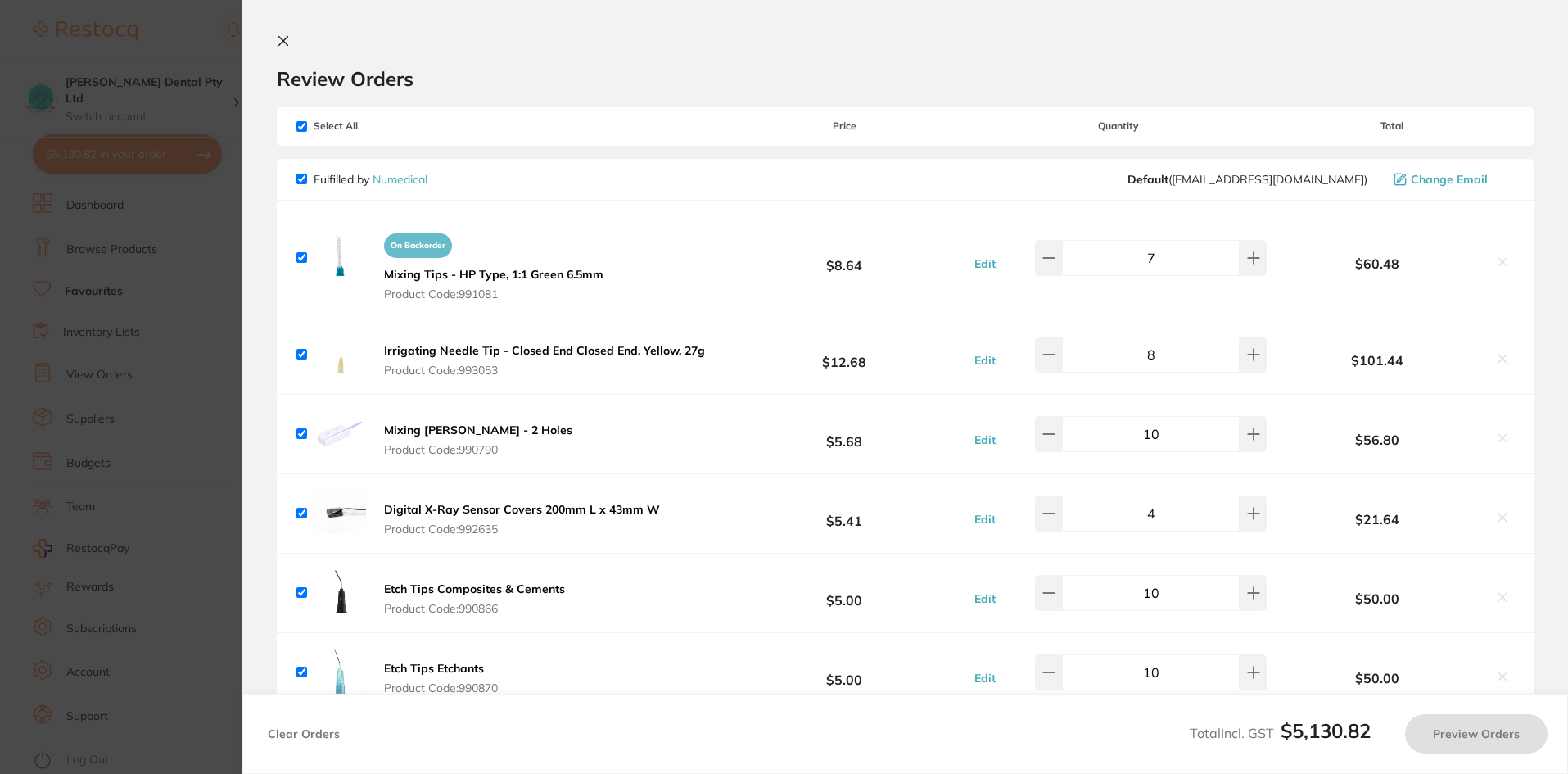
checkbox input "true"
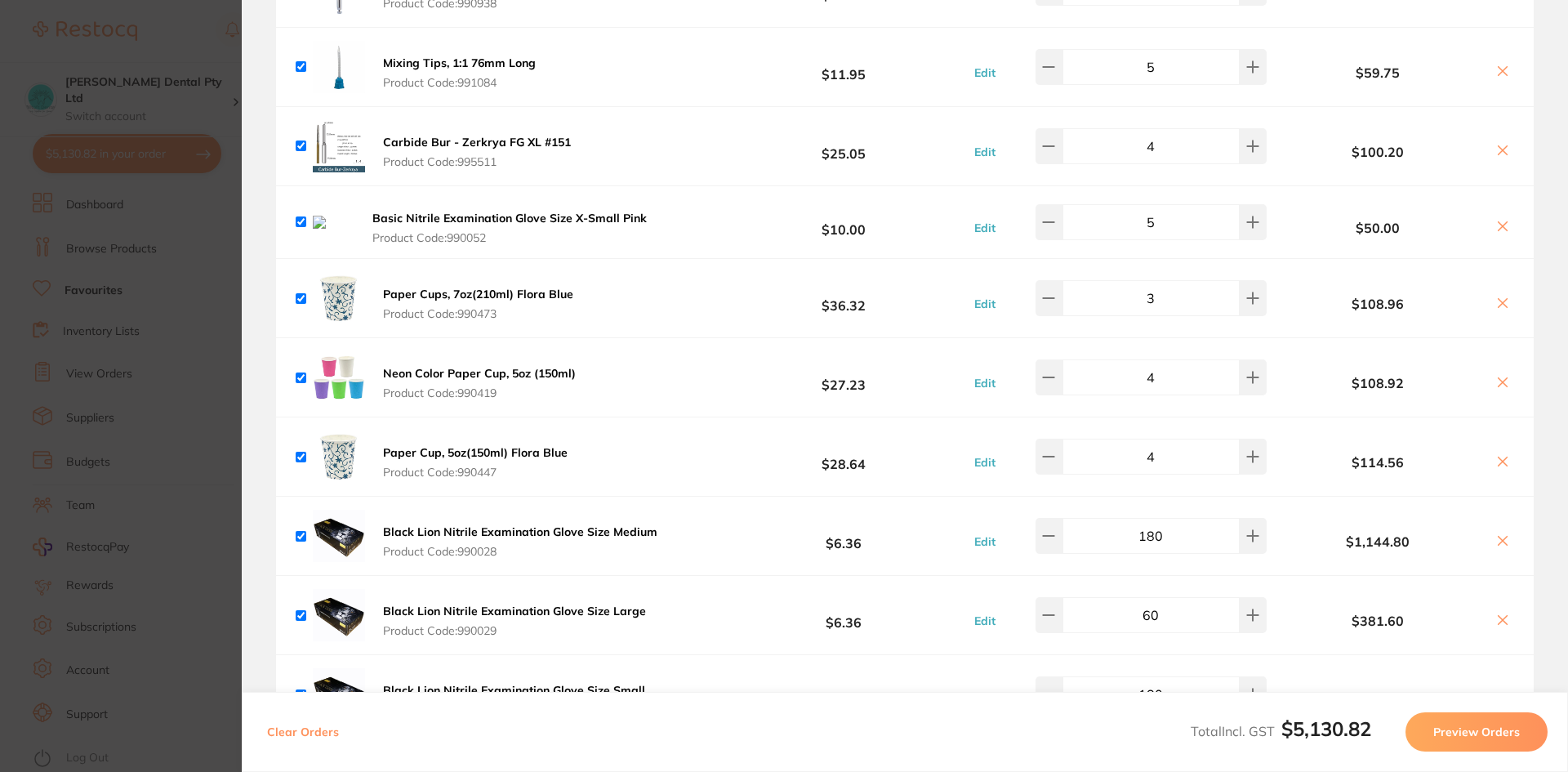
scroll to position [1143, 0]
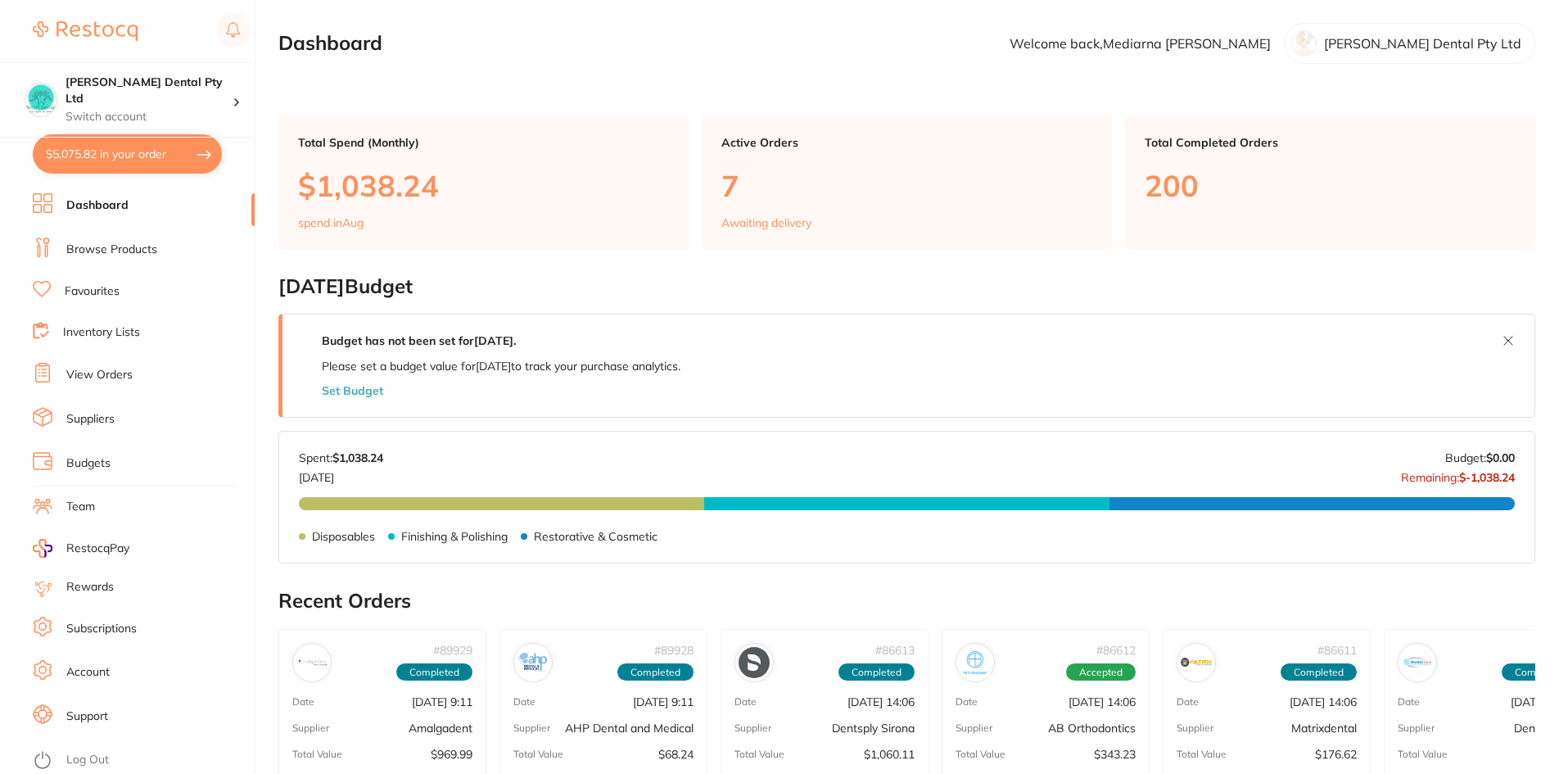
click at [104, 144] on button "$5,075.82 in your order" at bounding box center [127, 154] width 189 height 39
checkbox input "true"
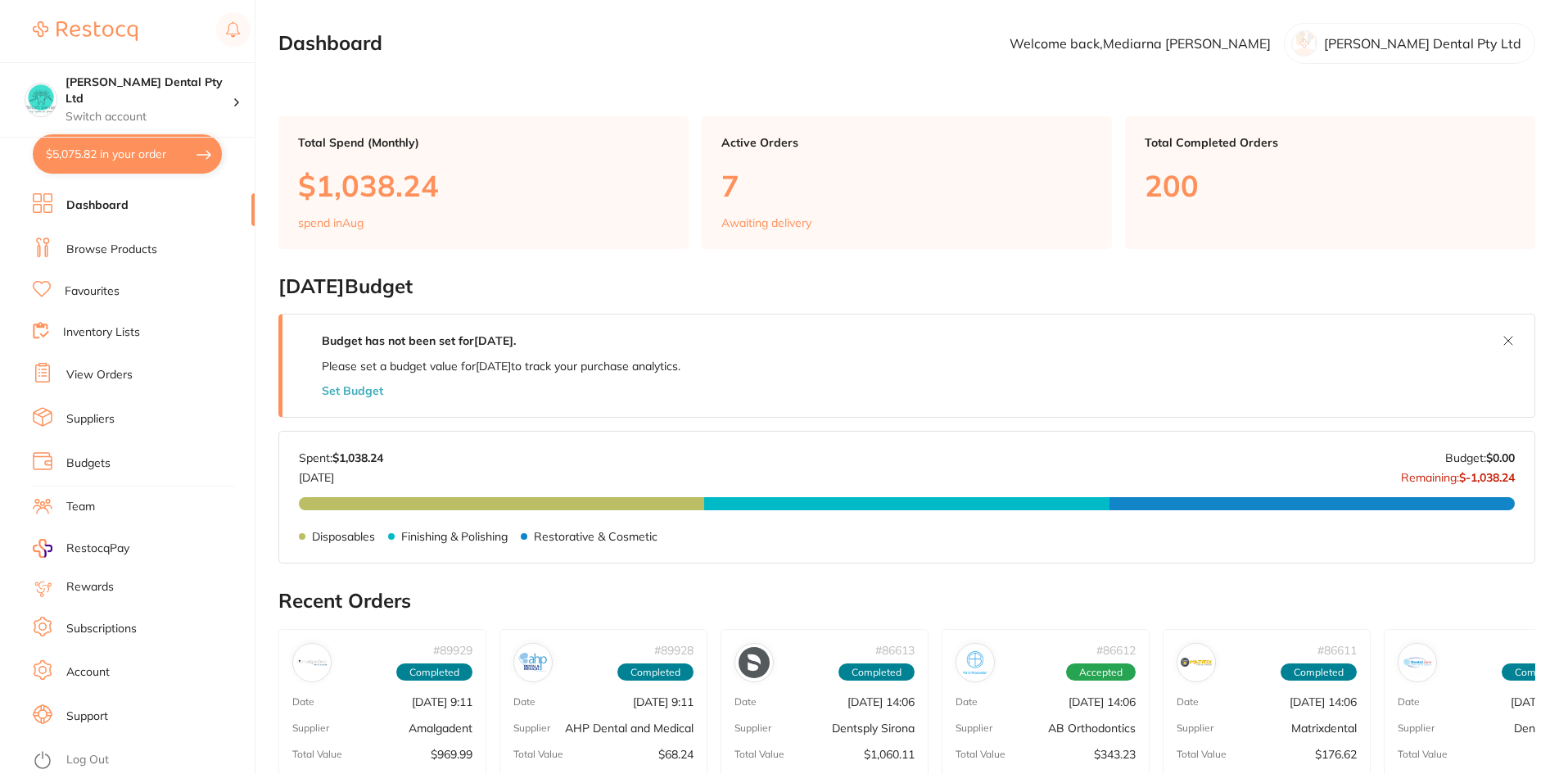
checkbox input "true"
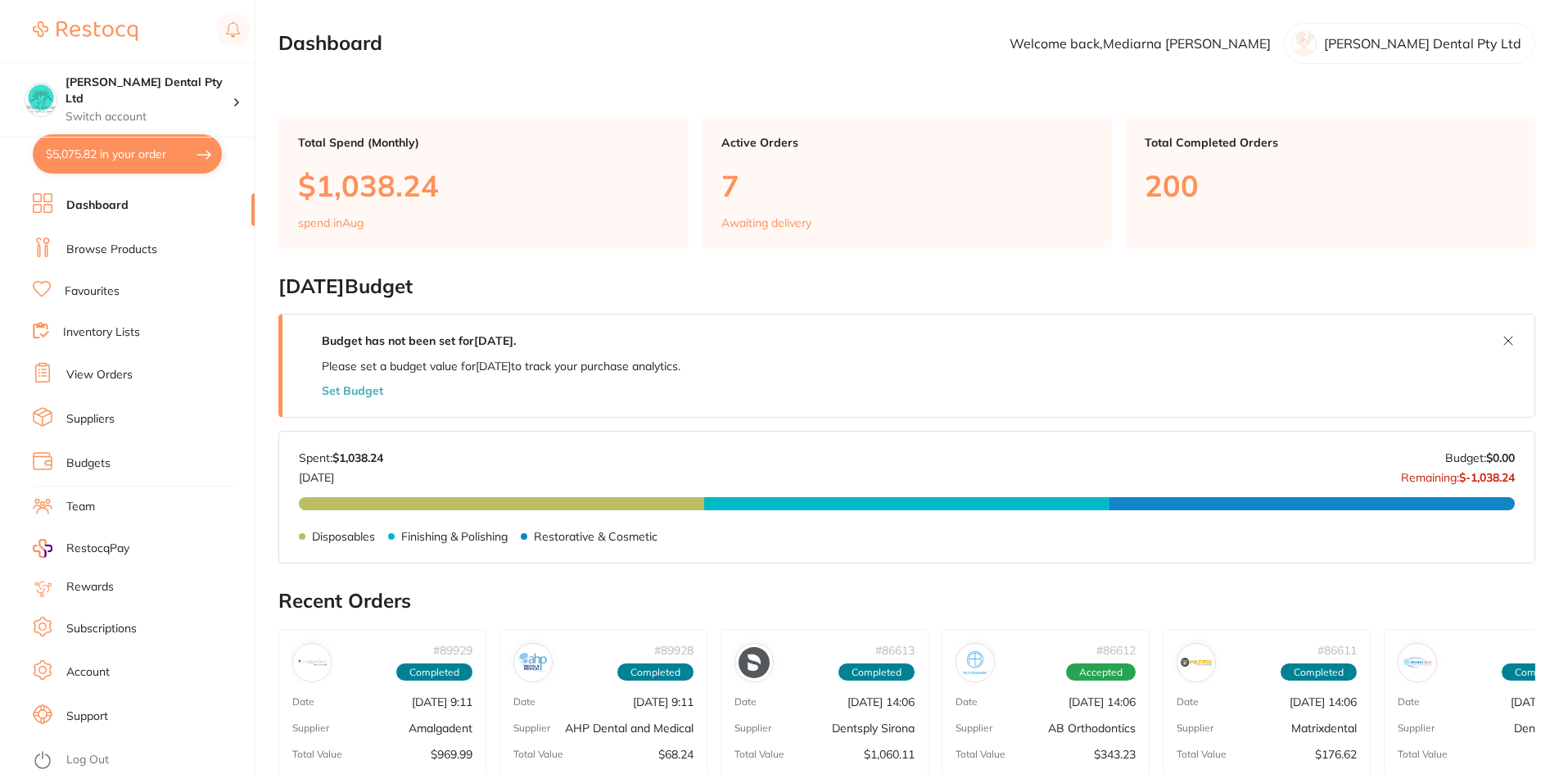
checkbox input "true"
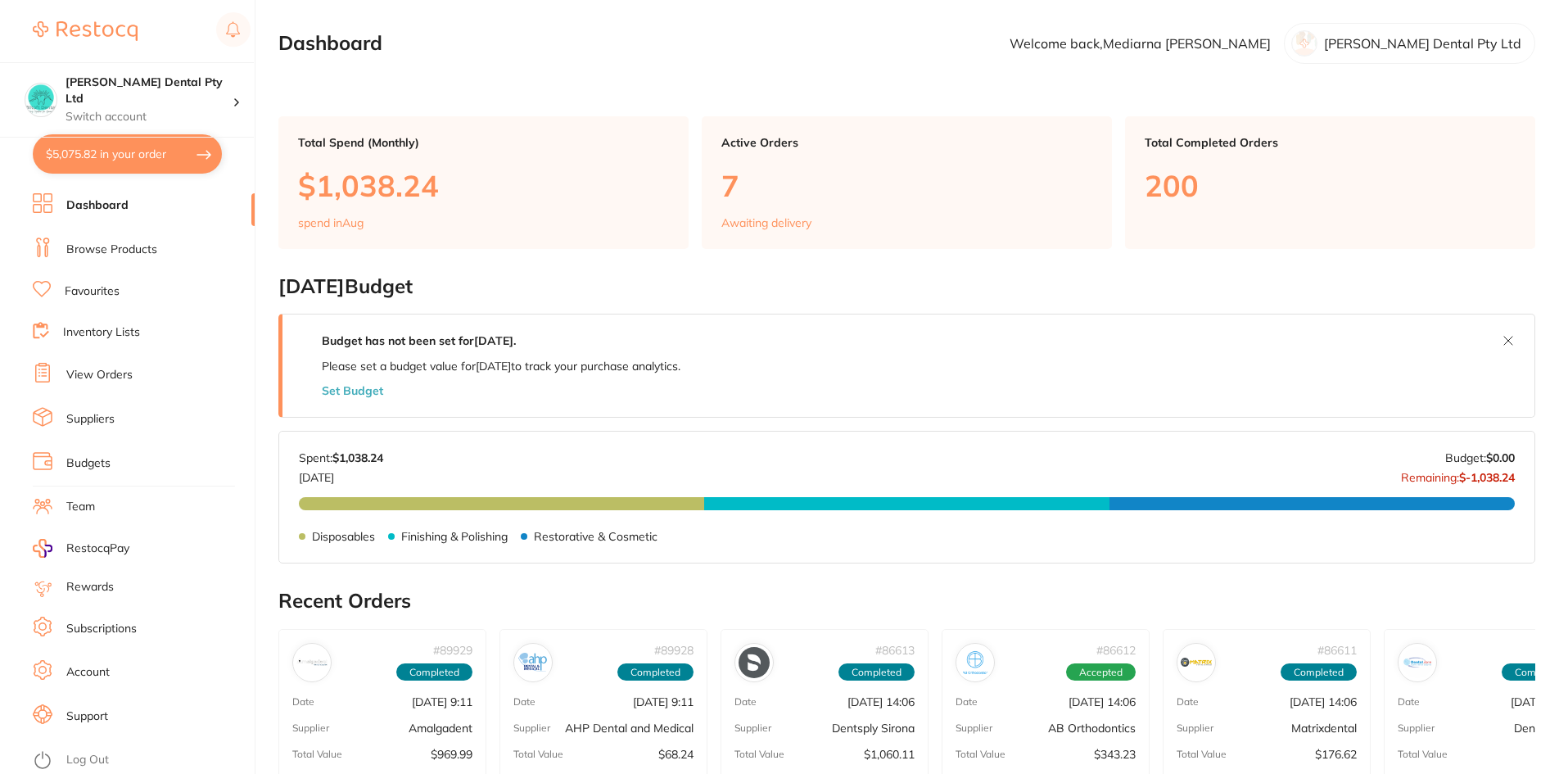
checkbox input "true"
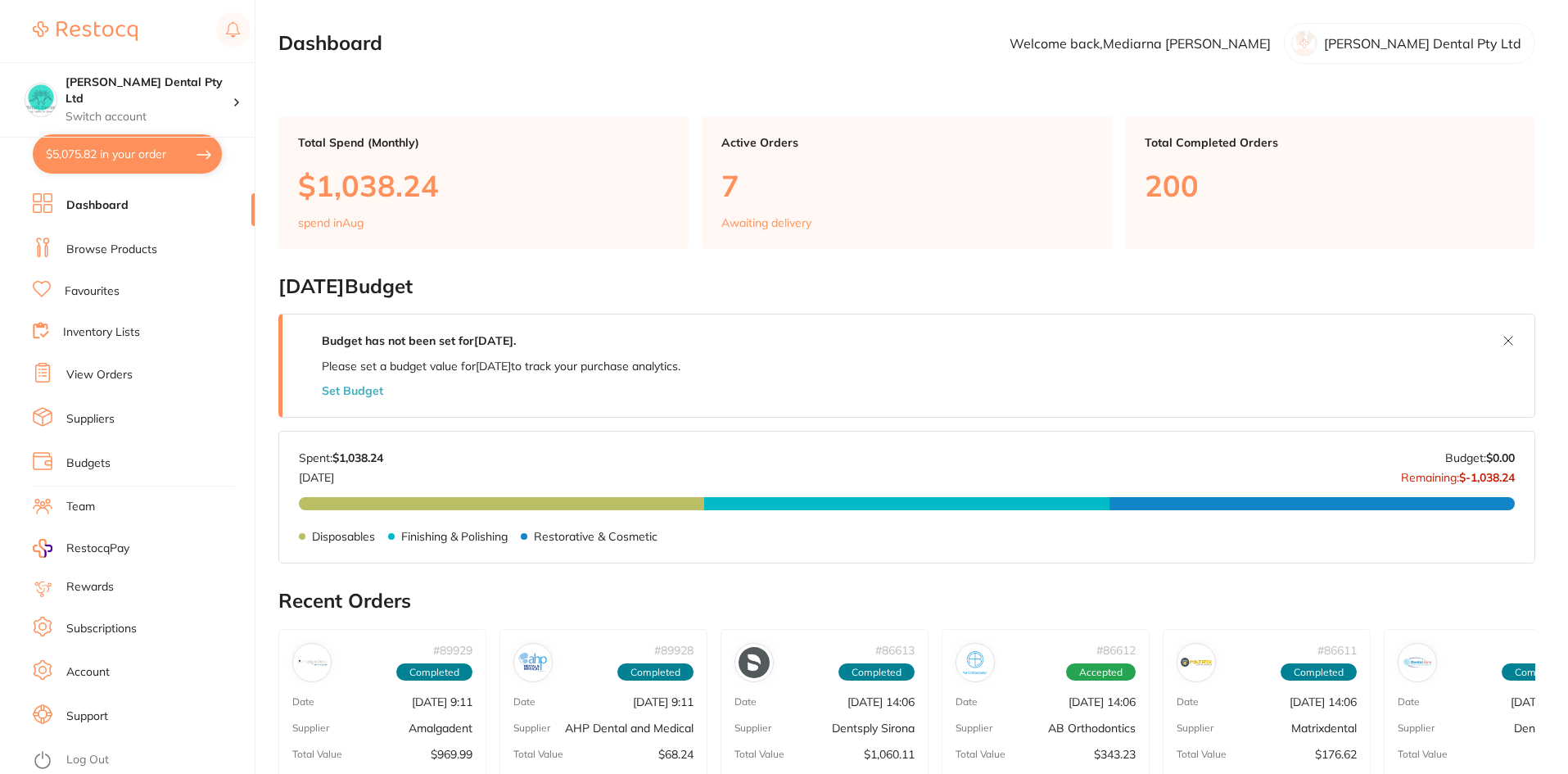
checkbox input "true"
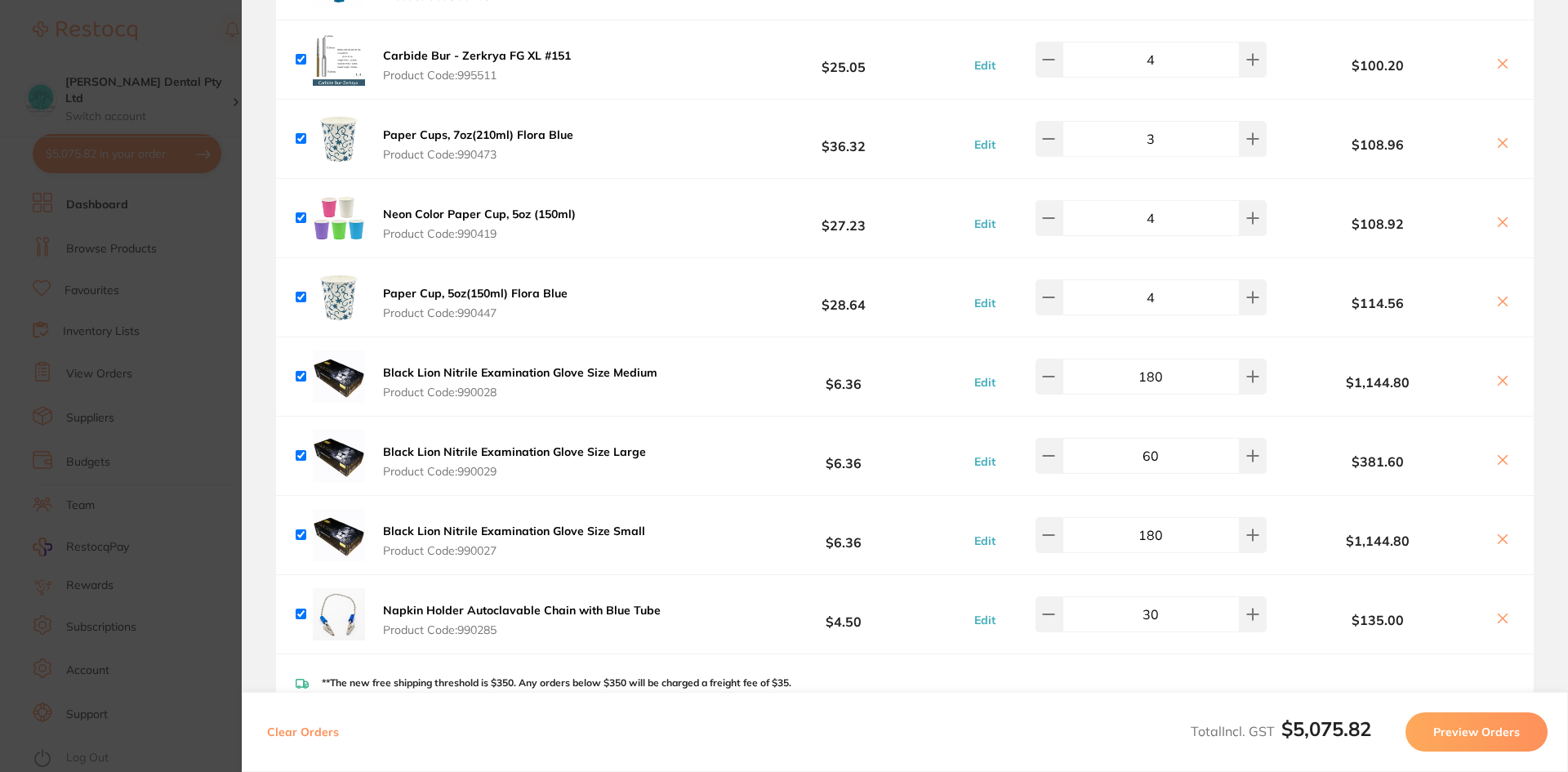
scroll to position [1242, 0]
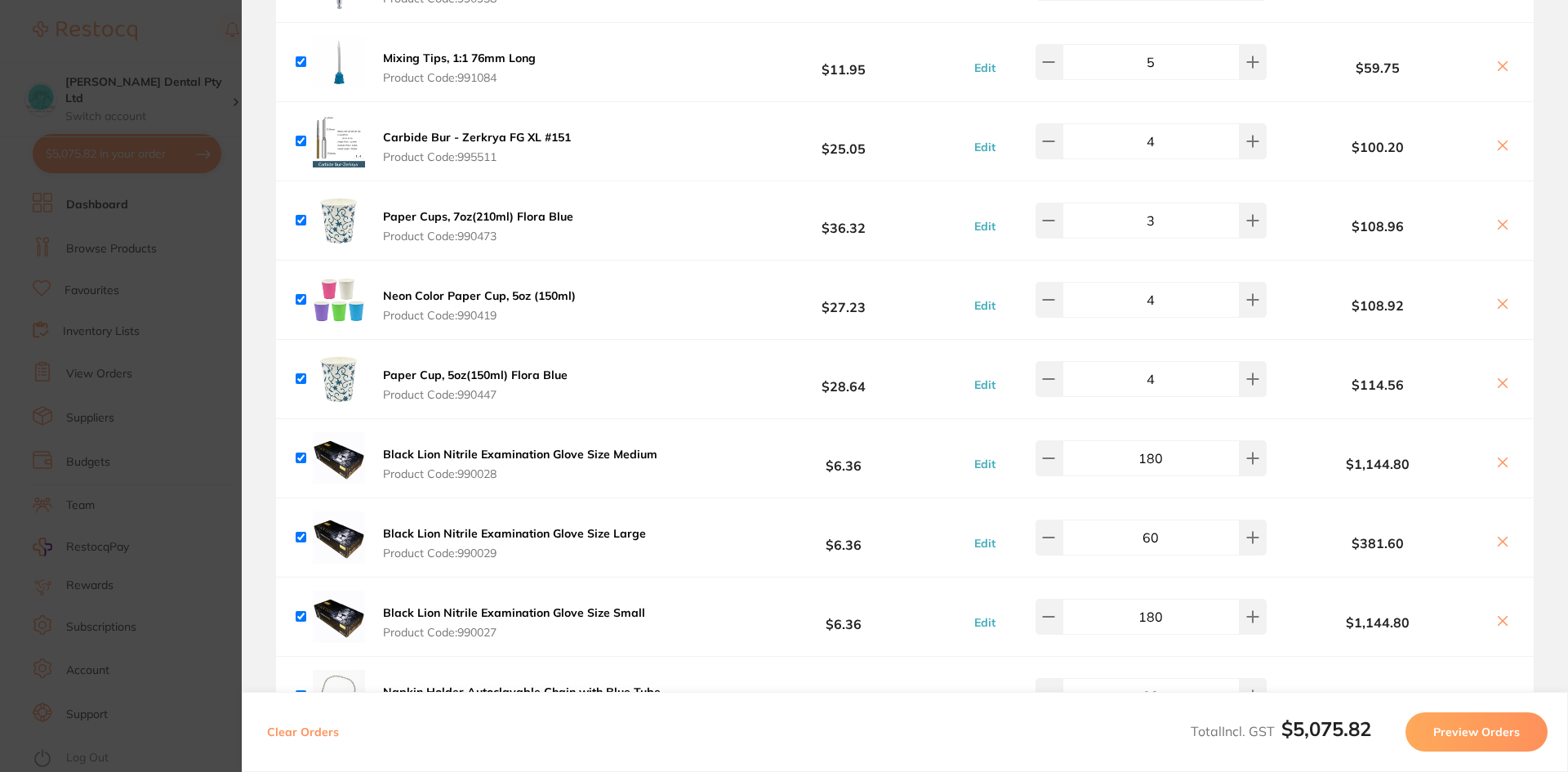
click at [1498, 306] on icon at bounding box center [1502, 303] width 13 height 13
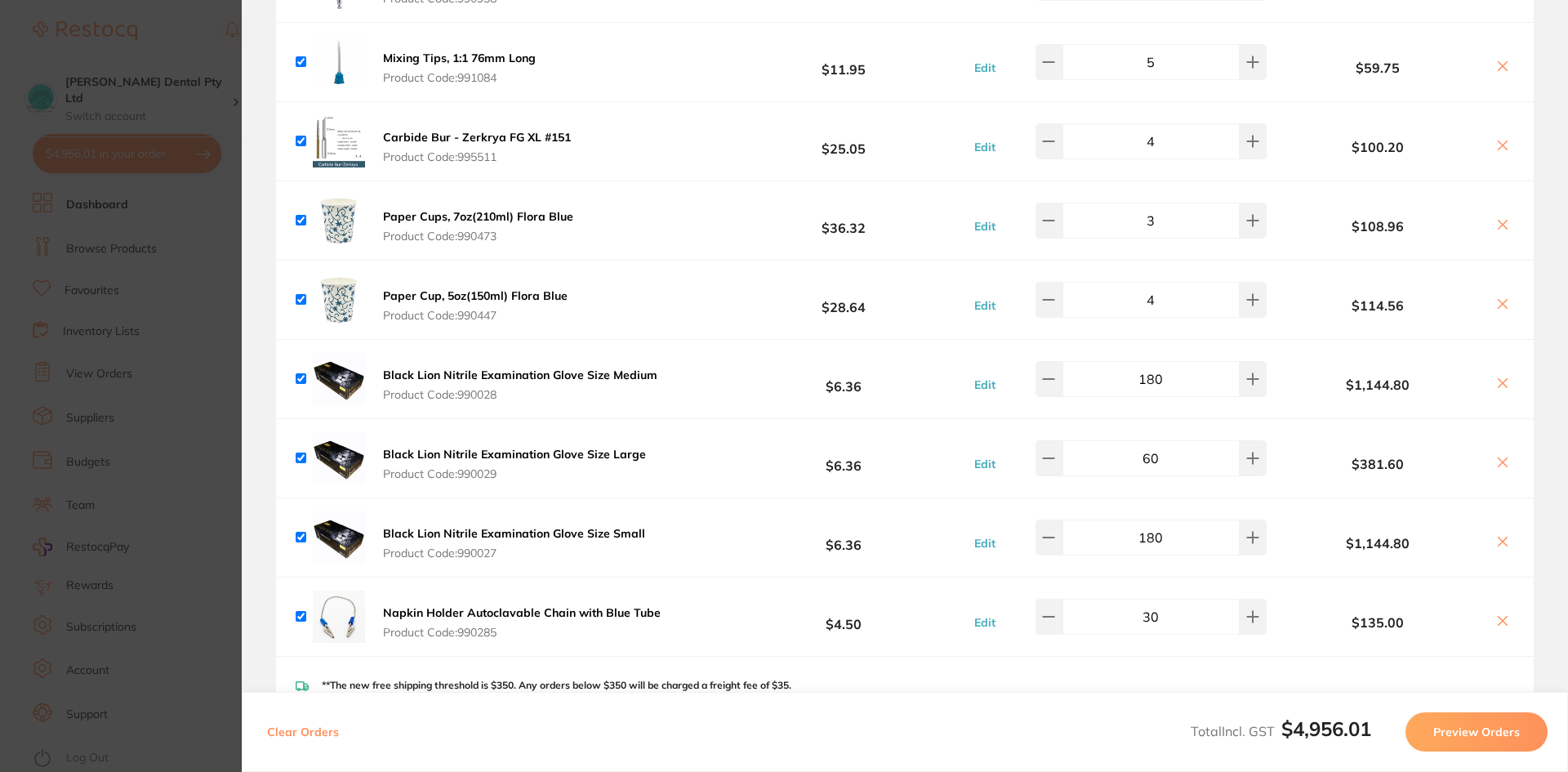
click at [1499, 227] on icon at bounding box center [1503, 225] width 9 height 9
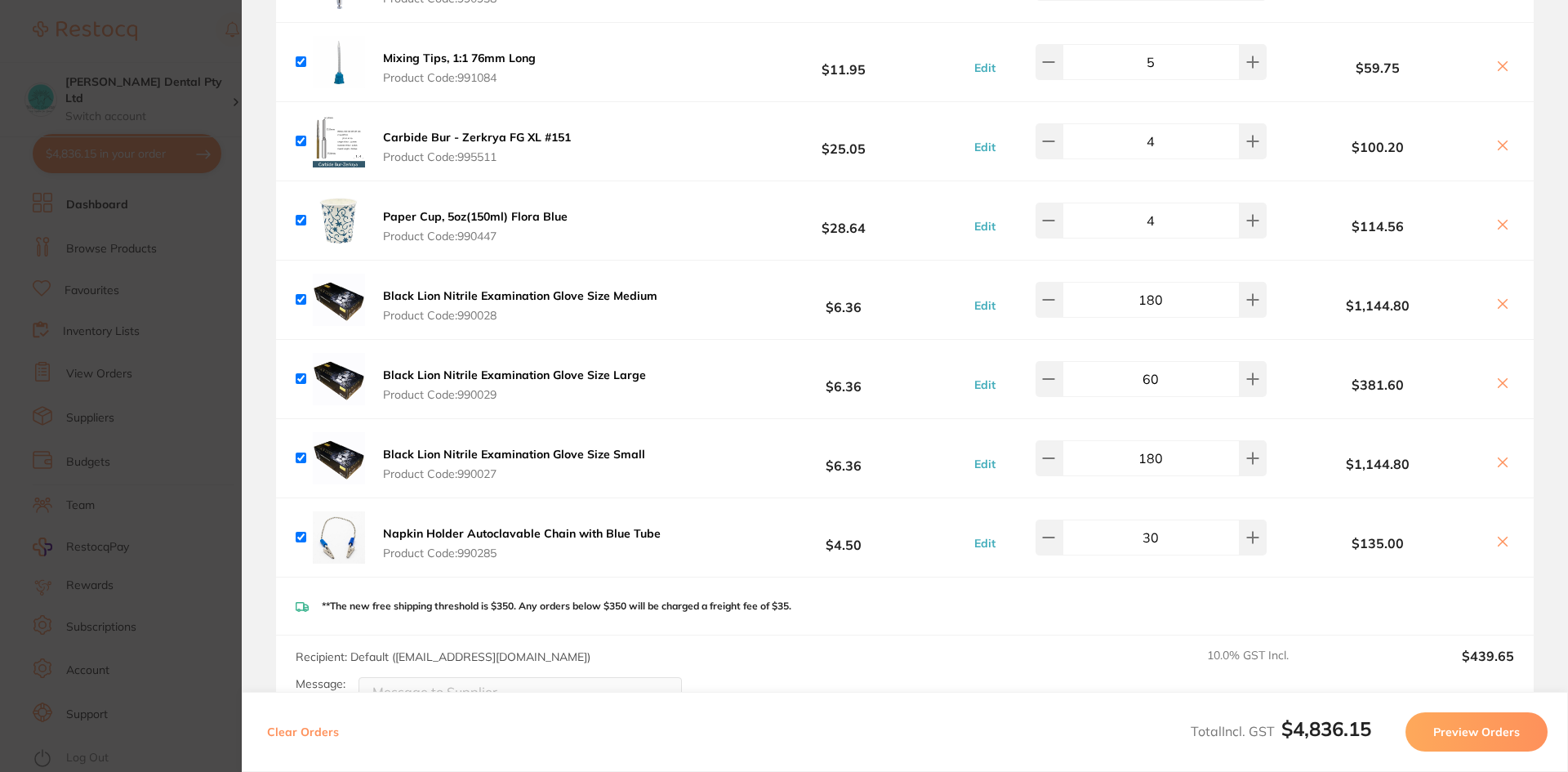
checkbox input "true"
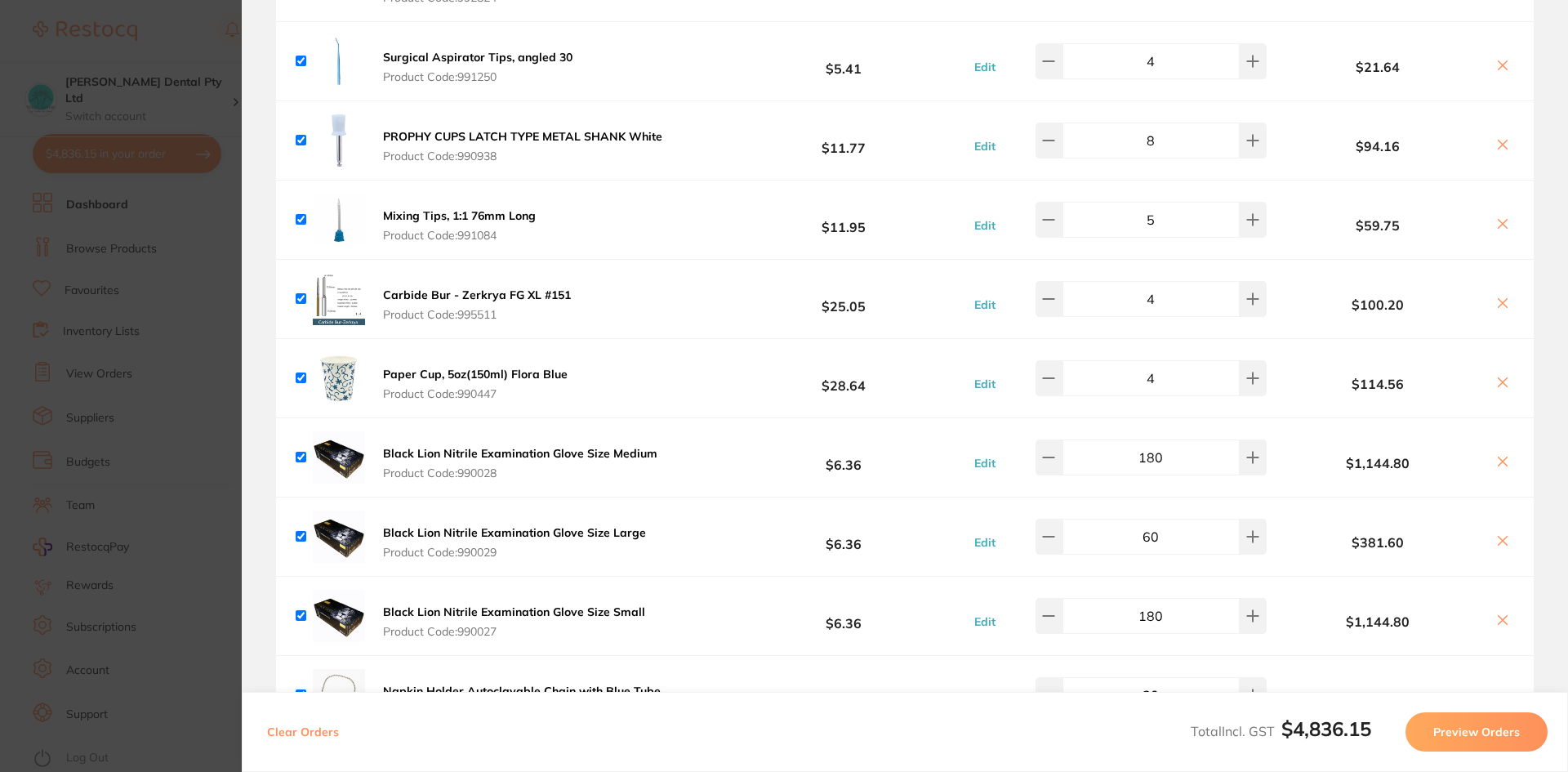
scroll to position [1079, 0]
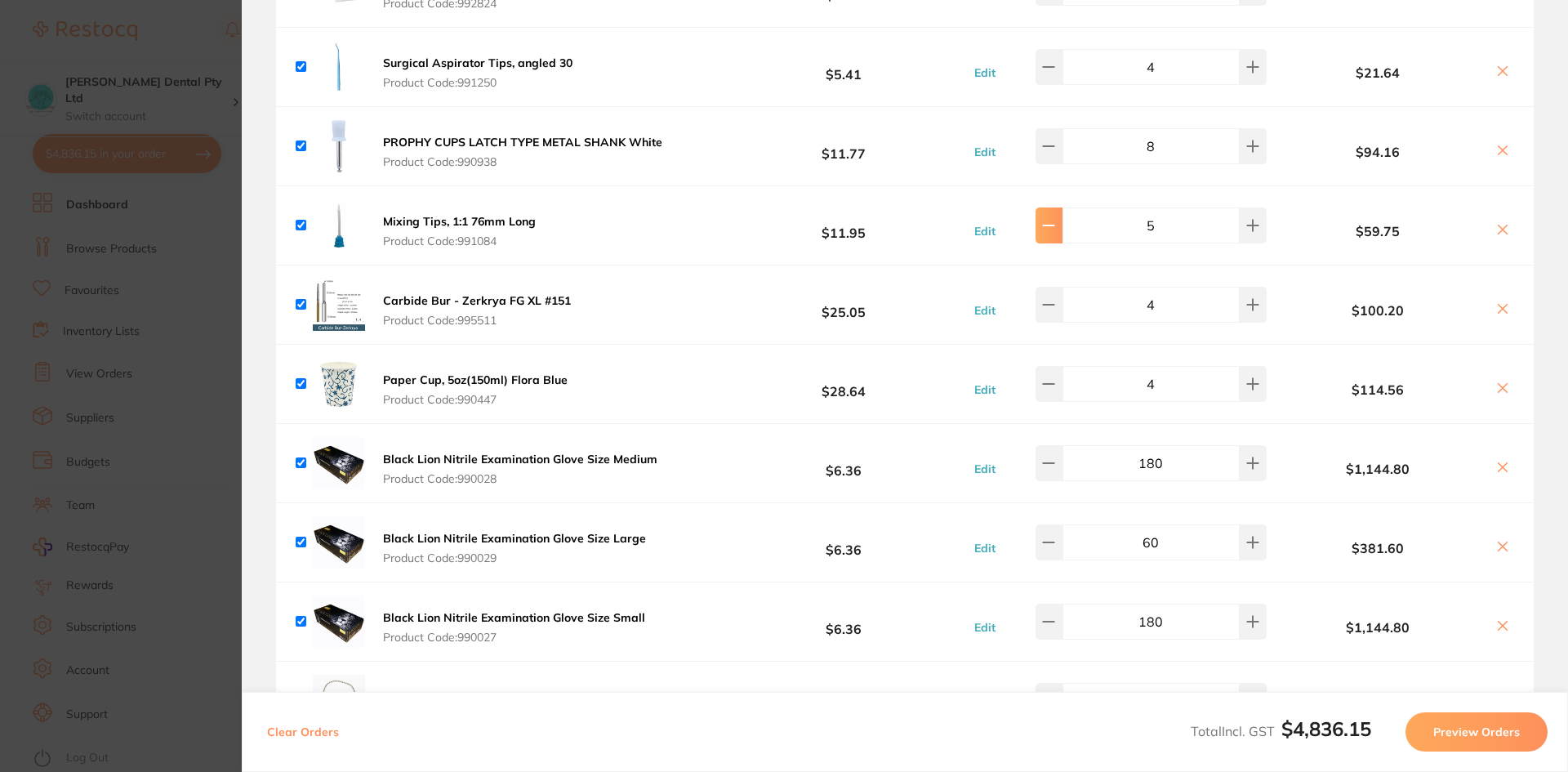
click at [1055, 232] on button at bounding box center [1048, 225] width 26 height 36
type input "4"
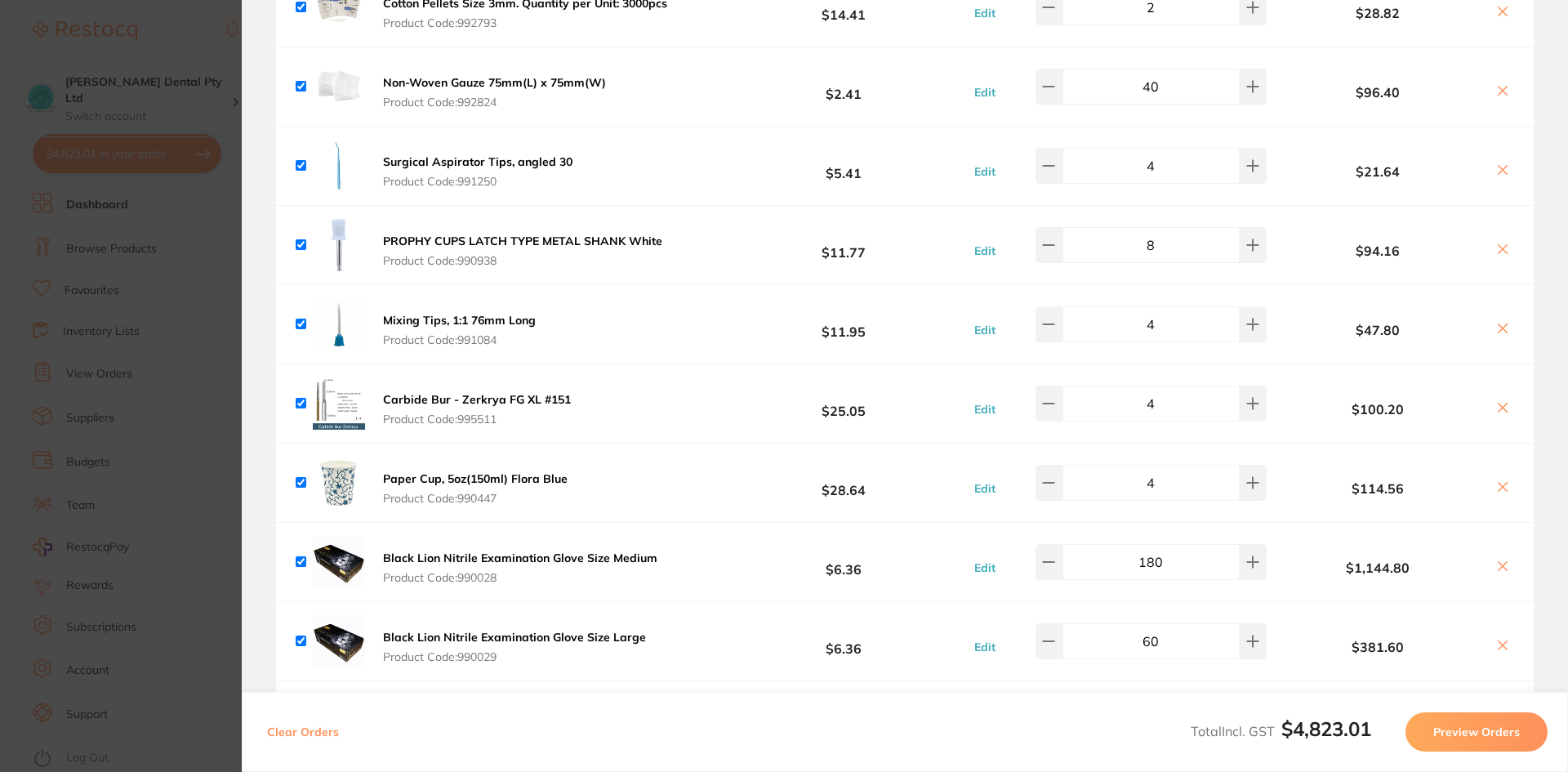
scroll to position [915, 0]
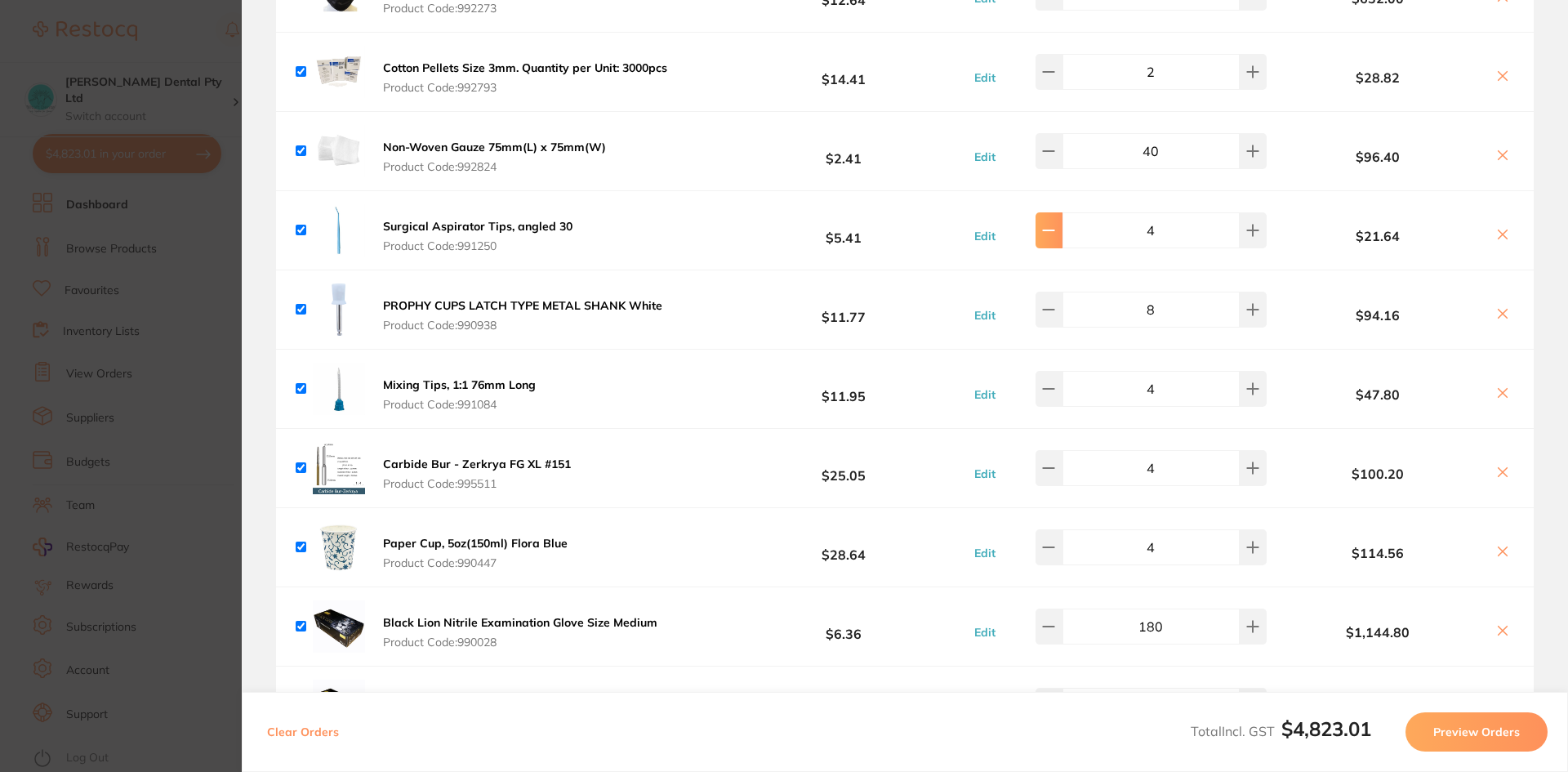
click at [1050, 236] on icon at bounding box center [1049, 230] width 13 height 13
type input "3"
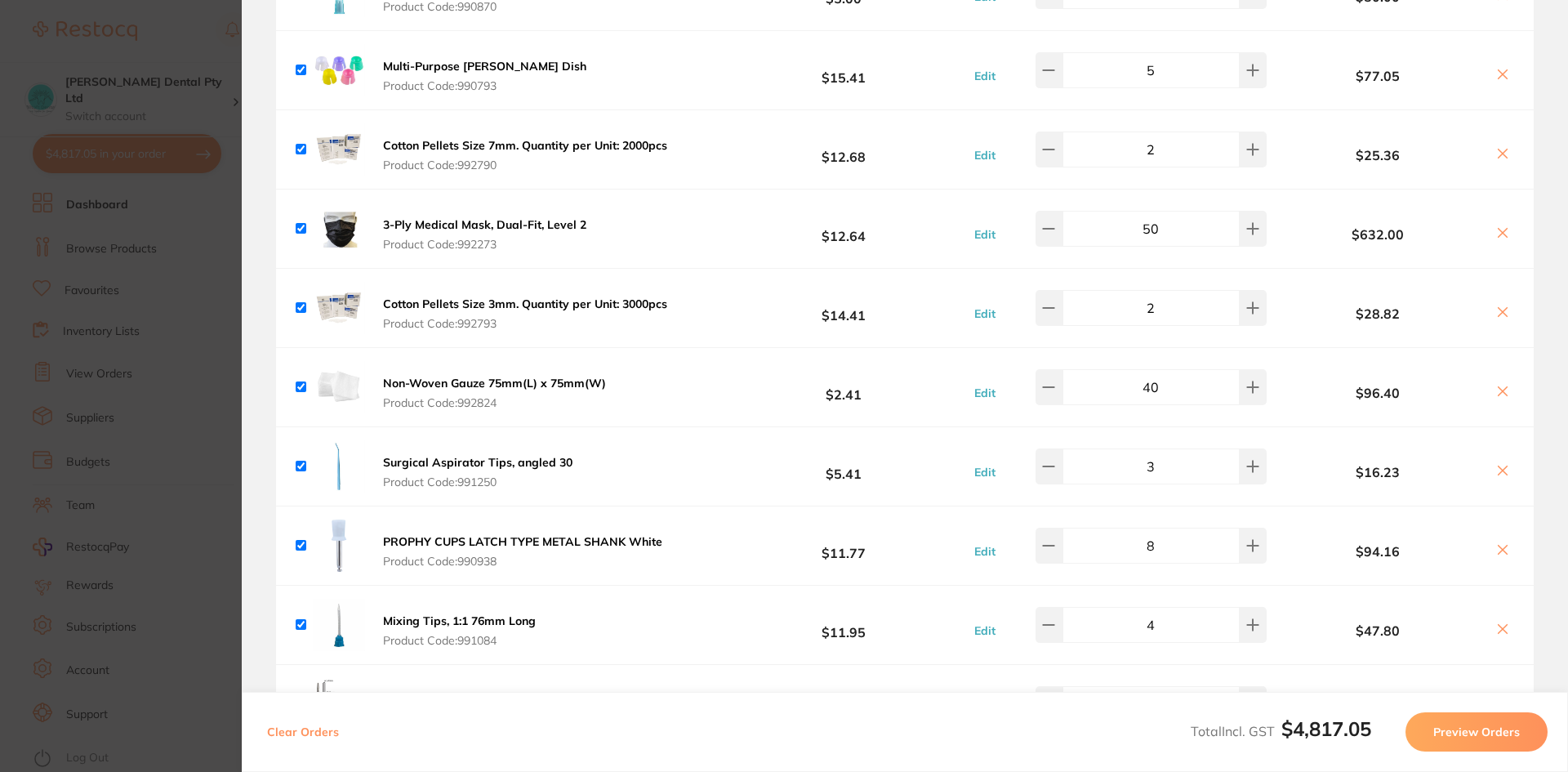
scroll to position [752, 0]
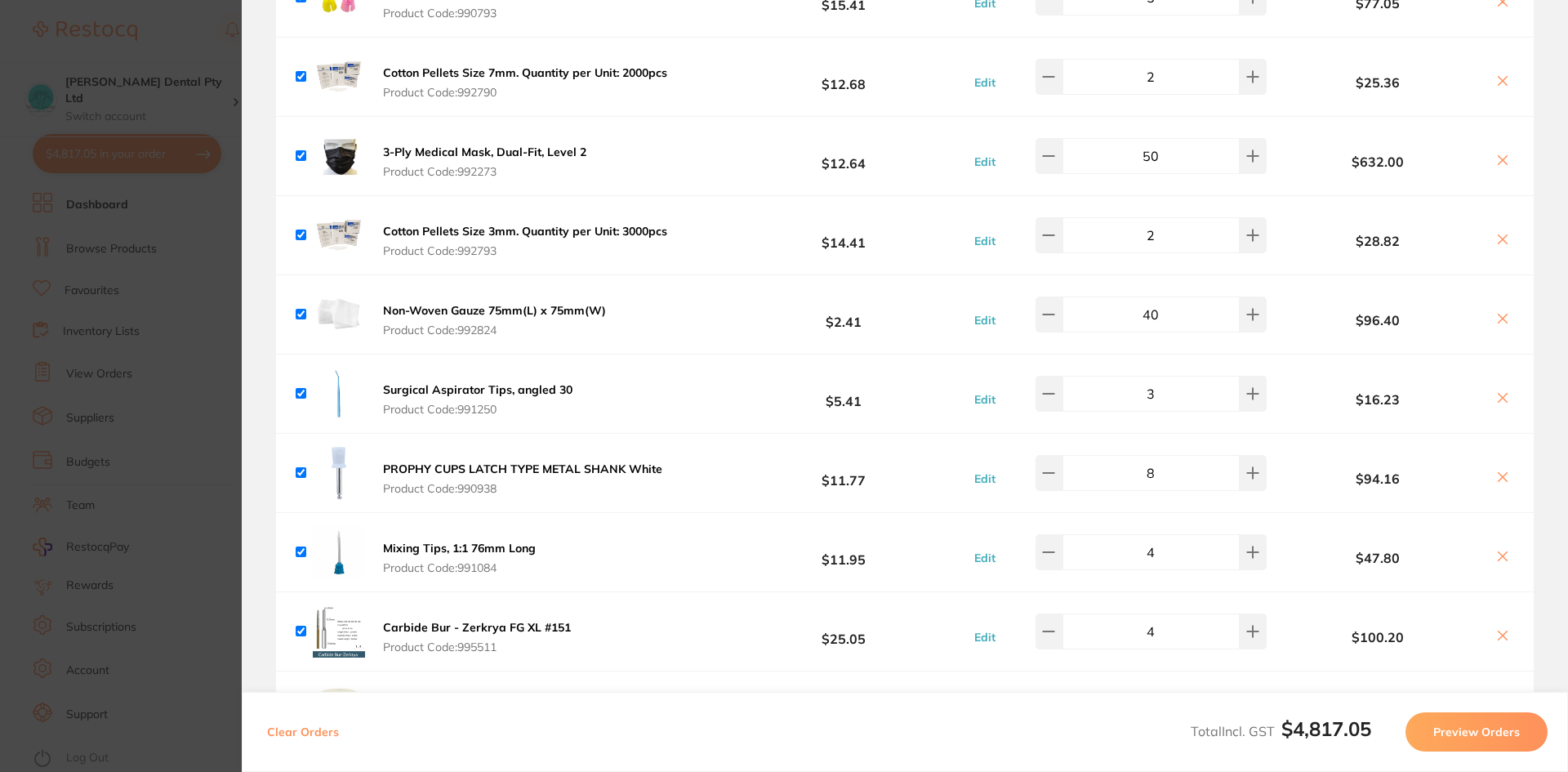
click at [446, 306] on b "Non-Woven Gauze 75mm(L) x 75mm(W)" at bounding box center [494, 311] width 223 height 15
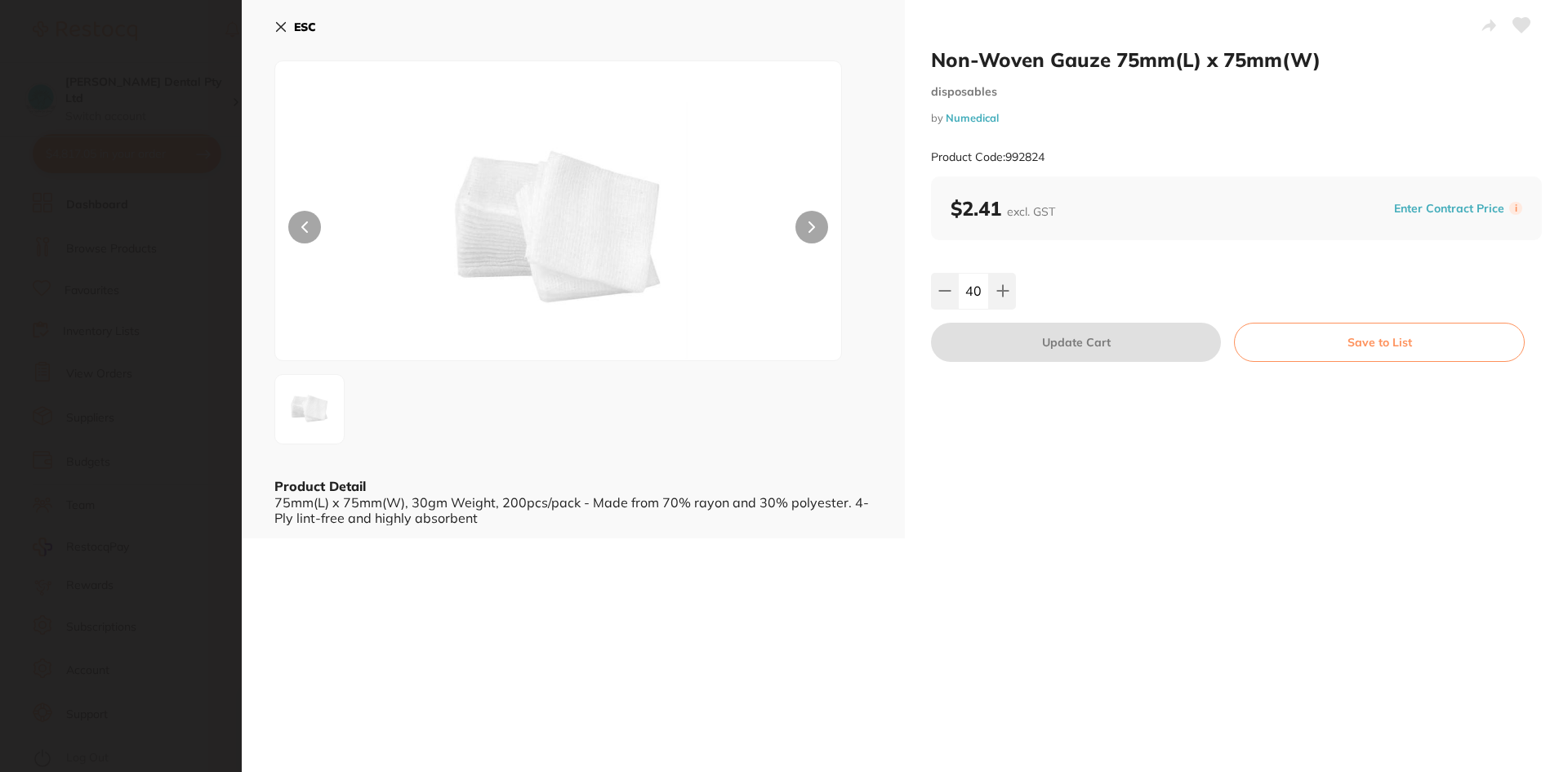
scroll to position [0, 0]
click at [285, 27] on icon at bounding box center [281, 26] width 13 height 13
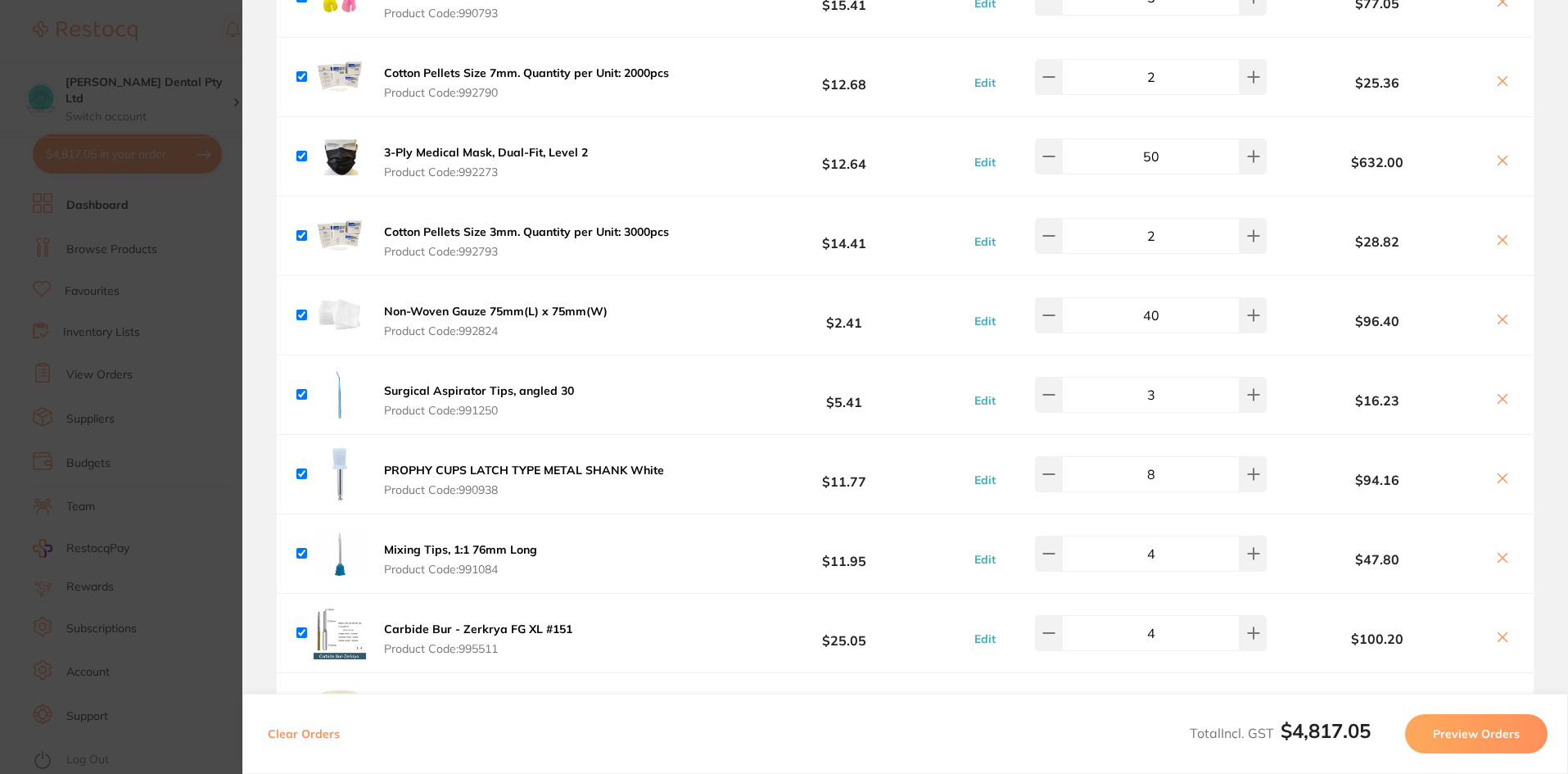
drag, startPoint x: 1190, startPoint y: 313, endPoint x: 1398, endPoint y: 310, distance: 208.0
click at [1105, 305] on input "40" at bounding box center [1150, 314] width 178 height 36
type input "40"
click at [809, 749] on div "Clear Orders Total Incl. GST $4,817.05 Preview Orders" at bounding box center [905, 734] width 1325 height 81
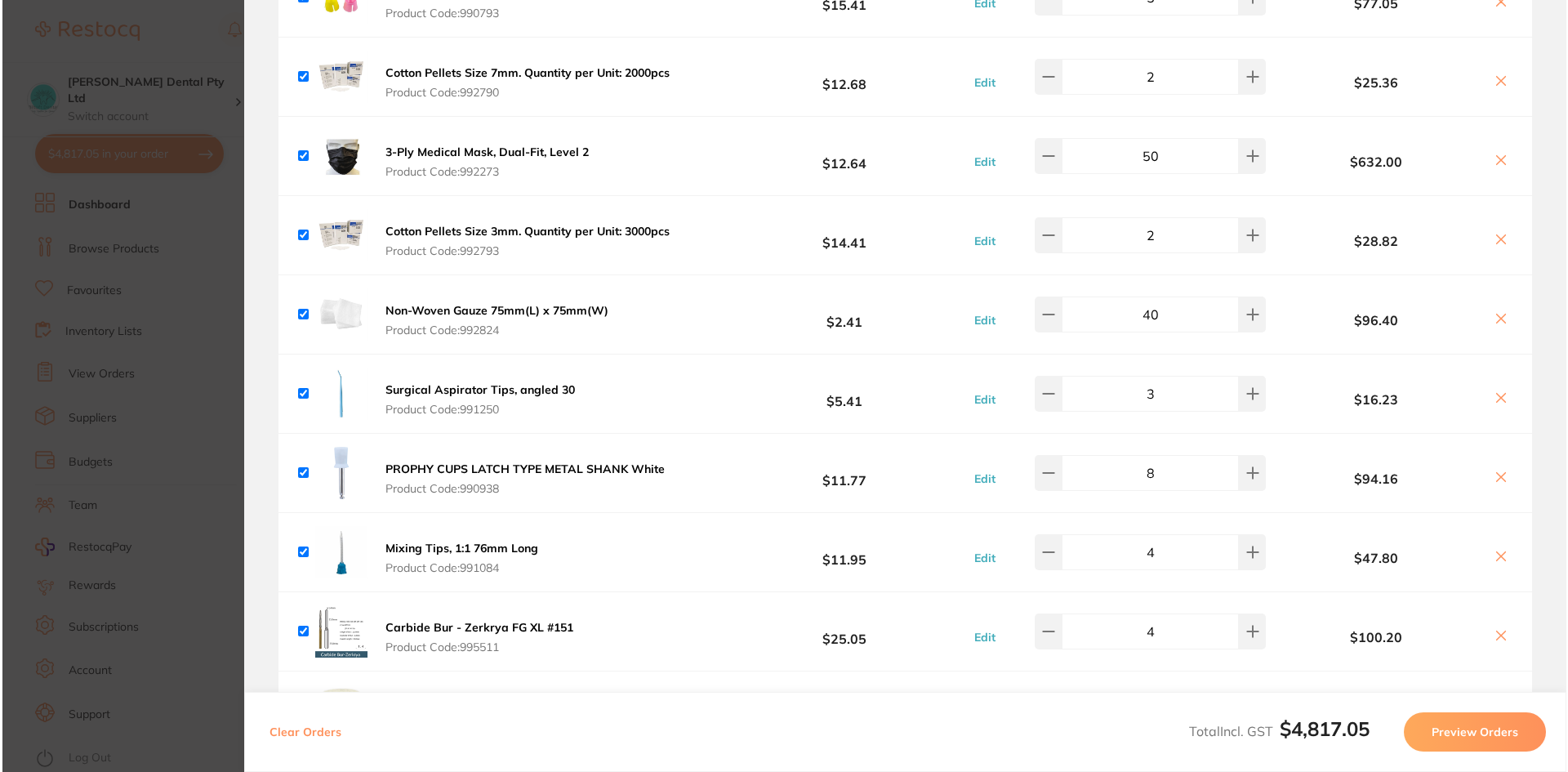
scroll to position [0, 0]
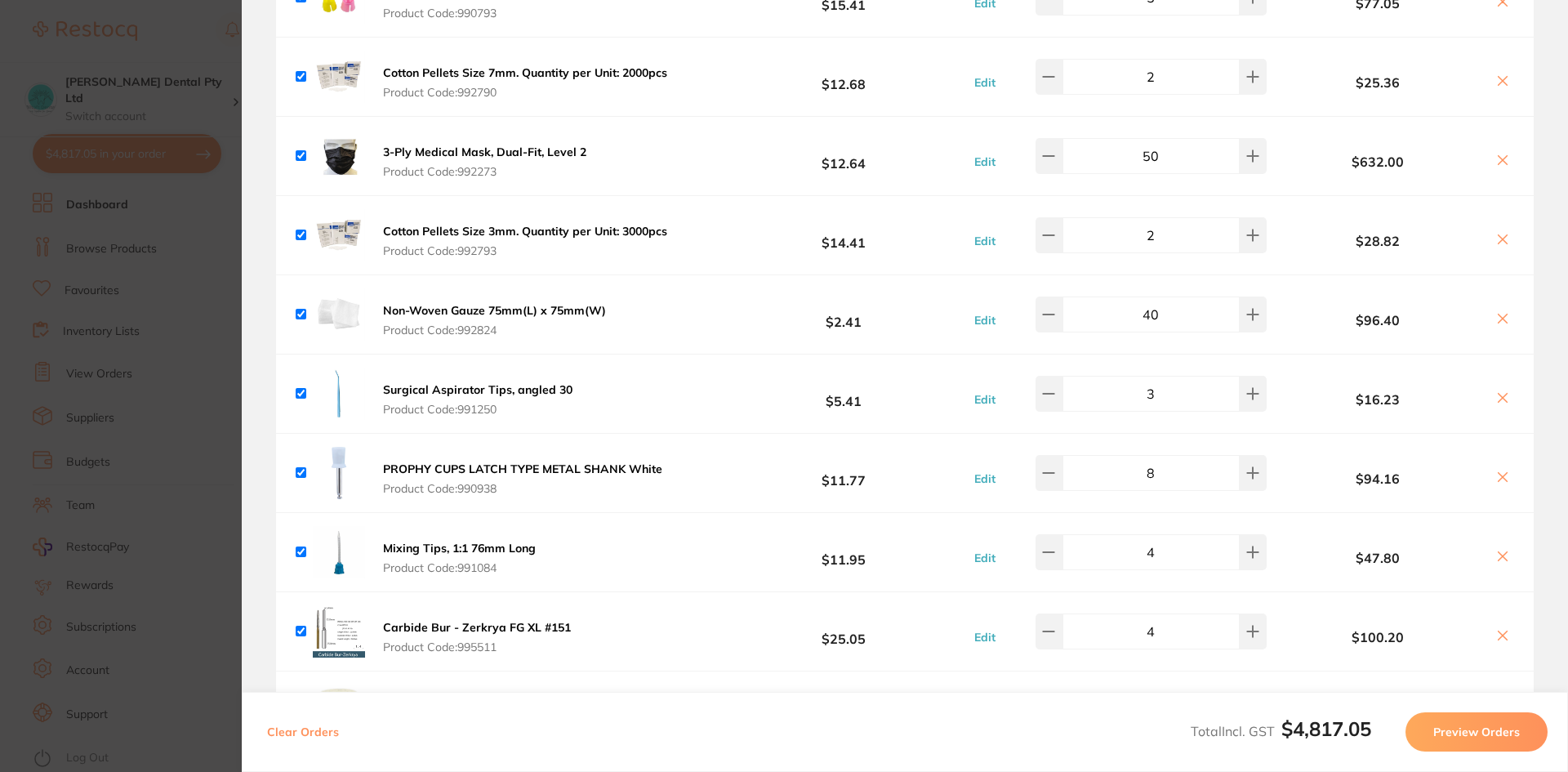
click at [101, 274] on section "Update RRP Set your pre negotiated price for this item. Item Agreed RRP (excl. …" at bounding box center [784, 386] width 1568 height 772
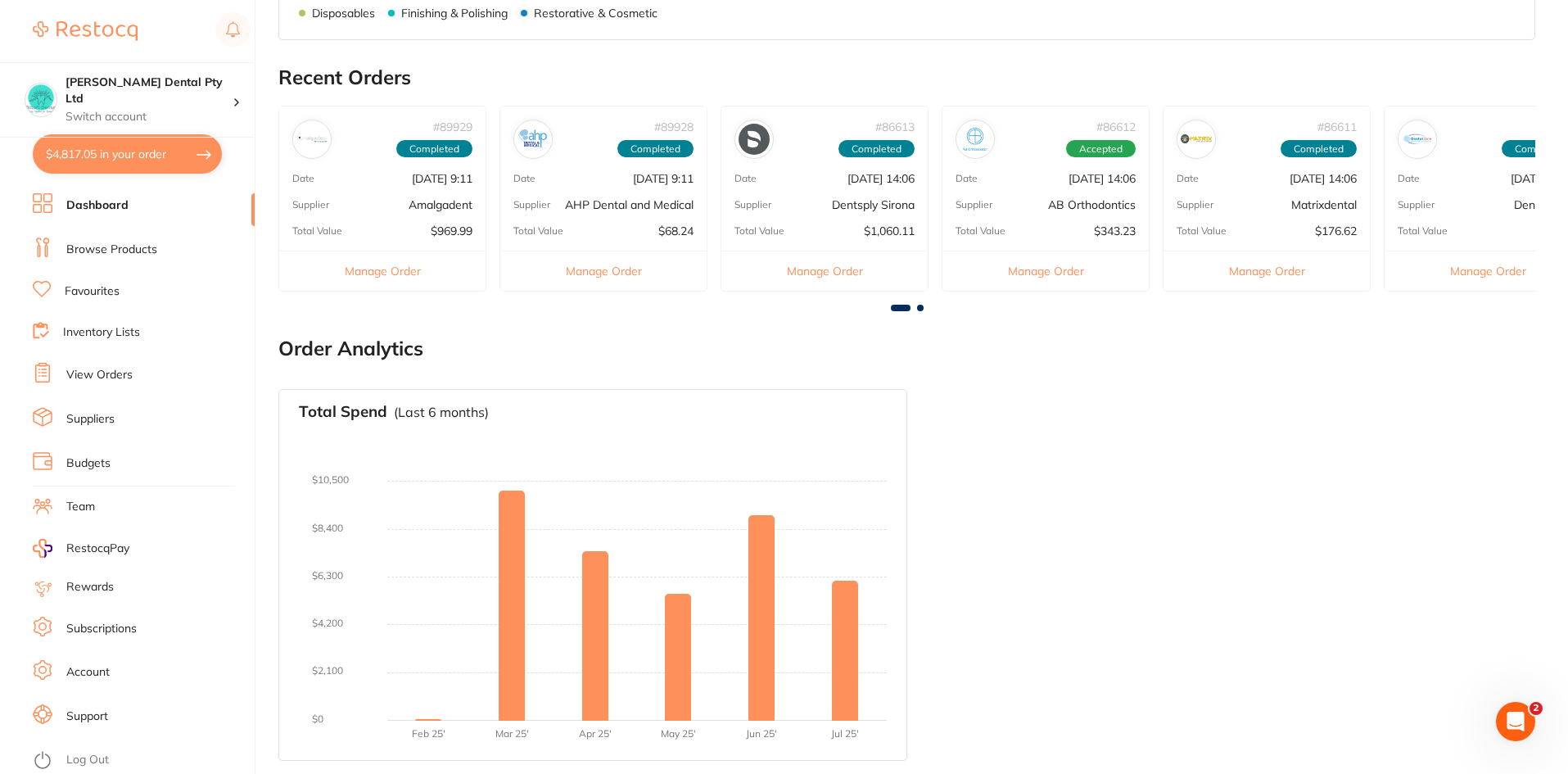
click at [74, 290] on link "Favourites" at bounding box center [93, 291] width 55 height 16
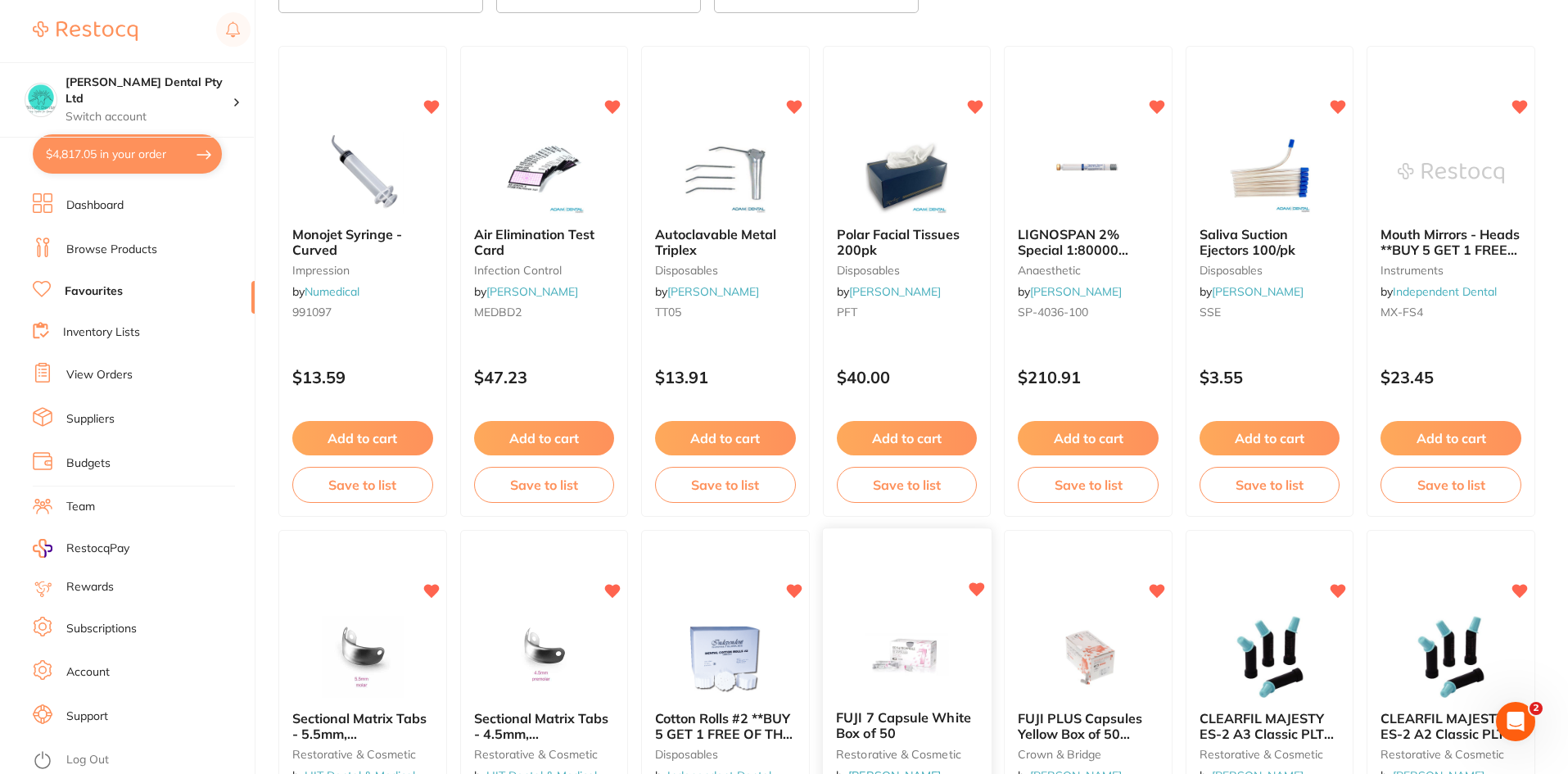
scroll to position [328, 0]
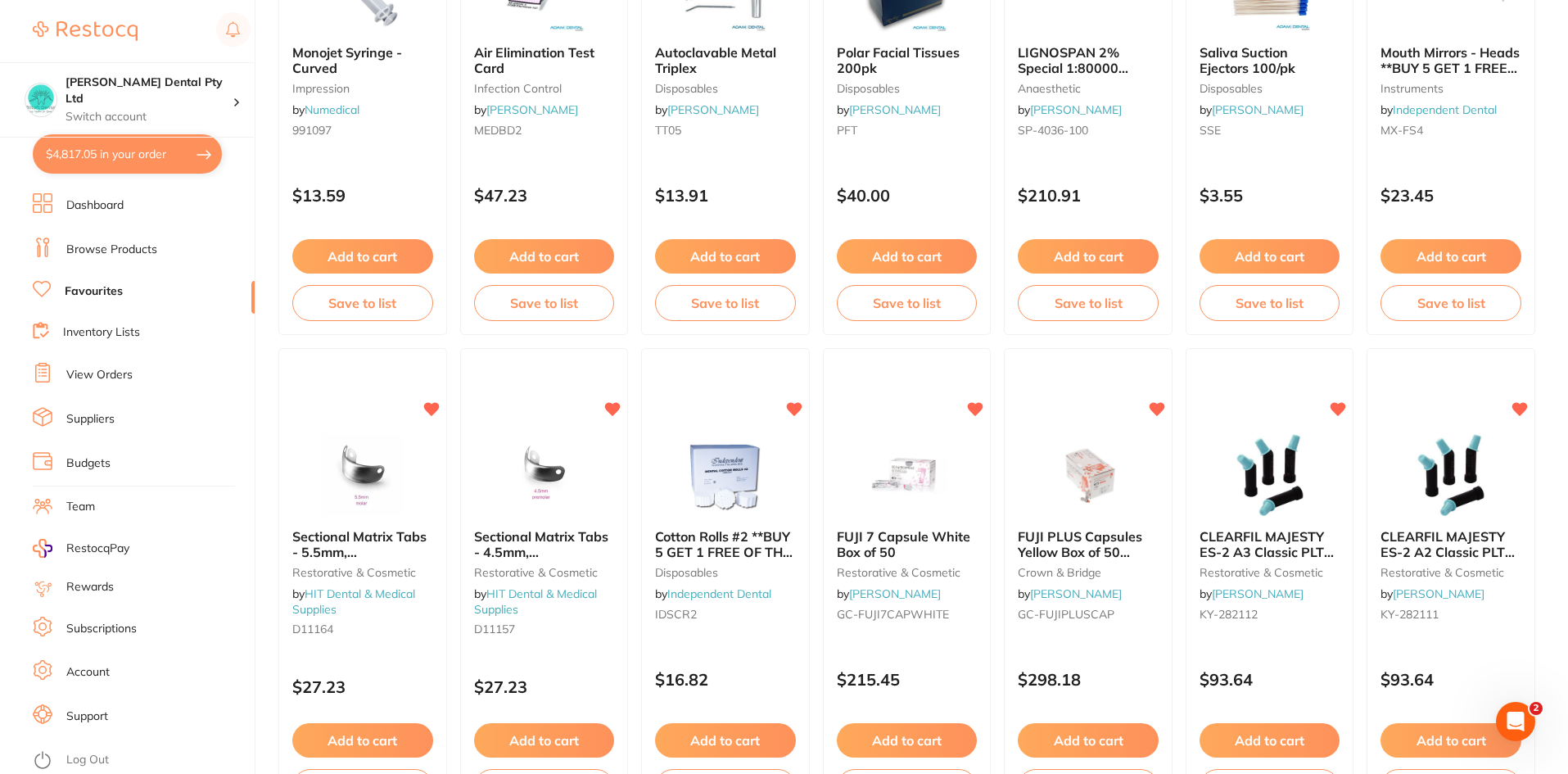
click at [306, 552] on span "Sectional Matrix Tabs - 5.5mm, [MEDICAL_DATA]" at bounding box center [359, 551] width 135 height 47
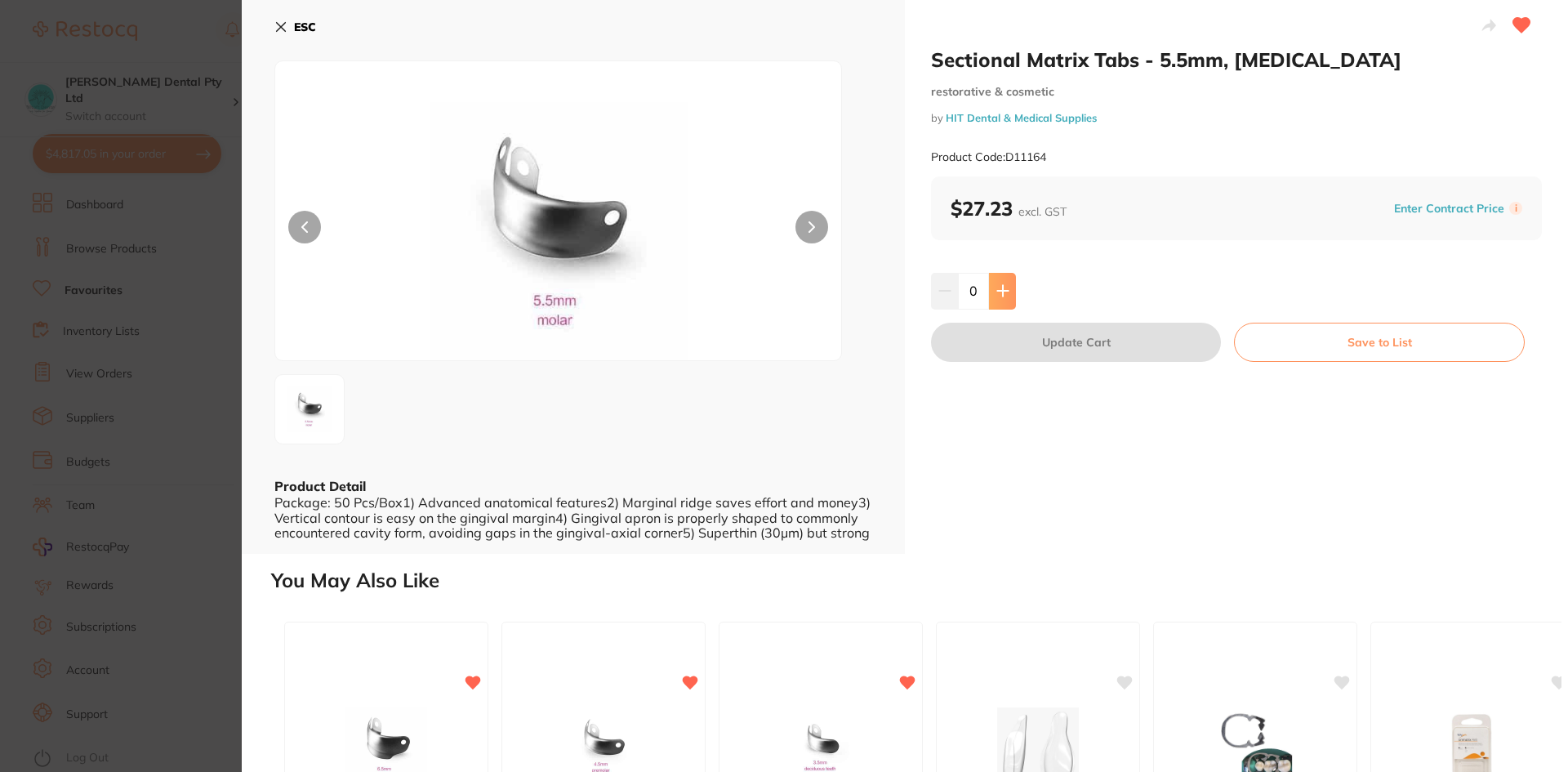
click at [1001, 296] on icon at bounding box center [1002, 291] width 11 height 11
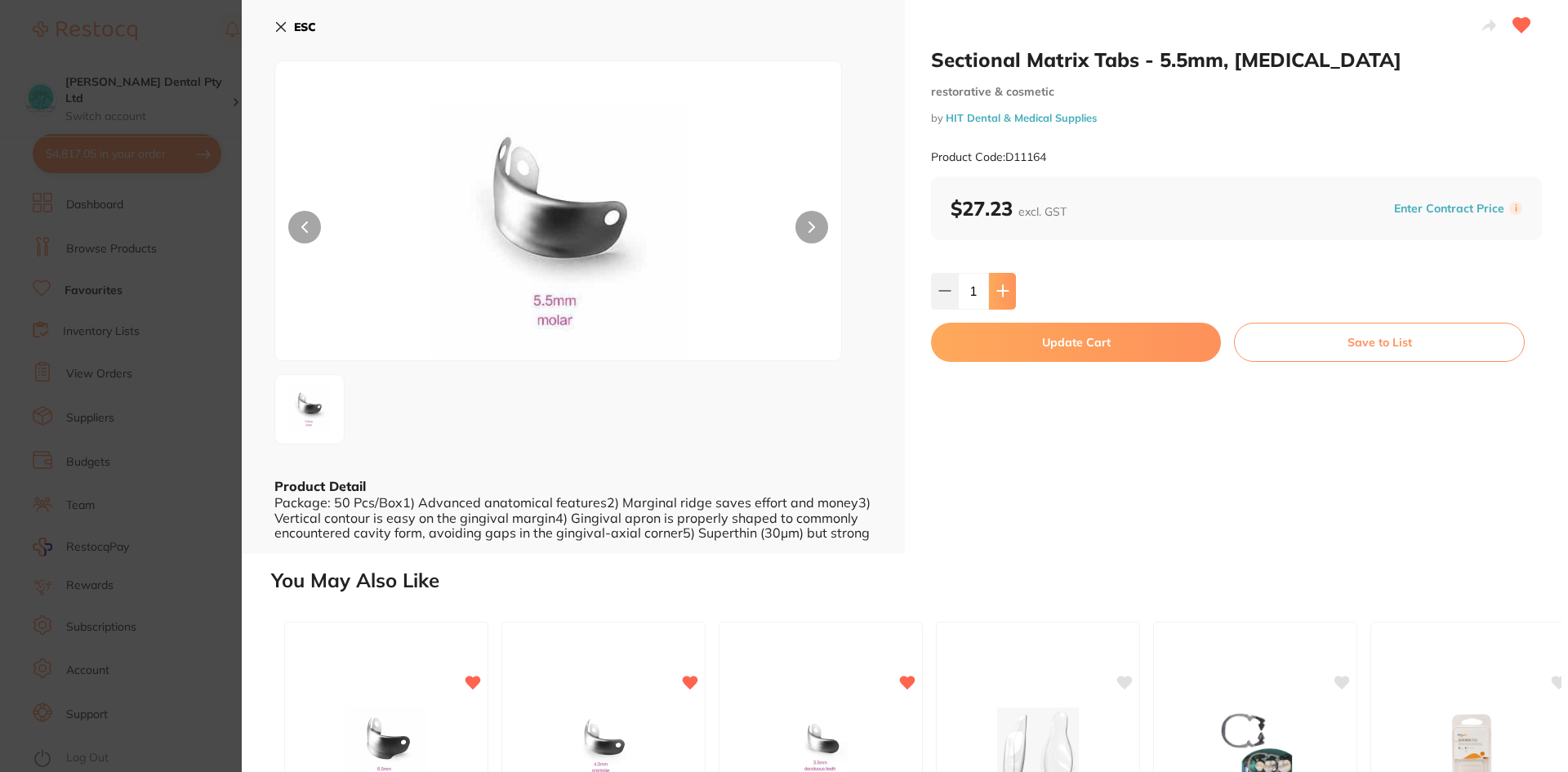
click at [1001, 296] on icon at bounding box center [1002, 291] width 11 height 11
type input "3"
click at [1036, 344] on button "Update Cart" at bounding box center [1075, 342] width 290 height 39
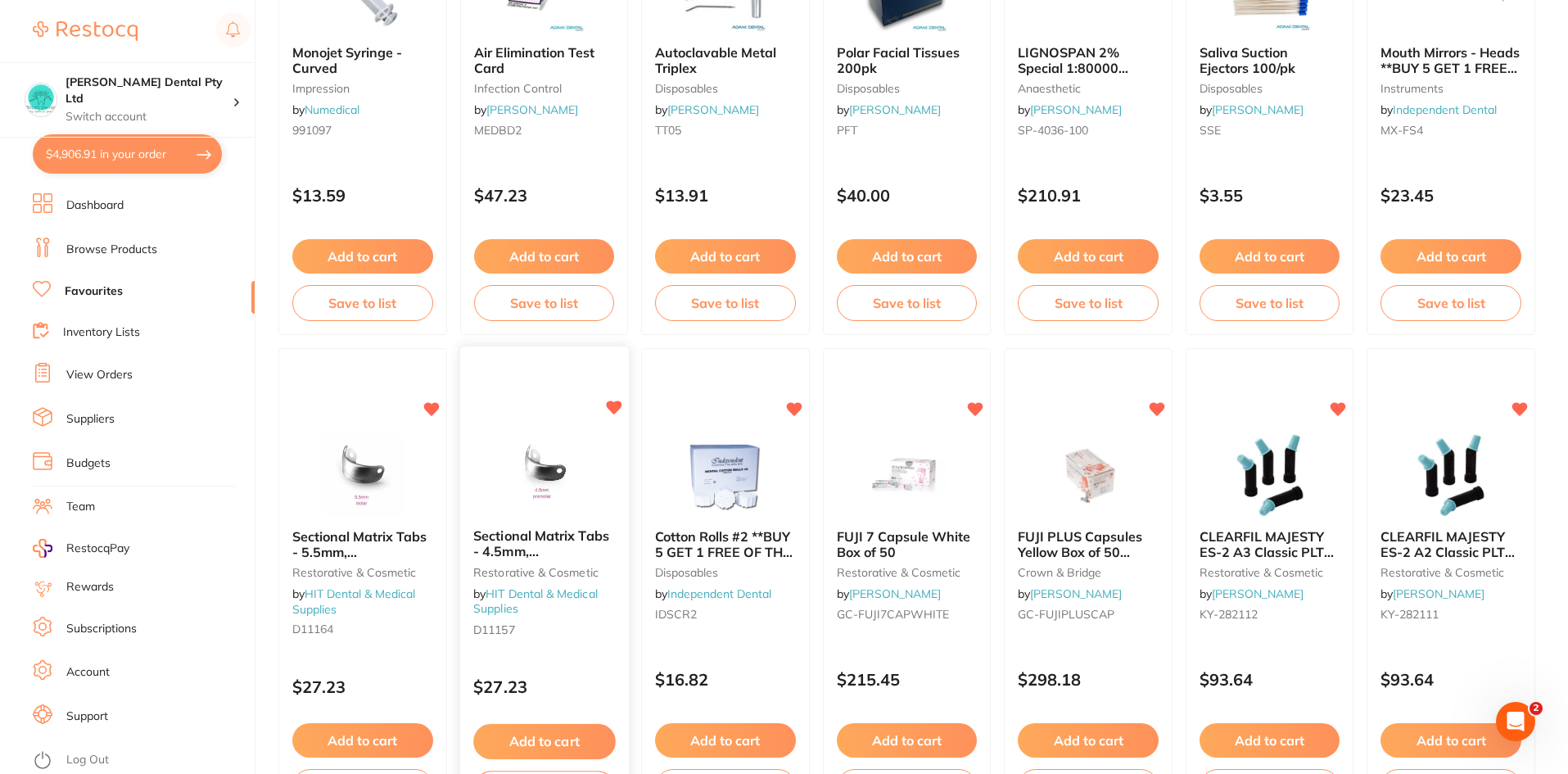
click at [568, 729] on button "Add to cart" at bounding box center [544, 741] width 142 height 35
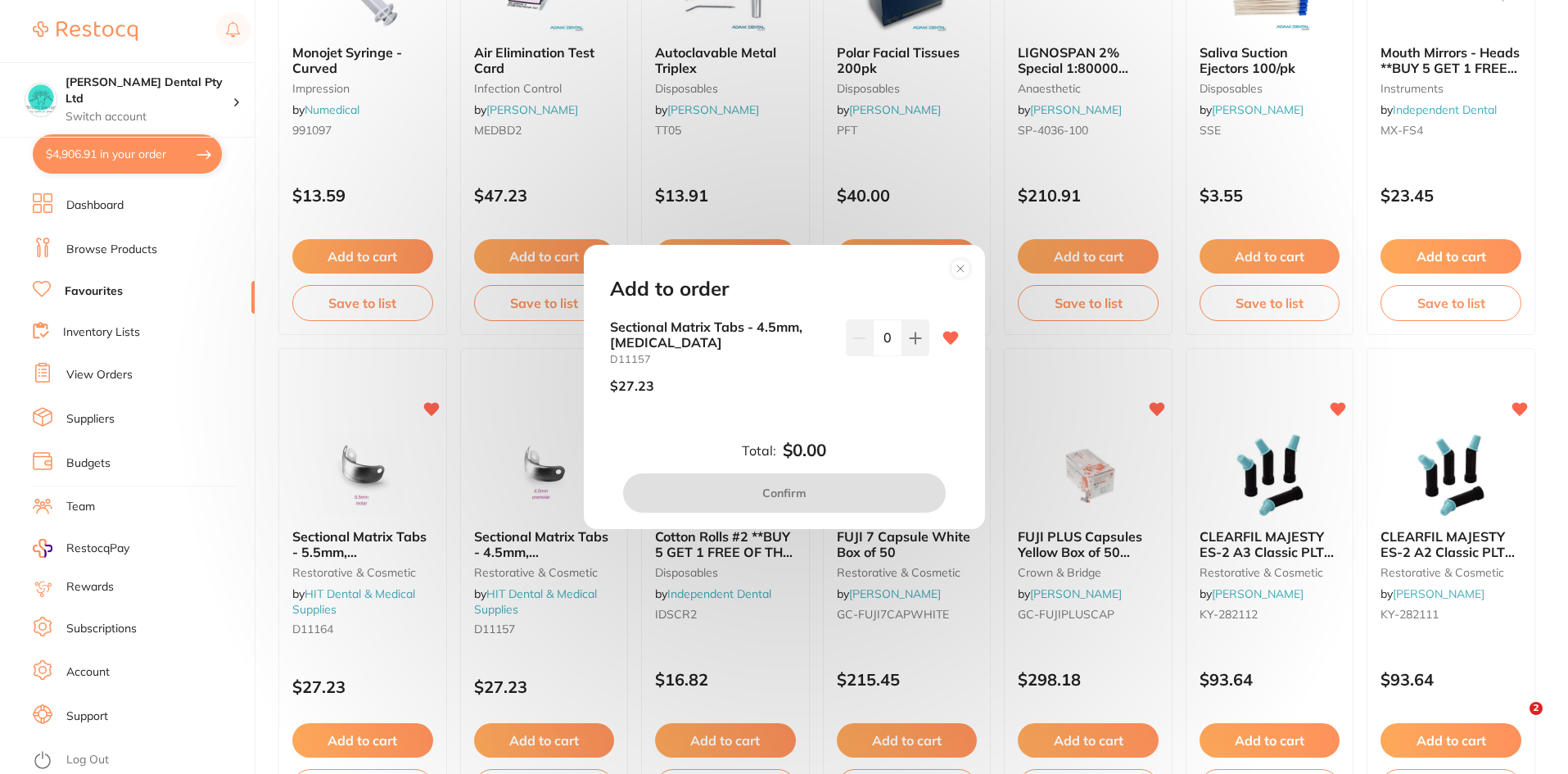
click at [959, 257] on icon at bounding box center [960, 268] width 27 height 27
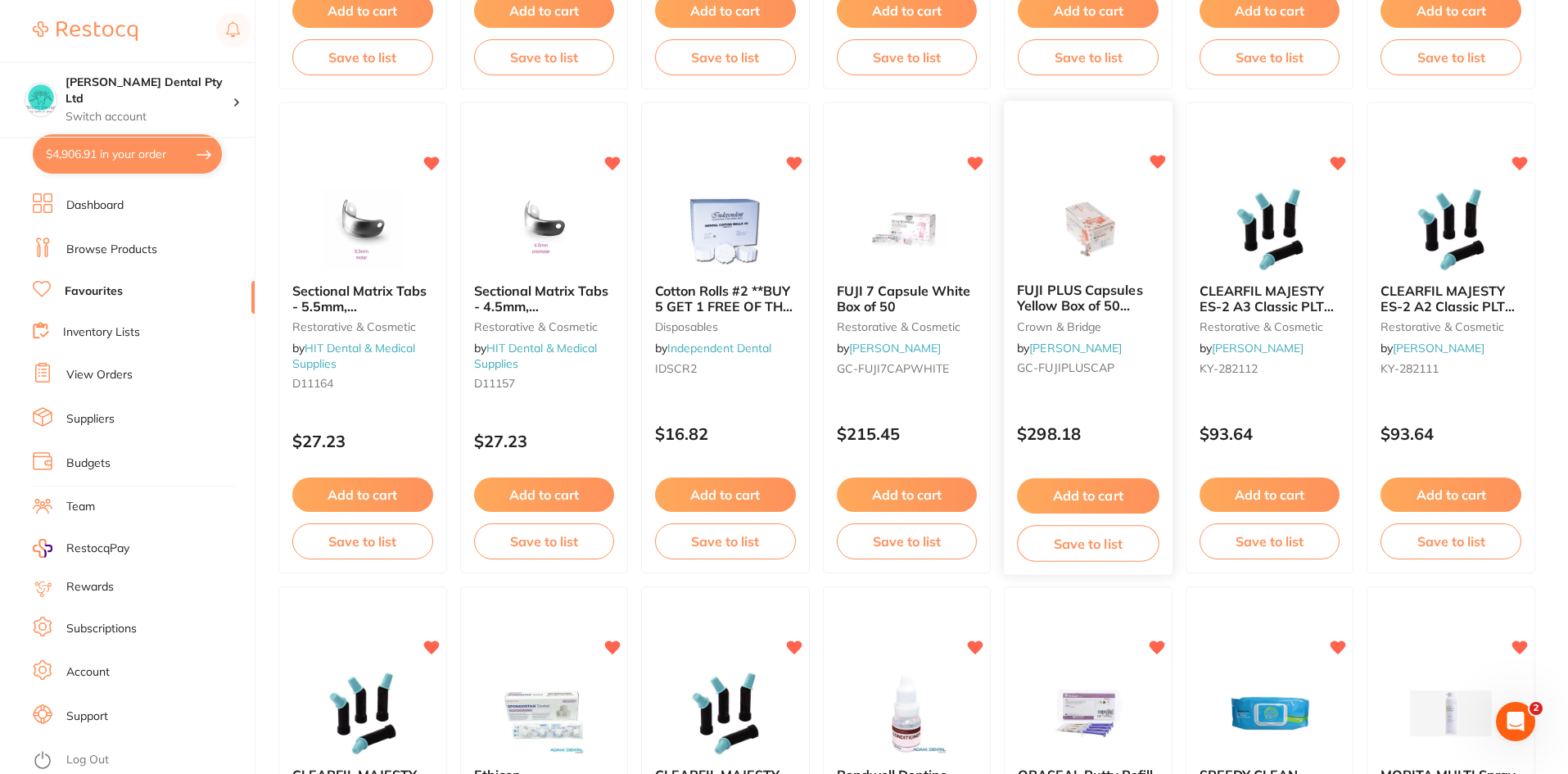
scroll to position [819, 0]
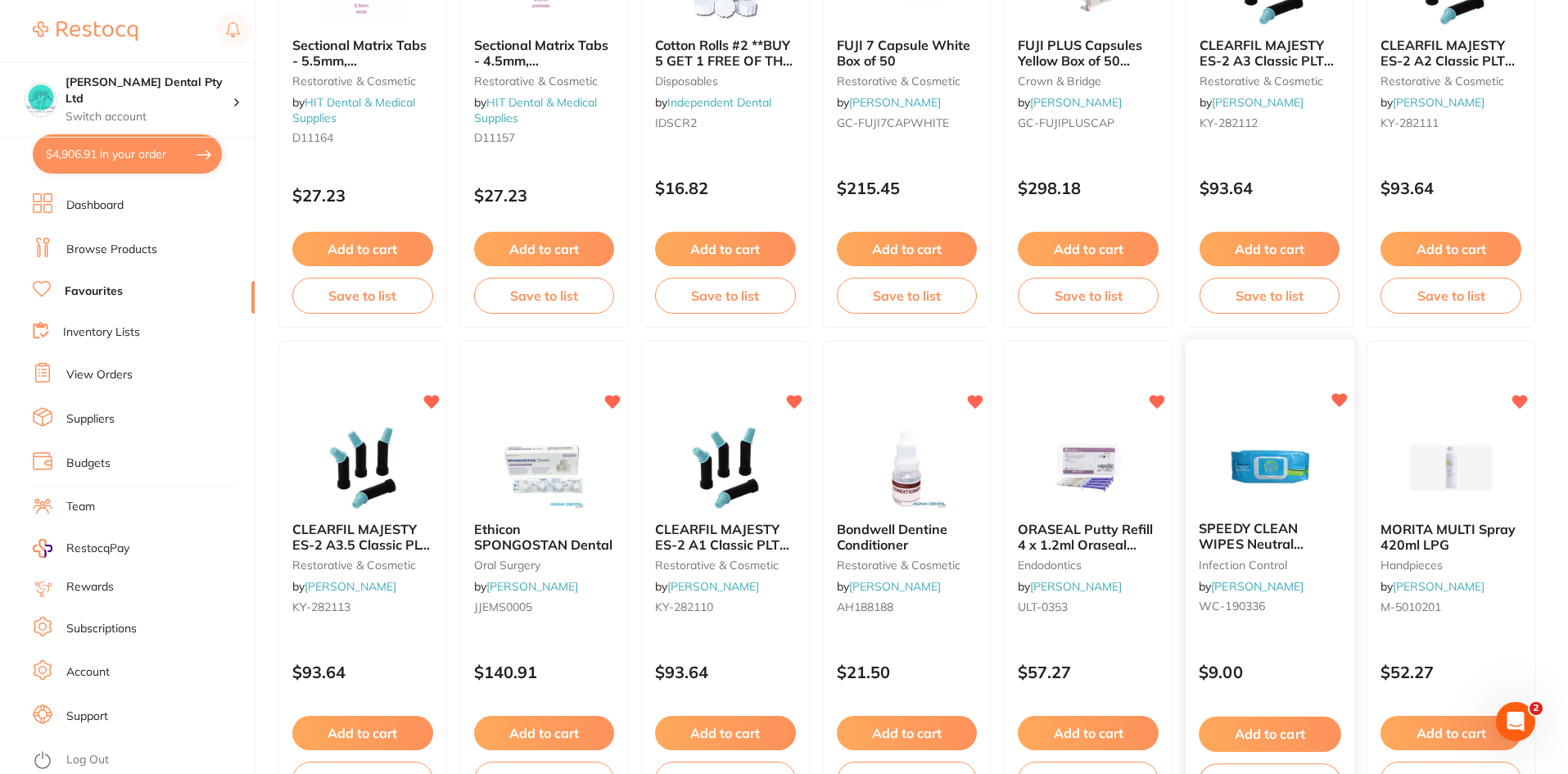
click at [1287, 724] on button "Add to cart" at bounding box center [1269, 734] width 142 height 35
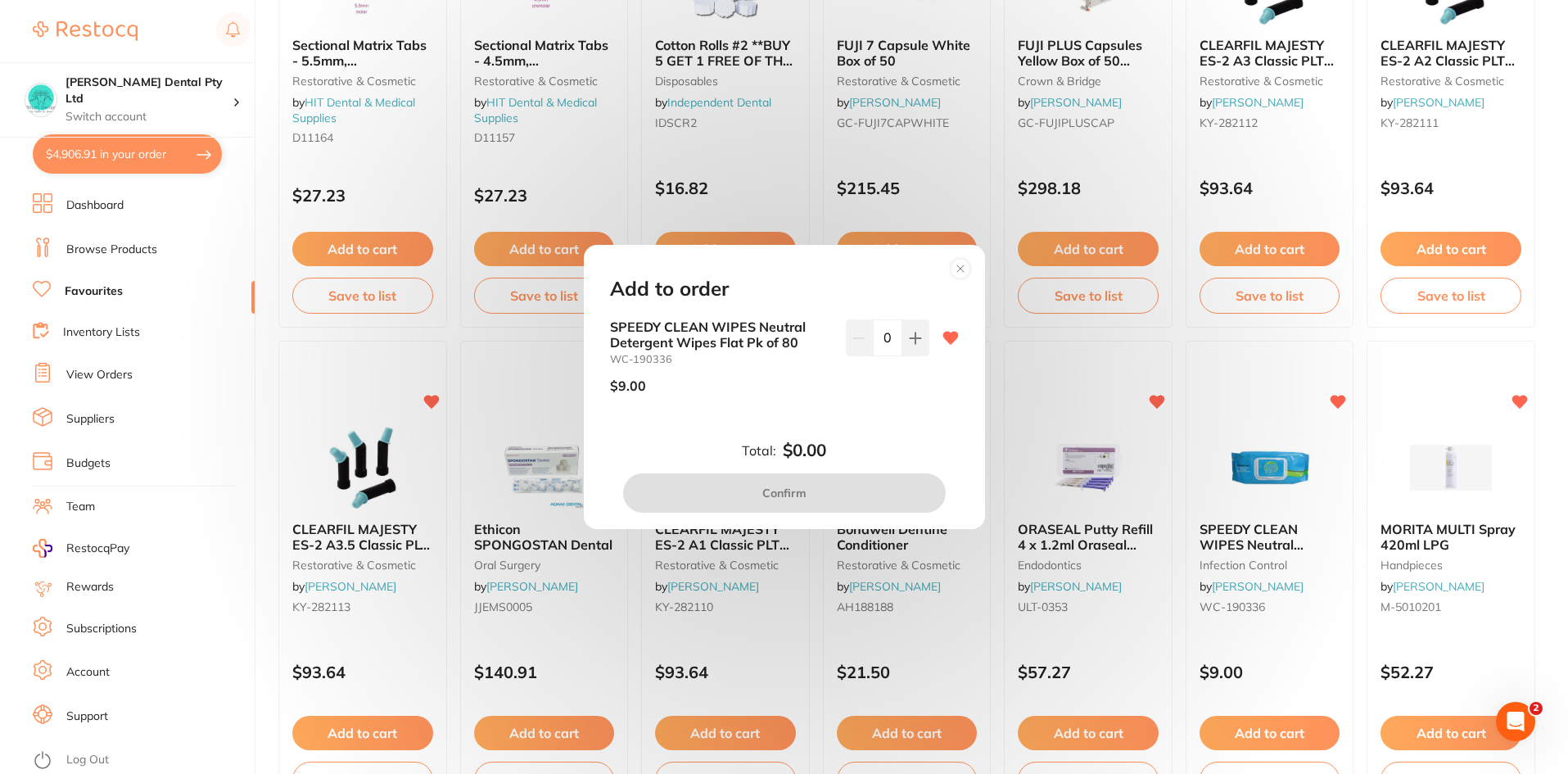
scroll to position [0, 0]
click at [185, 289] on div "Add to order SPEEDY CLEAN WIPES Neutral Detergent Wipes Flat Pk of 80 WC-190336…" at bounding box center [784, 387] width 1568 height 774
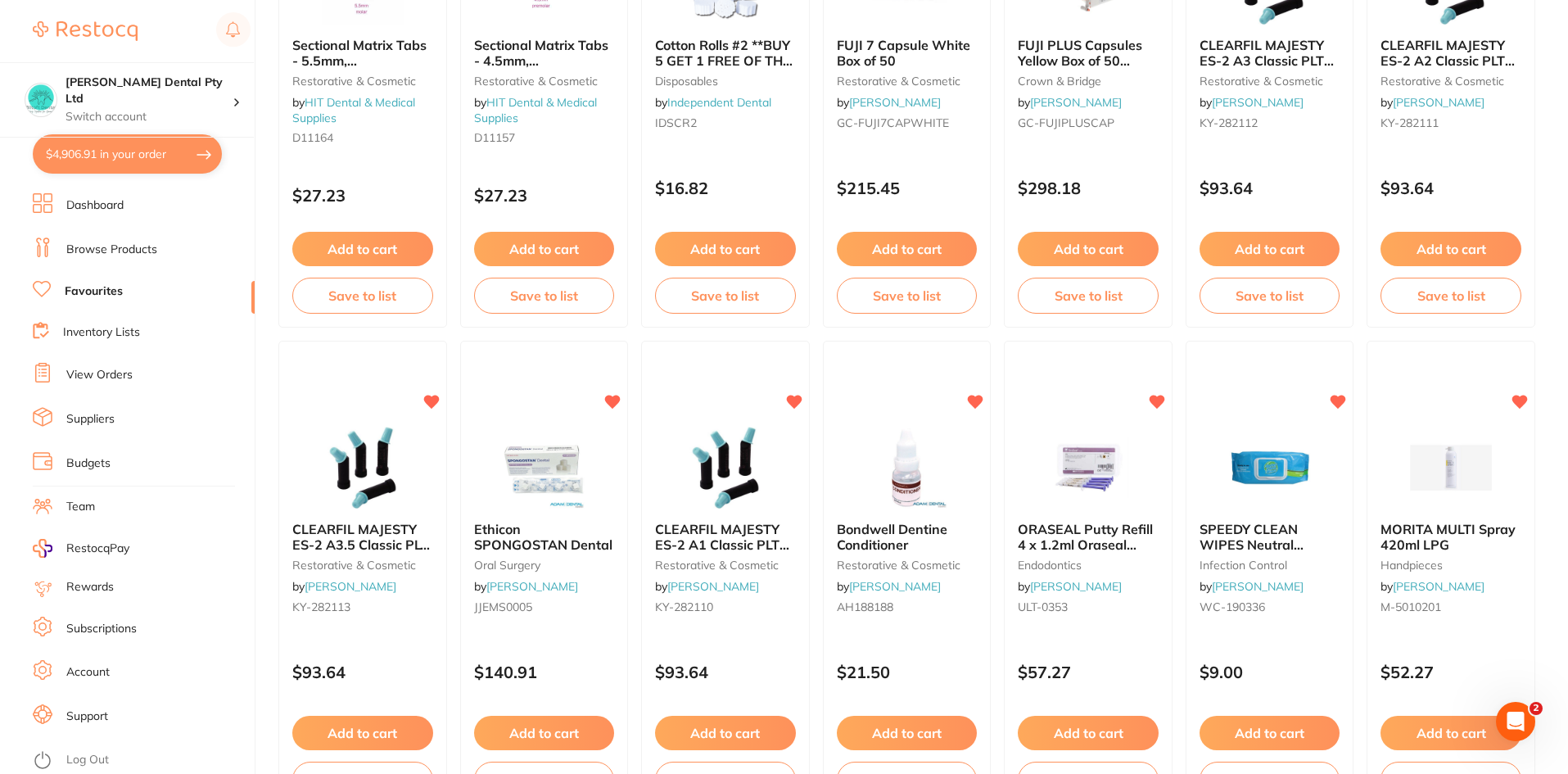
click at [67, 147] on button "$4,906.91 in your order" at bounding box center [127, 154] width 189 height 39
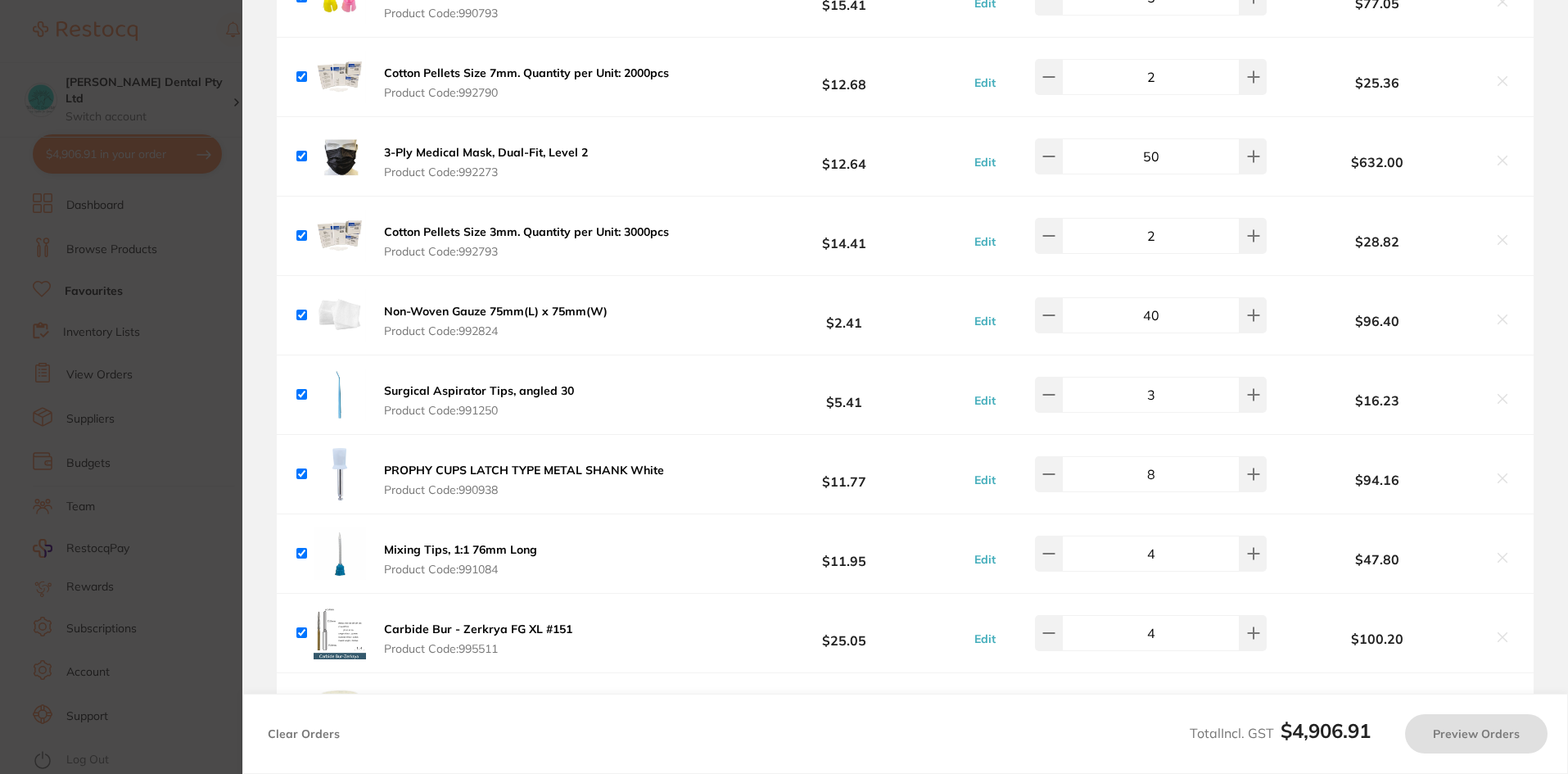
checkbox input "true"
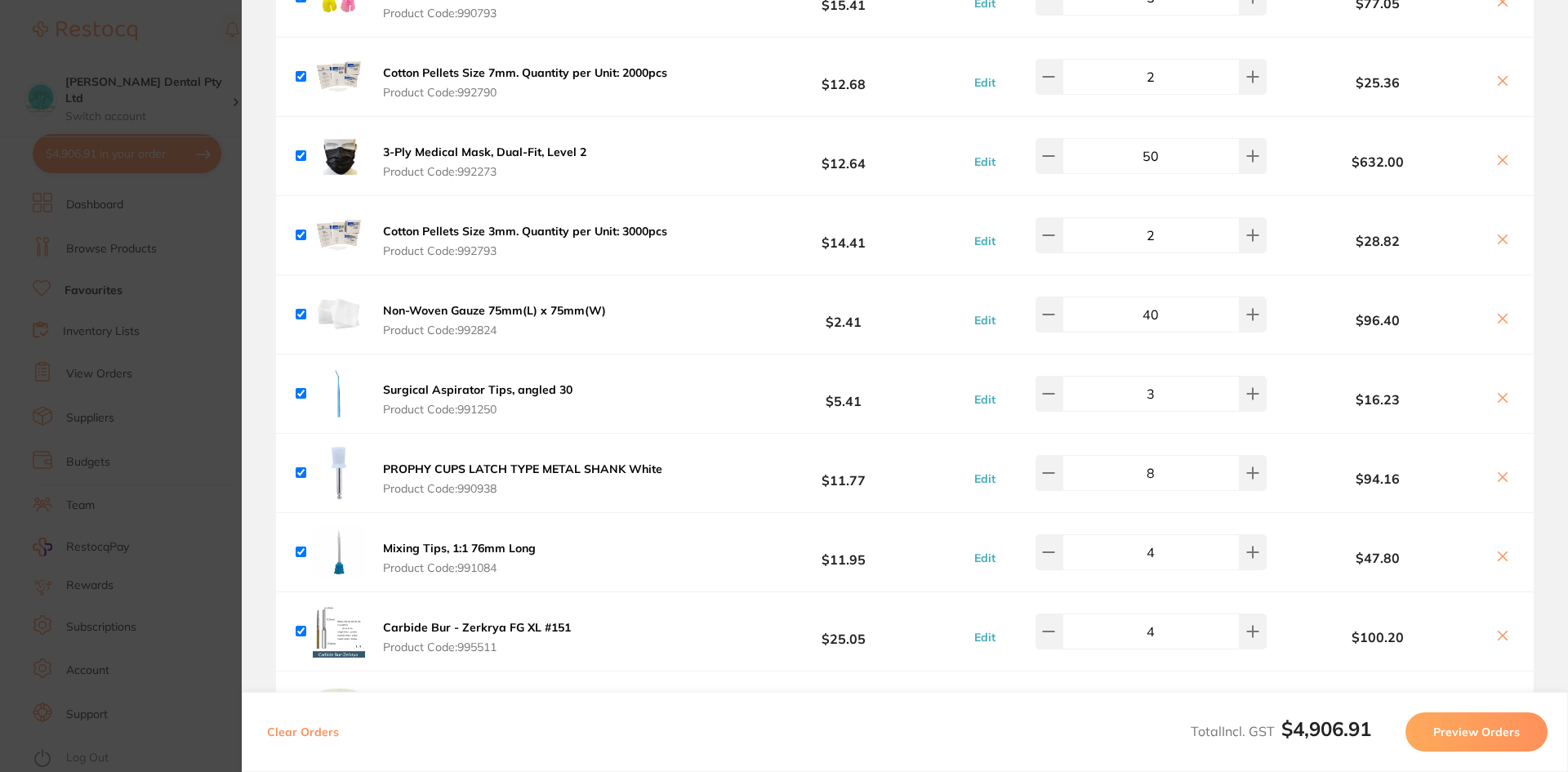
click at [130, 213] on section "Update RRP Set your pre negotiated price for this item. Item Agreed RRP (excl. …" at bounding box center [784, 386] width 1568 height 772
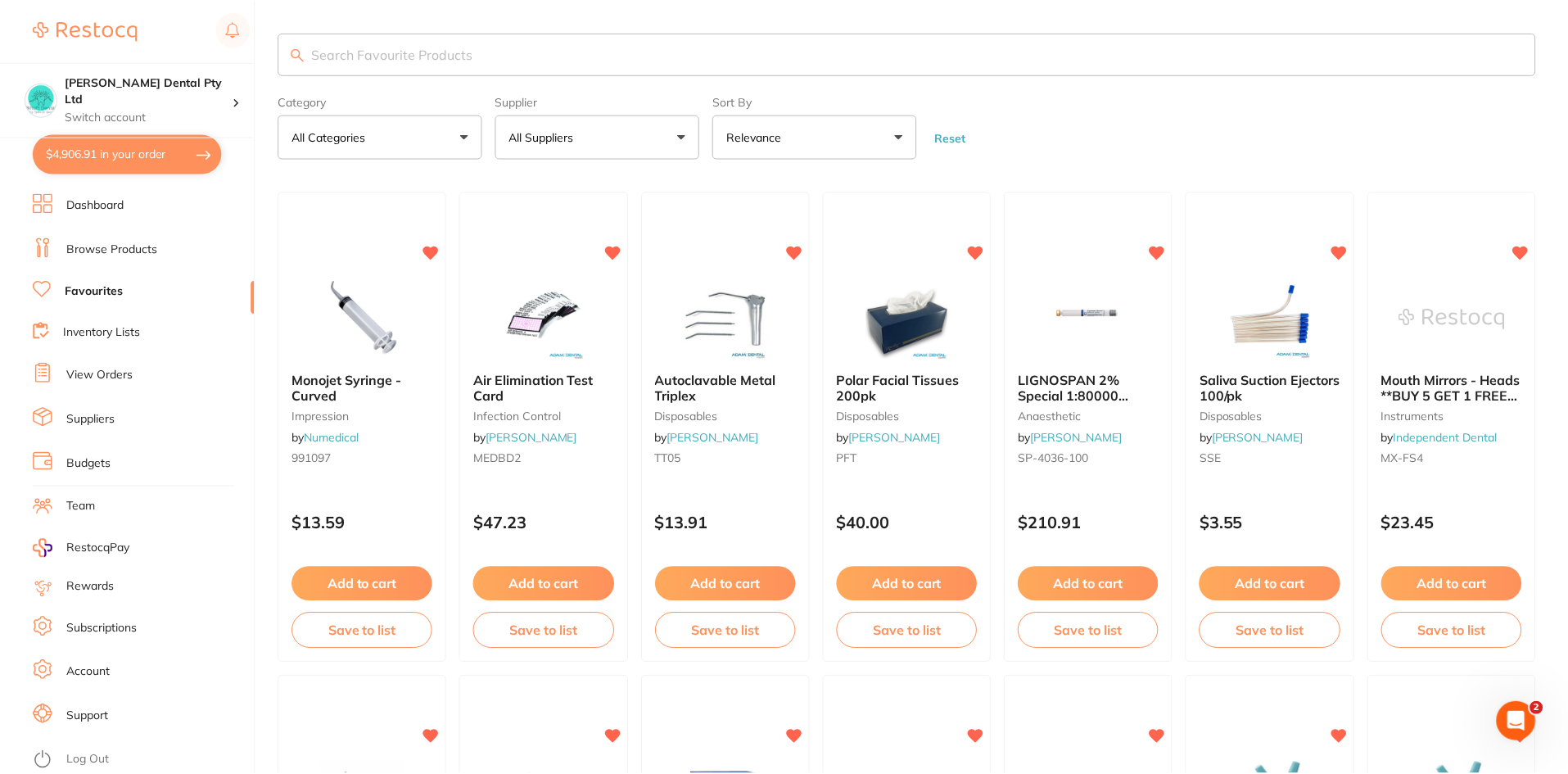
scroll to position [819, 0]
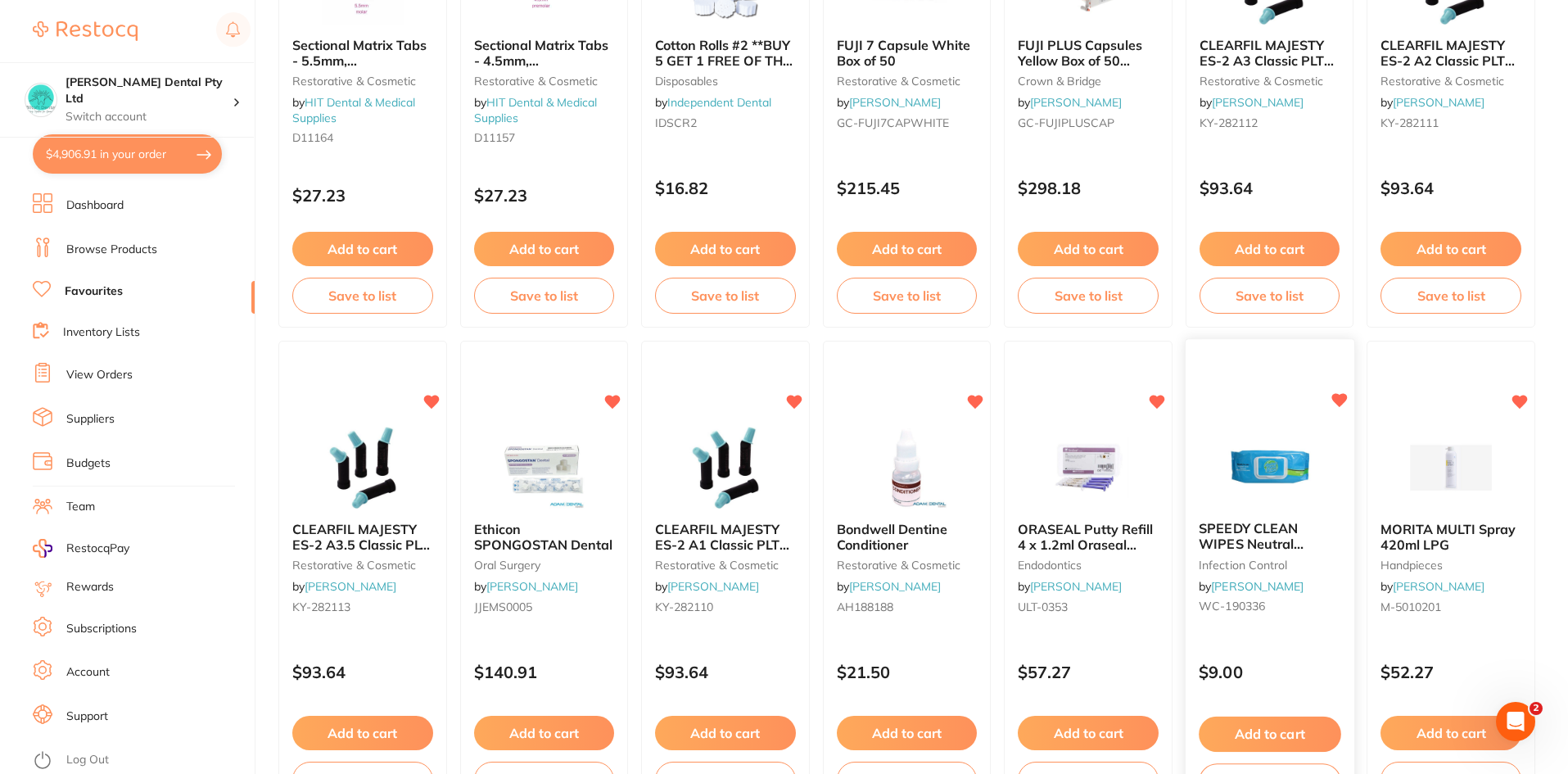
click at [1304, 728] on button "Add to cart" at bounding box center [1269, 734] width 142 height 35
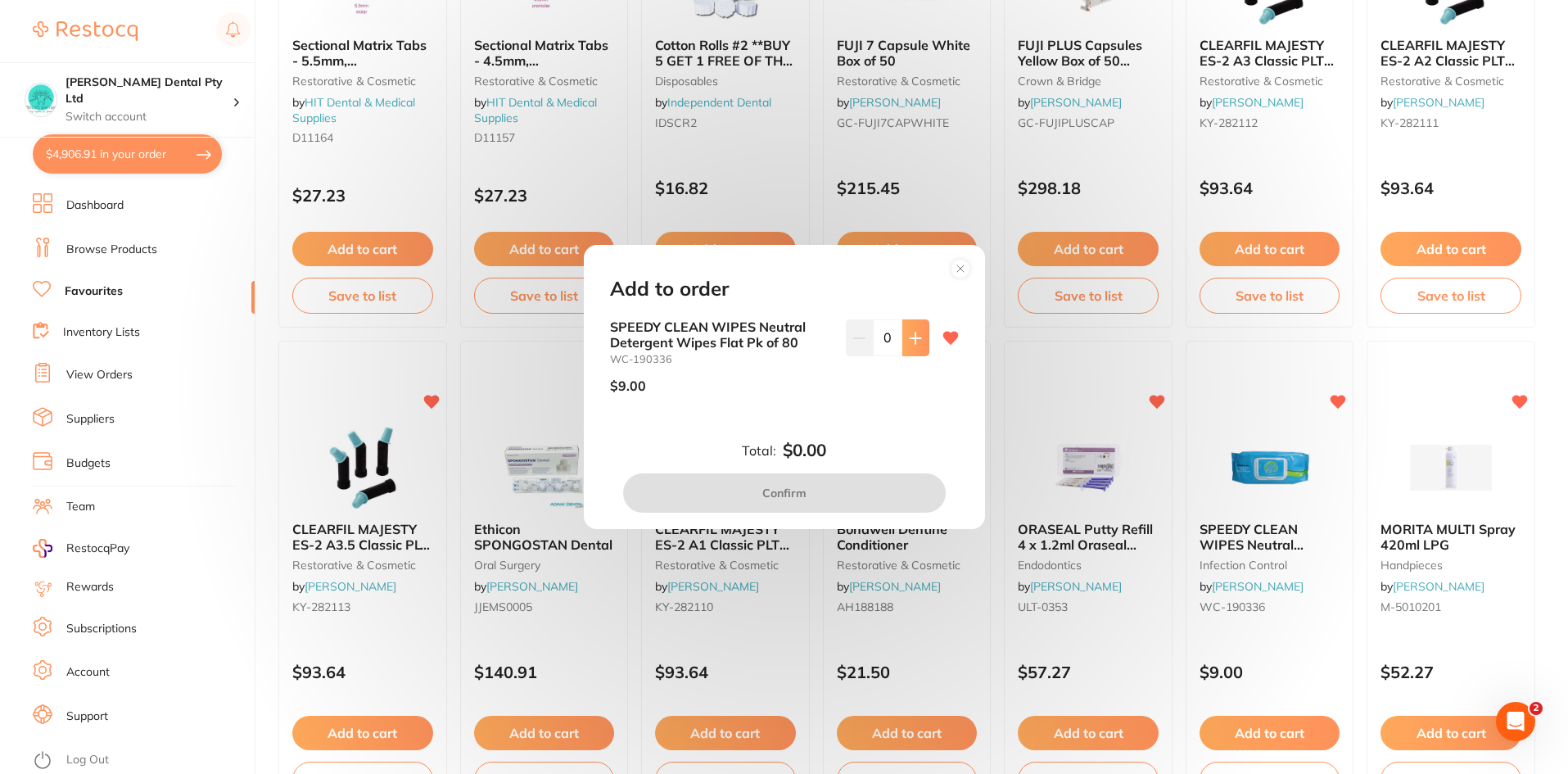
scroll to position [0, 0]
click at [892, 335] on input "0" at bounding box center [887, 337] width 29 height 36
type input "100"
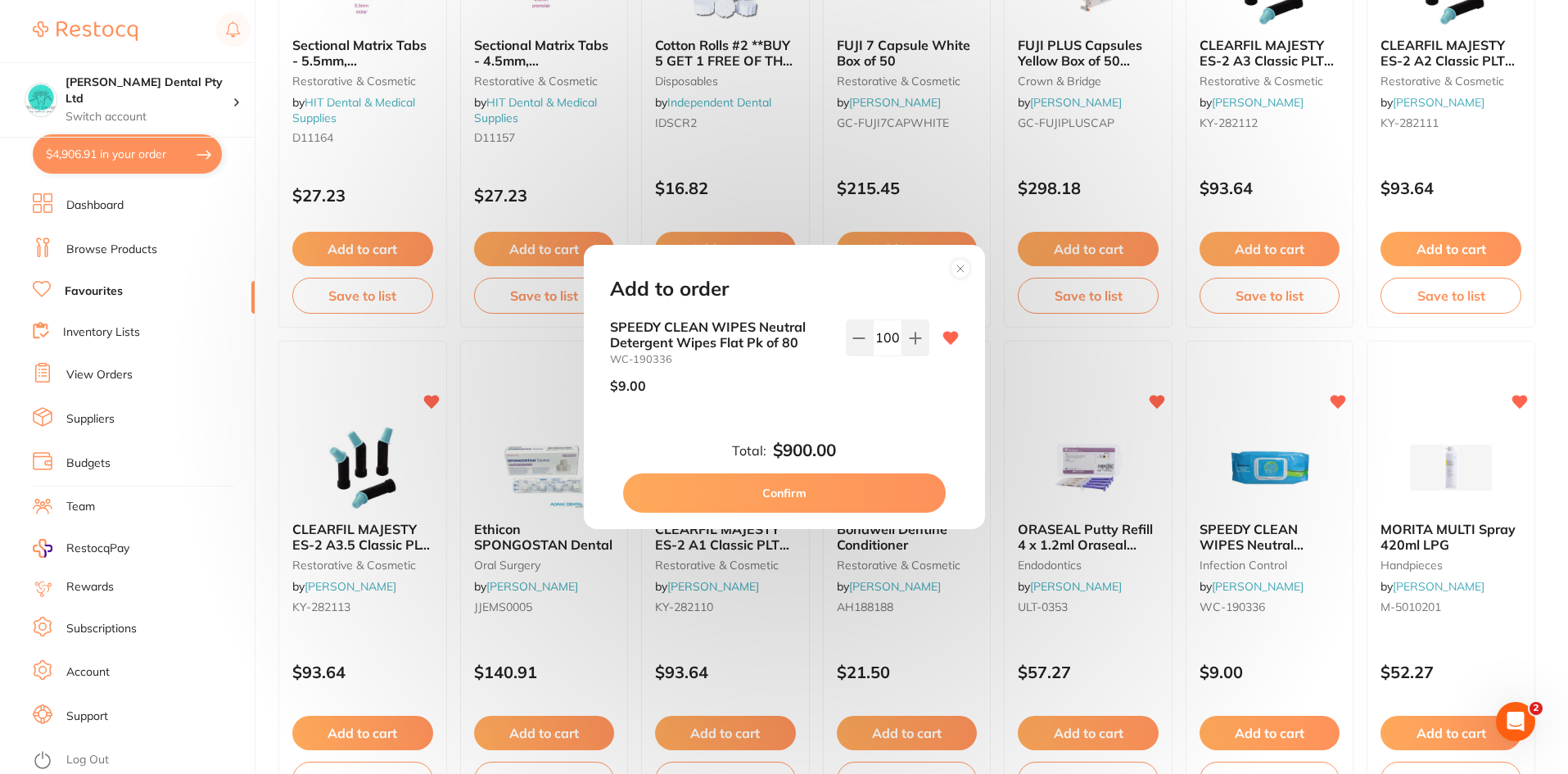
click at [924, 434] on div "Add to order SPEEDY CLEAN WIPES Neutral Detergent Wipes Flat Pk of 80 WC-190336…" at bounding box center [784, 387] width 401 height 284
click at [854, 485] on button "Confirm" at bounding box center [784, 493] width 322 height 39
checkbox input "false"
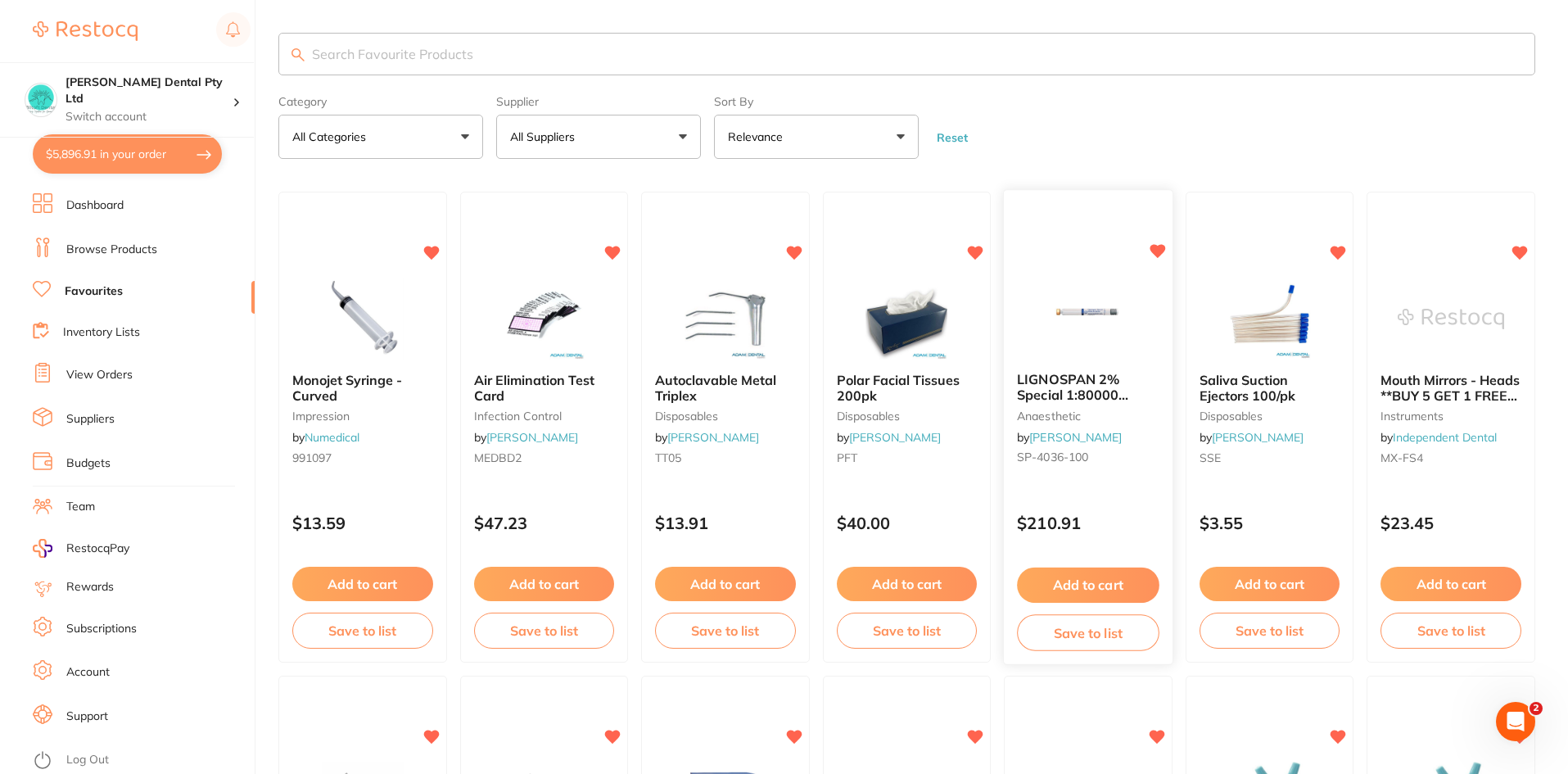
click at [1119, 578] on button "Add to cart" at bounding box center [1087, 584] width 142 height 35
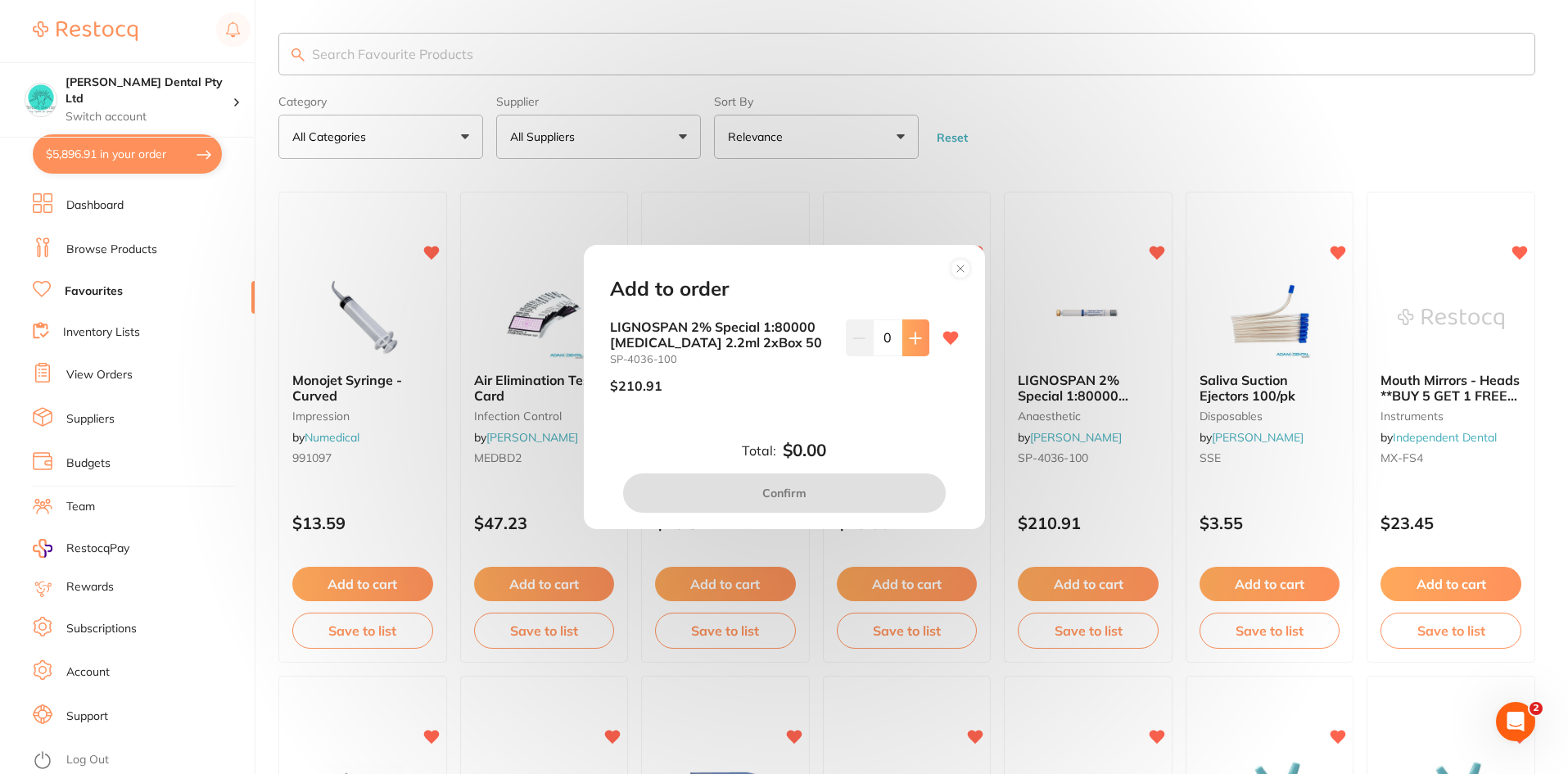
click at [917, 343] on icon at bounding box center [915, 338] width 13 height 13
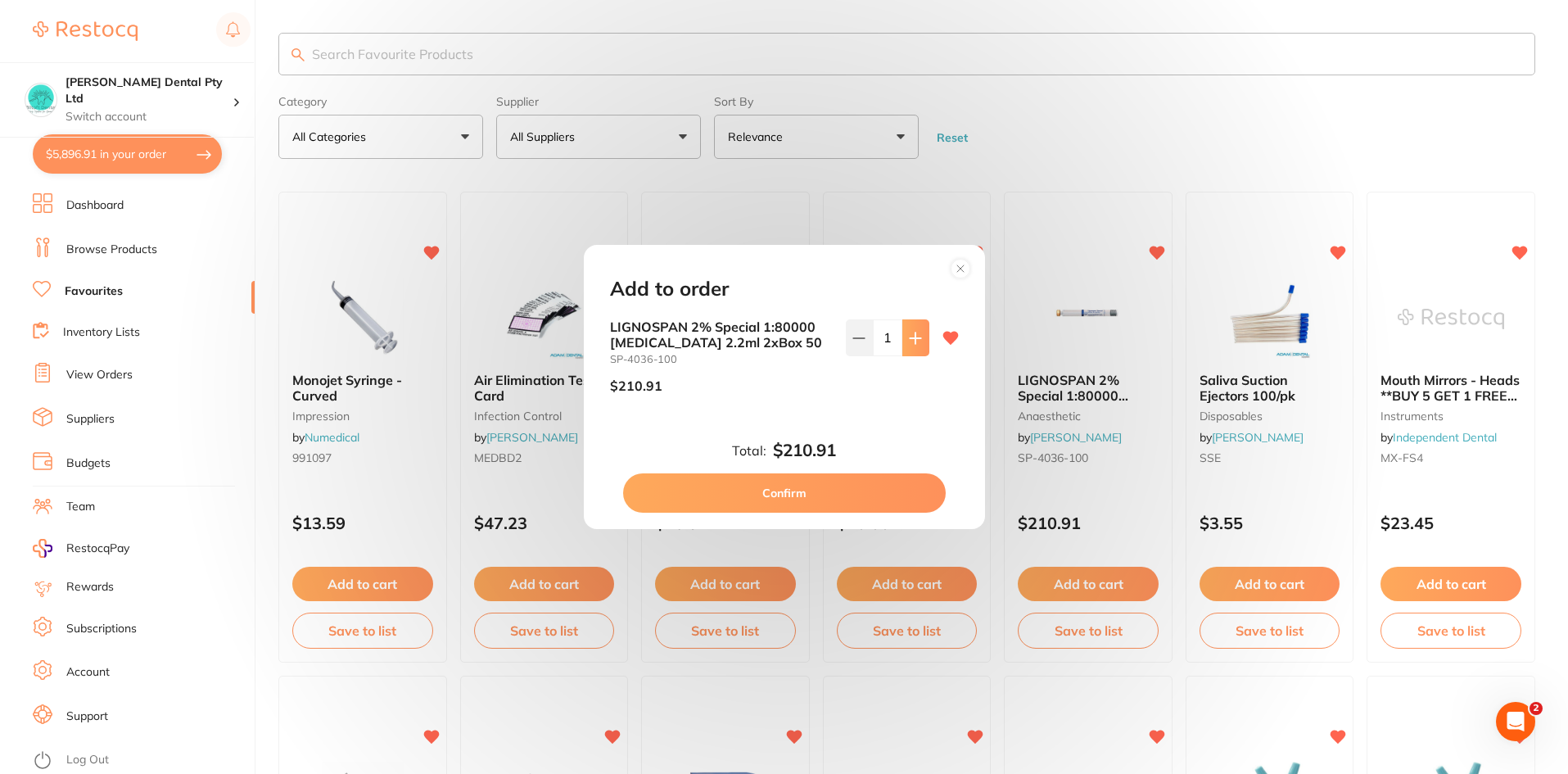
click at [913, 341] on icon at bounding box center [915, 338] width 13 height 13
type input "2"
click at [956, 272] on circle at bounding box center [960, 267] width 19 height 19
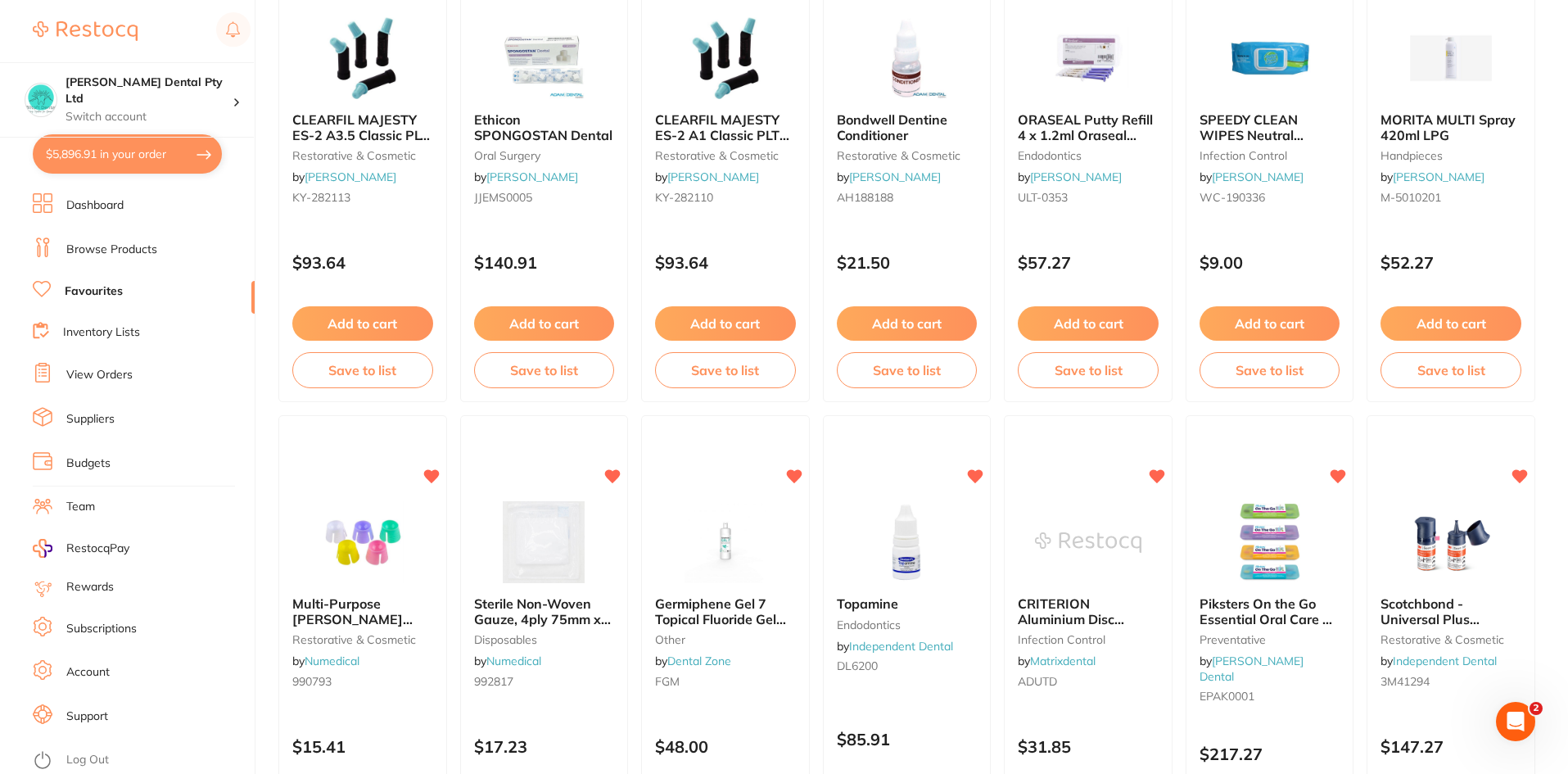
scroll to position [1555, 0]
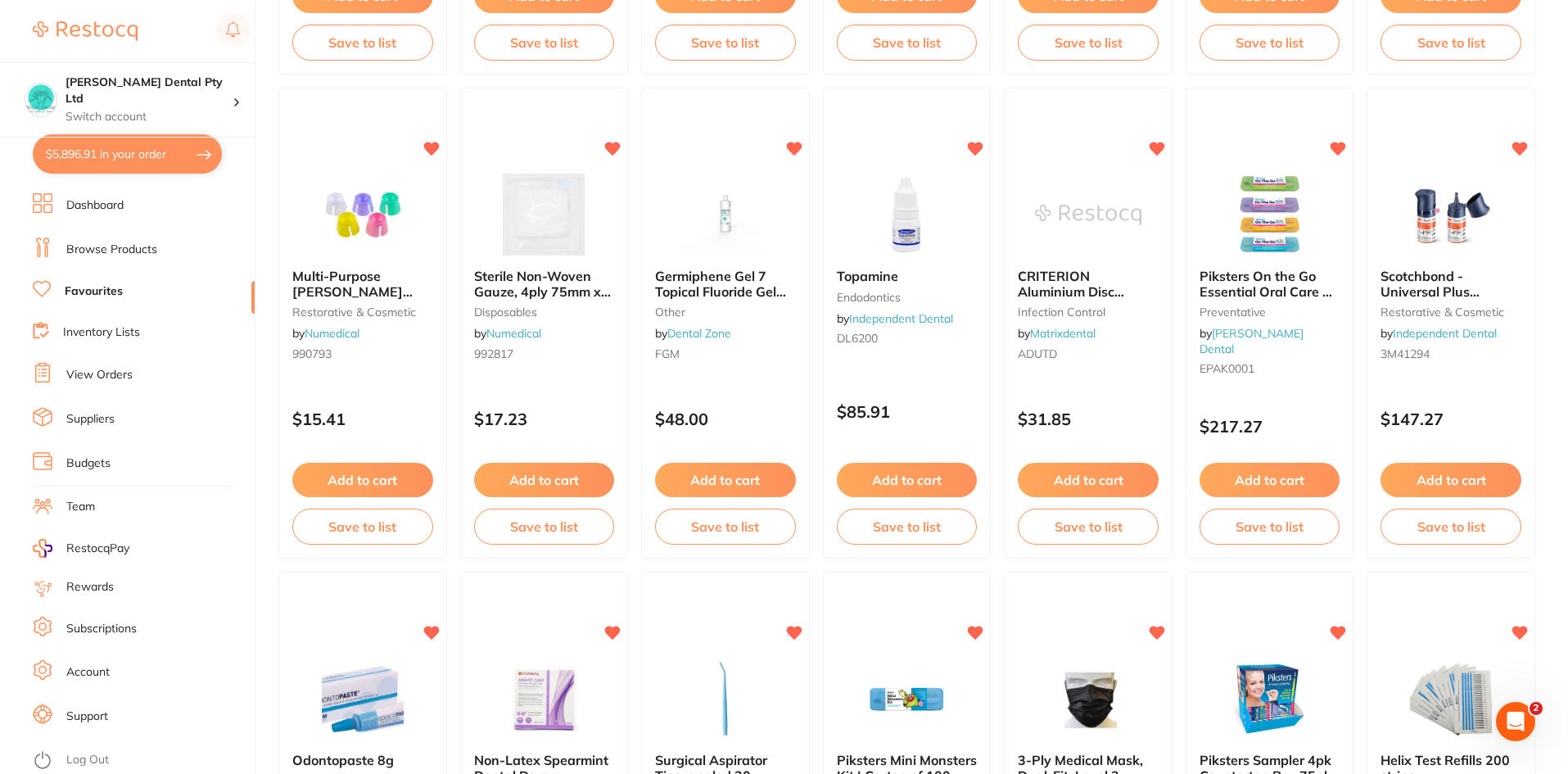
drag, startPoint x: 1475, startPoint y: 481, endPoint x: 1483, endPoint y: 485, distance: 8.9
click at [1475, 481] on button "Add to cart" at bounding box center [1451, 480] width 141 height 35
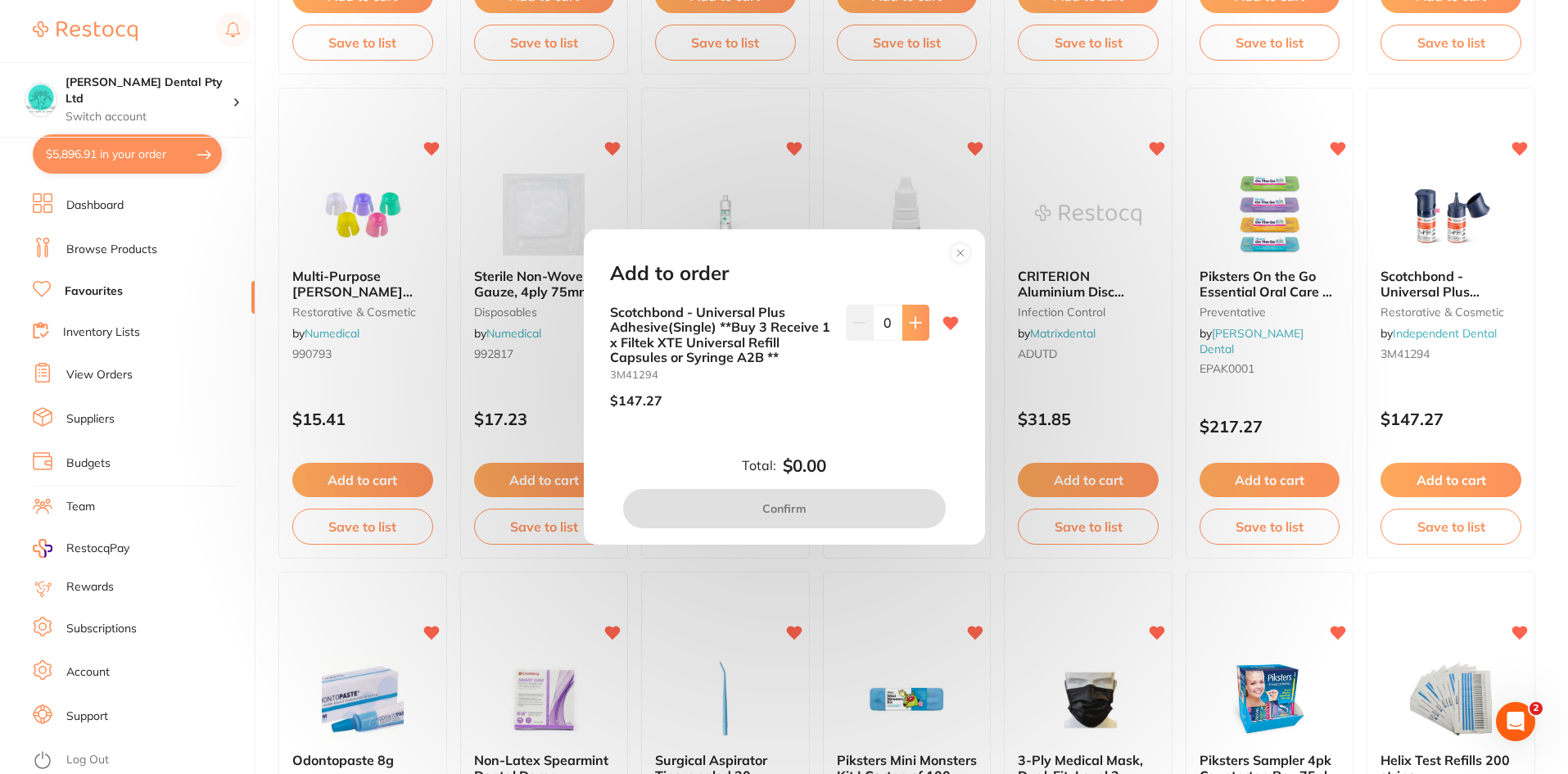
scroll to position [0, 0]
click at [902, 322] on button at bounding box center [915, 322] width 27 height 36
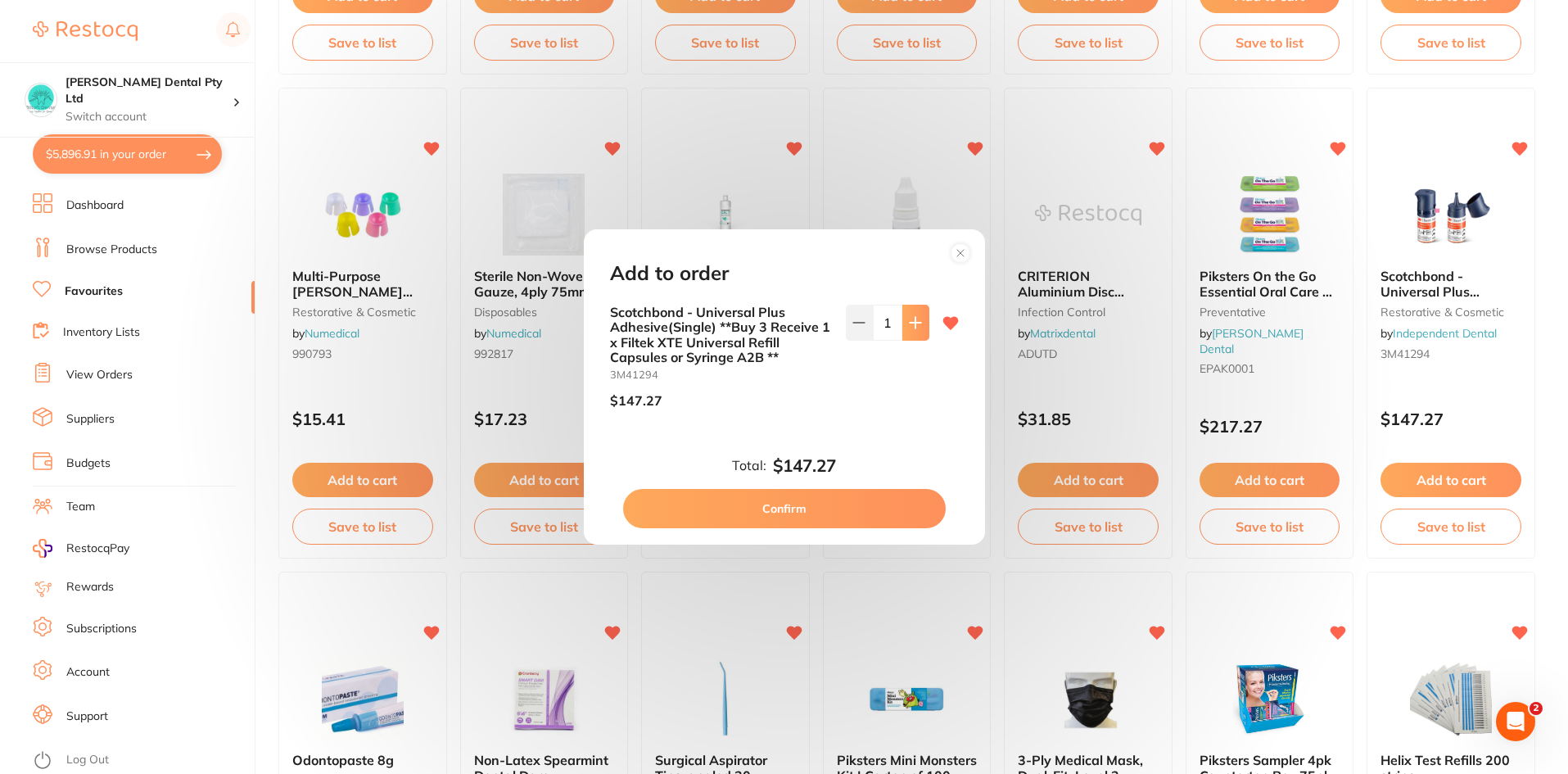
click at [902, 322] on button at bounding box center [915, 322] width 27 height 36
click at [903, 328] on button at bounding box center [915, 322] width 27 height 36
type input "3"
click at [834, 503] on button "Confirm" at bounding box center [784, 508] width 322 height 39
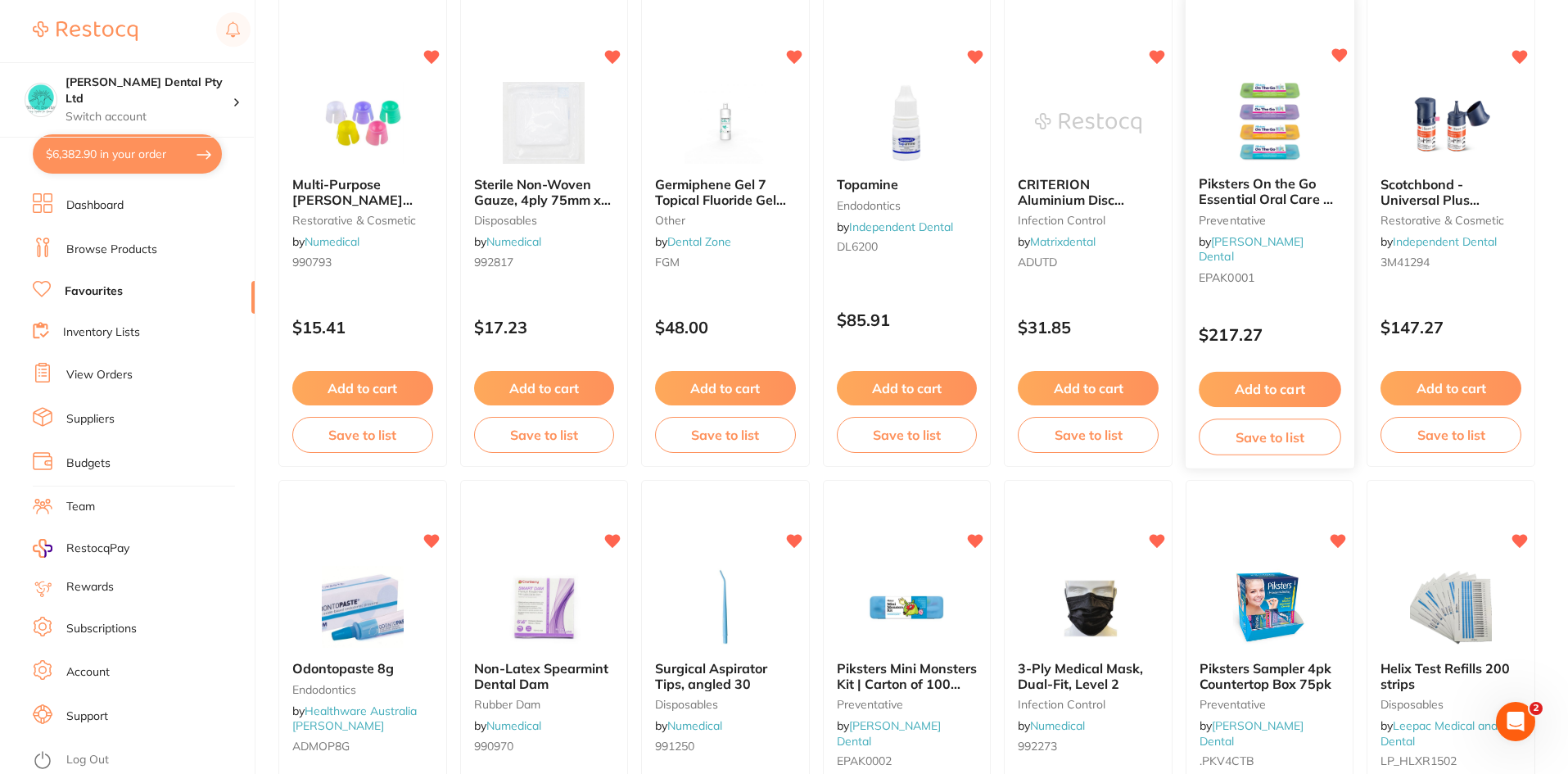
scroll to position [1801, 0]
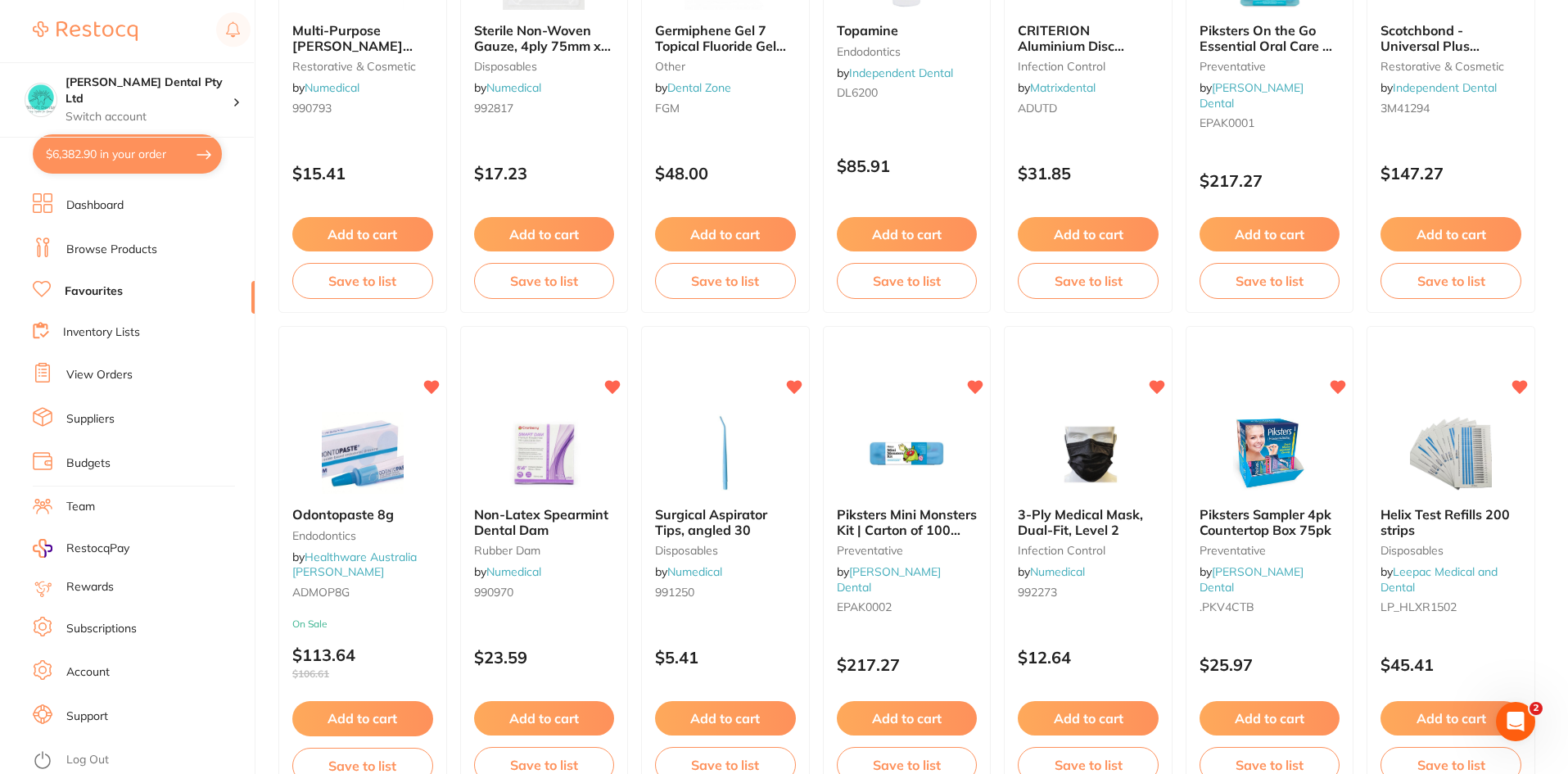
drag, startPoint x: 538, startPoint y: 714, endPoint x: 573, endPoint y: 665, distance: 60.2
click at [538, 714] on button "Add to cart" at bounding box center [545, 718] width 141 height 35
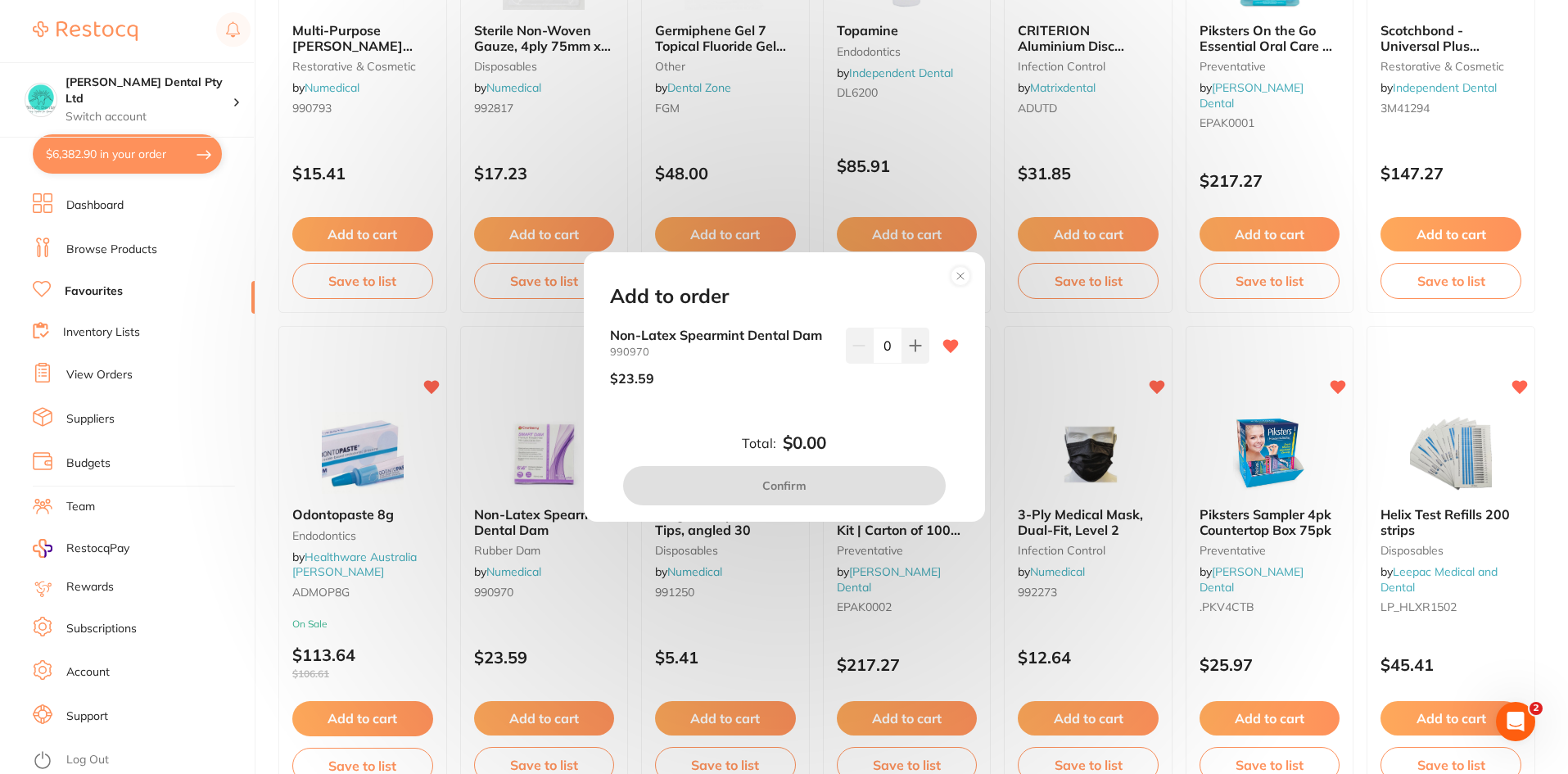
scroll to position [0, 0]
drag, startPoint x: 882, startPoint y: 343, endPoint x: 895, endPoint y: 349, distance: 14.3
click at [895, 349] on input "0" at bounding box center [887, 345] width 29 height 36
type input "9"
click at [890, 419] on div "Non-Latex Spearmint Dental Dam 990970 $23.59 9" at bounding box center [784, 376] width 388 height 97
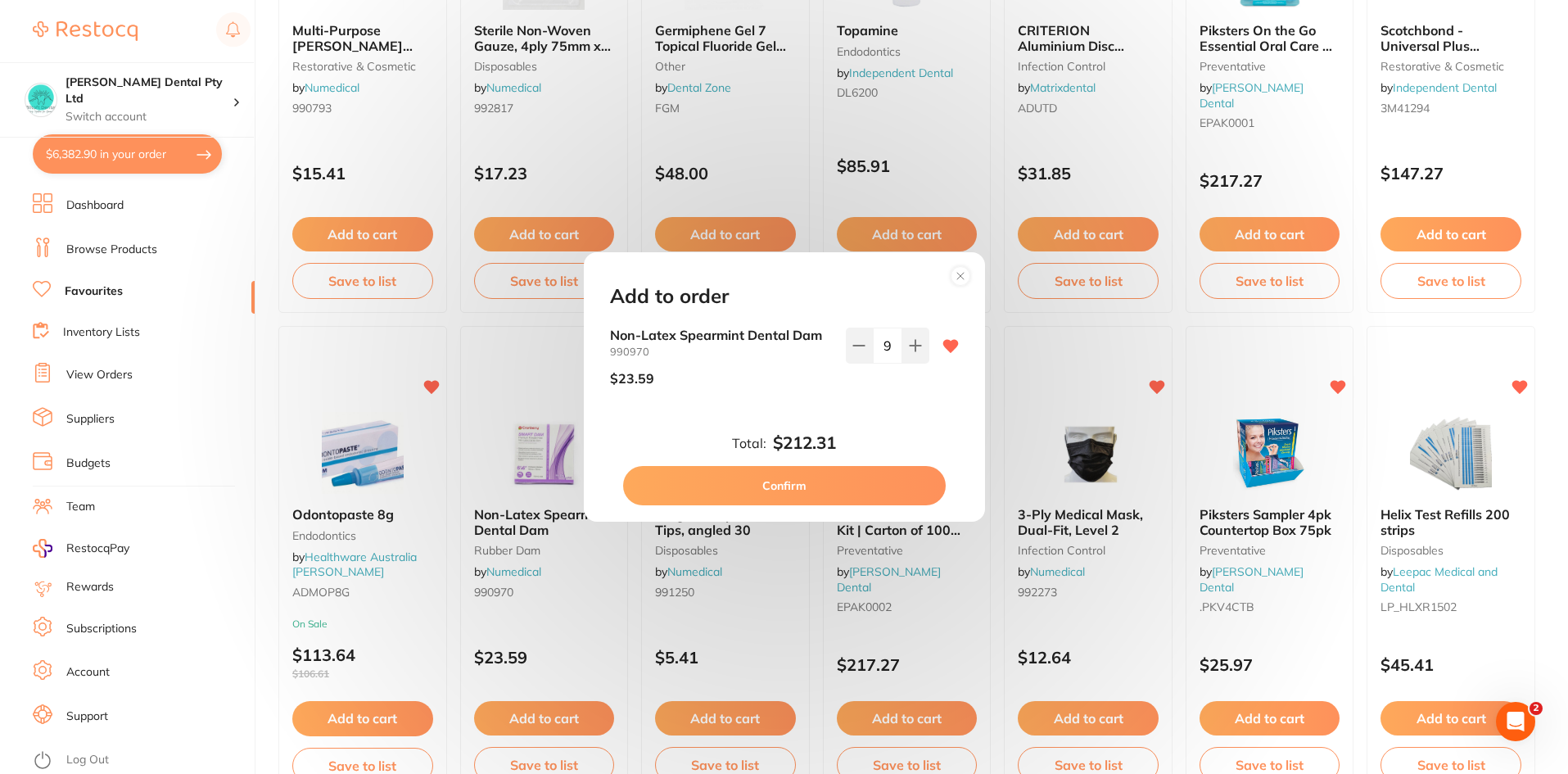
click at [837, 499] on button "Confirm" at bounding box center [784, 485] width 322 height 39
checkbox input "false"
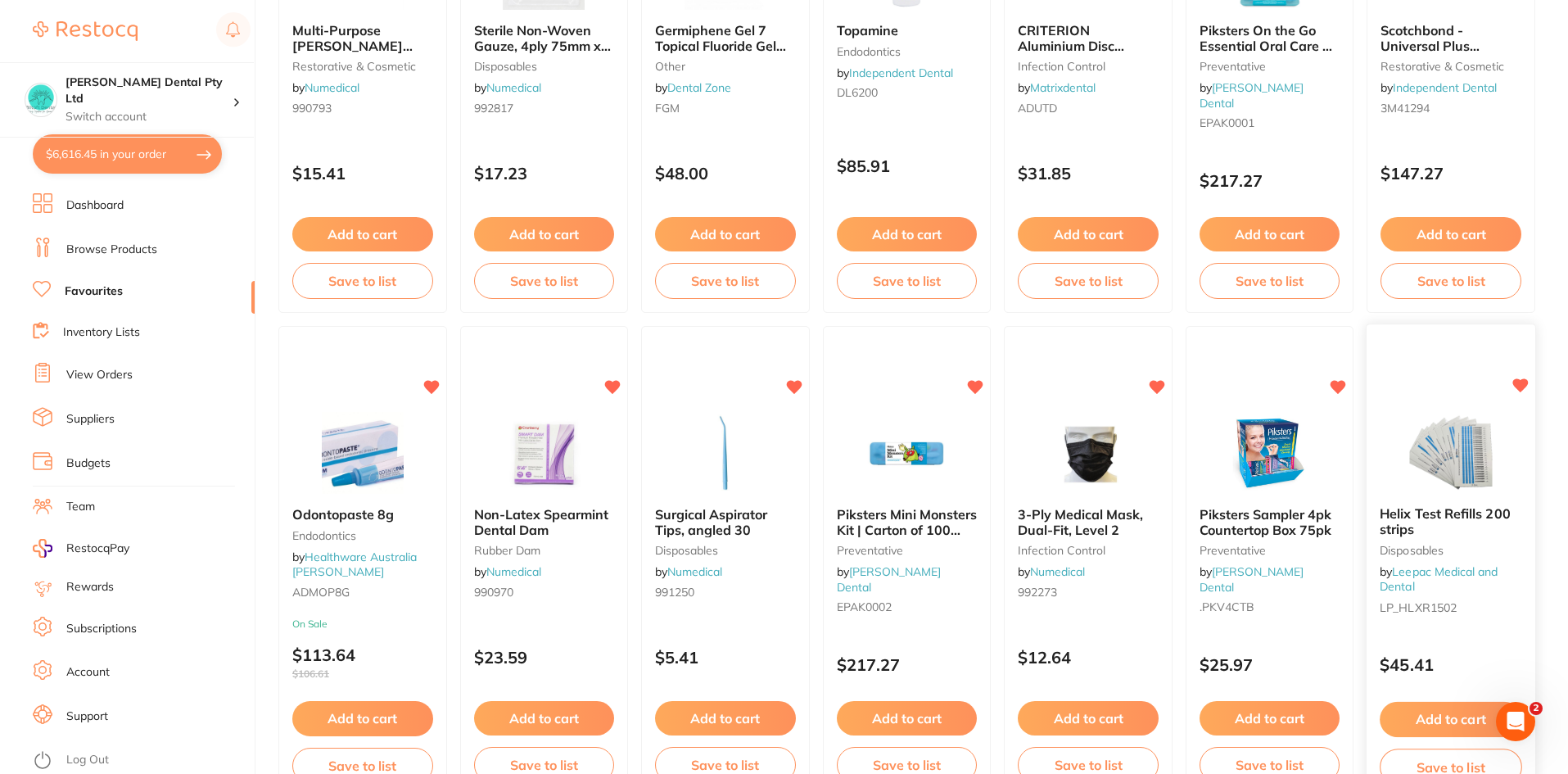
scroll to position [1965, 0]
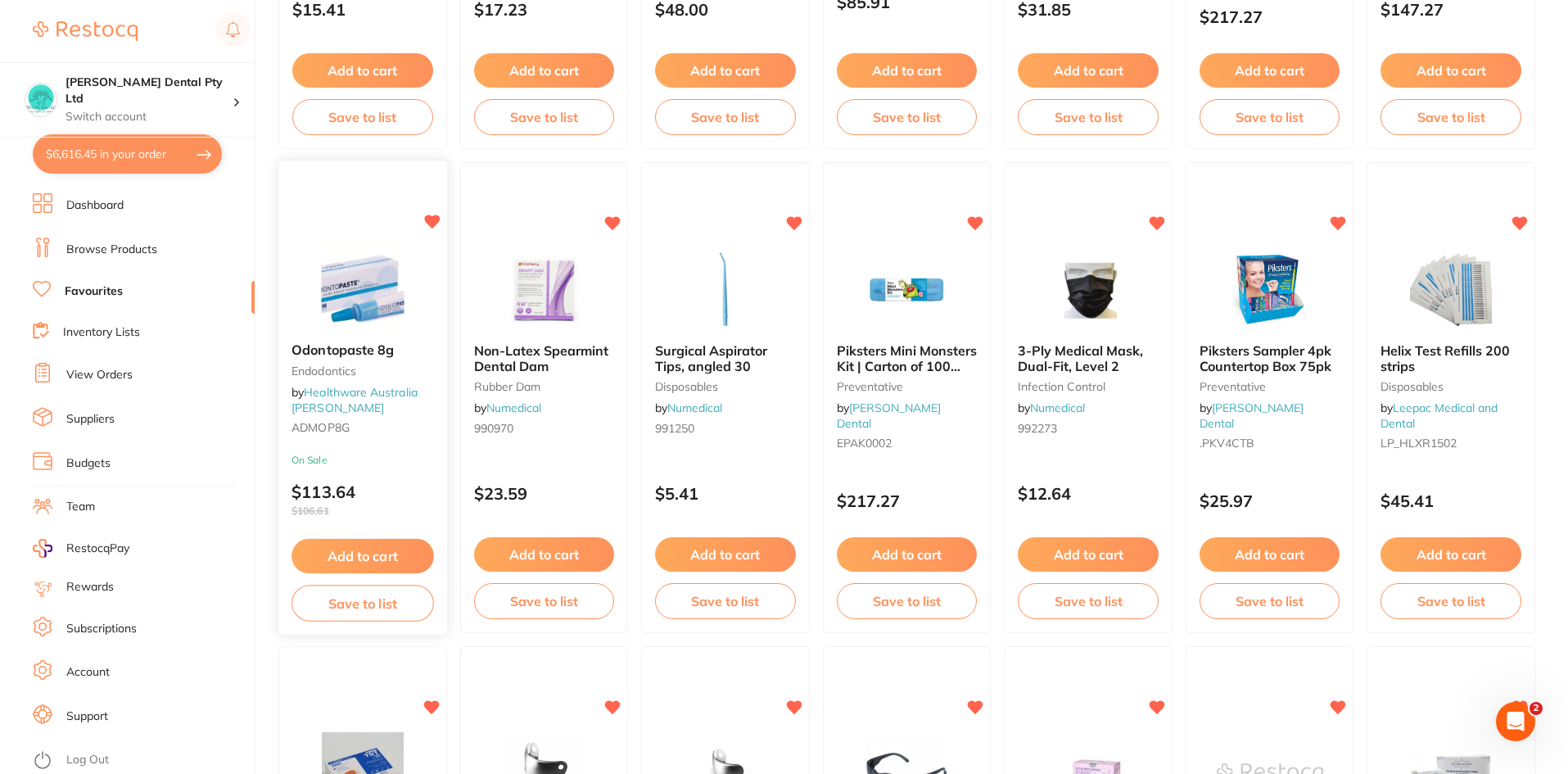
click at [340, 306] on img at bounding box center [362, 288] width 107 height 82
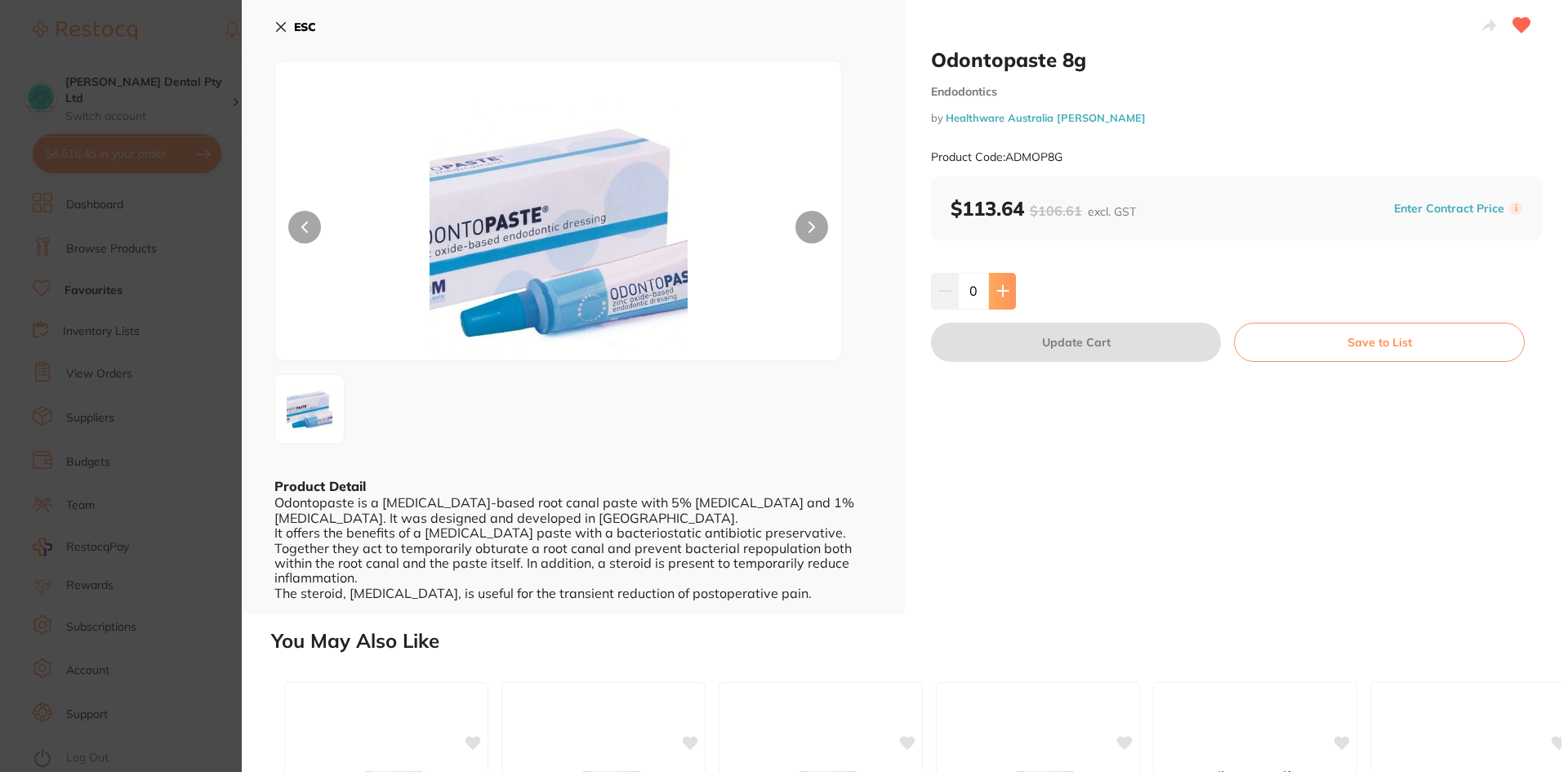
click at [1001, 286] on icon at bounding box center [1002, 291] width 11 height 11
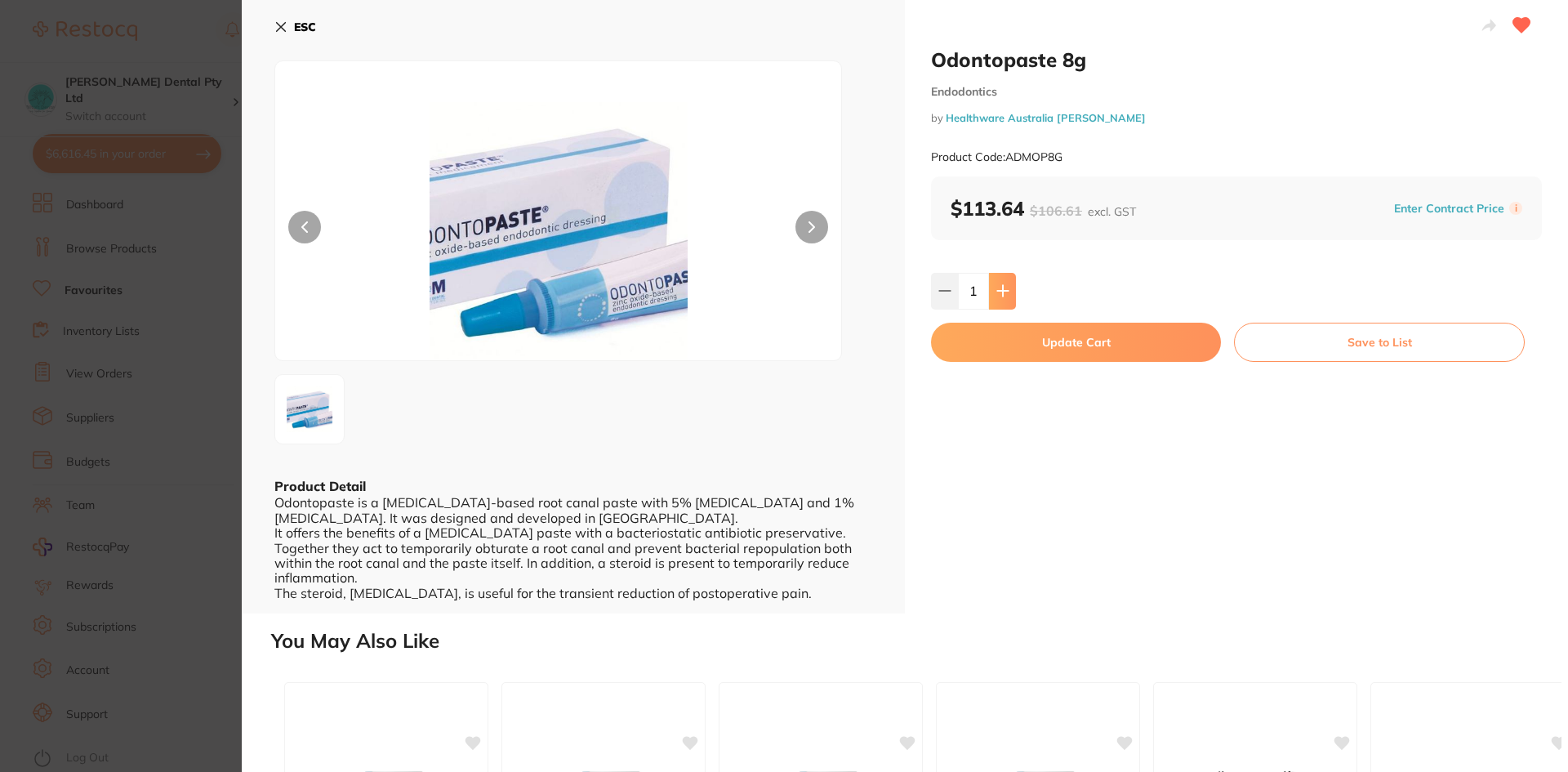
click at [1001, 286] on icon at bounding box center [1002, 291] width 11 height 11
click at [997, 296] on icon at bounding box center [1002, 291] width 13 height 13
type input "3"
click at [1048, 335] on button "Update Cart" at bounding box center [1075, 342] width 290 height 39
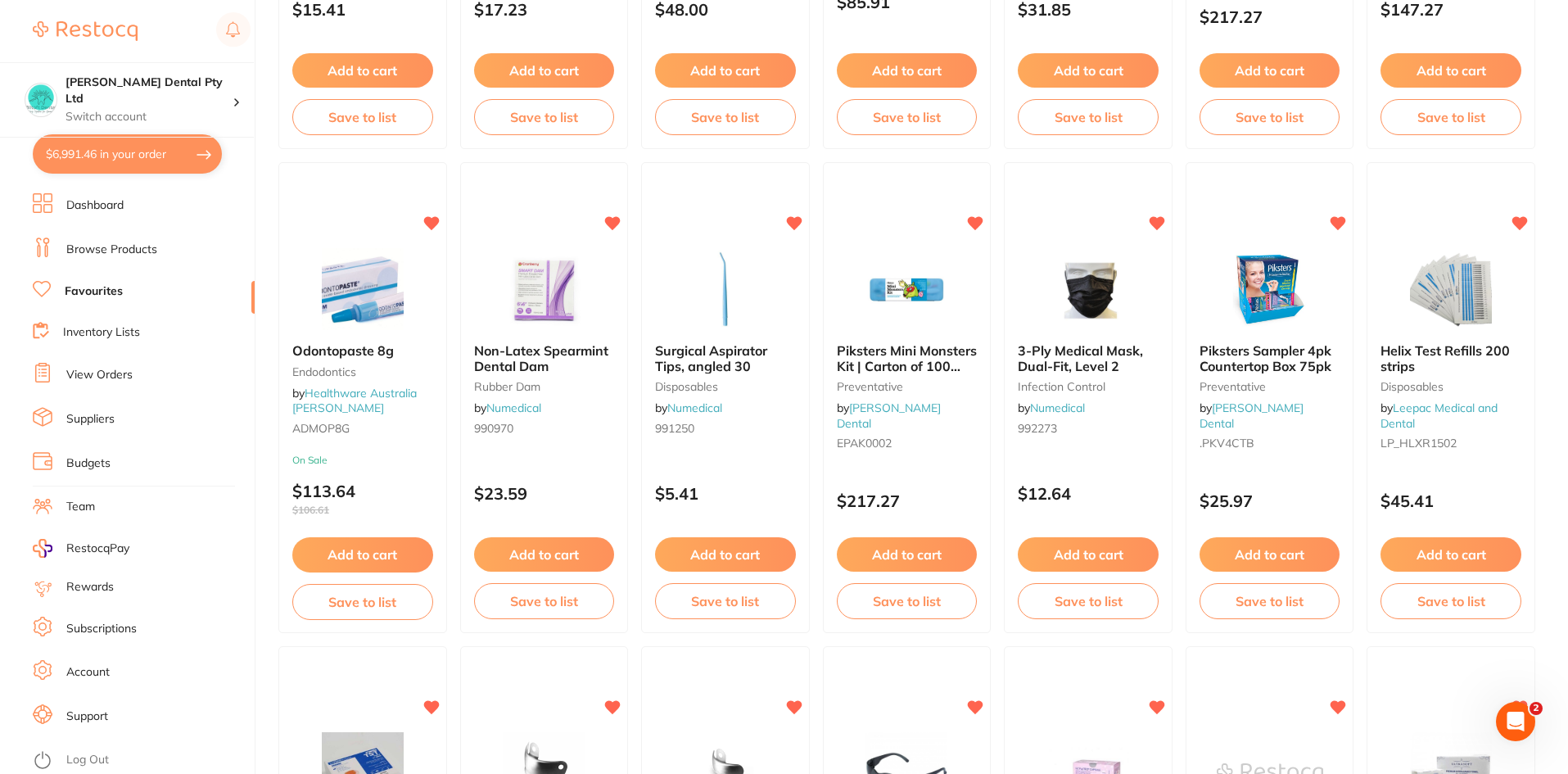
click at [74, 150] on button "$6,991.46 in your order" at bounding box center [127, 154] width 189 height 39
checkbox input "true"
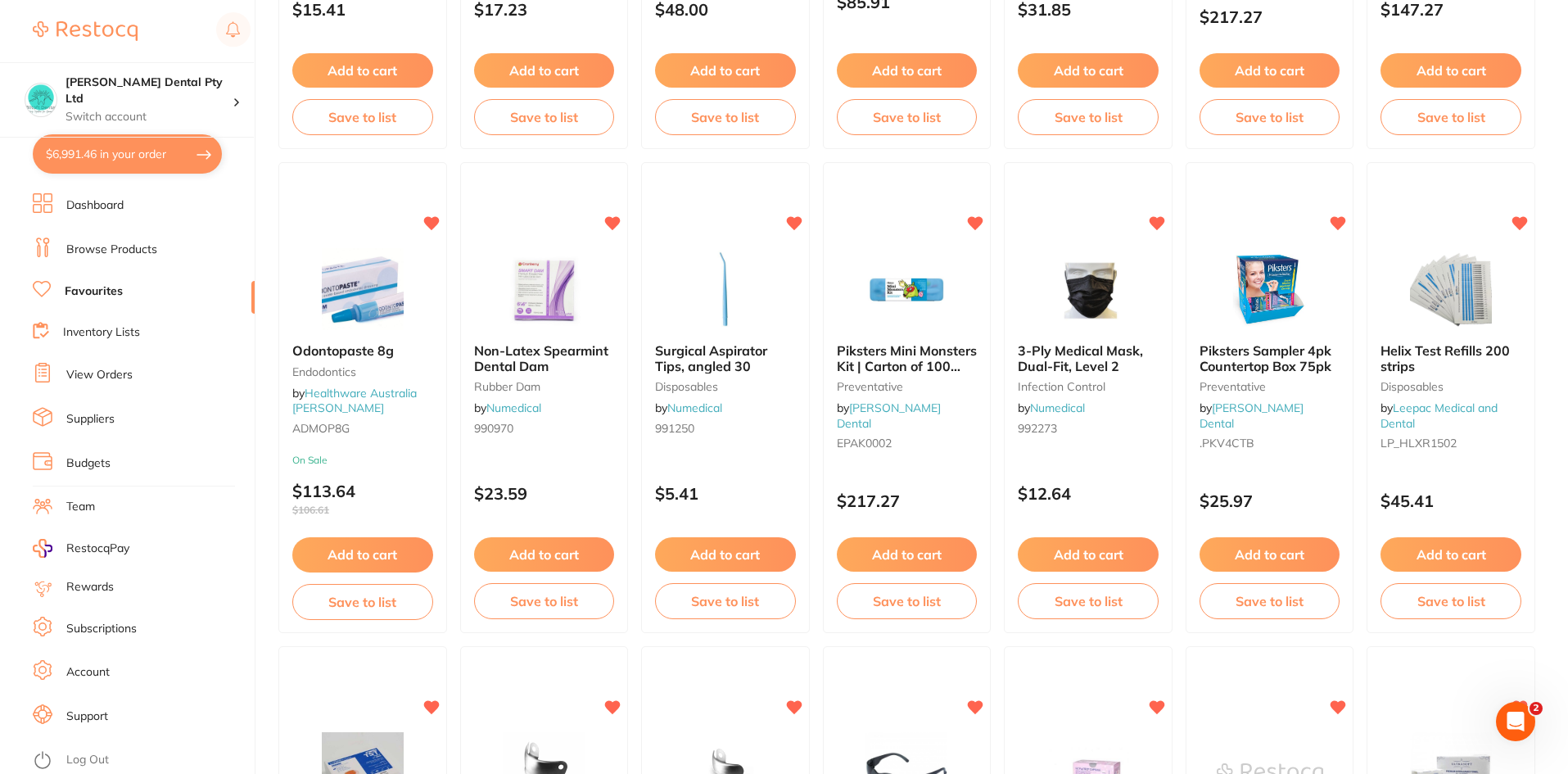
checkbox input "true"
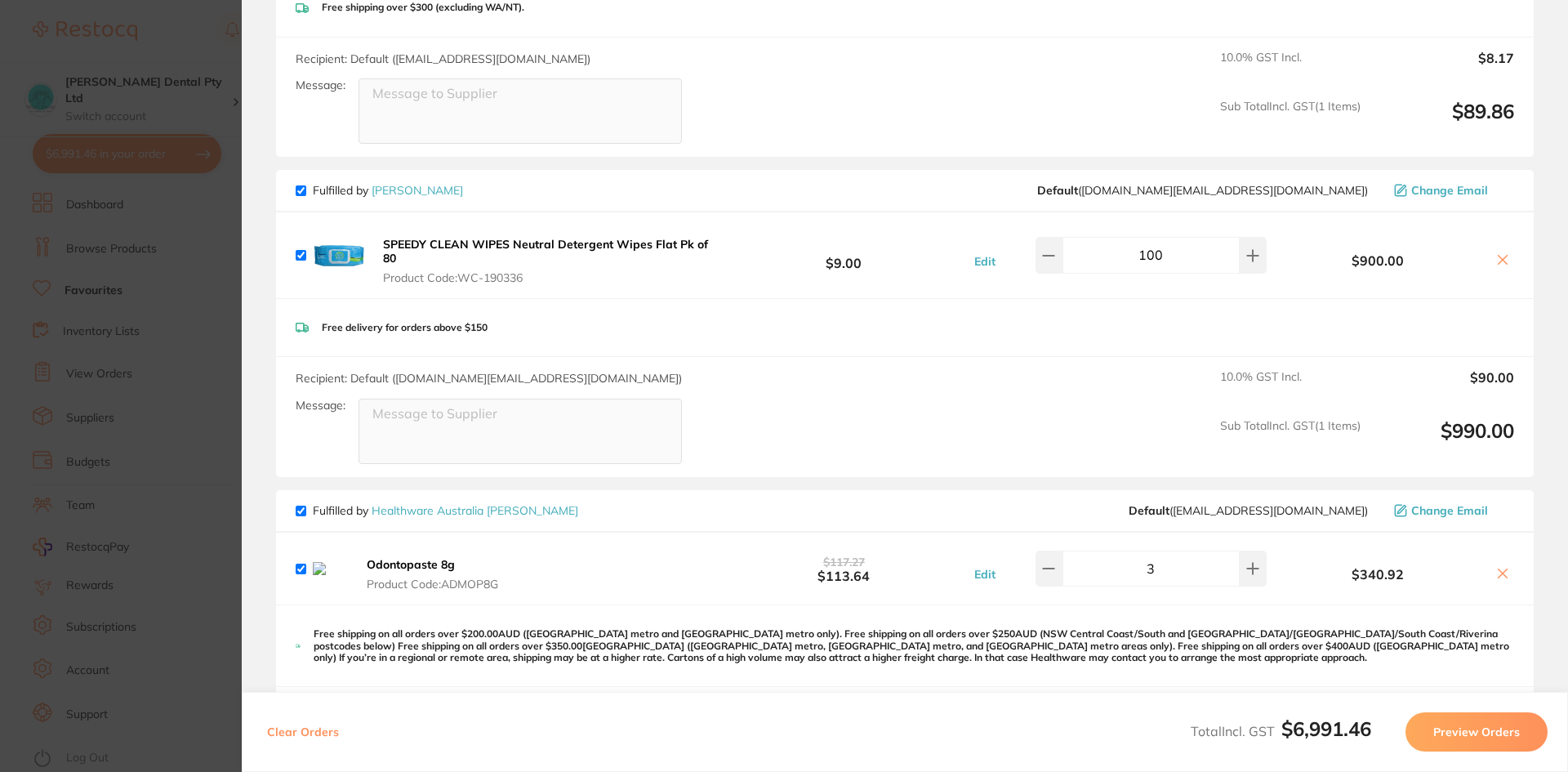
scroll to position [2385, 0]
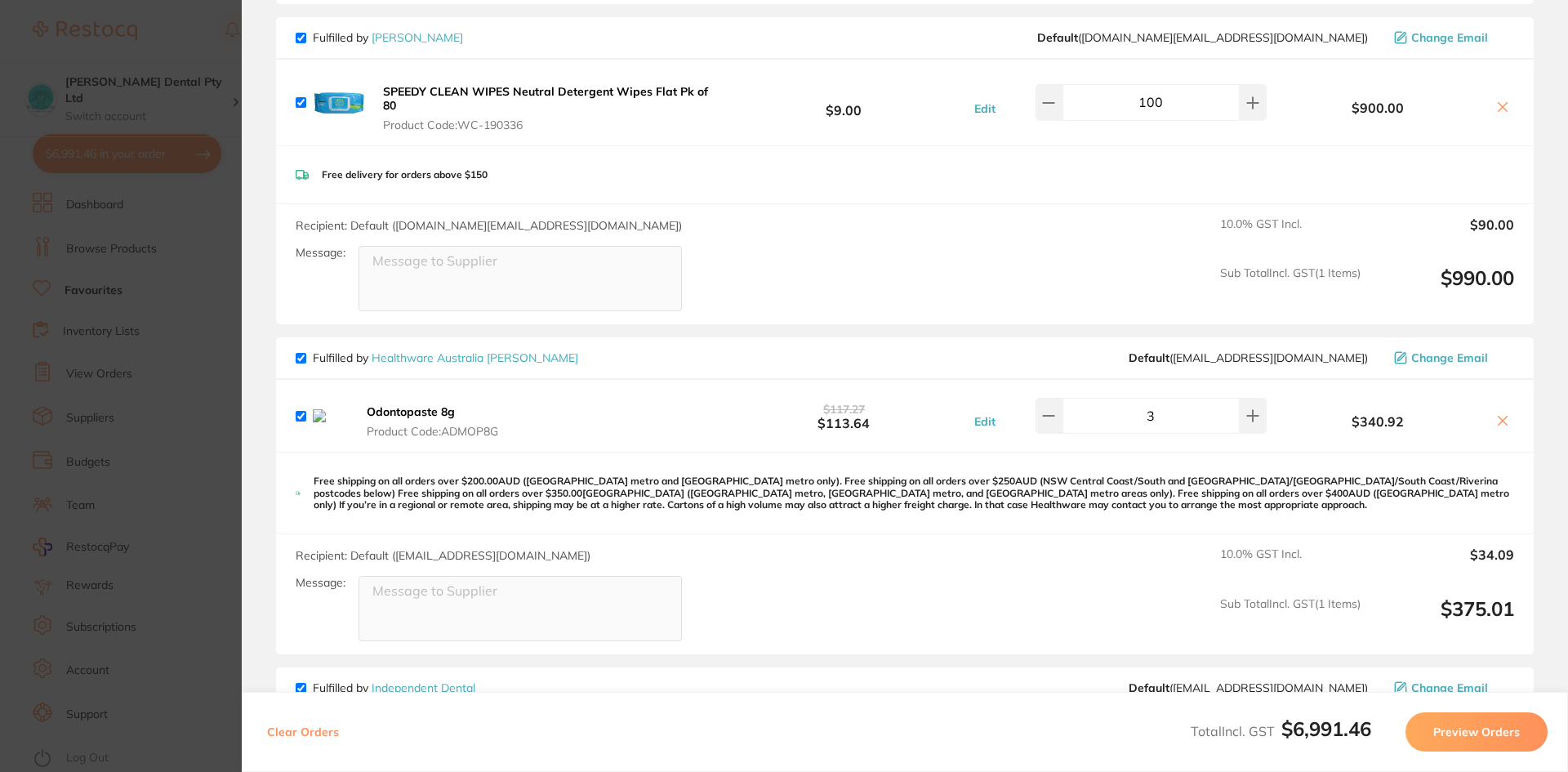
click at [1499, 425] on icon at bounding box center [1503, 420] width 9 height 9
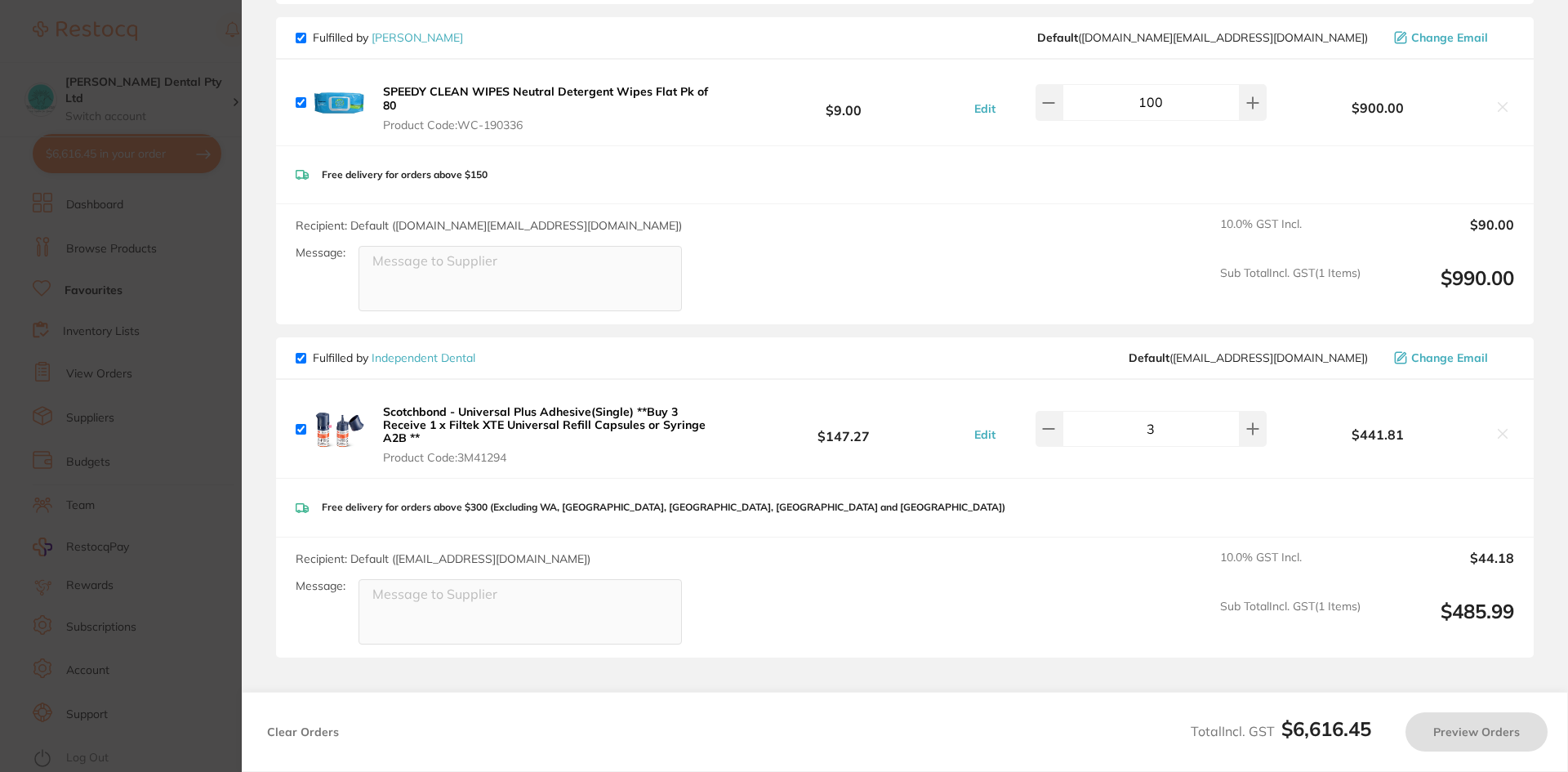
click at [166, 544] on section "Update RRP Set your pre negotiated price for this item. Item Agreed RRP (excl. …" at bounding box center [784, 386] width 1568 height 772
checkbox input "true"
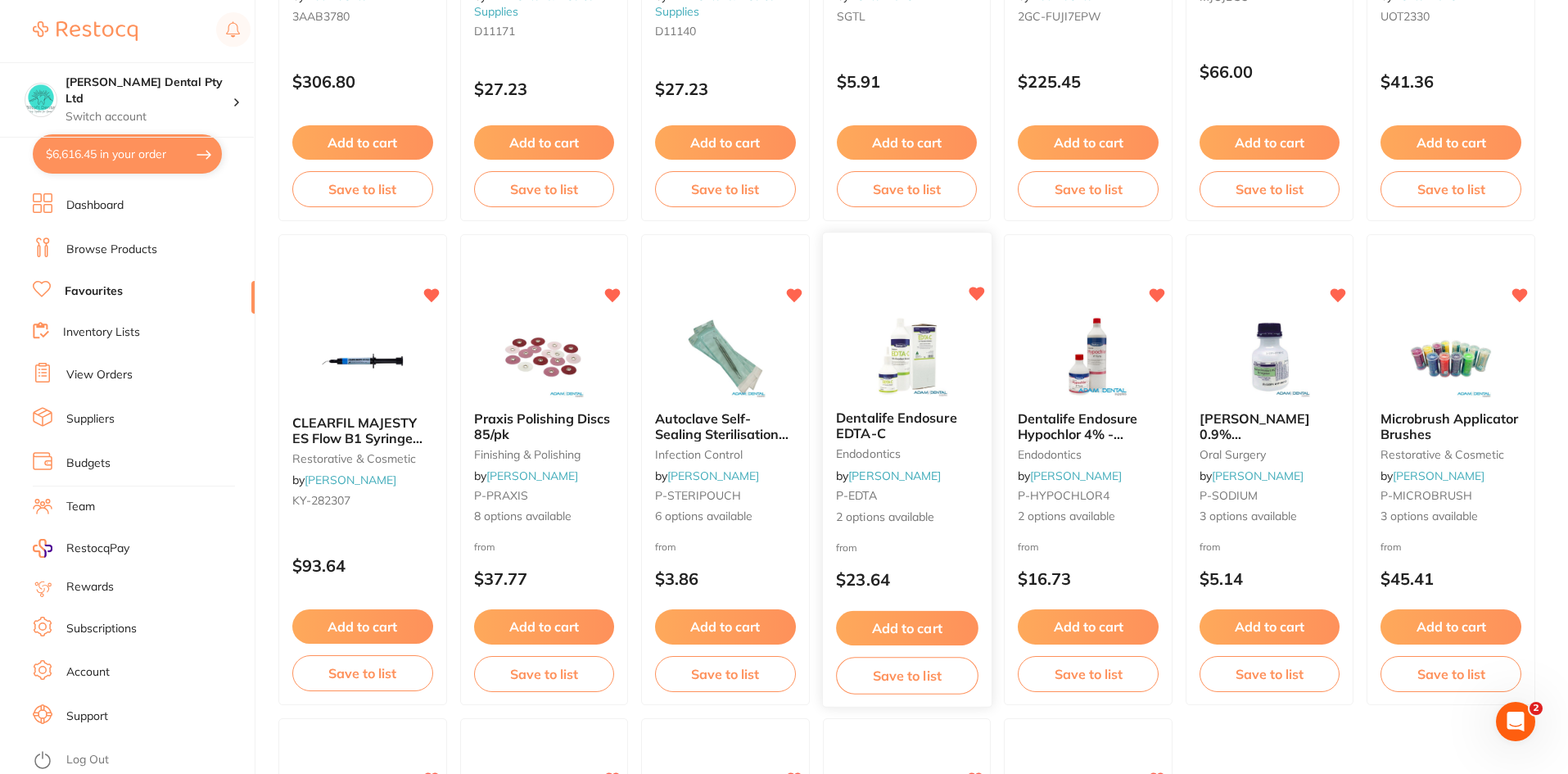
scroll to position [2865, 0]
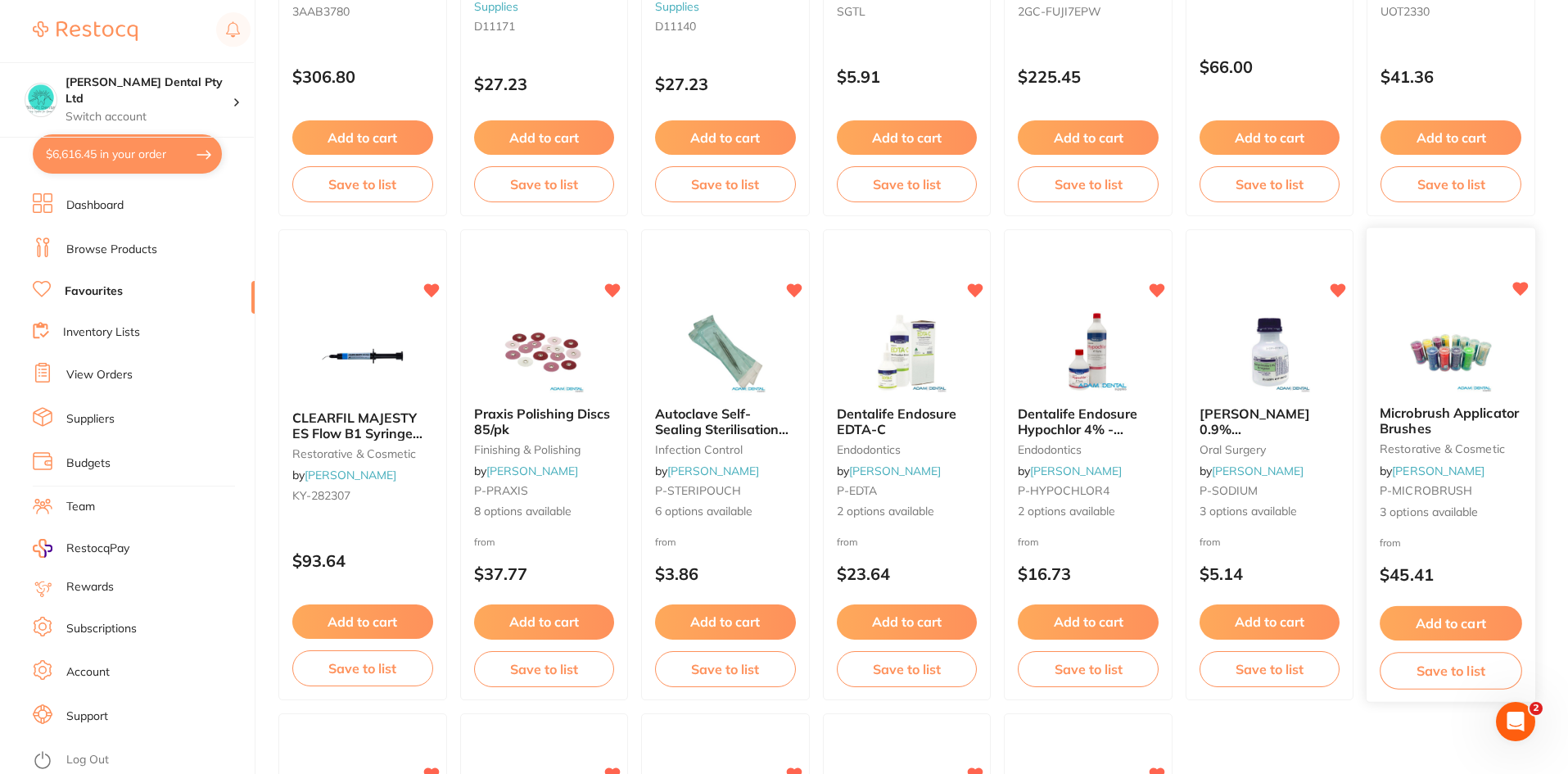
click at [1434, 422] on b "Microbrush Applicator Brushes" at bounding box center [1451, 420] width 142 height 30
click at [1469, 625] on section at bounding box center [784, 387] width 1568 height 774
